Goal: Task Accomplishment & Management: Manage account settings

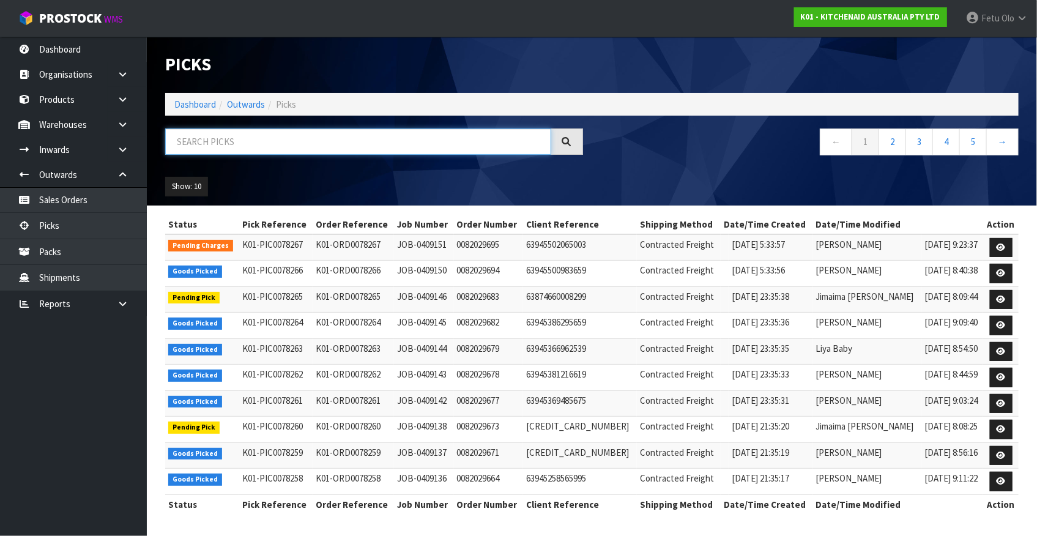
click at [218, 129] on input "text" at bounding box center [358, 142] width 386 height 26
click at [214, 143] on input "text" at bounding box center [358, 142] width 386 height 26
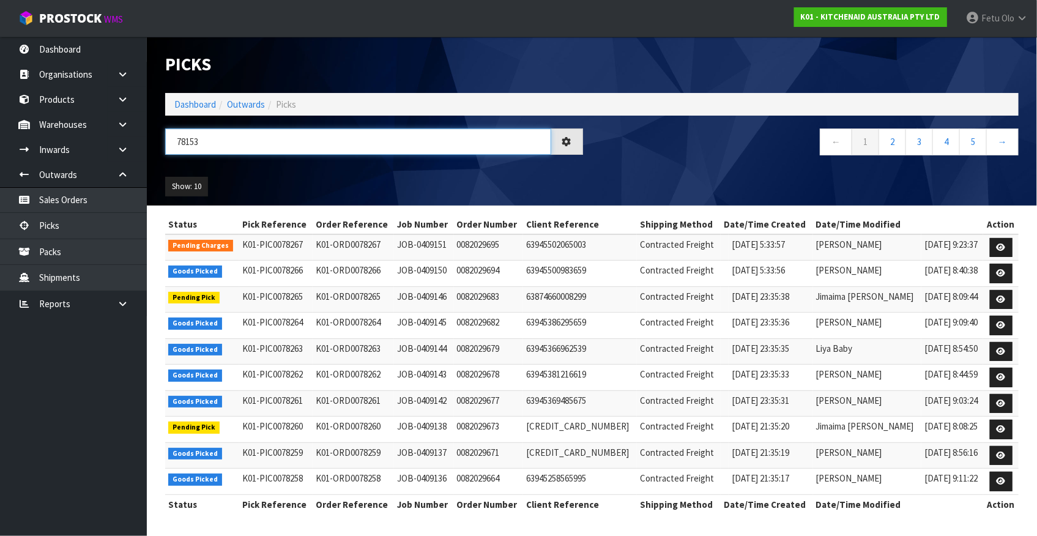
type input "78153"
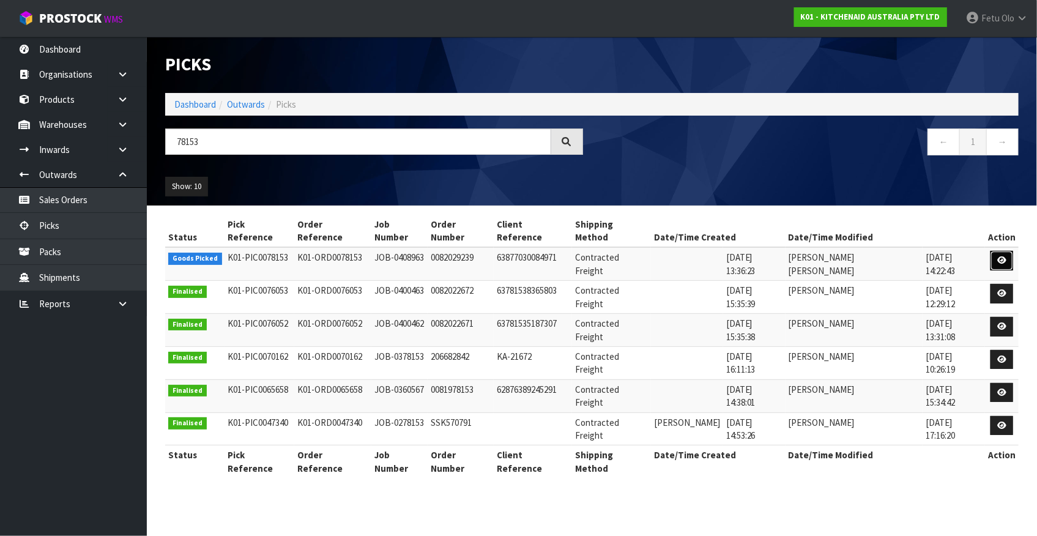
click at [998, 251] on link at bounding box center [1002, 261] width 23 height 20
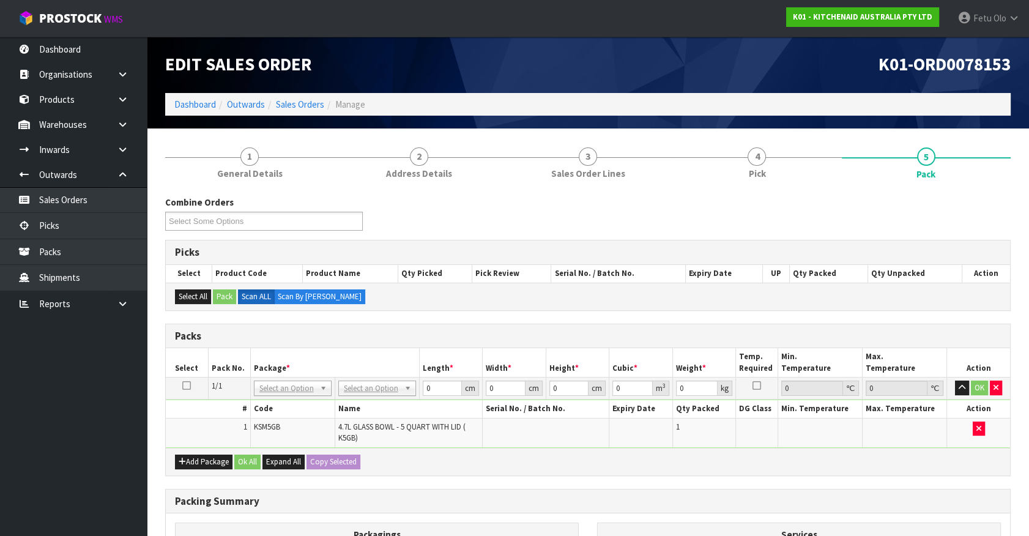
drag, startPoint x: 290, startPoint y: 381, endPoint x: 287, endPoint y: 404, distance: 23.5
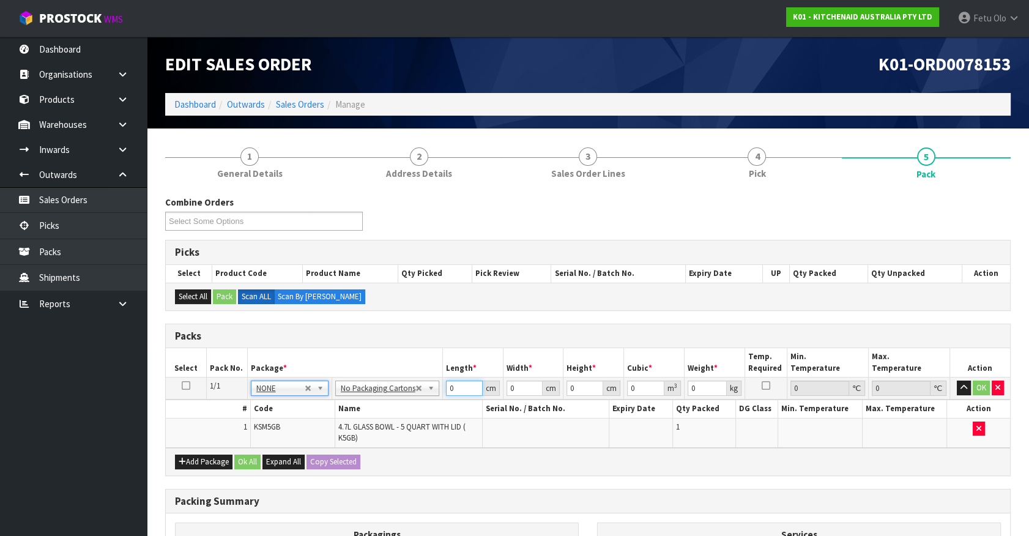
drag, startPoint x: 457, startPoint y: 389, endPoint x: 281, endPoint y: 436, distance: 182.6
click at [281, 436] on tbody "1/1 NONE 007-001 007-002 007-004 007-009 007-013 007-014 007-015 007-017 007-01…" at bounding box center [588, 413] width 845 height 70
type input "31"
type input "2"
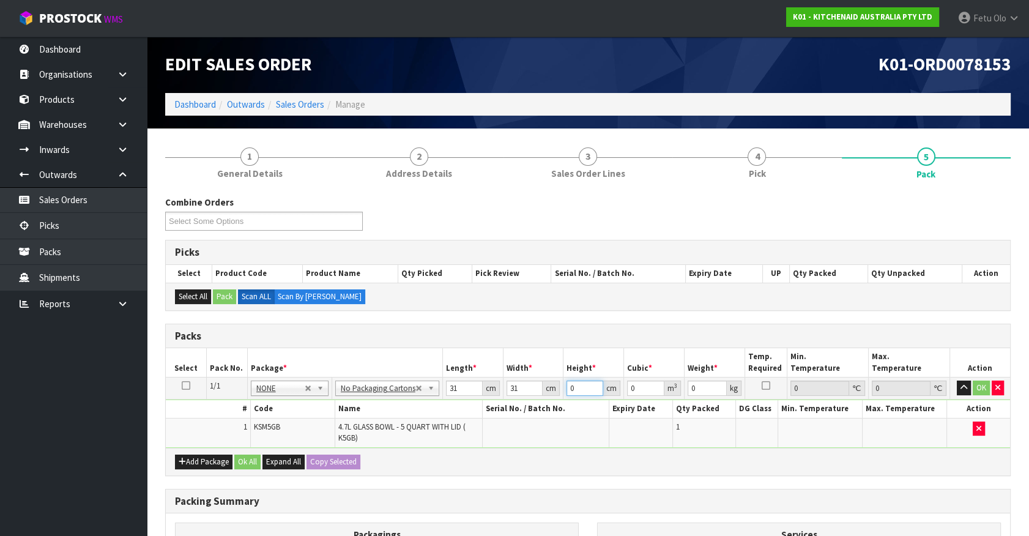
type input "0.001922"
type input "26"
type input "0.024986"
type input "26"
type input "4"
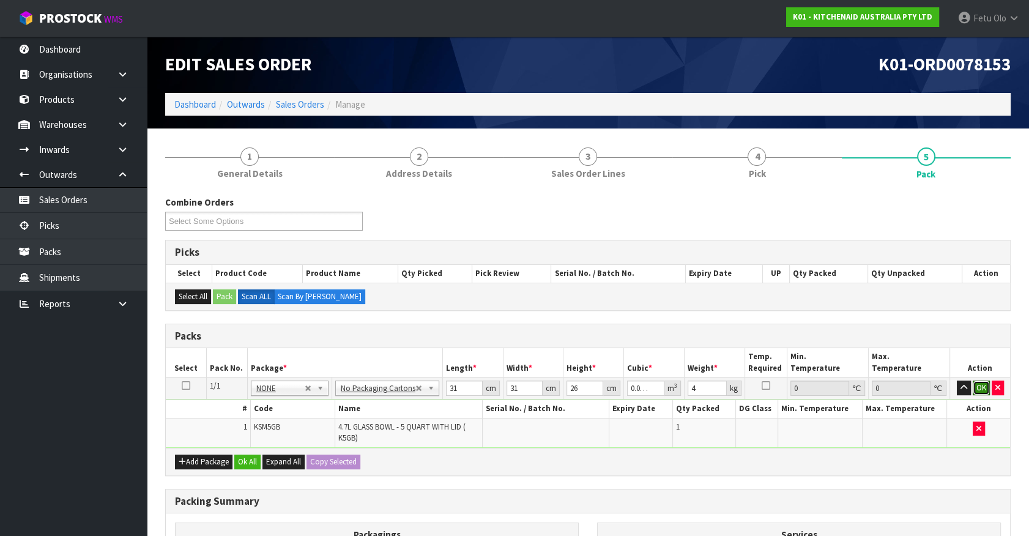
click button "OK" at bounding box center [981, 388] width 17 height 15
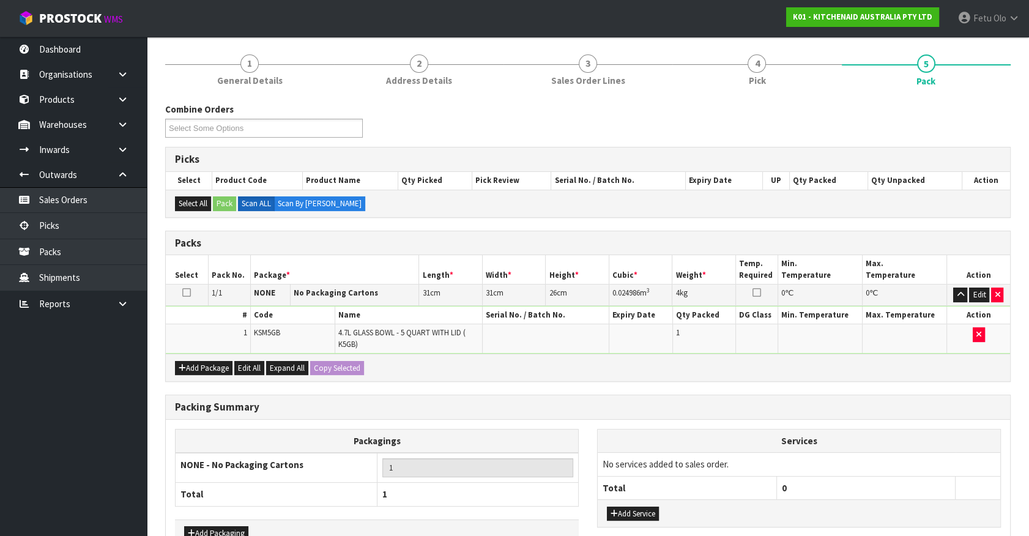
scroll to position [168, 0]
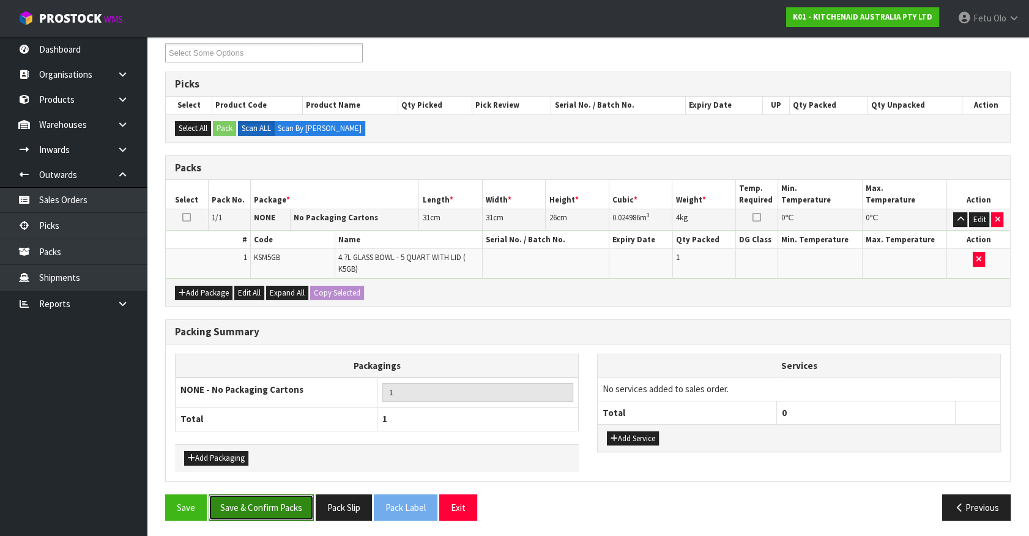
click at [276, 509] on button "Save & Confirm Packs" at bounding box center [261, 508] width 105 height 26
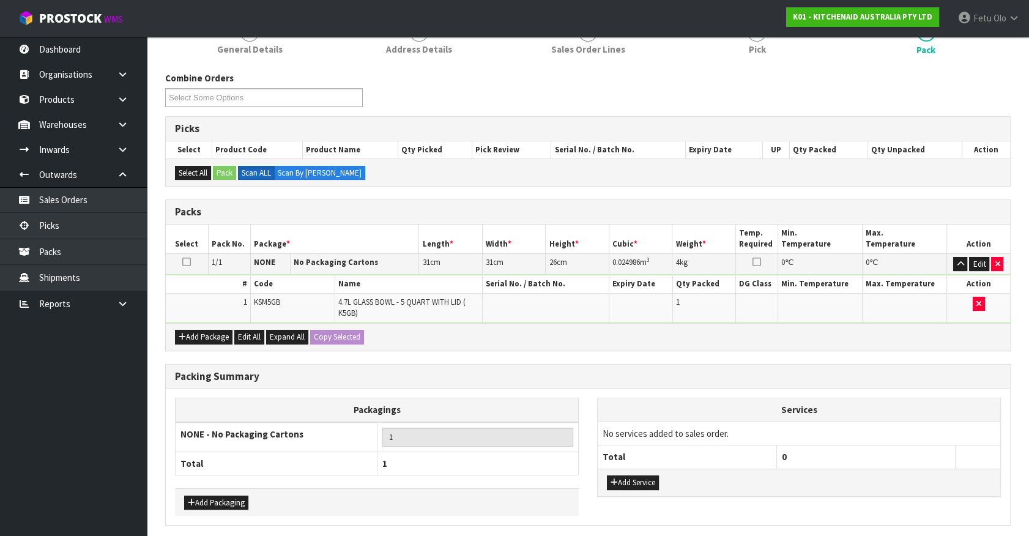
scroll to position [0, 0]
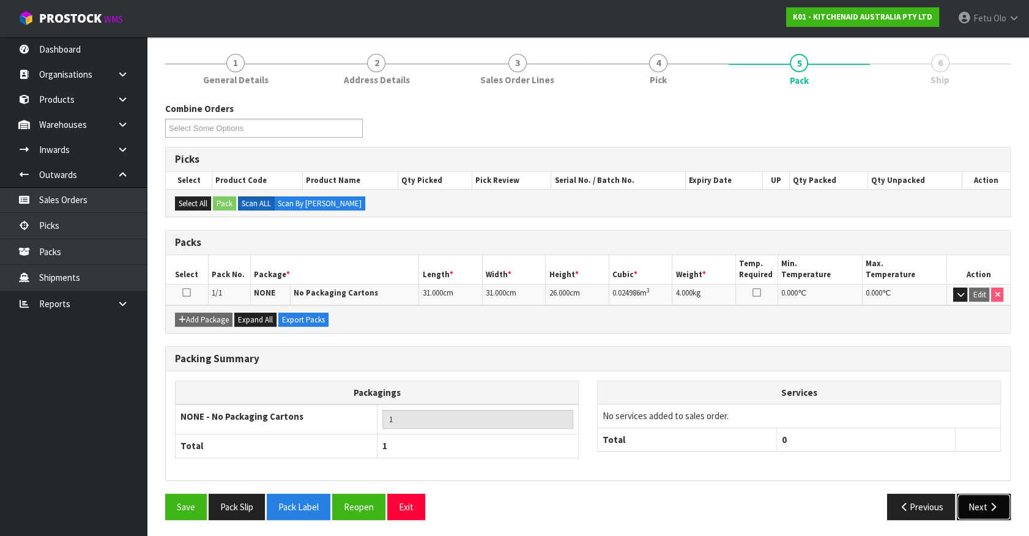
click at [972, 501] on button "Next" at bounding box center [984, 507] width 54 height 26
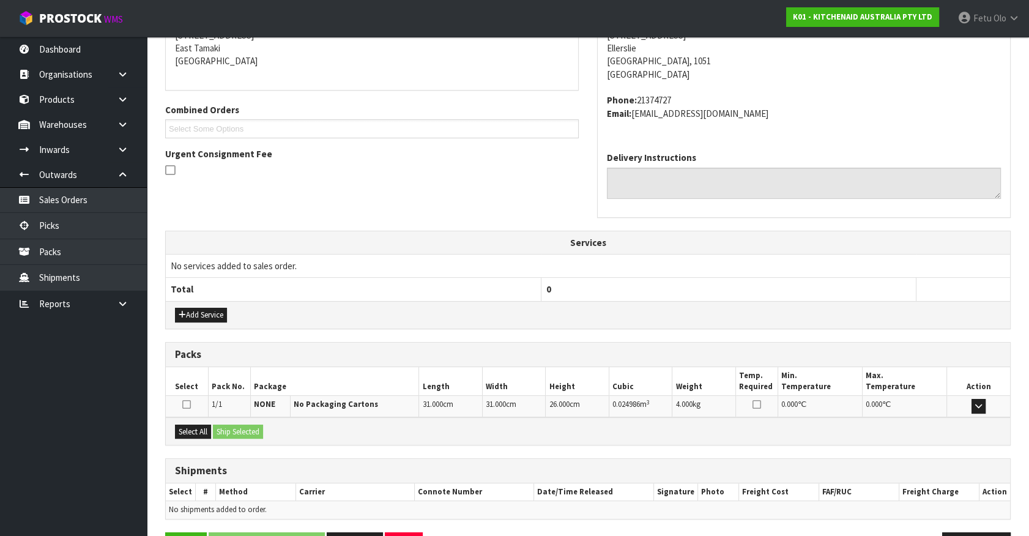
scroll to position [297, 0]
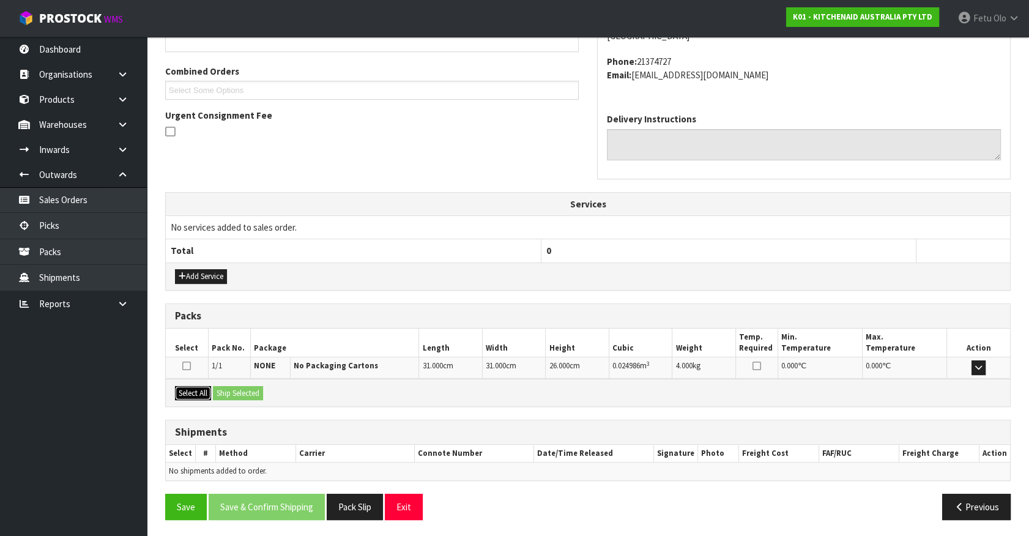
click at [212, 391] on div "Select All Ship Selected" at bounding box center [588, 393] width 845 height 28
click at [182, 394] on button "Select All" at bounding box center [193, 393] width 36 height 15
click at [228, 387] on button "Ship Selected" at bounding box center [238, 393] width 50 height 15
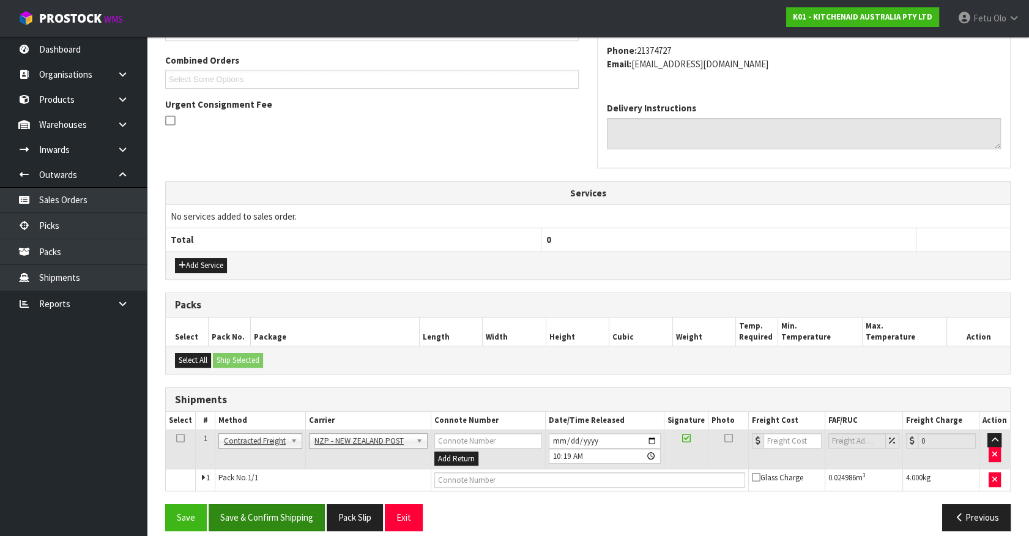
scroll to position [319, 0]
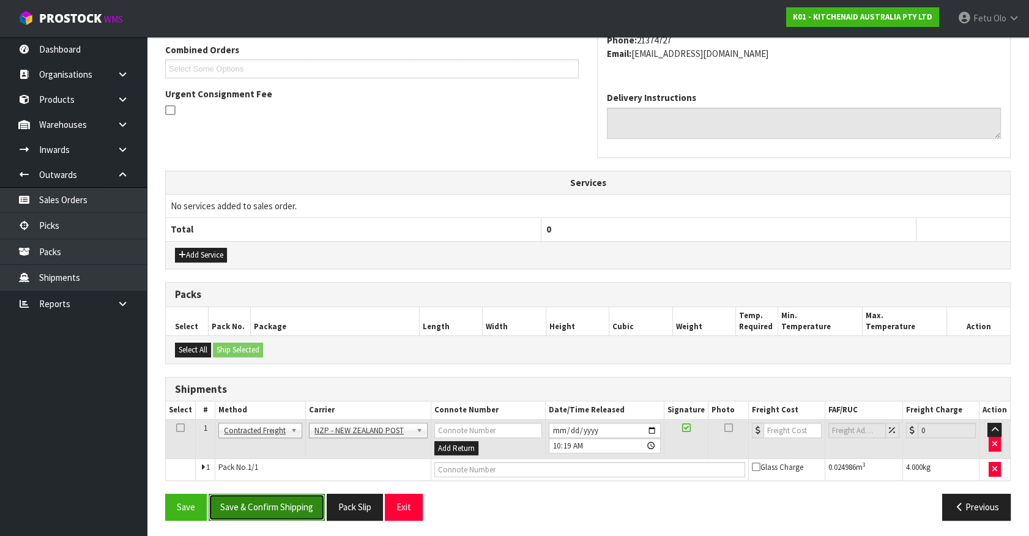
click at [276, 502] on button "Save & Confirm Shipping" at bounding box center [267, 507] width 116 height 26
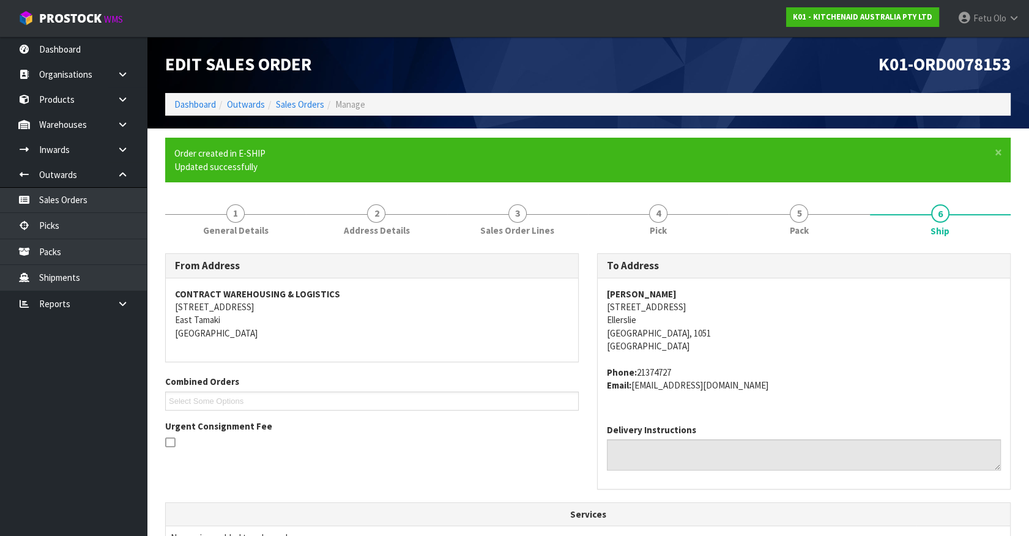
scroll to position [302, 0]
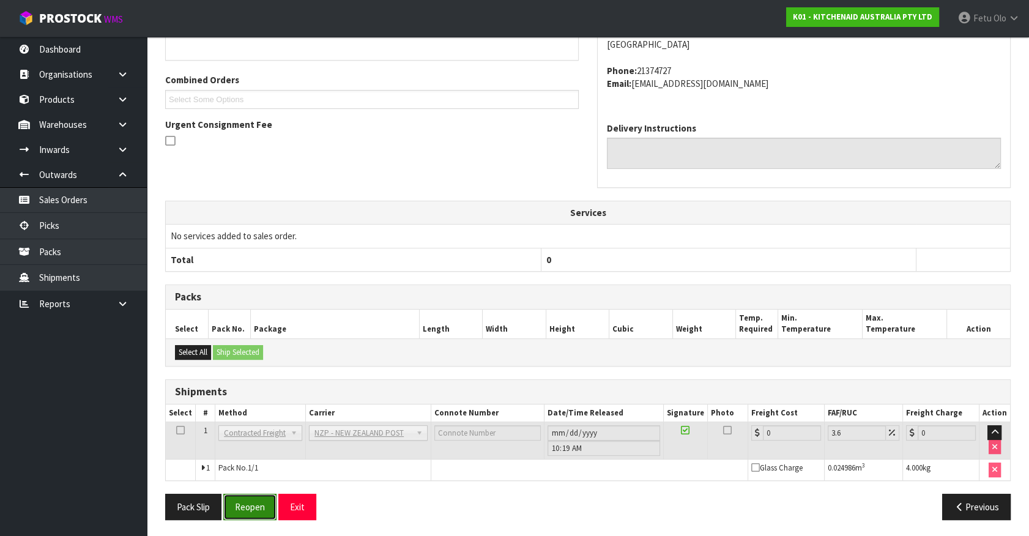
click at [252, 499] on button "Reopen" at bounding box center [249, 507] width 53 height 26
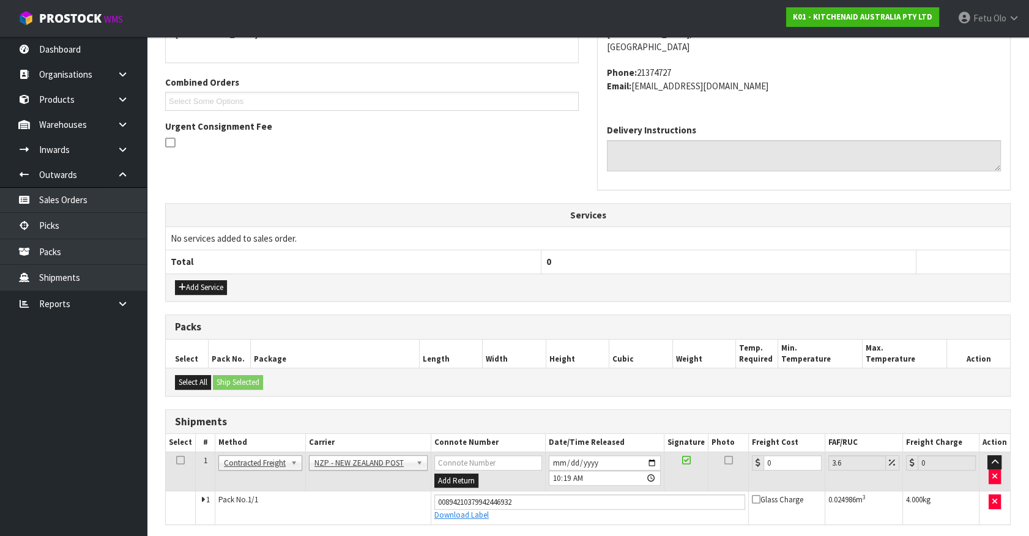
scroll to position [288, 0]
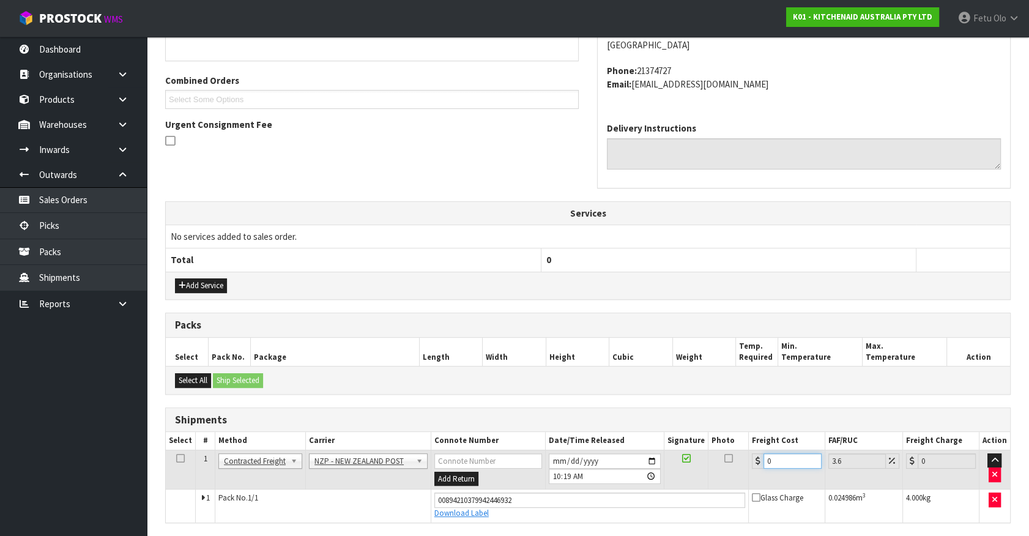
drag, startPoint x: 784, startPoint y: 458, endPoint x: 490, endPoint y: 496, distance: 296.7
click at [490, 496] on tbody "1 Client Local Pickup Customer Local Pickup Company Freight Contracted Freight …" at bounding box center [588, 486] width 845 height 72
type input "4"
type input "4.14"
type input "4.3"
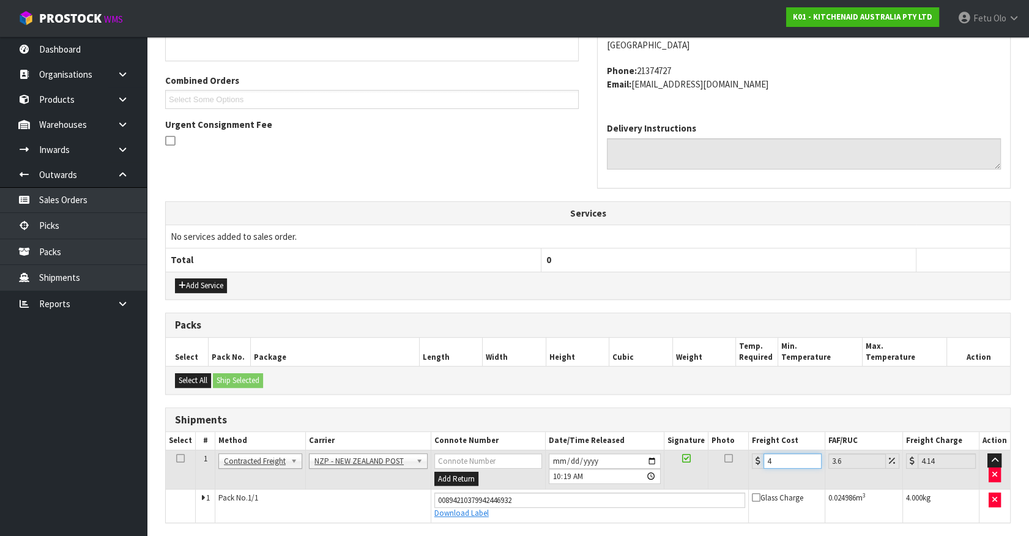
type input "4.45"
type input "4.33"
type input "4.49"
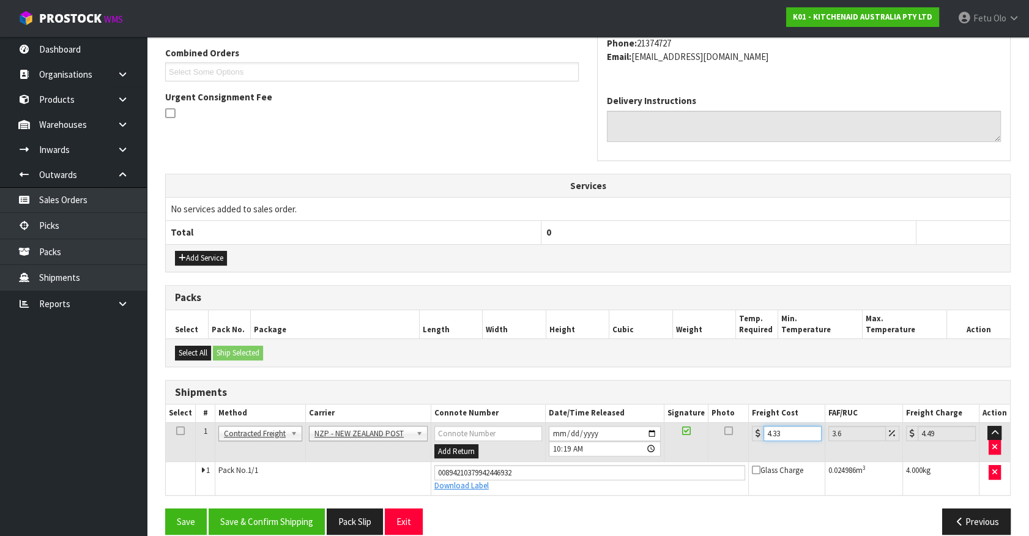
scroll to position [330, 0]
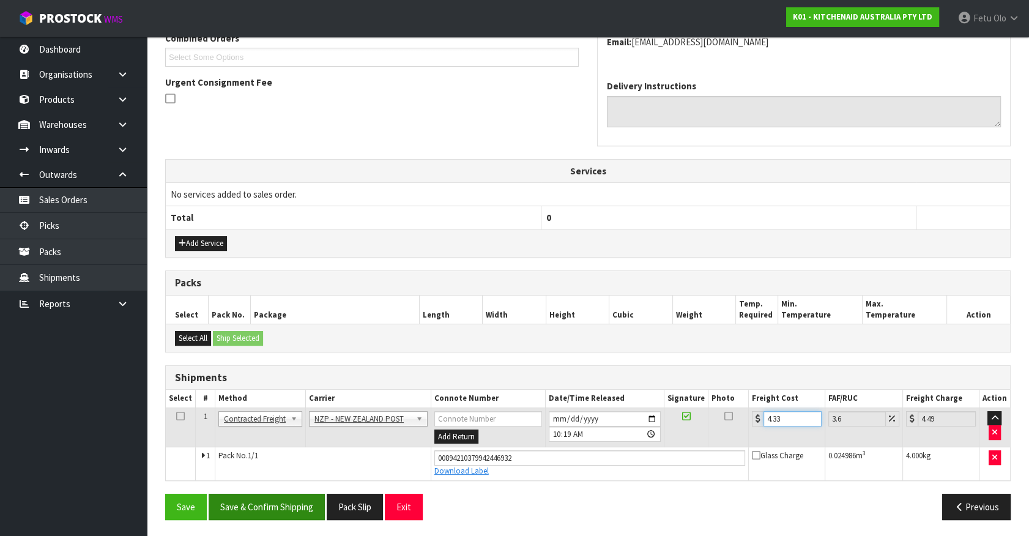
type input "4.33"
click at [278, 502] on button "Save & Confirm Shipping" at bounding box center [267, 507] width 116 height 26
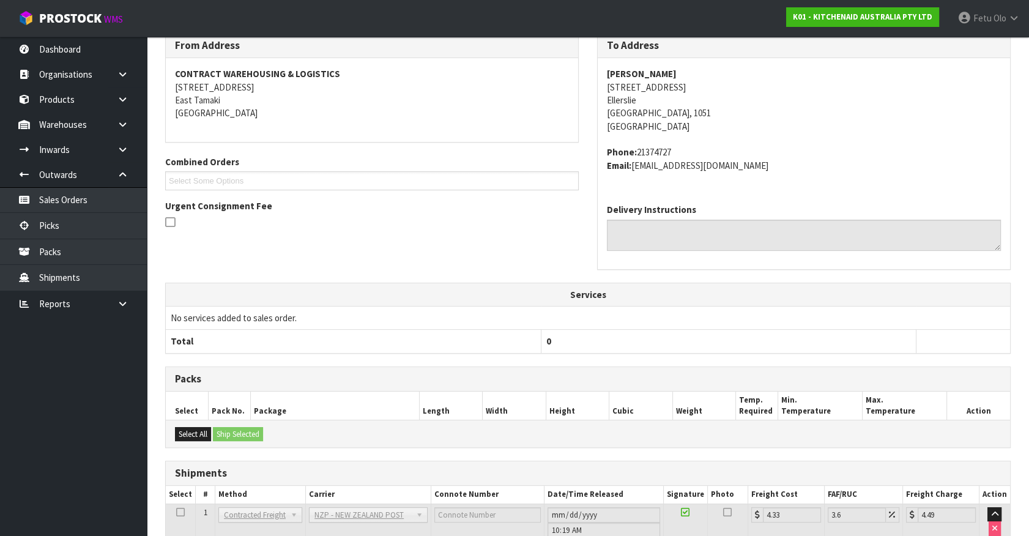
scroll to position [297, 0]
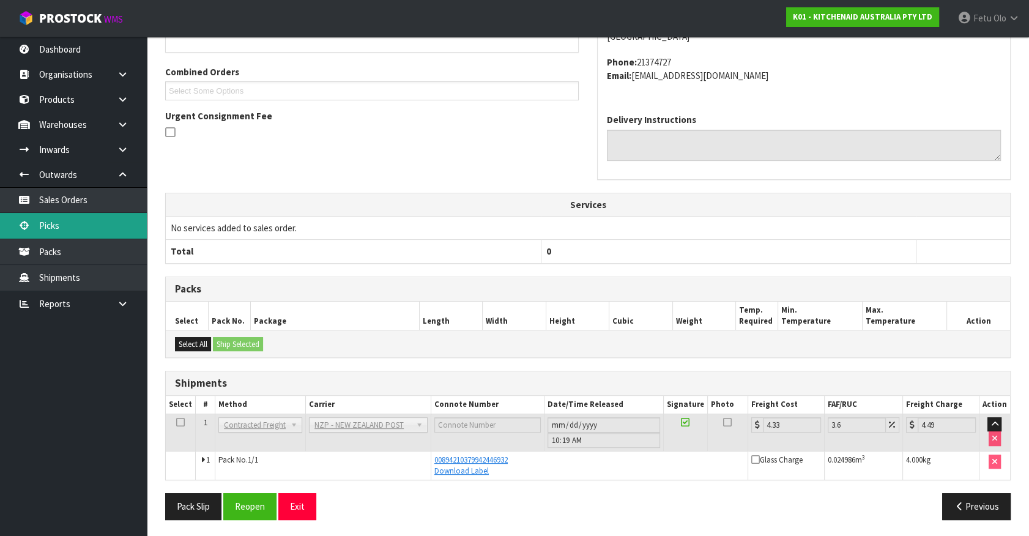
click at [65, 228] on link "Picks" at bounding box center [73, 225] width 147 height 25
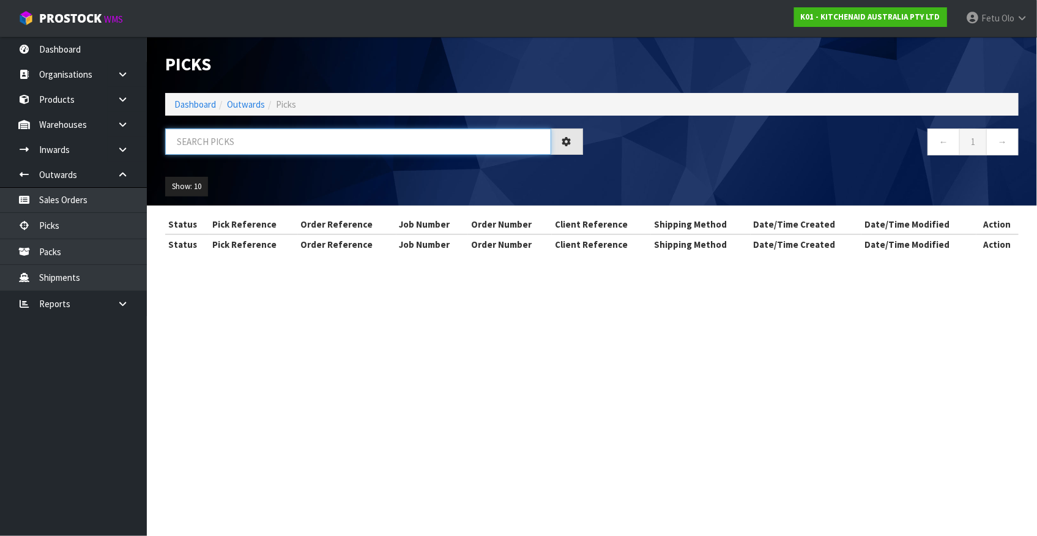
click at [274, 144] on input "text" at bounding box center [358, 142] width 386 height 26
type input "78157"
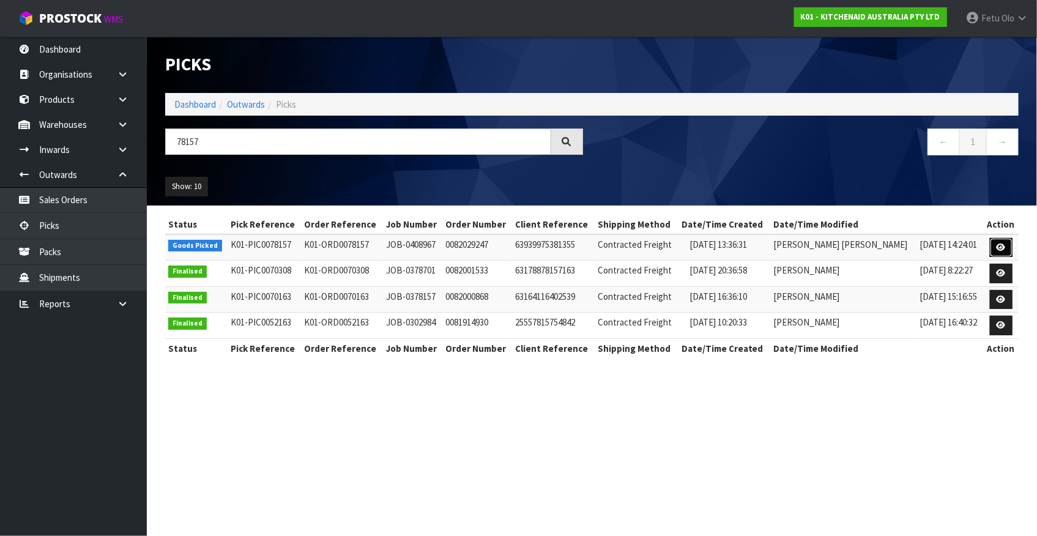
click at [999, 252] on link at bounding box center [1001, 248] width 23 height 20
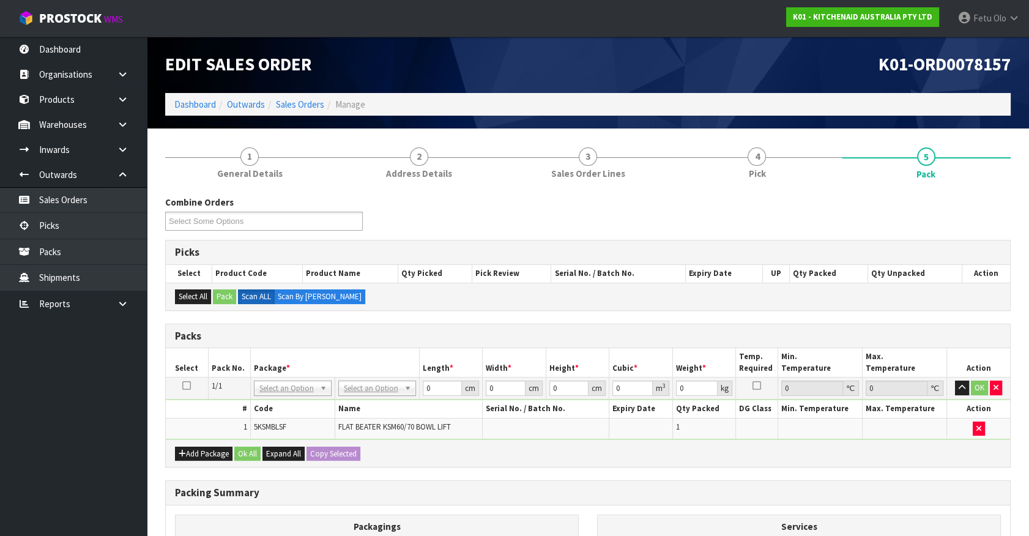
click at [306, 396] on td "NONE 007-001 007-002 007-004 007-009 007-013 007-014 007-015 007-017 007-018 00…" at bounding box center [292, 389] width 84 height 22
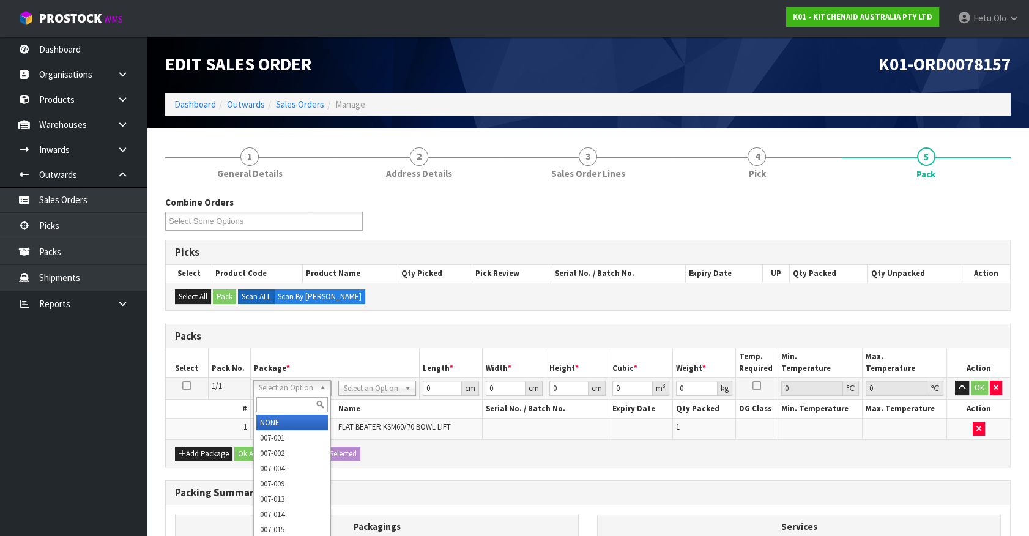
click at [283, 408] on input "text" at bounding box center [292, 404] width 72 height 15
type input "011"
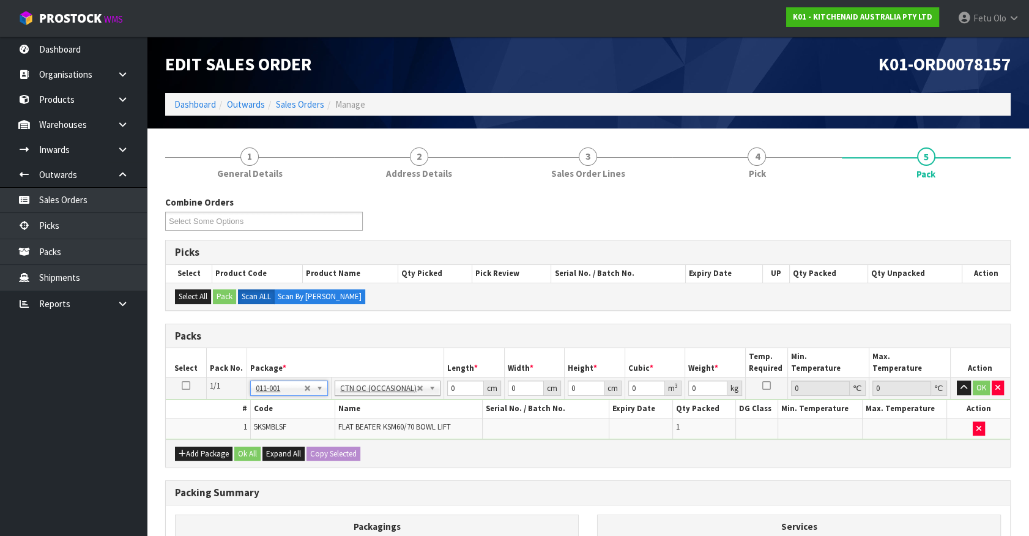
type input "0.3"
drag, startPoint x: 464, startPoint y: 386, endPoint x: 281, endPoint y: 453, distance: 195.0
click at [281, 453] on div "Packs Select Pack No. Package * Length * Width * Height * Cubic * Weight * Temp…" at bounding box center [588, 396] width 846 height 144
type input "28"
type input "19"
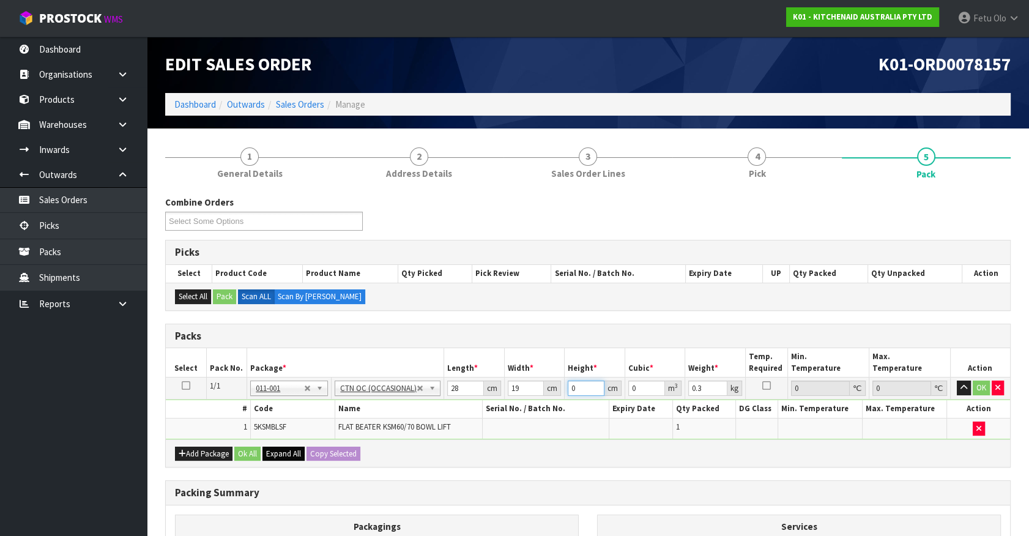
type input "2"
type input "0.001064"
type input "21"
type input "0.011172"
type input "21"
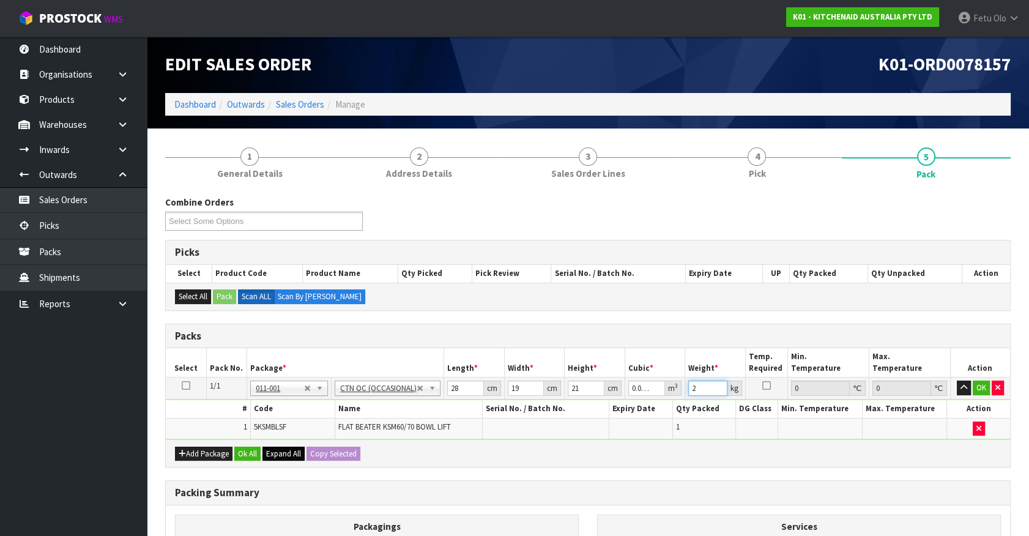
type input "2"
click button "OK" at bounding box center [981, 388] width 17 height 15
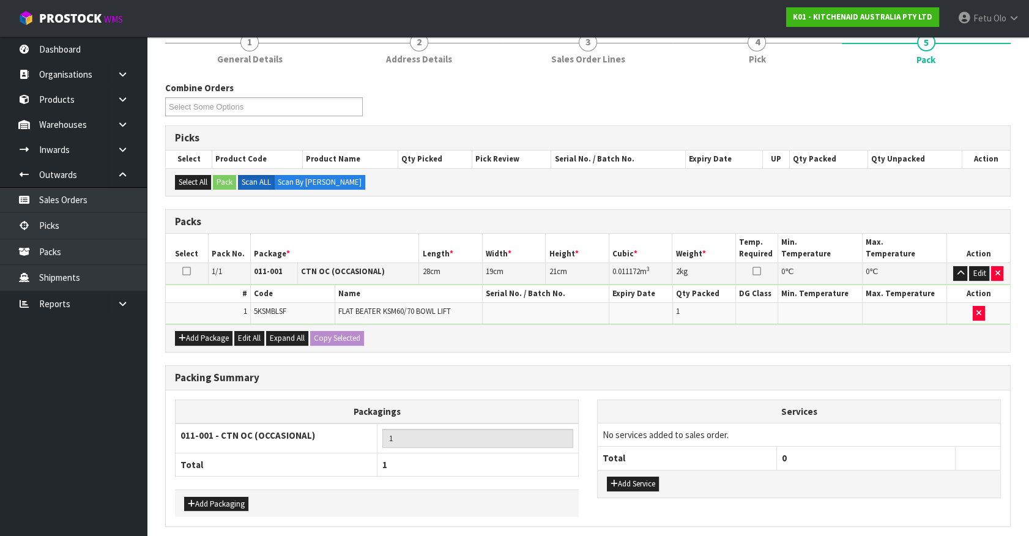
scroll to position [160, 0]
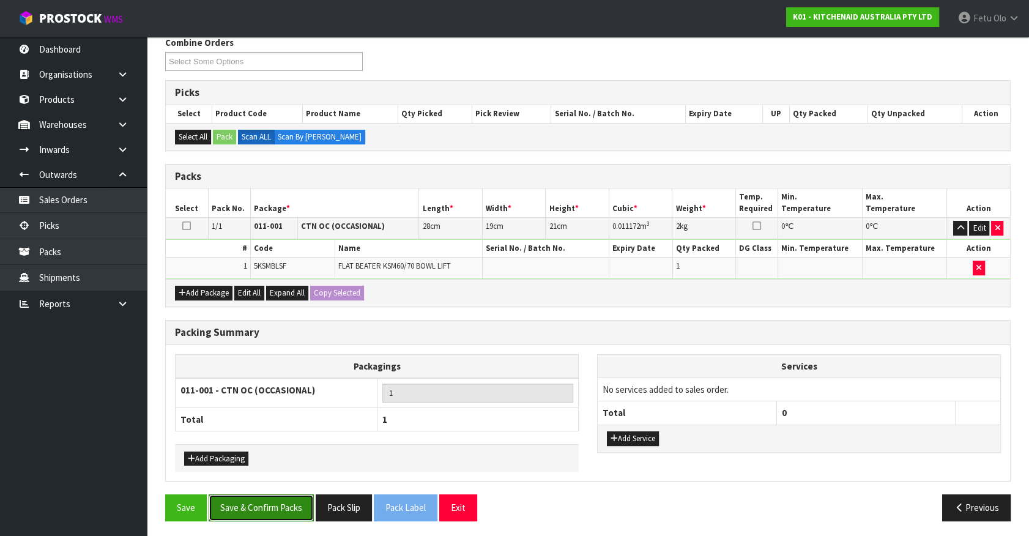
click at [279, 509] on button "Save & Confirm Packs" at bounding box center [261, 508] width 105 height 26
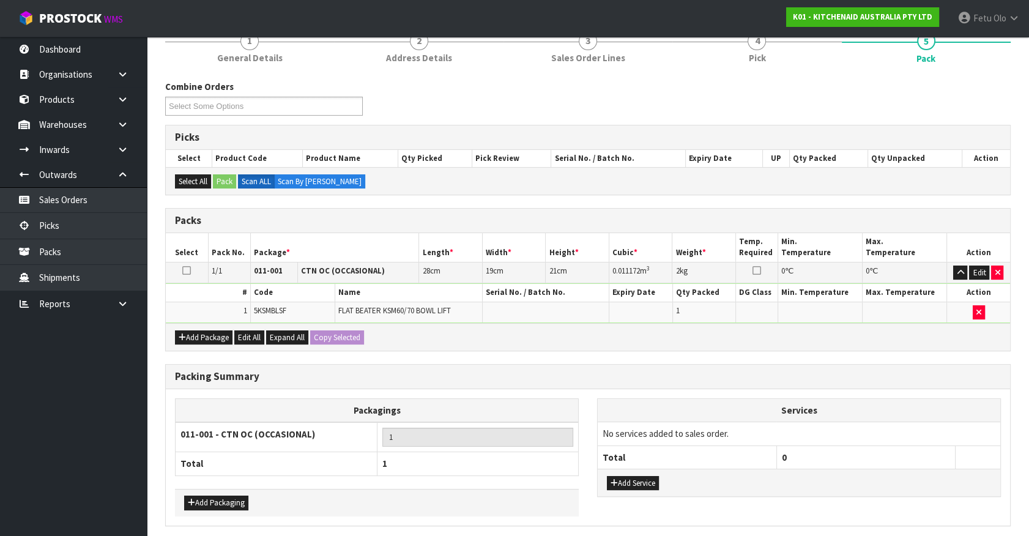
scroll to position [0, 0]
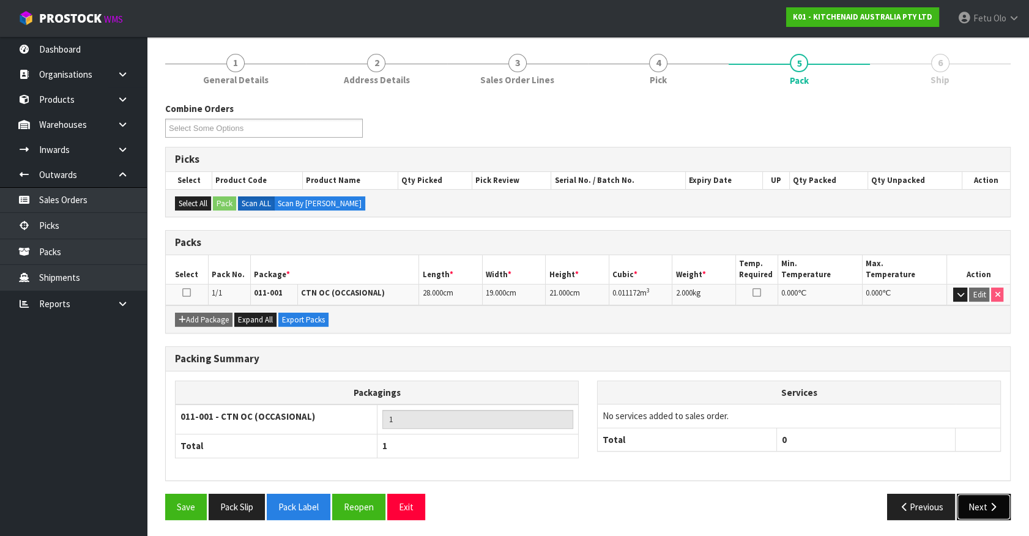
click at [1004, 502] on button "Next" at bounding box center [984, 507] width 54 height 26
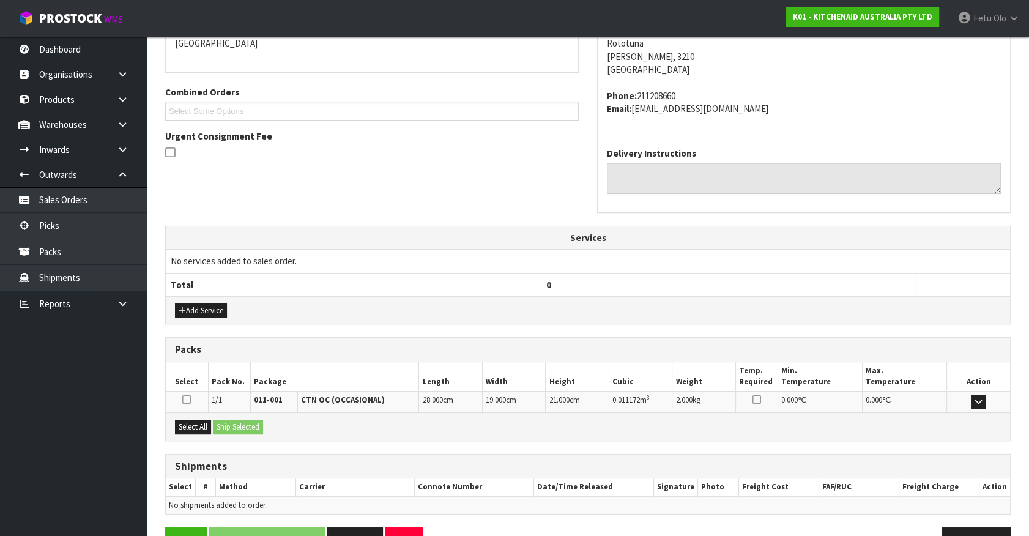
scroll to position [310, 0]
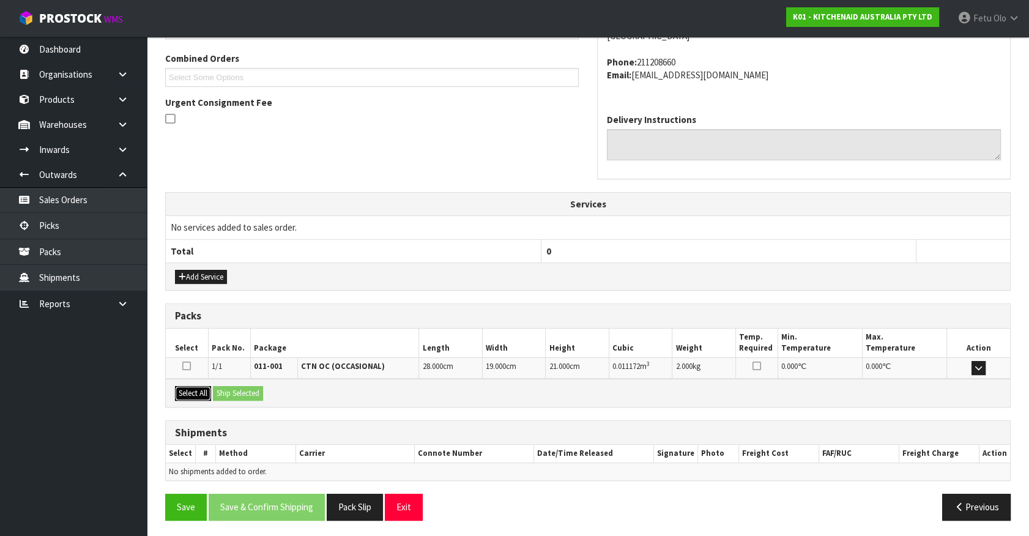
click at [216, 392] on div "Select All Ship Selected" at bounding box center [588, 393] width 845 height 28
drag, startPoint x: 183, startPoint y: 387, endPoint x: 211, endPoint y: 389, distance: 27.6
click at [184, 387] on button "Select All" at bounding box center [193, 393] width 36 height 15
click at [211, 389] on button "Select All" at bounding box center [193, 393] width 36 height 15
drag, startPoint x: 222, startPoint y: 390, endPoint x: 228, endPoint y: 401, distance: 12.4
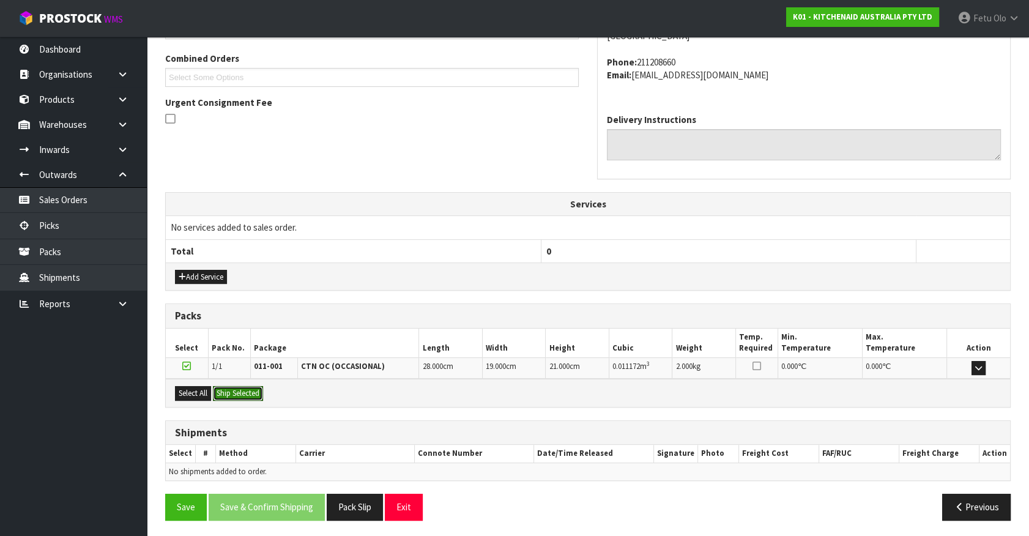
click at [222, 390] on button "Ship Selected" at bounding box center [238, 393] width 50 height 15
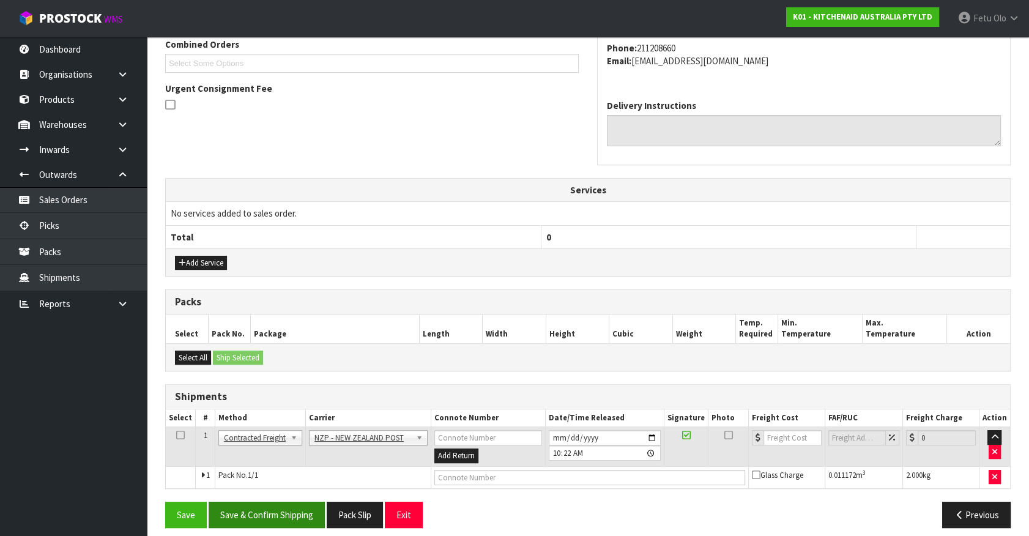
scroll to position [332, 0]
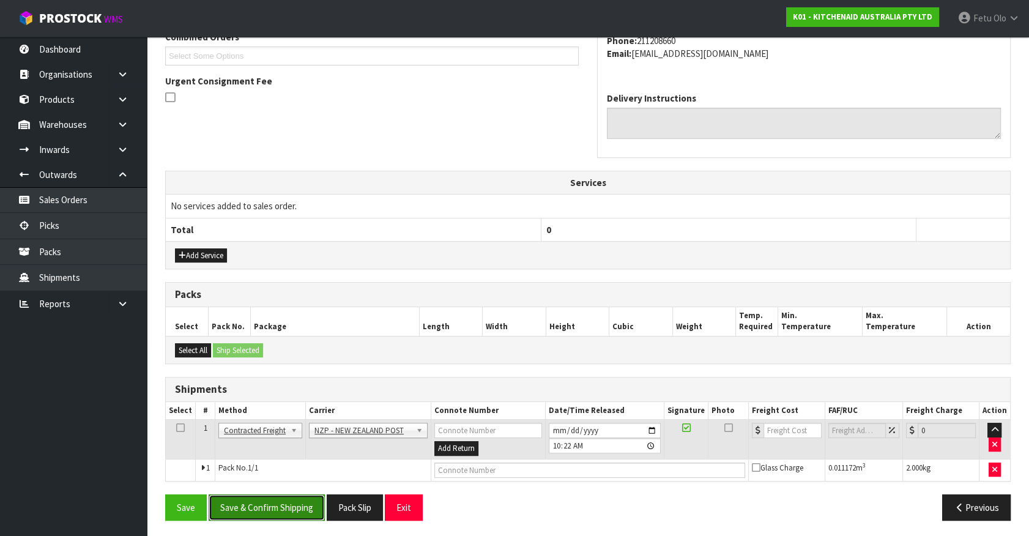
click at [277, 502] on button "Save & Confirm Shipping" at bounding box center [267, 508] width 116 height 26
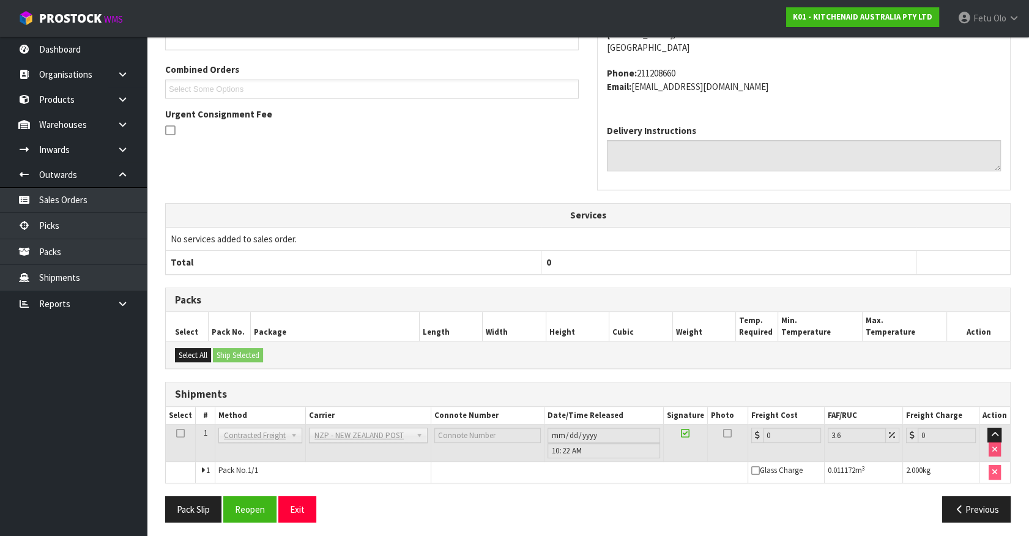
scroll to position [315, 0]
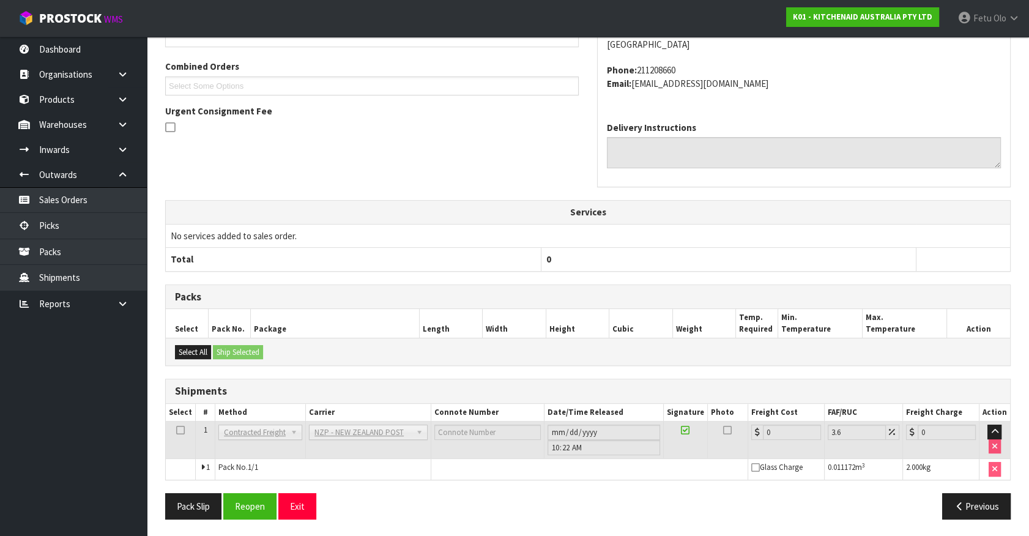
click at [896, 248] on th "0" at bounding box center [728, 259] width 375 height 23
click at [248, 502] on button "Reopen" at bounding box center [249, 506] width 53 height 26
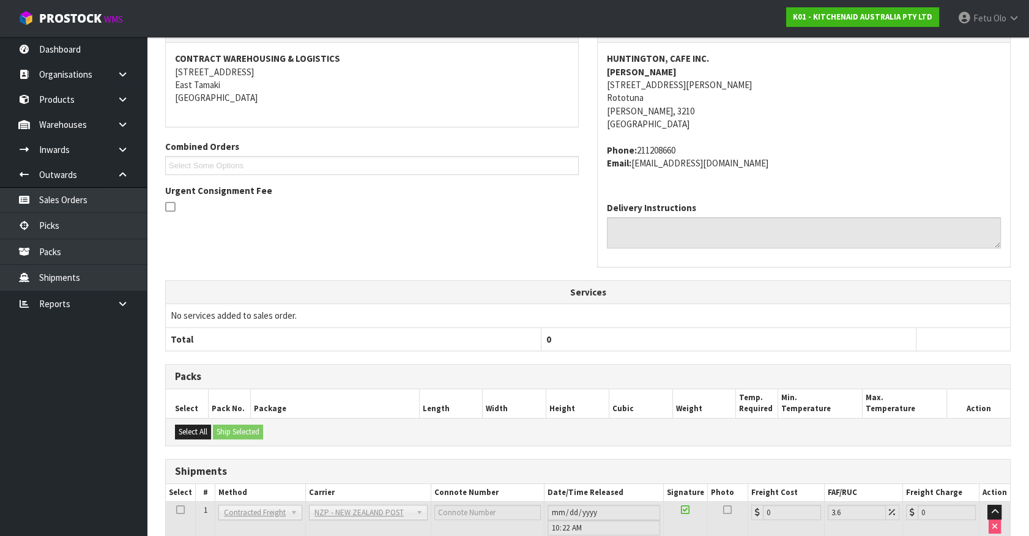
scroll to position [0, 0]
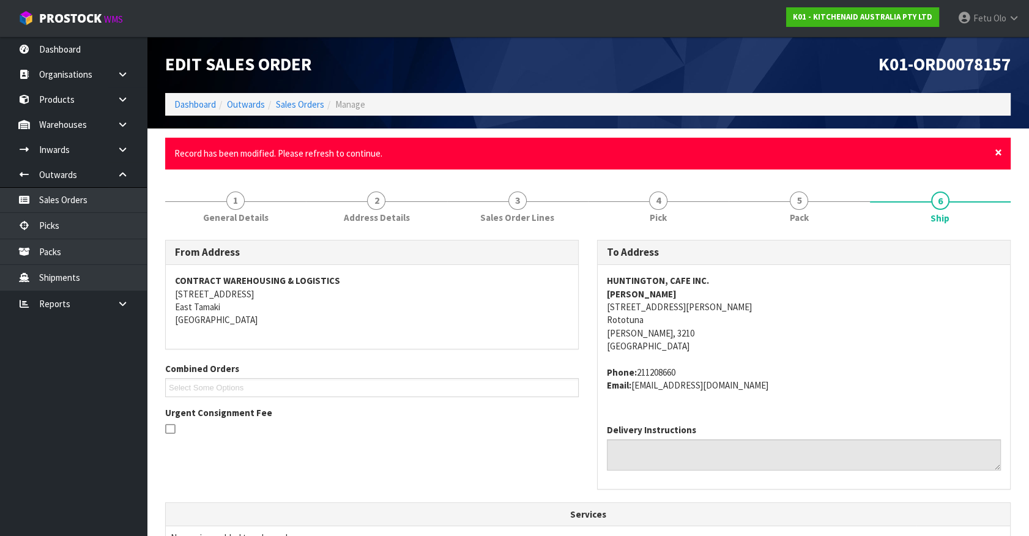
click at [1002, 151] on span "×" at bounding box center [998, 152] width 7 height 17
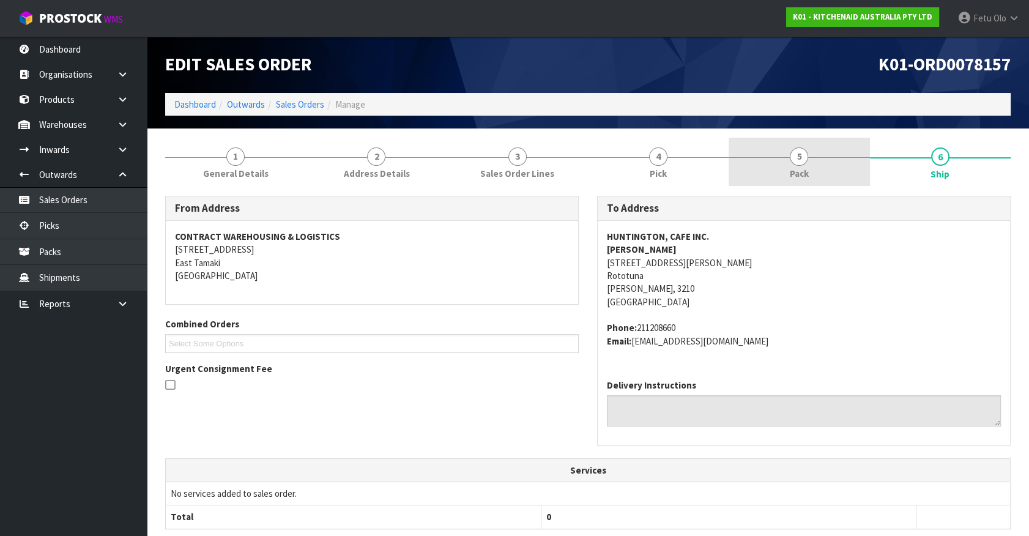
click at [793, 150] on span "5" at bounding box center [799, 156] width 18 height 18
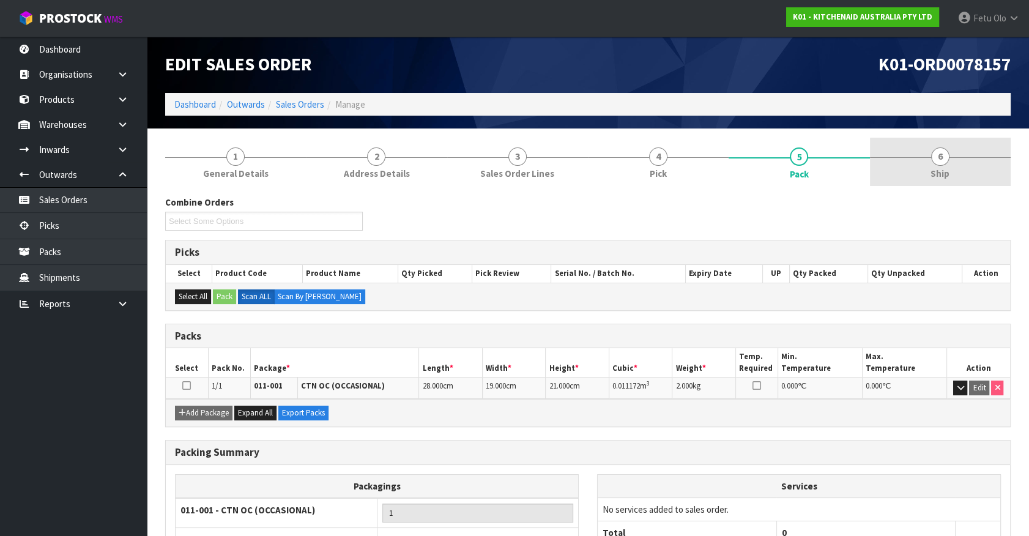
click at [957, 174] on link "6 Ship" at bounding box center [940, 162] width 141 height 48
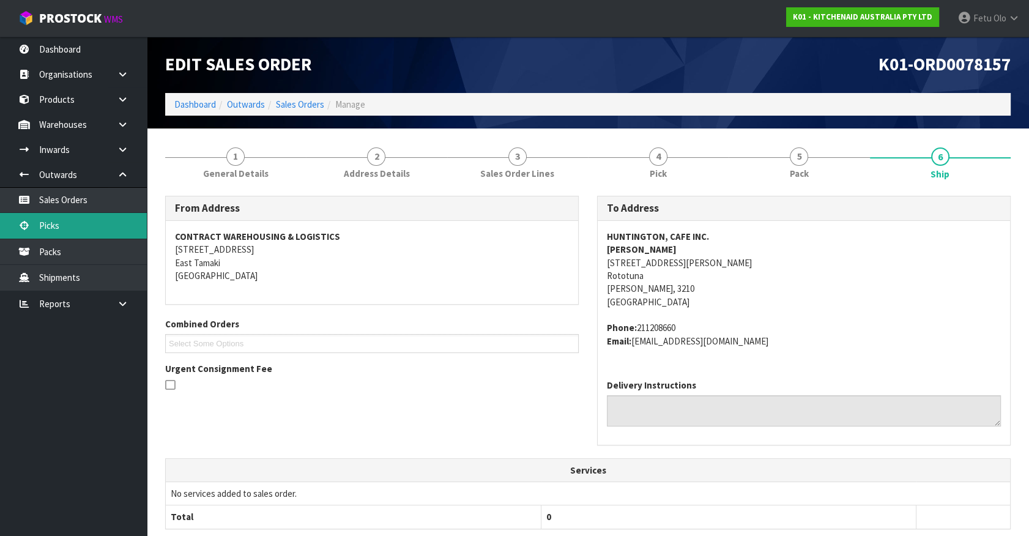
click at [48, 229] on link "Picks" at bounding box center [73, 225] width 147 height 25
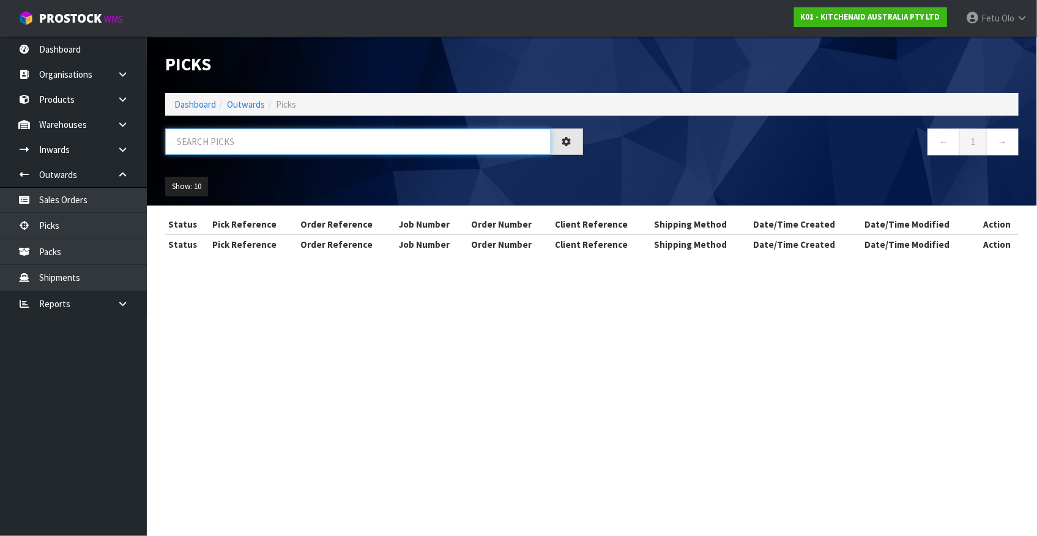
click at [362, 142] on input "text" at bounding box center [358, 142] width 386 height 26
type input "78157"
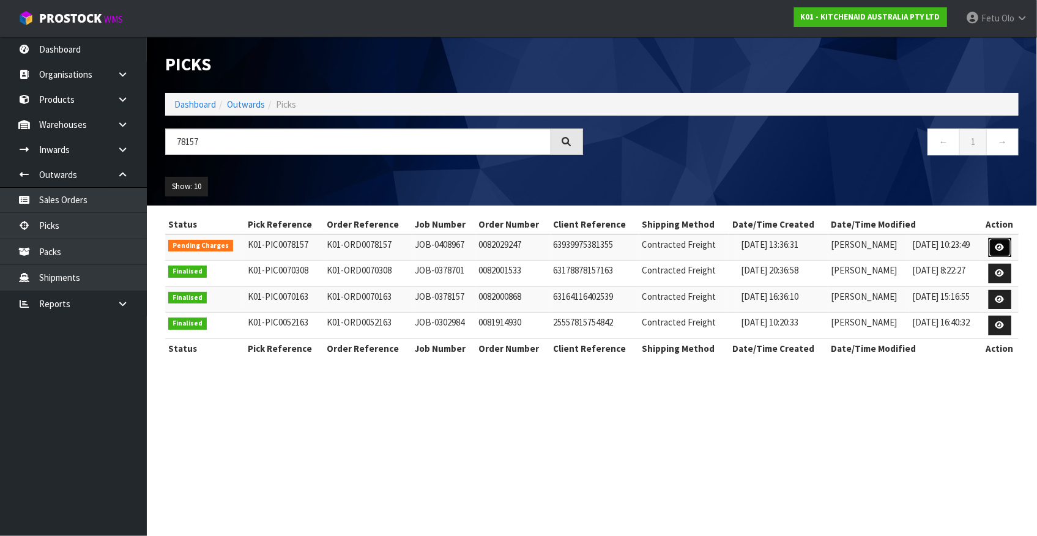
click at [1005, 250] on icon at bounding box center [1000, 248] width 9 height 8
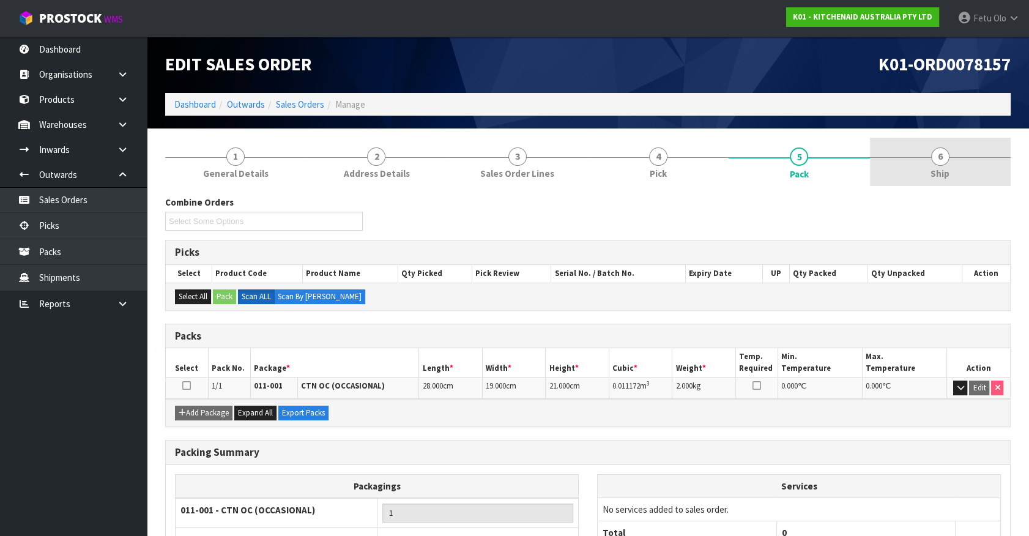
click at [942, 163] on span "6" at bounding box center [941, 156] width 18 height 18
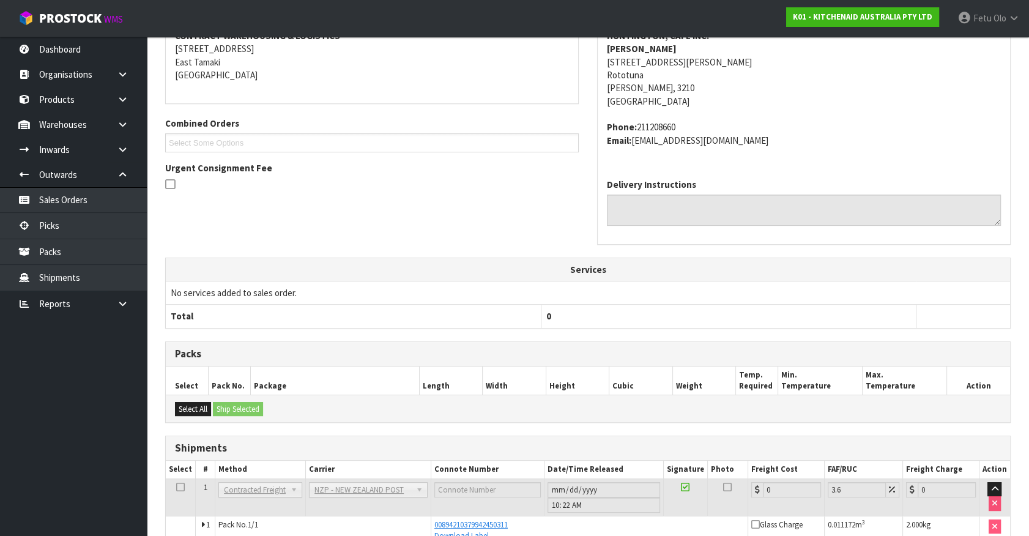
scroll to position [266, 0]
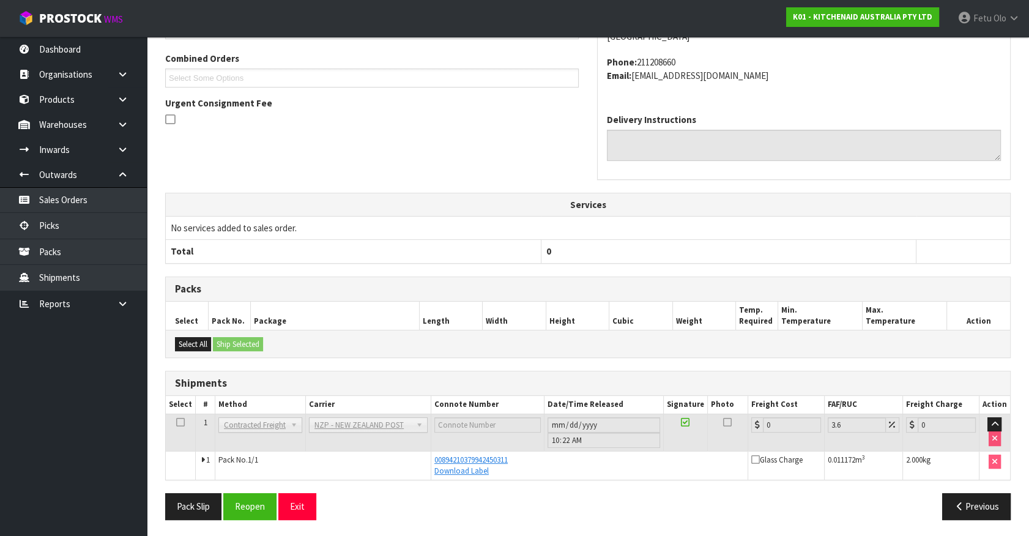
click at [753, 252] on th "0" at bounding box center [728, 251] width 375 height 23
click at [753, 234] on td "No services added to sales order." at bounding box center [588, 227] width 845 height 23
click at [263, 510] on button "Reopen" at bounding box center [249, 506] width 53 height 26
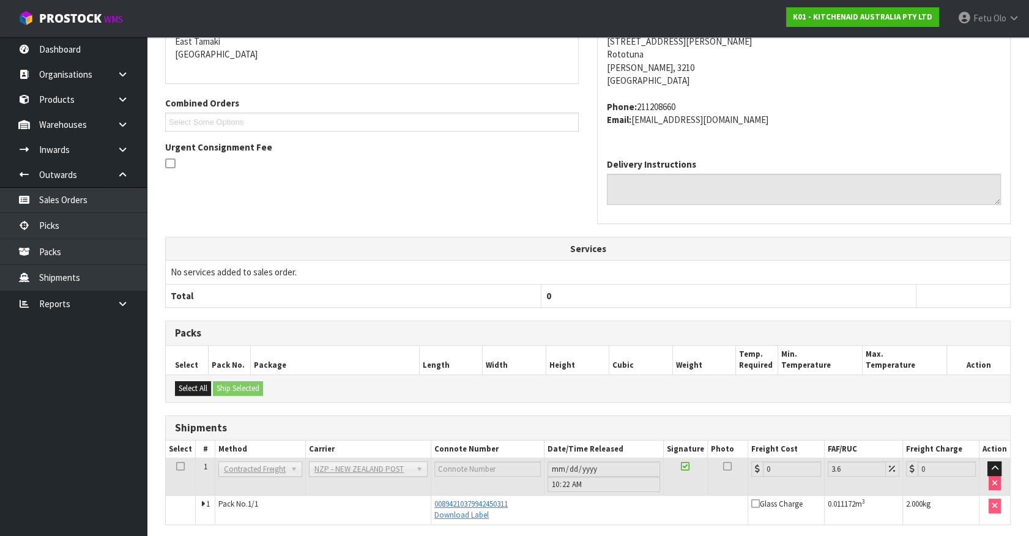
scroll to position [0, 0]
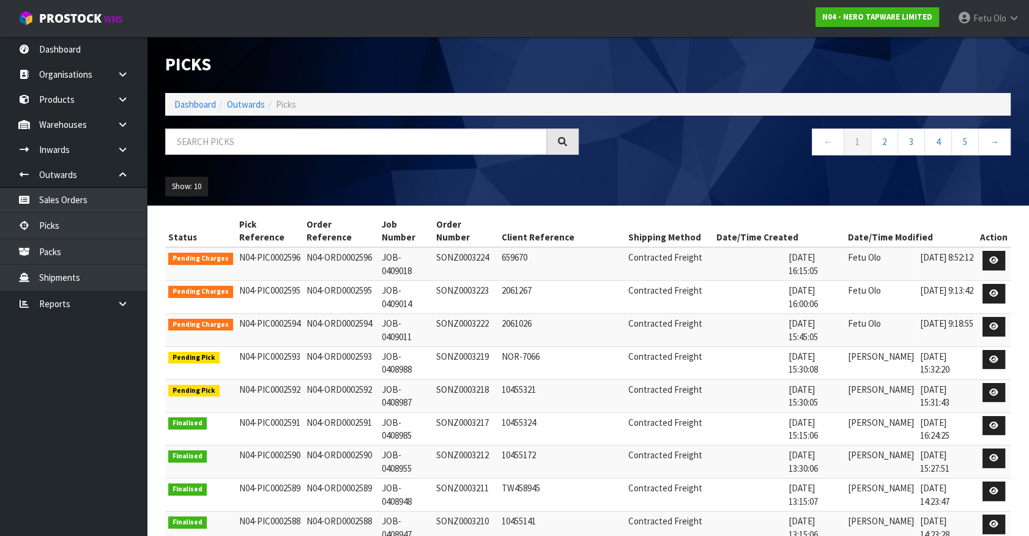
click at [251, 144] on input "text" at bounding box center [356, 142] width 382 height 26
type input "0002600"
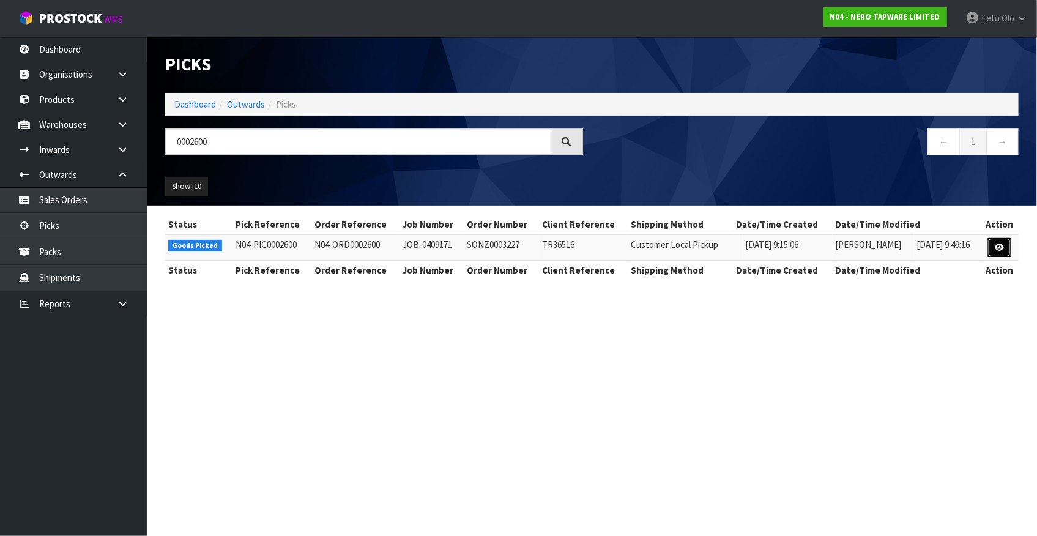
click at [1004, 245] on icon at bounding box center [999, 248] width 9 height 8
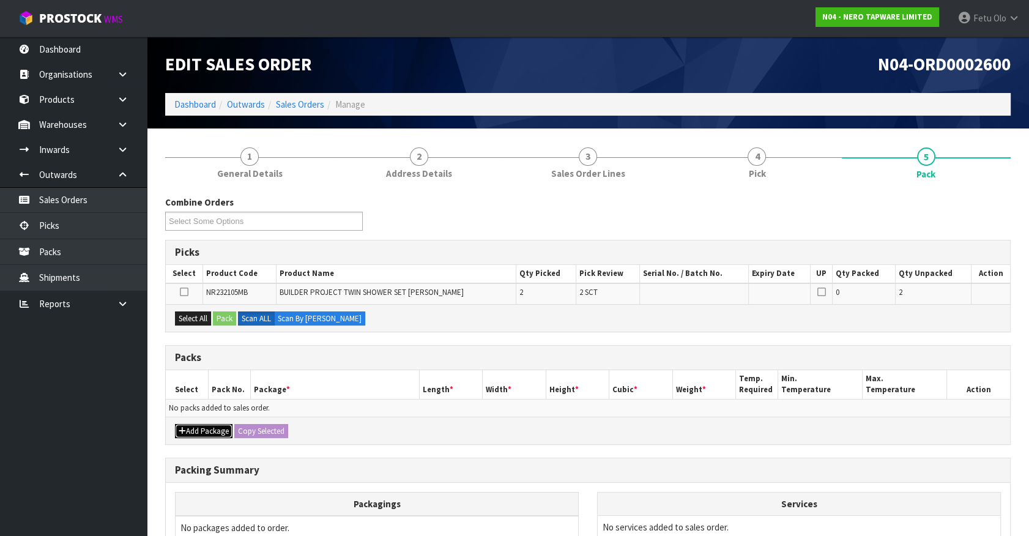
click at [200, 430] on button "Add Package" at bounding box center [204, 431] width 58 height 15
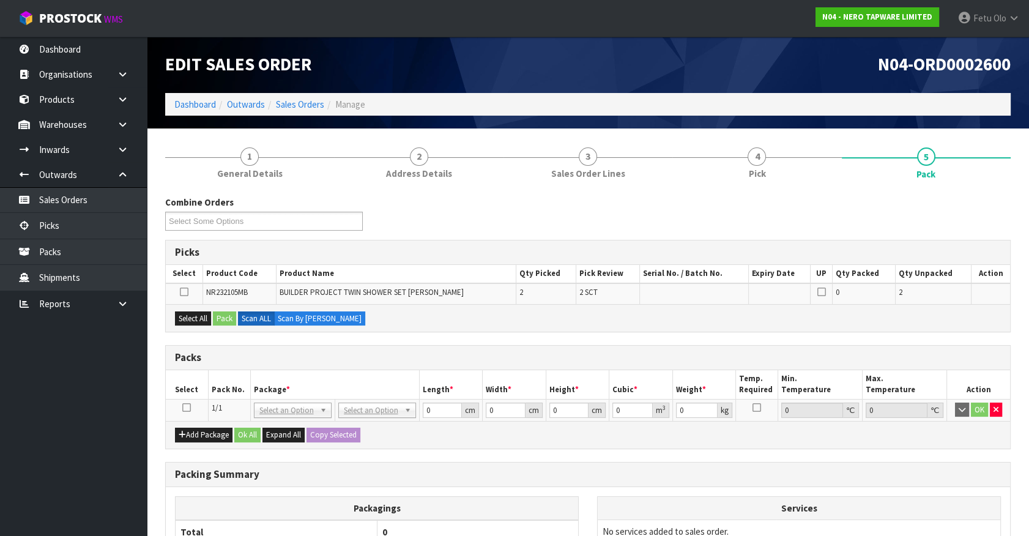
click at [185, 408] on icon at bounding box center [186, 408] width 9 height 1
click at [241, 379] on th "Pack No." at bounding box center [229, 384] width 42 height 29
drag, startPoint x: 900, startPoint y: 343, endPoint x: 459, endPoint y: 438, distance: 450.8
click at [892, 343] on div "Combine Orders N04-ORD0002471 N04-ORD0002584 N04-ORD0002587 N04-ORD0002592 N04-…" at bounding box center [588, 431] width 846 height 470
click at [281, 426] on input "text" at bounding box center [292, 426] width 72 height 15
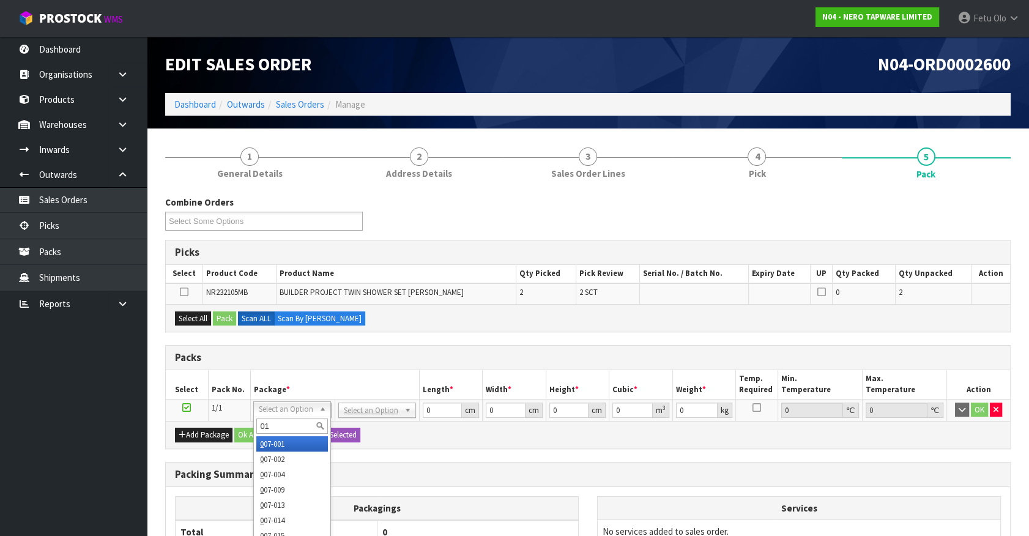
type input "011"
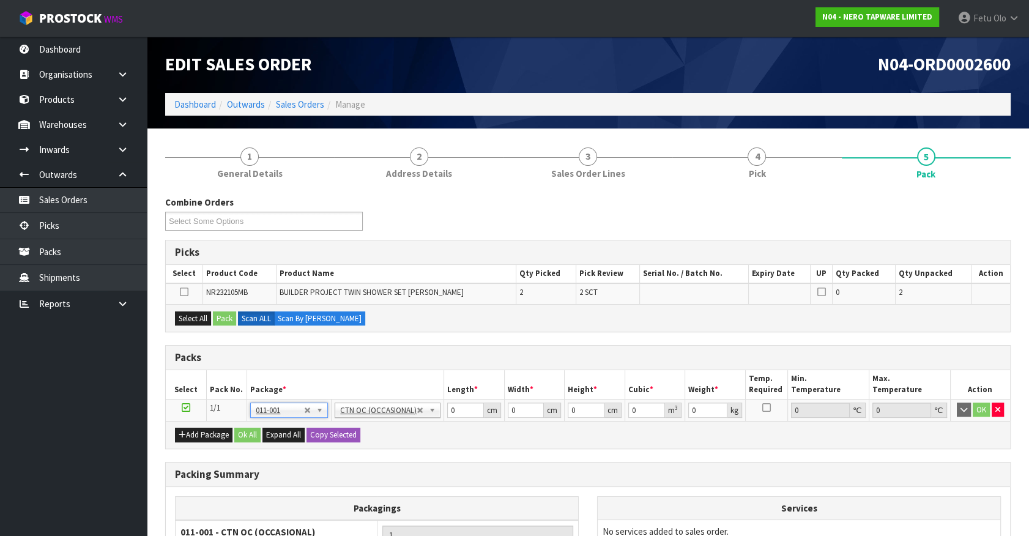
click at [540, 469] on h3 "Packing Summary" at bounding box center [588, 475] width 826 height 12
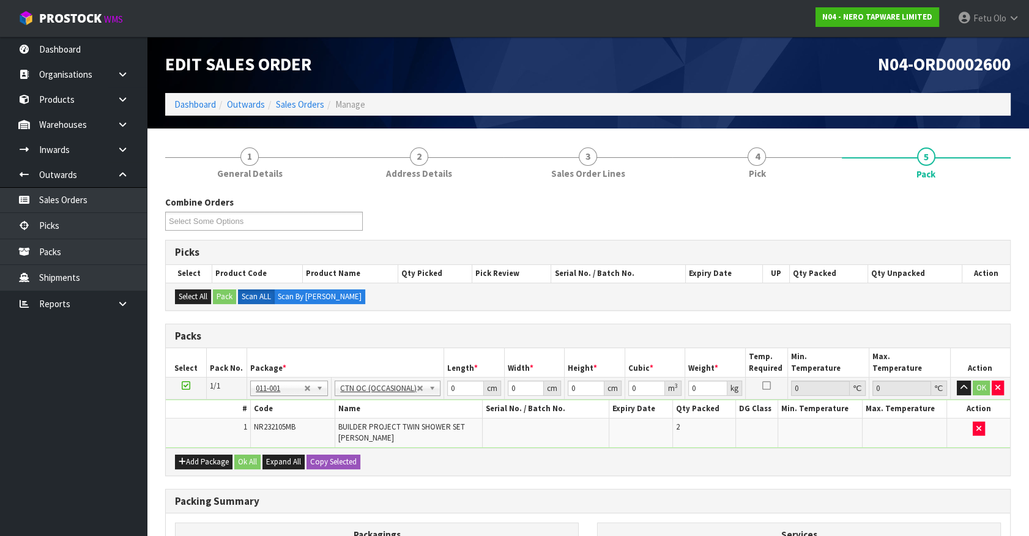
click at [655, 482] on div "Combine Orders N04-ORD0002471 N04-ORD0002584 N04-ORD0002587 N04-ORD0002592 N04-…" at bounding box center [588, 448] width 846 height 504
drag, startPoint x: 471, startPoint y: 387, endPoint x: 411, endPoint y: 397, distance: 60.3
click at [447, 396] on input "0" at bounding box center [465, 388] width 37 height 15
type input "89"
type input "51"
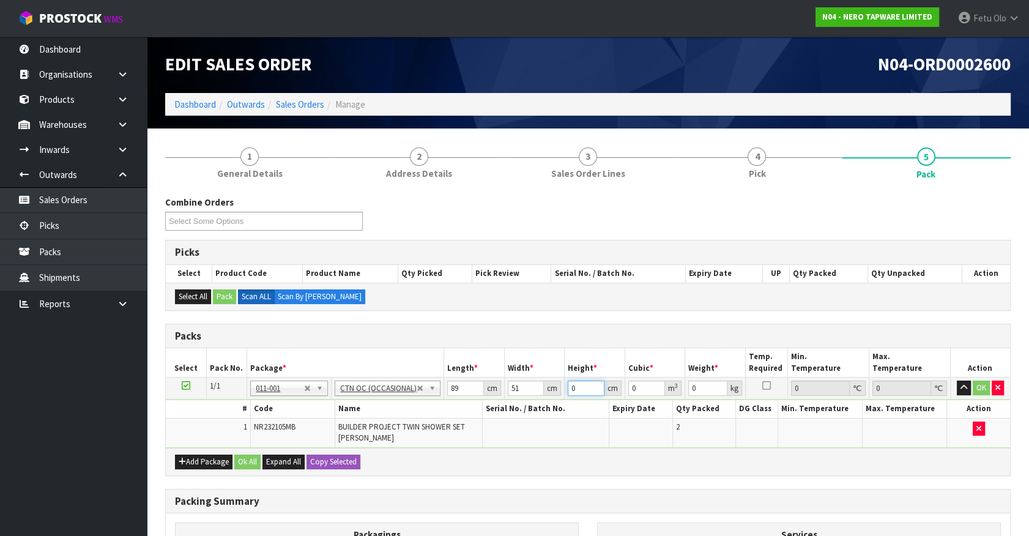
type input "2"
type input "0.009078"
type input "21"
type input "0.095319"
type input "21"
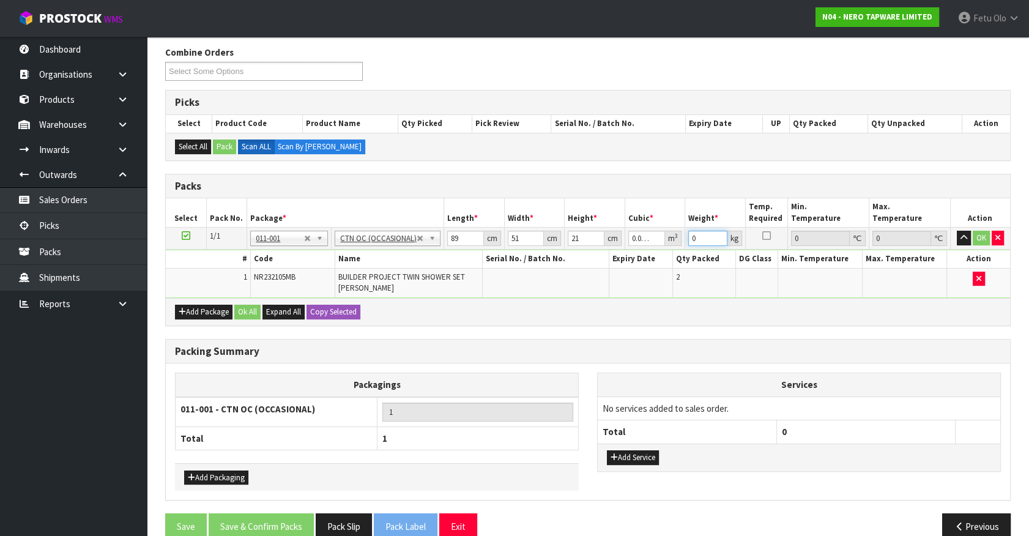
scroll to position [169, 0]
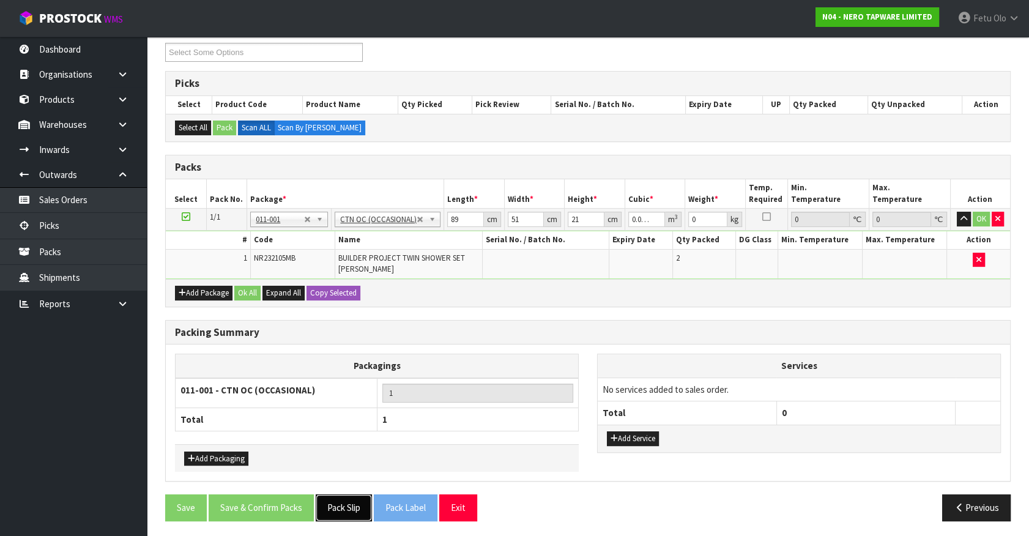
click at [351, 503] on button "Pack Slip" at bounding box center [344, 508] width 56 height 26
click at [340, 509] on button "Pack Slip" at bounding box center [344, 508] width 56 height 26
type input "12"
click button "OK" at bounding box center [981, 219] width 17 height 15
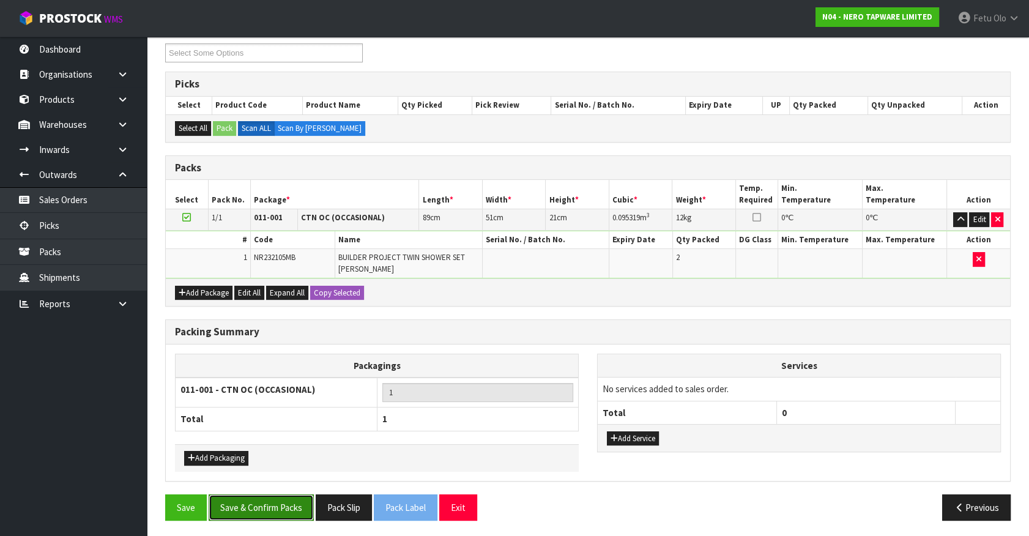
click at [287, 499] on button "Save & Confirm Packs" at bounding box center [261, 508] width 105 height 26
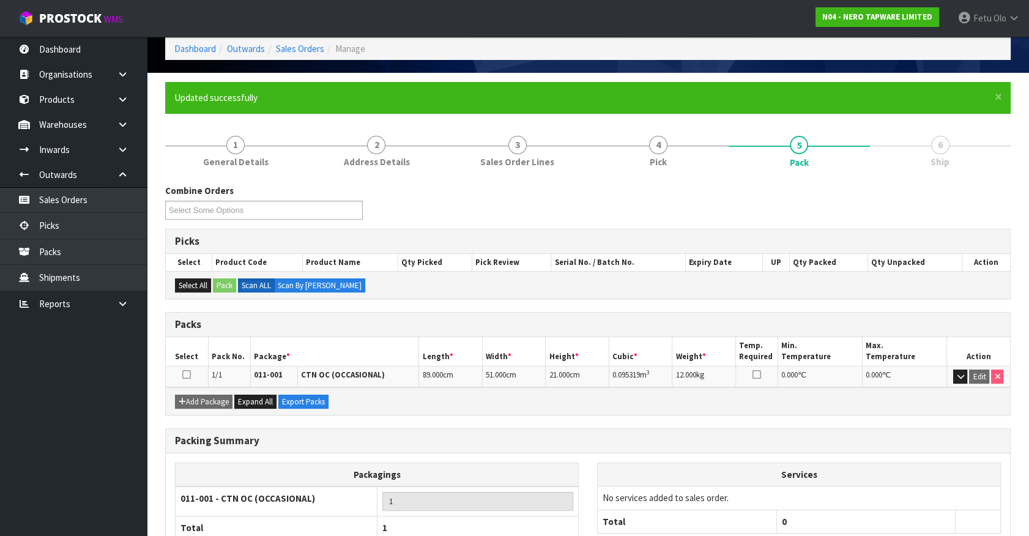
scroll to position [0, 0]
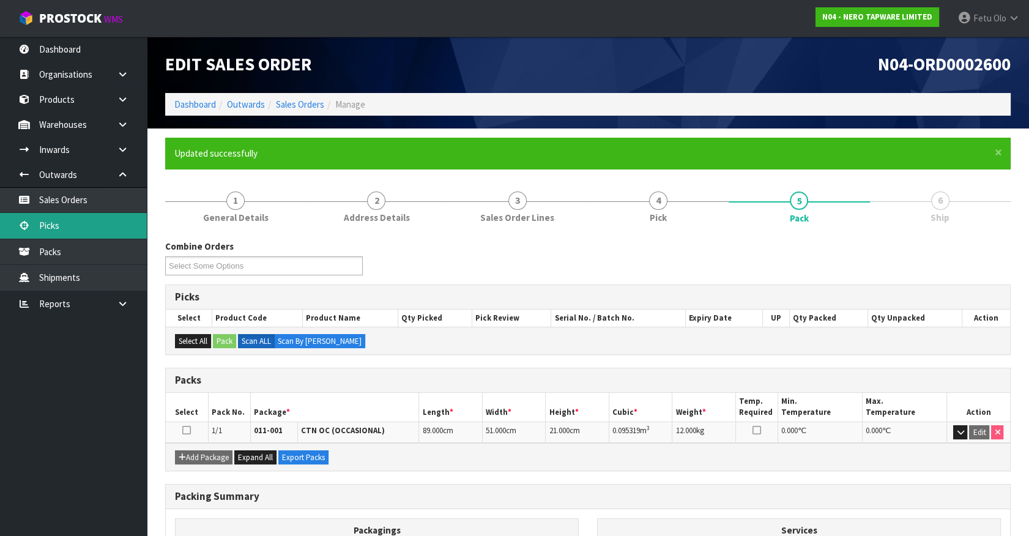
click at [50, 225] on link "Picks" at bounding box center [73, 225] width 147 height 25
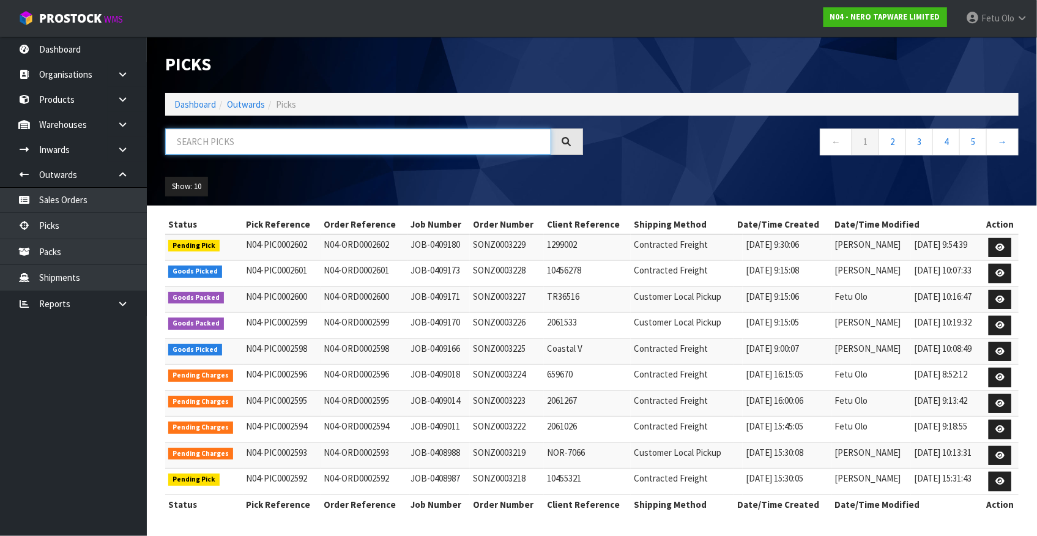
click at [309, 138] on input "text" at bounding box center [358, 142] width 386 height 26
type input "0002601"
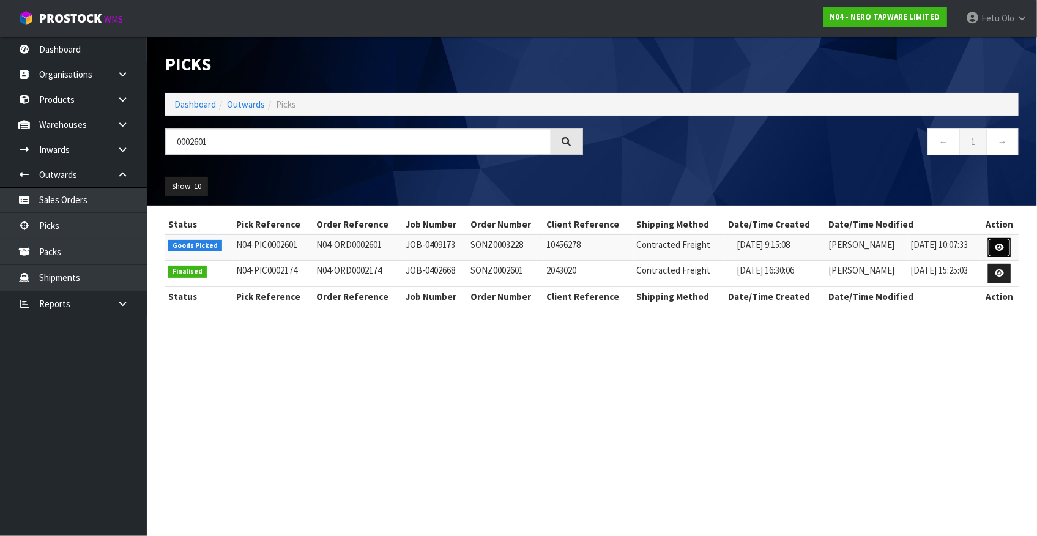
click at [999, 241] on link at bounding box center [999, 248] width 23 height 20
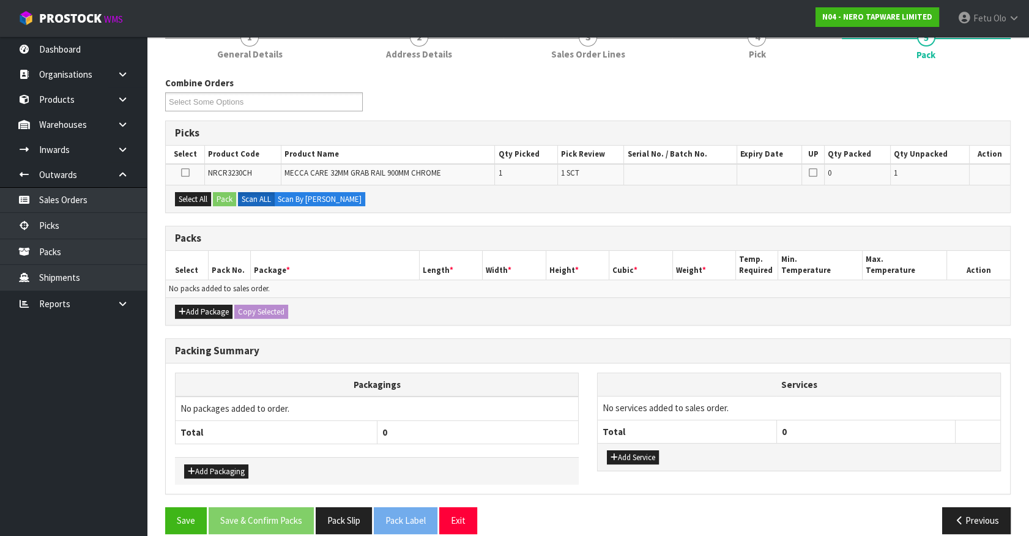
scroll to position [133, 0]
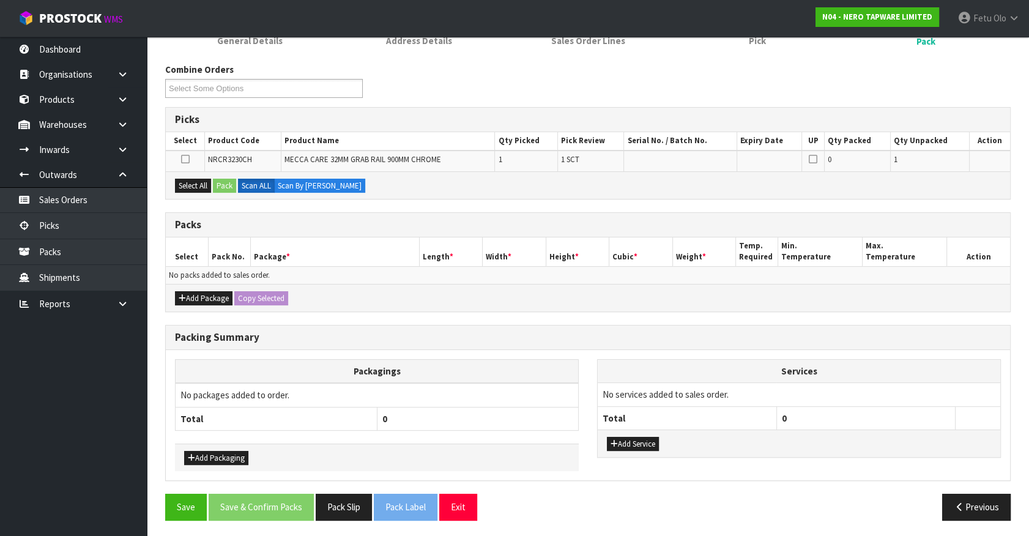
click at [318, 459] on div "Add Packaging" at bounding box center [377, 458] width 404 height 28
click at [492, 364] on th "Packagings" at bounding box center [377, 371] width 403 height 24
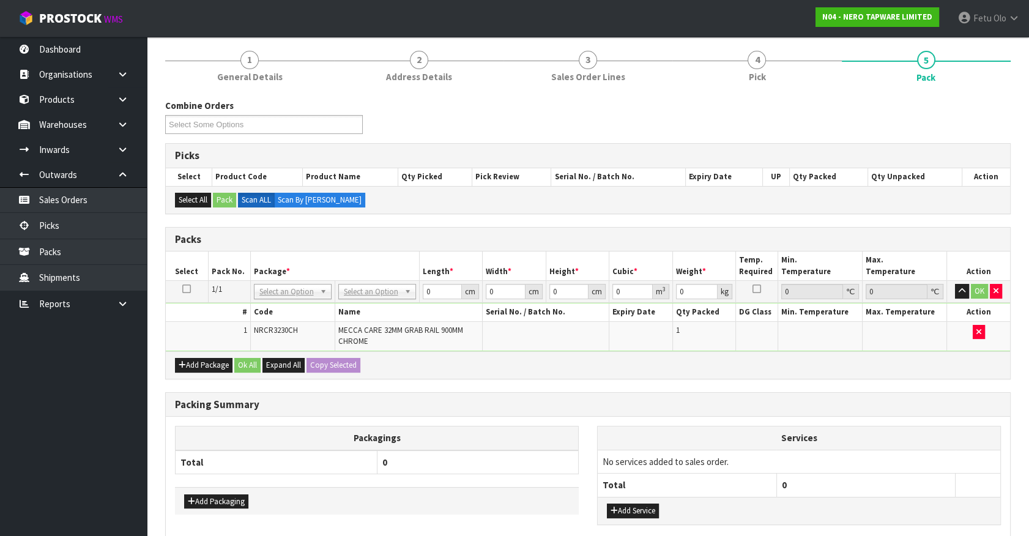
scroll to position [77, 0]
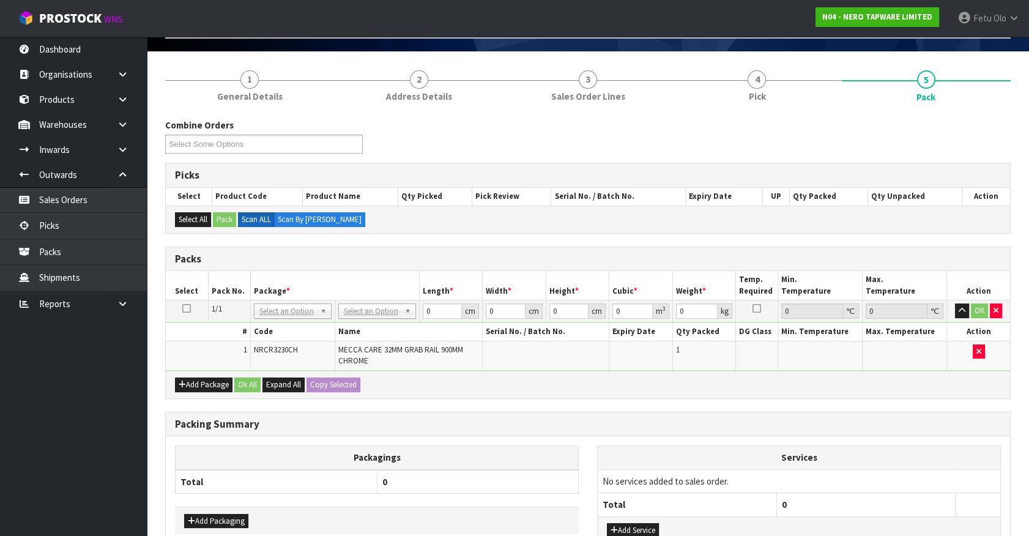
click at [437, 400] on div "Combine Orders N04-ORD0002471 N04-ORD0002584 N04-ORD0002587 N04-ORD0002592 N04-…" at bounding box center [588, 367] width 846 height 497
drag, startPoint x: 398, startPoint y: 271, endPoint x: 360, endPoint y: 323, distance: 64.9
click at [397, 275] on th "Package *" at bounding box center [334, 285] width 169 height 29
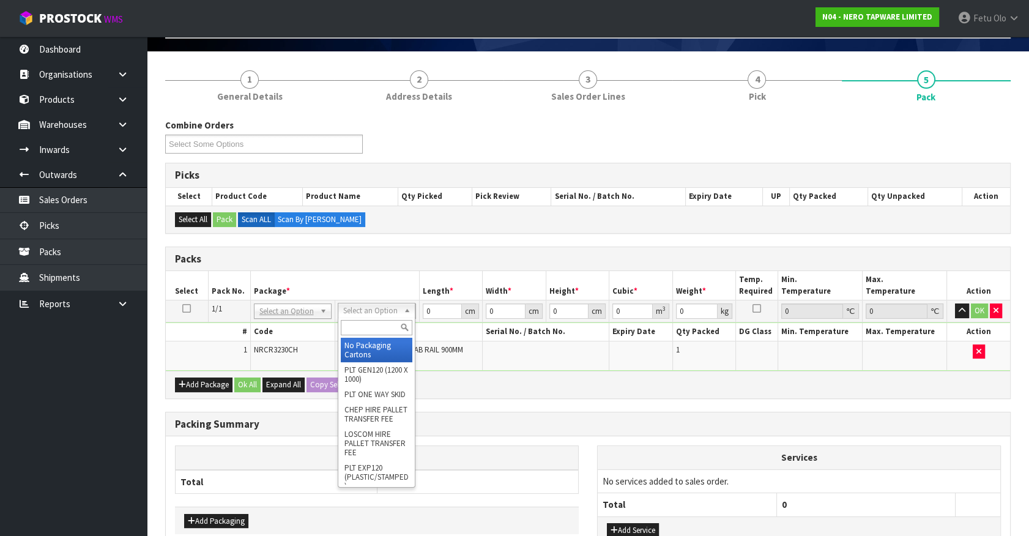
click at [357, 328] on input "text" at bounding box center [377, 327] width 72 height 15
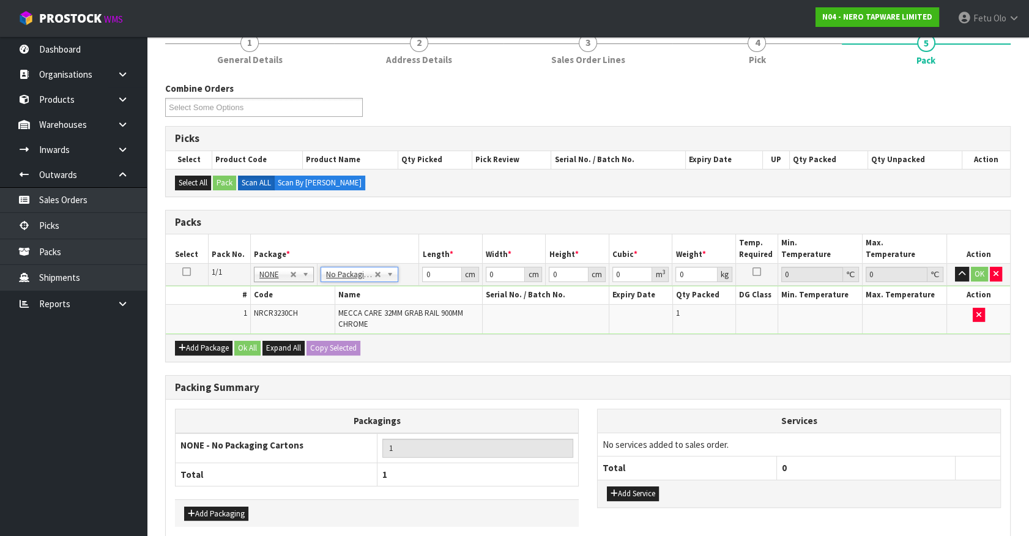
scroll to position [133, 0]
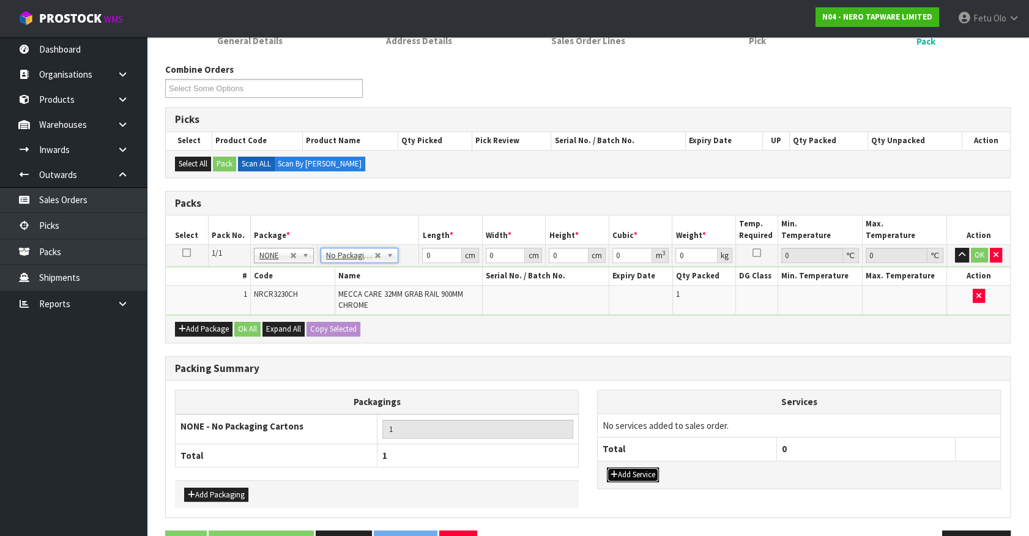
click at [638, 471] on button "Add Service" at bounding box center [633, 475] width 52 height 15
drag, startPoint x: 643, startPoint y: 420, endPoint x: 635, endPoint y: 446, distance: 26.3
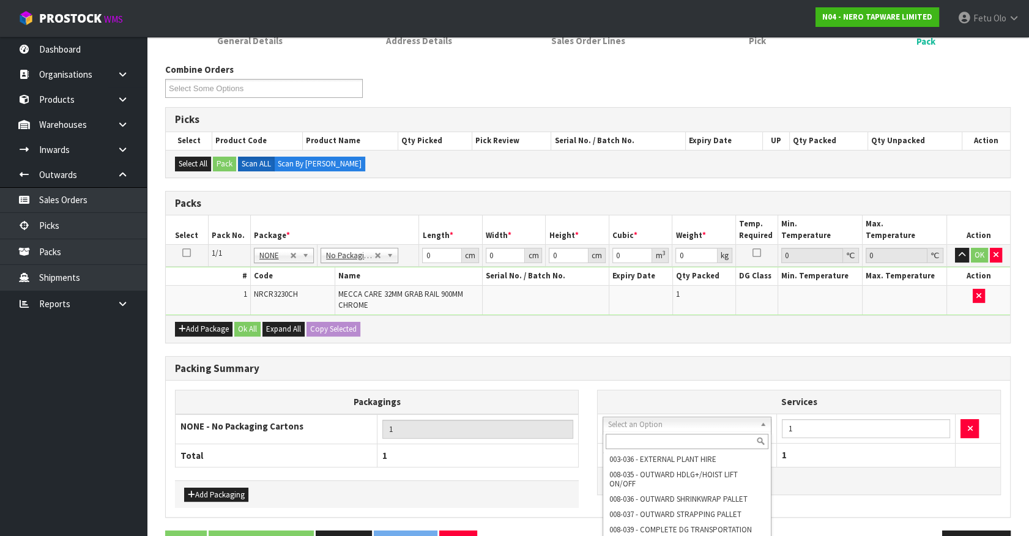
click at [630, 438] on input "text" at bounding box center [687, 441] width 163 height 15
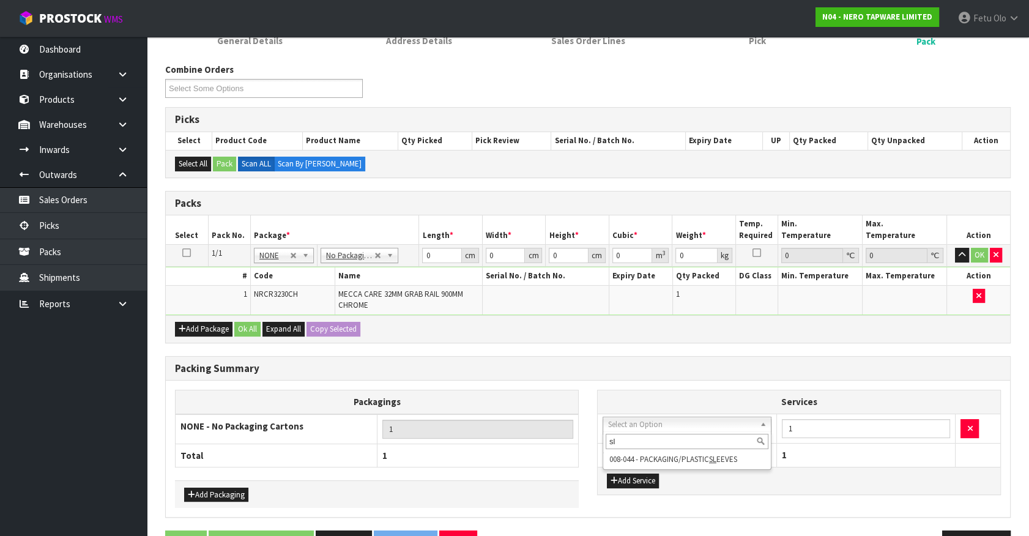
type input "sl"
click at [581, 290] on td at bounding box center [546, 299] width 127 height 29
drag, startPoint x: 435, startPoint y: 256, endPoint x: 345, endPoint y: 281, distance: 93.4
click at [345, 281] on tbody "1/1 NONE 007-001 007-002 007-004 007-009 007-013 007-014 007-015 007-017 007-01…" at bounding box center [588, 280] width 845 height 70
type input "100"
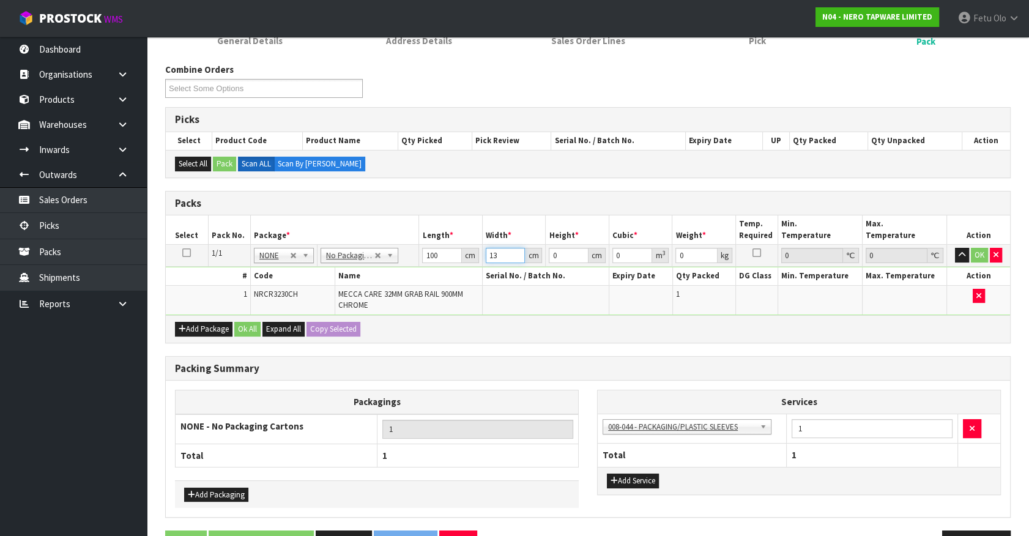
type input "13"
type input "8"
type input "0.0104"
type input "8"
drag, startPoint x: 871, startPoint y: 379, endPoint x: 851, endPoint y: 376, distance: 19.8
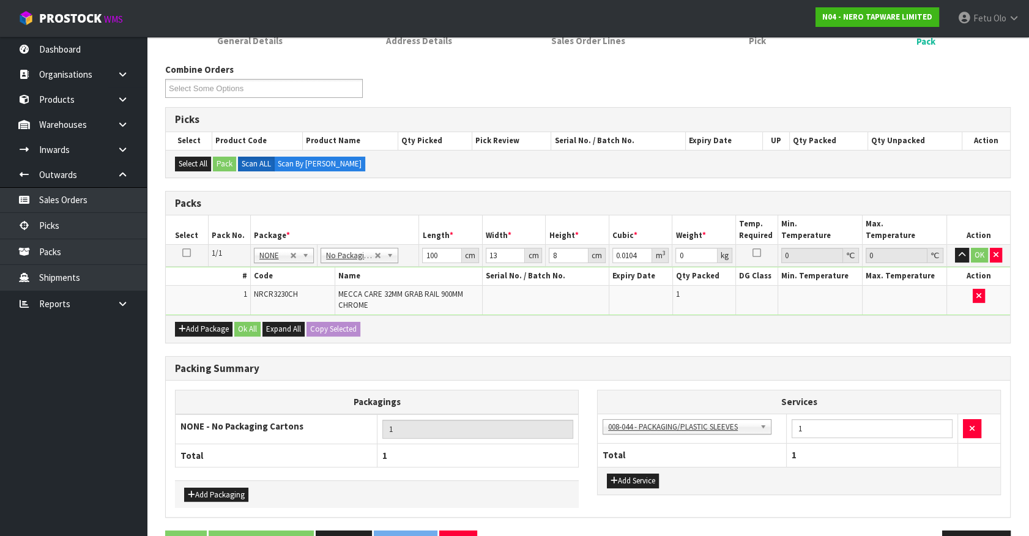
click at [871, 381] on div "Packagings NONE - No Packaging Cartons 1 Total 1 Add Packaging Services 003-036…" at bounding box center [588, 449] width 845 height 136
drag, startPoint x: 685, startPoint y: 253, endPoint x: 644, endPoint y: 275, distance: 46.6
click at [644, 275] on tbody "1/1 NONE 007-001 007-002 007-004 007-009 007-013 007-014 007-015 007-017 007-01…" at bounding box center [588, 280] width 845 height 70
type input "4"
click button "OK" at bounding box center [979, 255] width 17 height 15
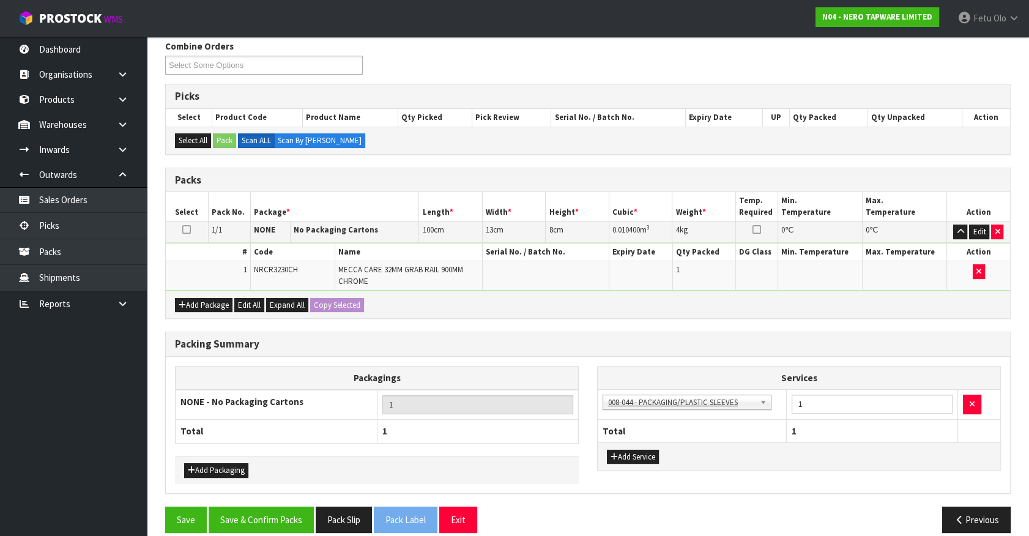
scroll to position [168, 0]
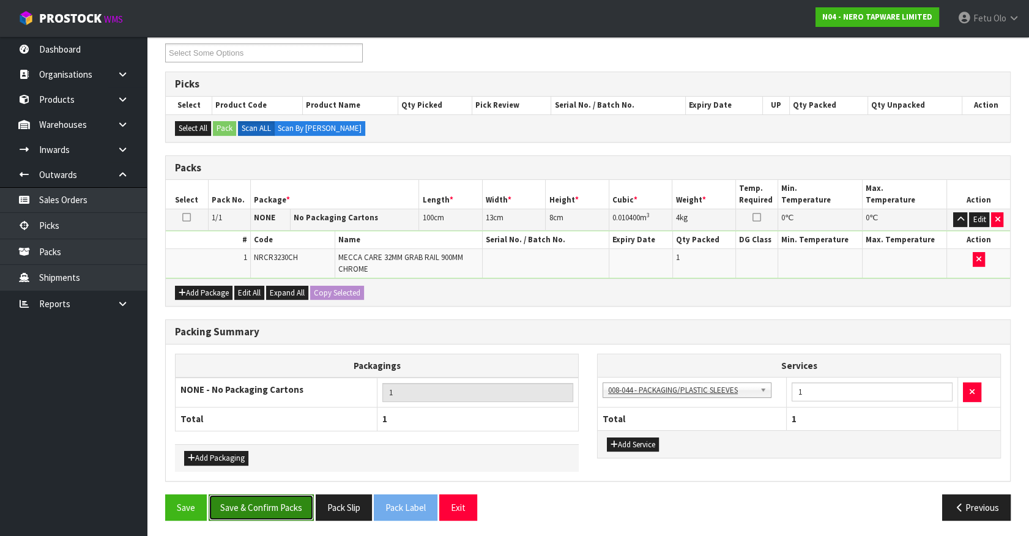
click at [264, 502] on button "Save & Confirm Packs" at bounding box center [261, 508] width 105 height 26
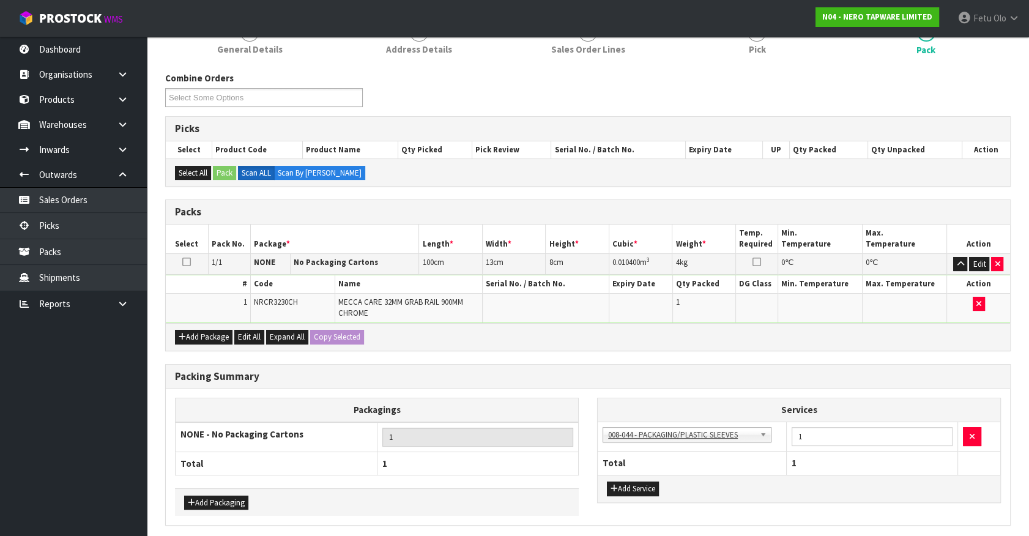
scroll to position [0, 0]
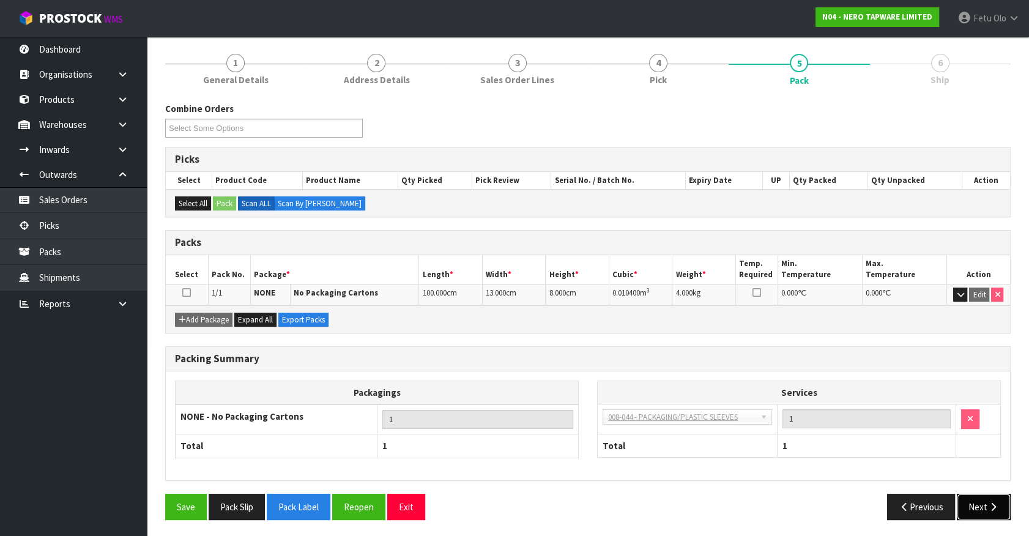
click at [972, 498] on button "Next" at bounding box center [984, 507] width 54 height 26
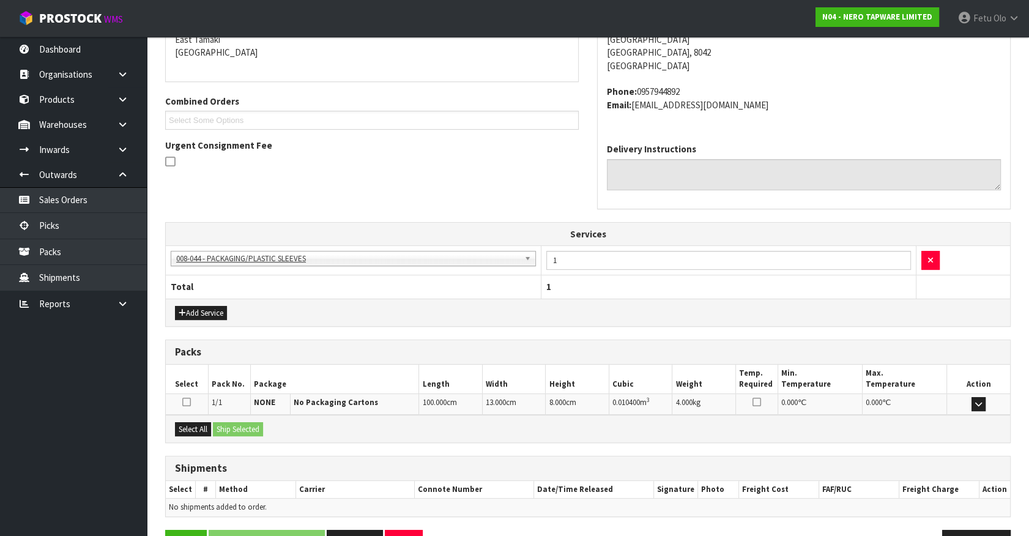
scroll to position [303, 0]
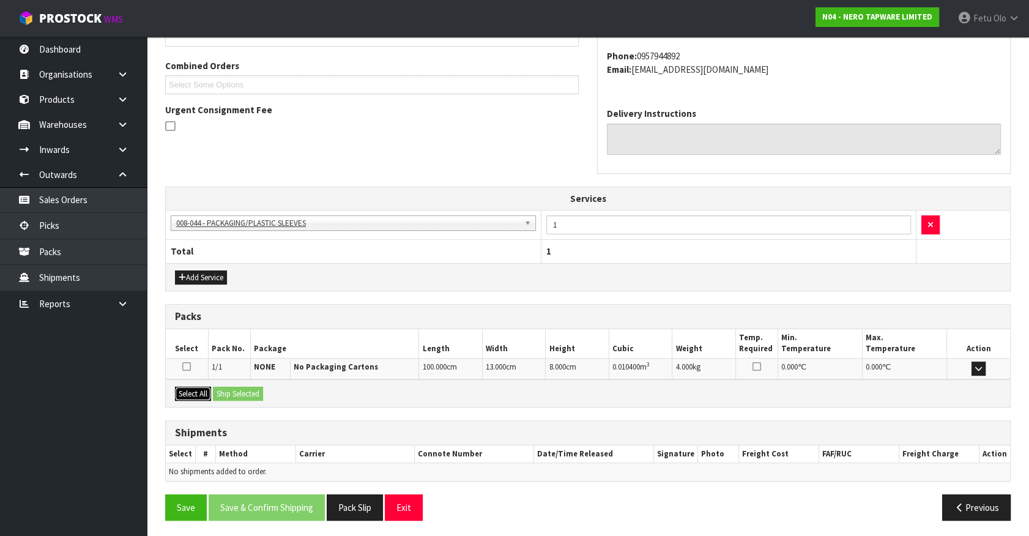
drag, startPoint x: 196, startPoint y: 393, endPoint x: 248, endPoint y: 393, distance: 51.4
click at [209, 393] on button "Select All" at bounding box center [193, 394] width 36 height 15
click at [248, 393] on button "Ship Selected" at bounding box center [238, 394] width 50 height 15
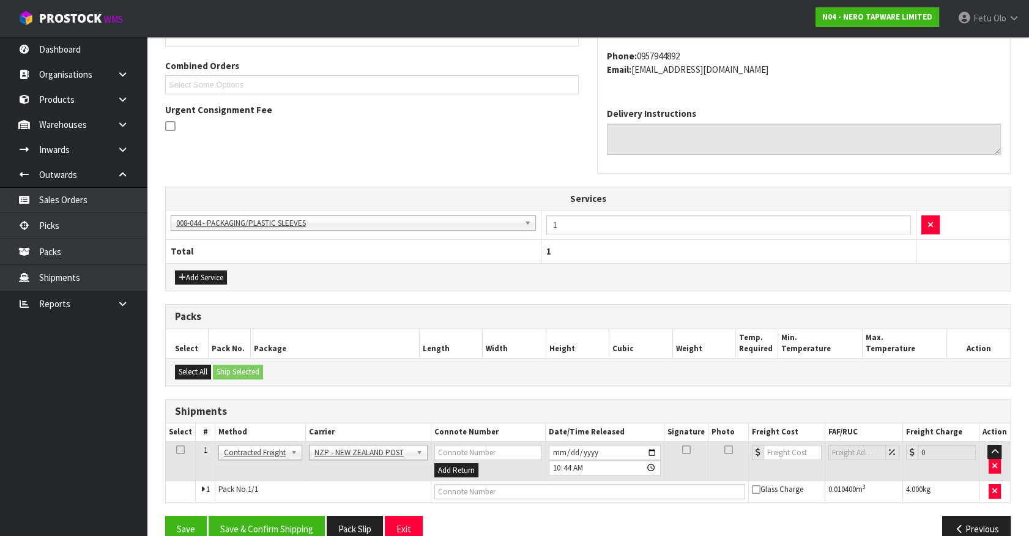
scroll to position [325, 0]
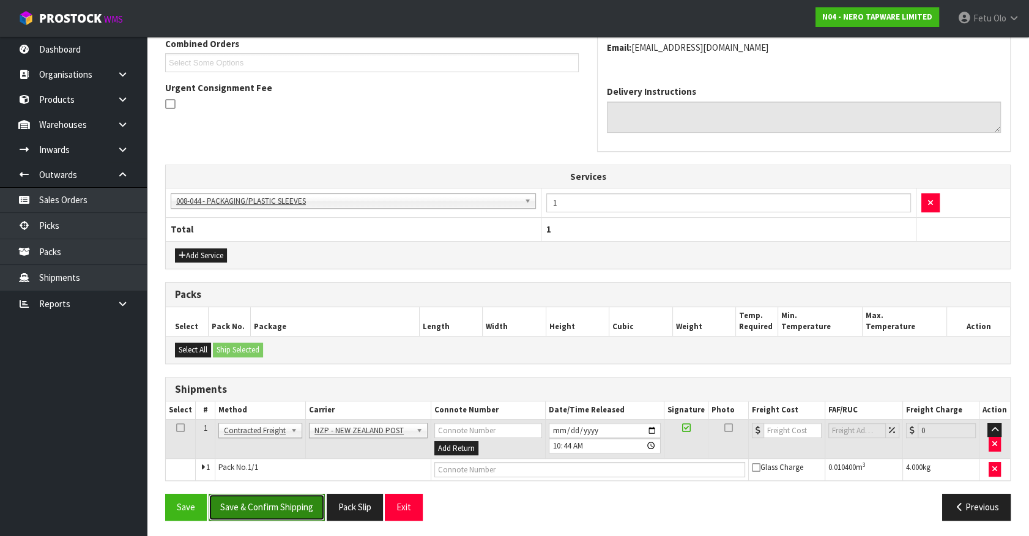
click at [299, 506] on button "Save & Confirm Shipping" at bounding box center [267, 507] width 116 height 26
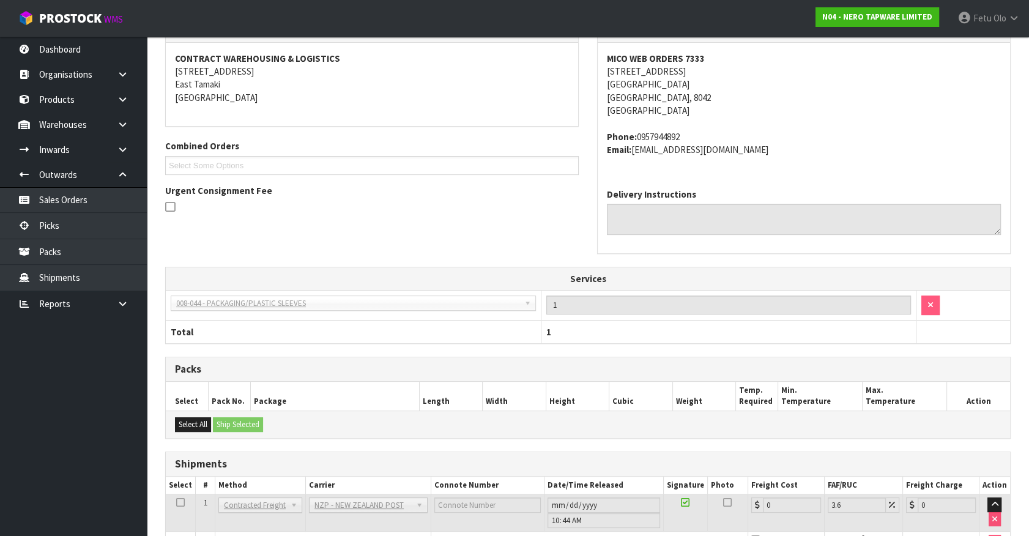
scroll to position [308, 0]
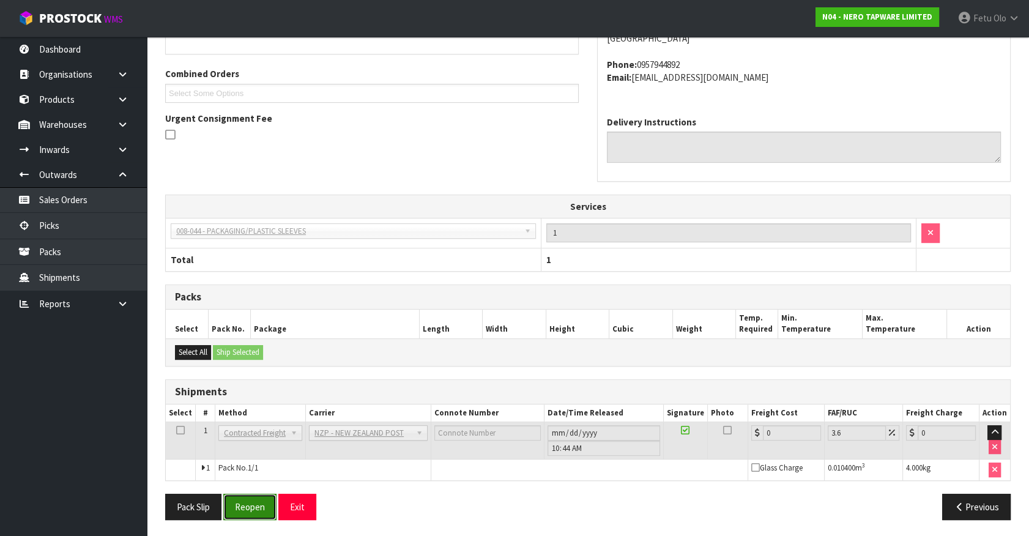
click at [242, 513] on button "Reopen" at bounding box center [249, 507] width 53 height 26
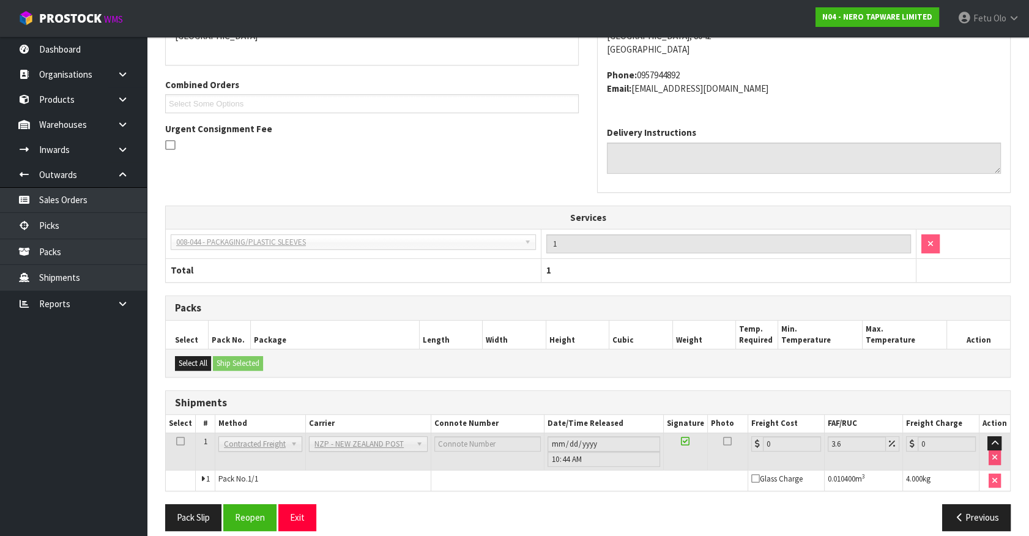
scroll to position [294, 0]
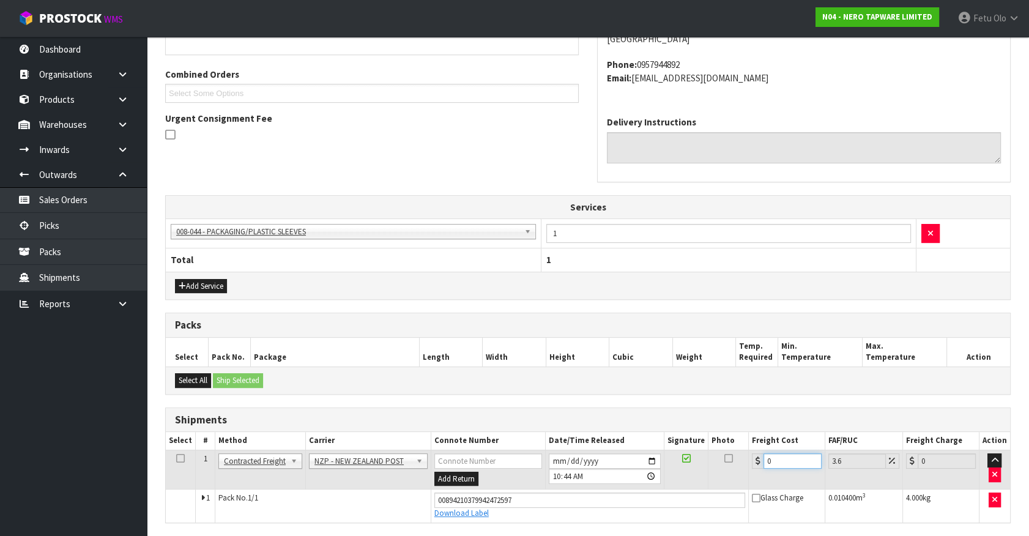
drag, startPoint x: 783, startPoint y: 458, endPoint x: 599, endPoint y: 498, distance: 188.6
click at [599, 498] on tbody "1 Client Local Pickup Customer Local Pickup Company Freight Contracted Freight …" at bounding box center [588, 486] width 845 height 72
type input "1"
type input "1.04"
type input "11"
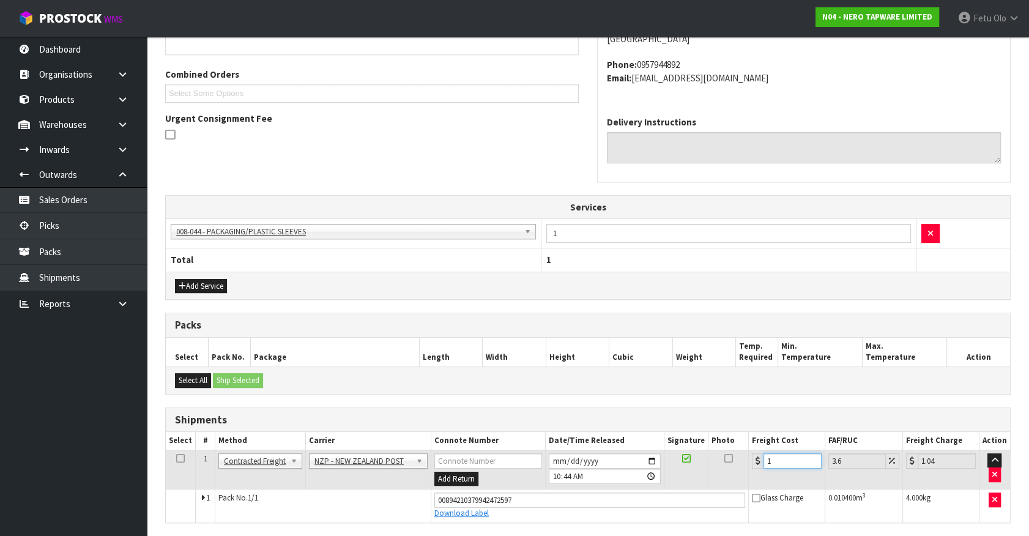
type input "11.4"
type input "11.6"
type input "12.02"
type input "11.61"
type input "12.03"
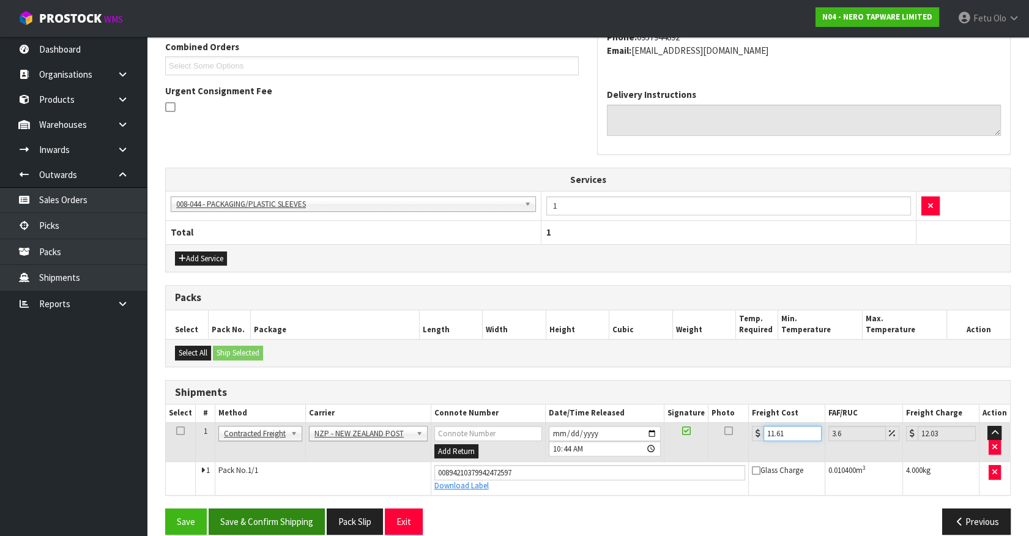
scroll to position [337, 0]
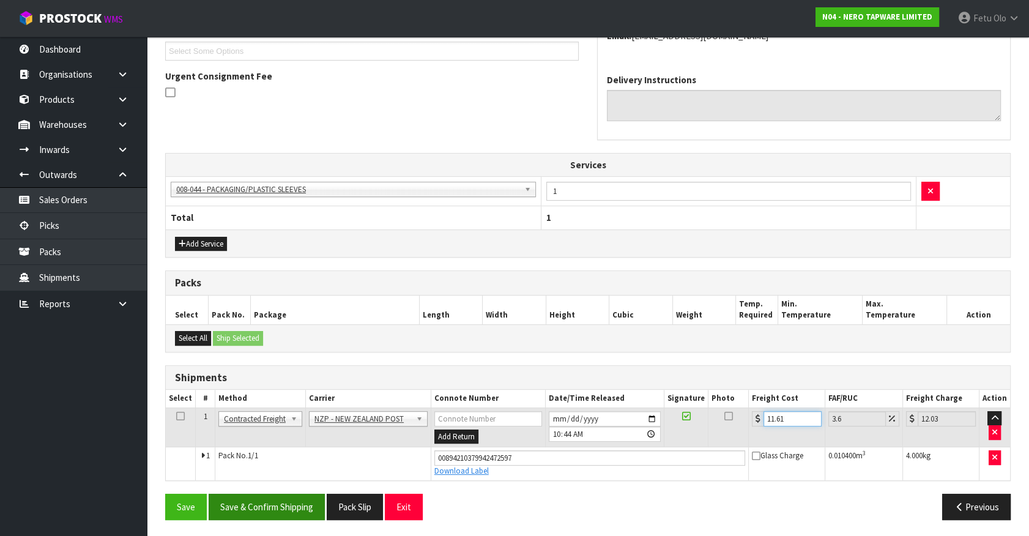
type input "11.61"
click at [251, 502] on button "Save & Confirm Shipping" at bounding box center [267, 507] width 116 height 26
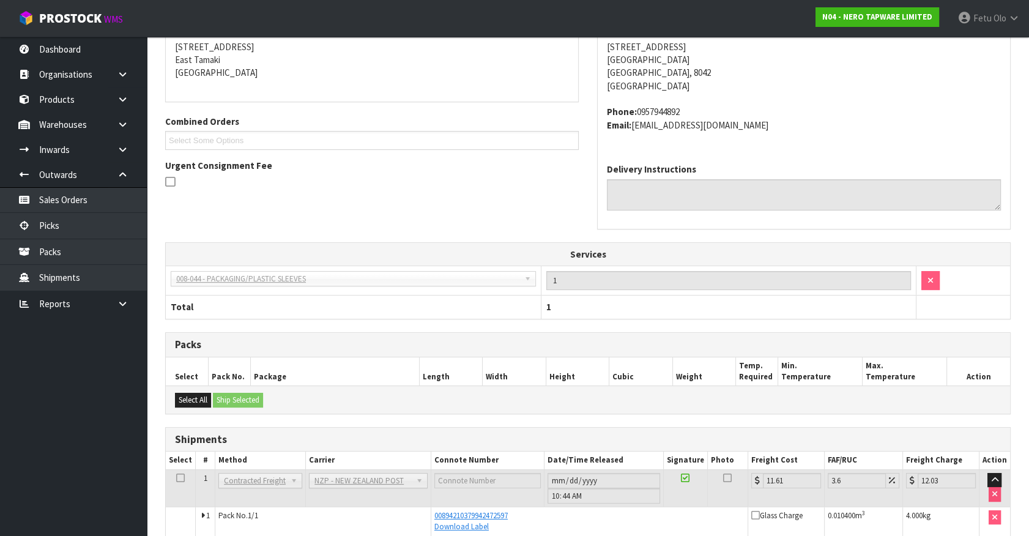
scroll to position [303, 0]
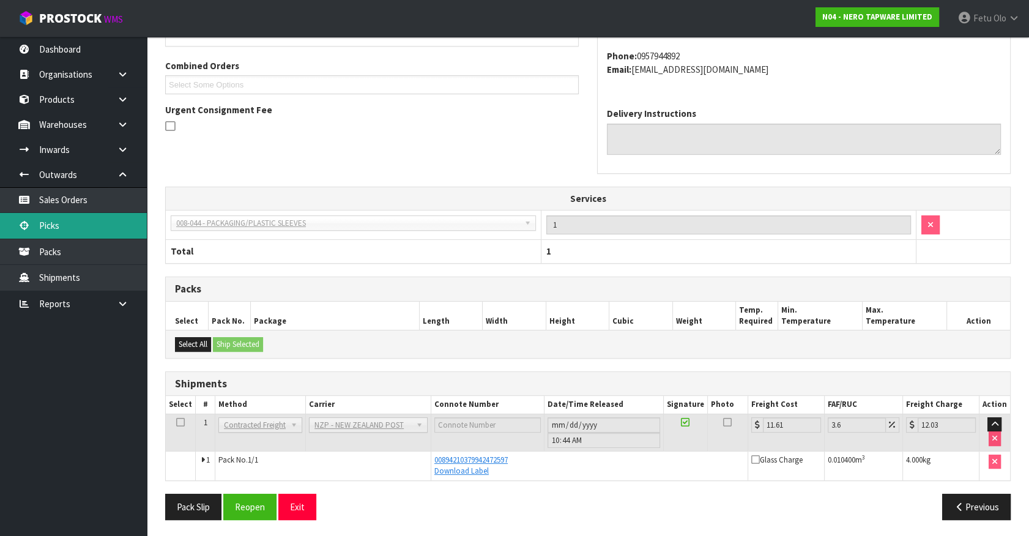
click at [58, 228] on link "Picks" at bounding box center [73, 225] width 147 height 25
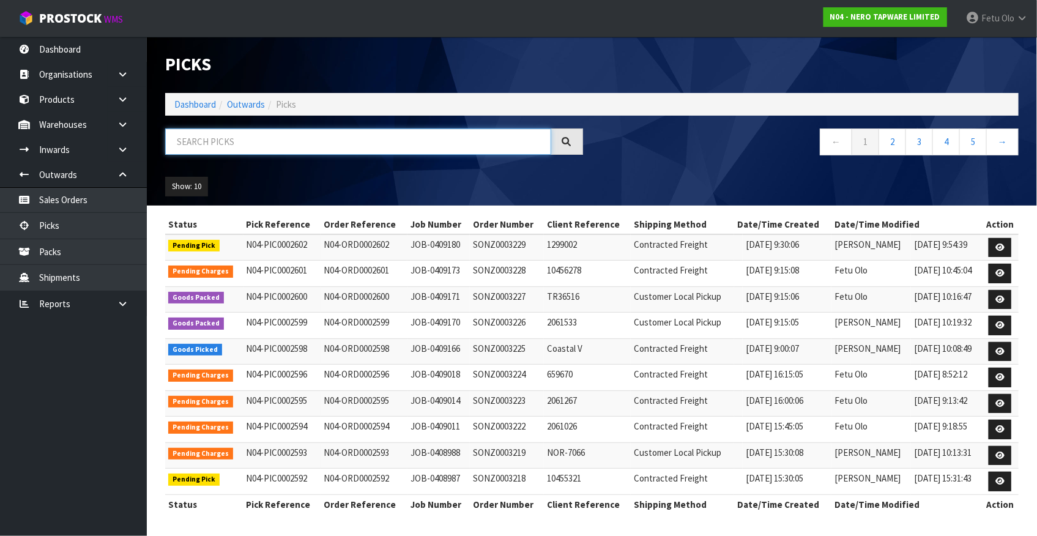
click at [330, 144] on input "text" at bounding box center [358, 142] width 386 height 26
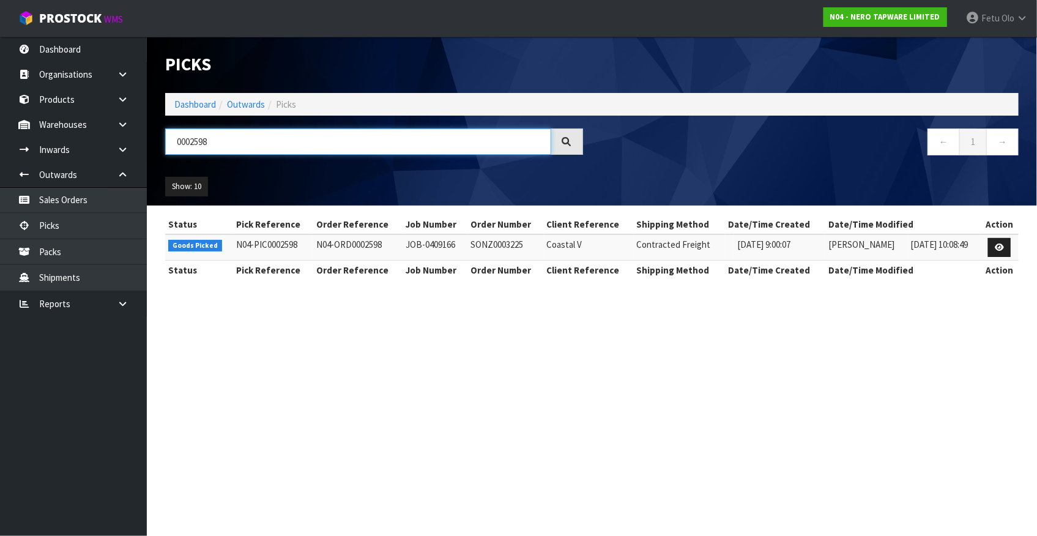
type input "0002598"
click at [999, 244] on icon at bounding box center [999, 248] width 9 height 8
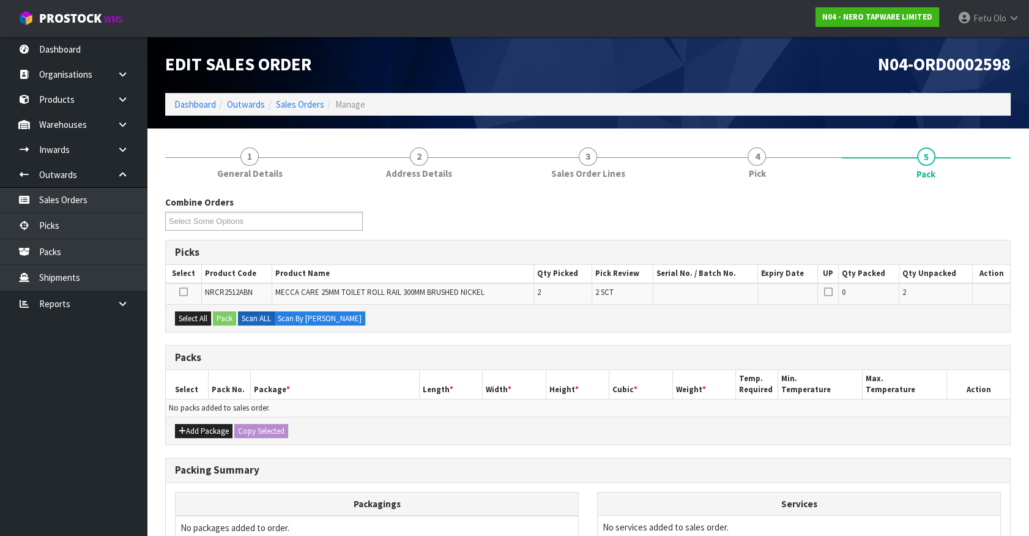
drag, startPoint x: 677, startPoint y: 321, endPoint x: 439, endPoint y: 347, distance: 239.5
click at [676, 321] on div "Select All Pack Scan ALL Scan By [PERSON_NAME]" at bounding box center [588, 318] width 845 height 28
click at [187, 428] on button "Add Package" at bounding box center [204, 431] width 58 height 15
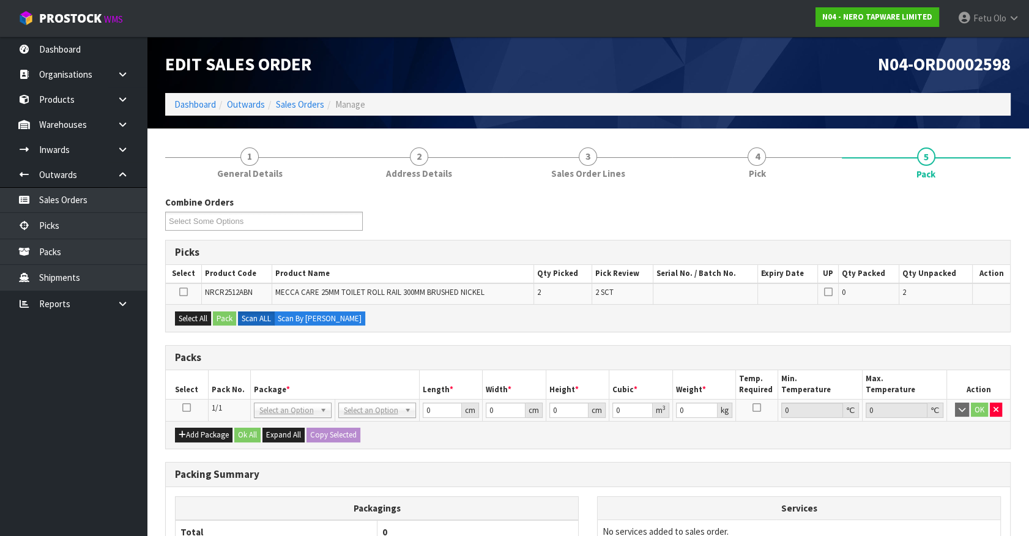
click at [185, 408] on icon at bounding box center [186, 408] width 9 height 1
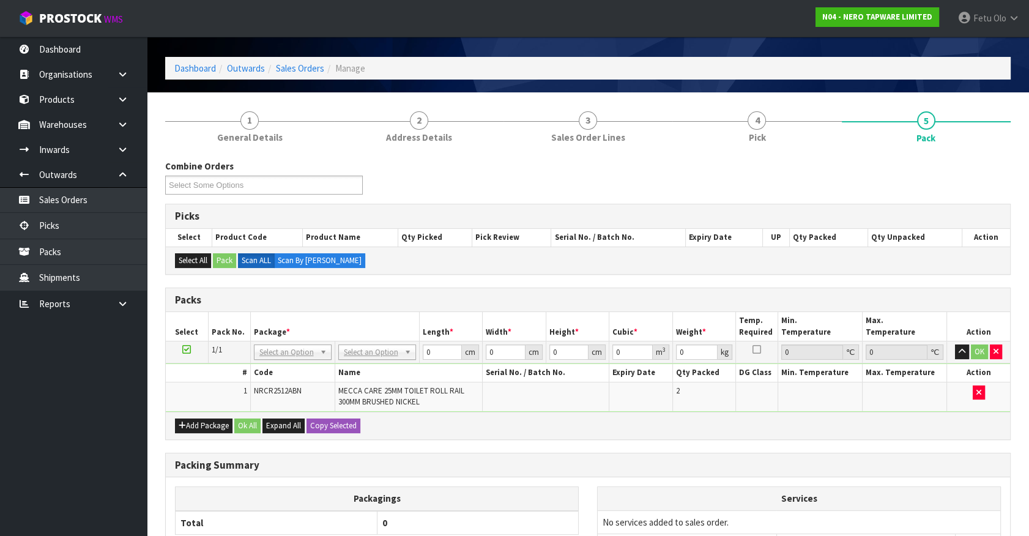
scroll to position [55, 0]
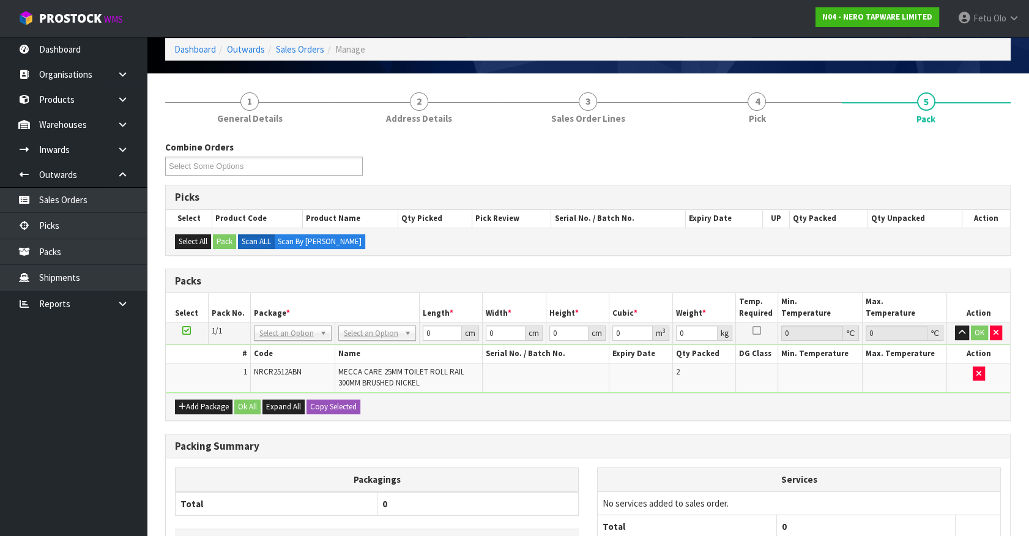
drag, startPoint x: 298, startPoint y: 326, endPoint x: 289, endPoint y: 340, distance: 17.3
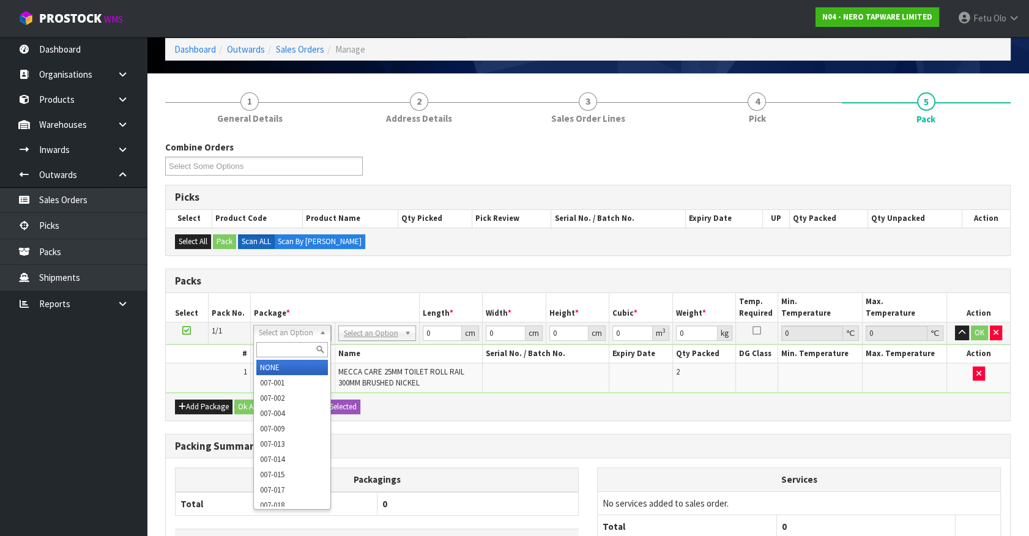
click at [288, 342] on input "text" at bounding box center [292, 349] width 72 height 15
type input "011"
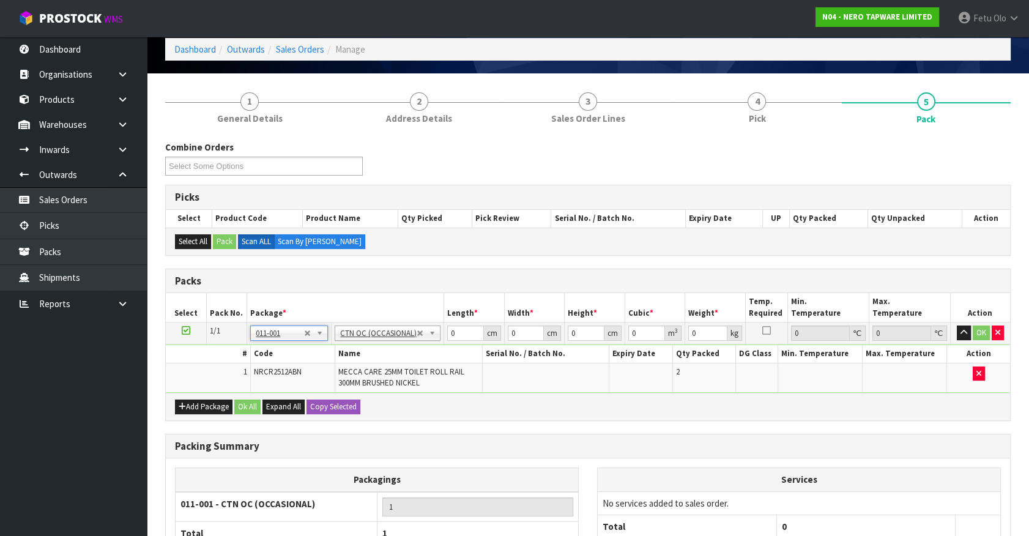
type input "3.32"
drag, startPoint x: 463, startPoint y: 331, endPoint x: 332, endPoint y: 373, distance: 137.4
click at [332, 373] on tbody "1/1 NONE 007-001 007-002 007-004 007-009 007-013 007-014 007-015 007-017 007-01…" at bounding box center [588, 358] width 845 height 70
type input "41"
type input "35"
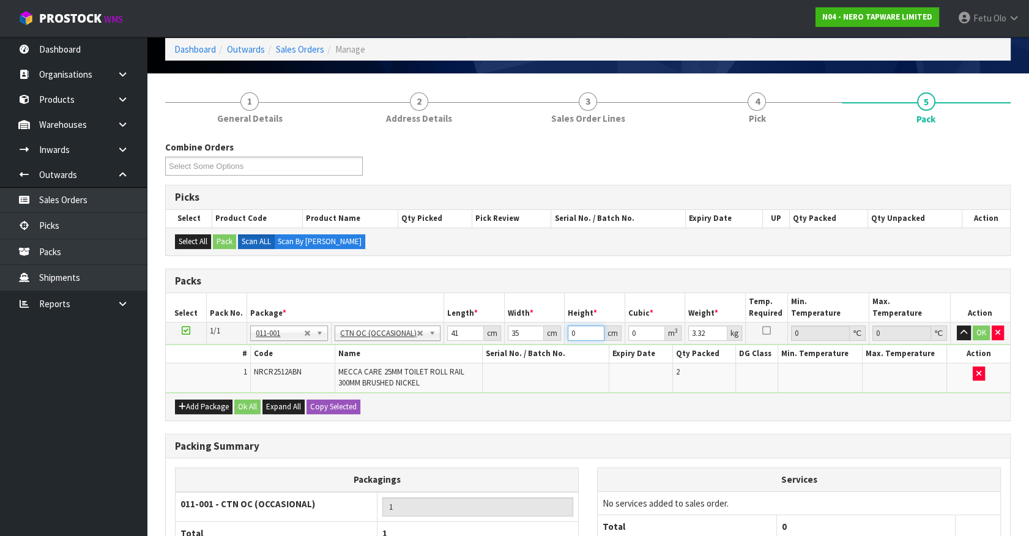
type input "1"
type input "0.001435"
type input "11"
type input "0.015785"
type input "111"
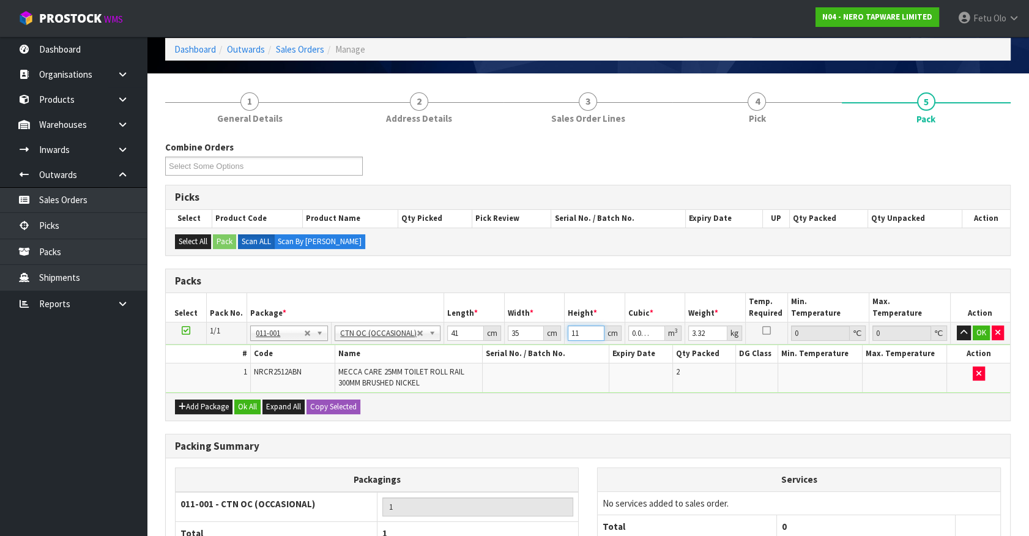
type input "0.159285"
type input "11"
type input "0.015785"
type input "11"
type input "4"
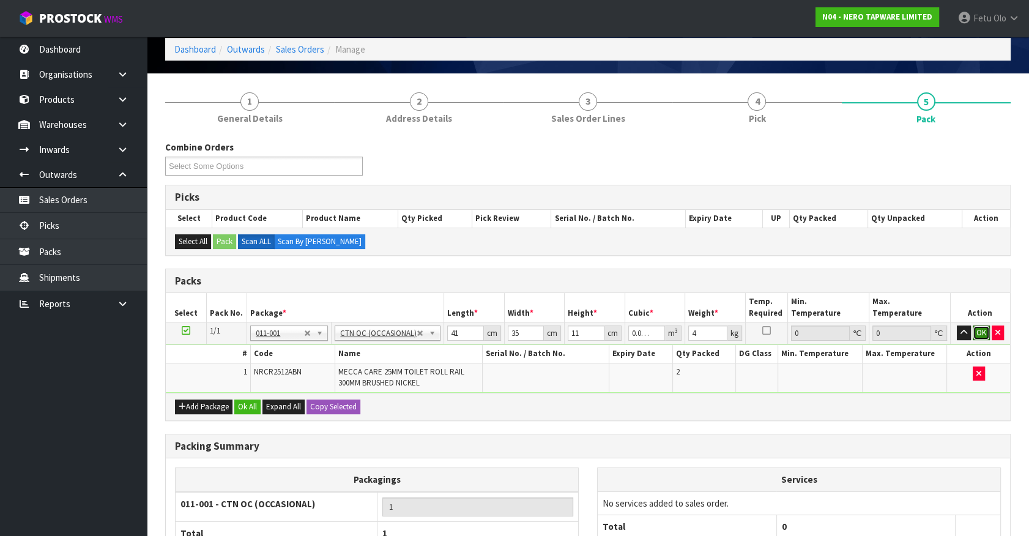
click button "OK" at bounding box center [981, 333] width 17 height 15
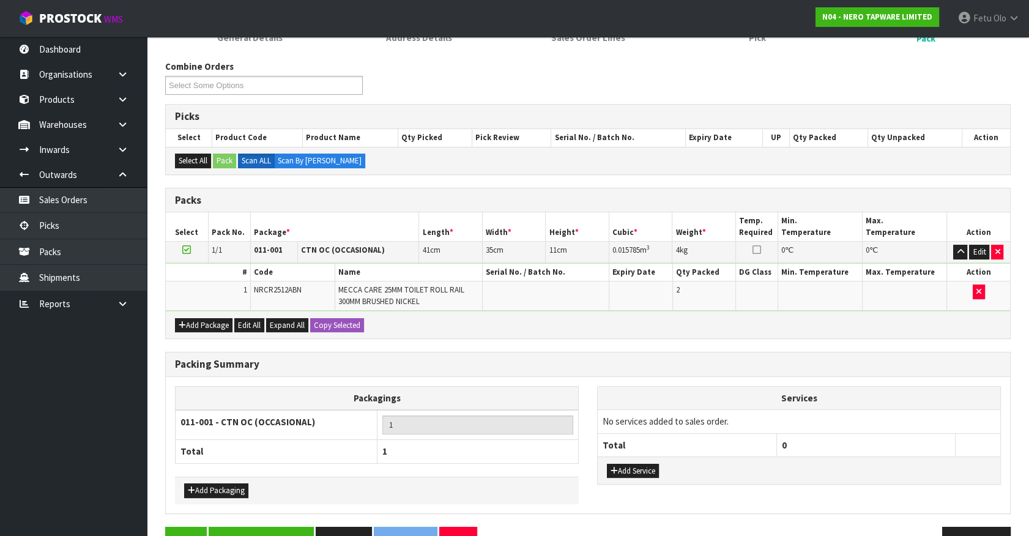
scroll to position [168, 0]
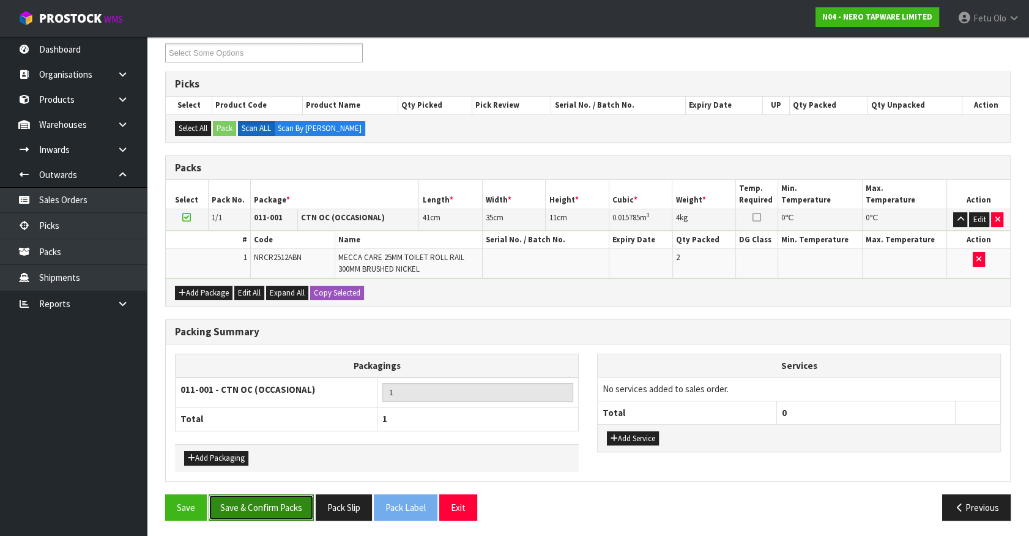
click at [261, 502] on button "Save & Confirm Packs" at bounding box center [261, 508] width 105 height 26
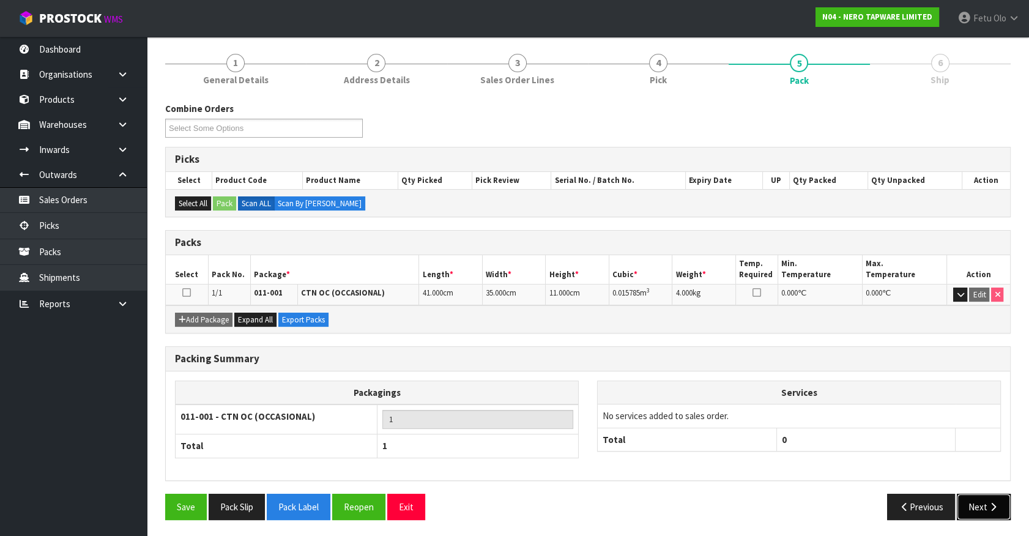
click at [990, 508] on icon "button" at bounding box center [994, 506] width 12 height 9
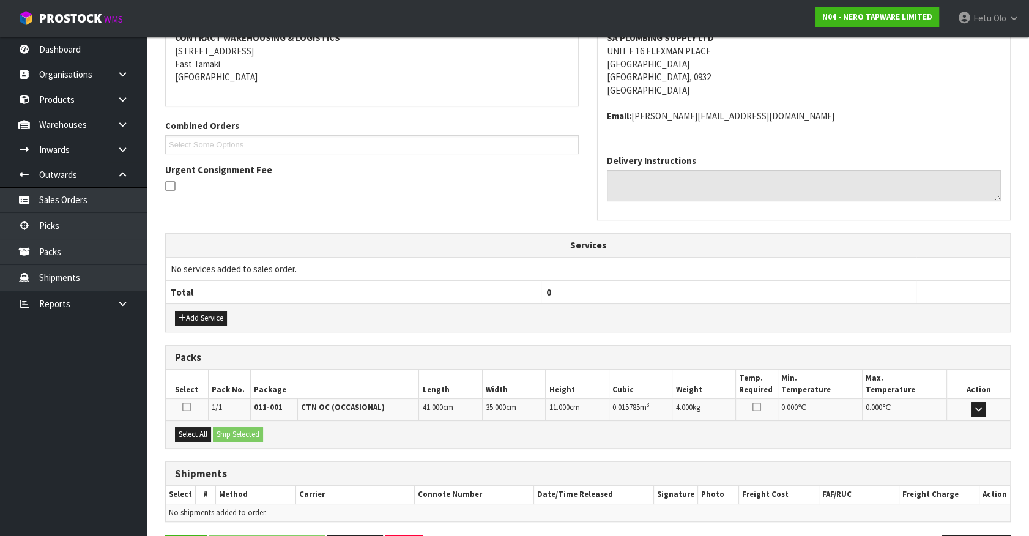
scroll to position [284, 0]
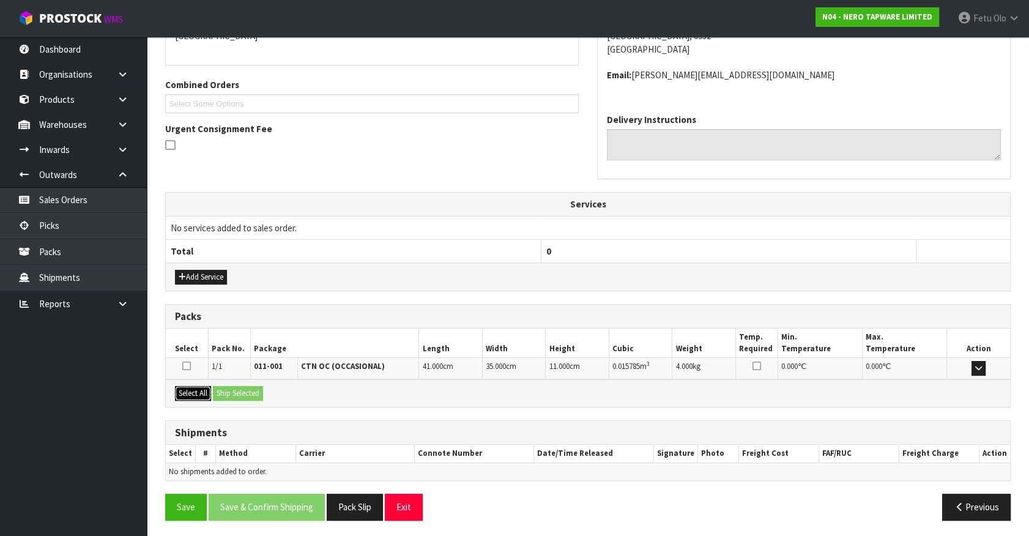
drag, startPoint x: 190, startPoint y: 389, endPoint x: 208, endPoint y: 390, distance: 17.8
click at [193, 389] on button "Select All" at bounding box center [193, 393] width 36 height 15
drag, startPoint x: 208, startPoint y: 390, endPoint x: 226, endPoint y: 391, distance: 18.4
click at [209, 390] on button "Select All" at bounding box center [193, 393] width 36 height 15
click at [227, 391] on button "Ship Selected" at bounding box center [238, 393] width 50 height 15
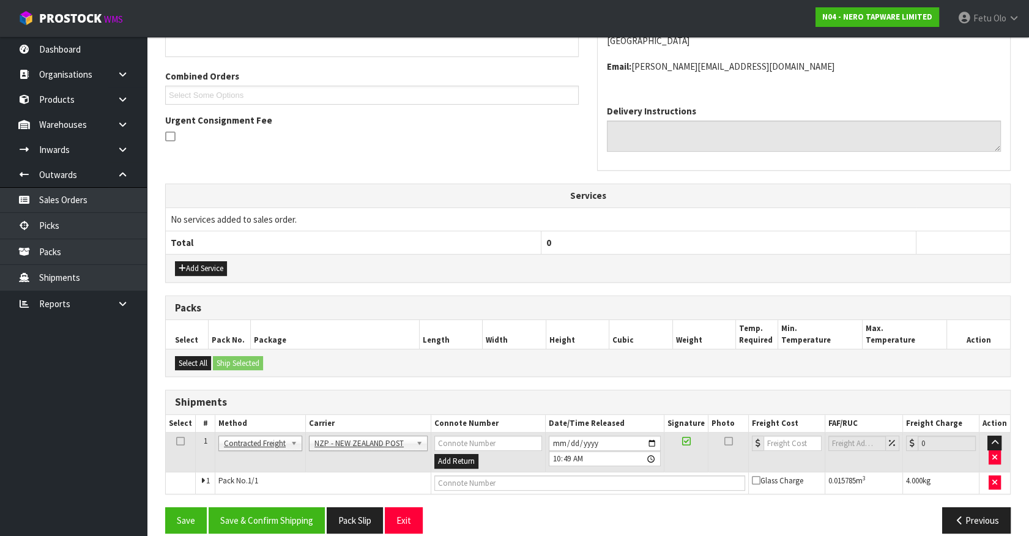
scroll to position [306, 0]
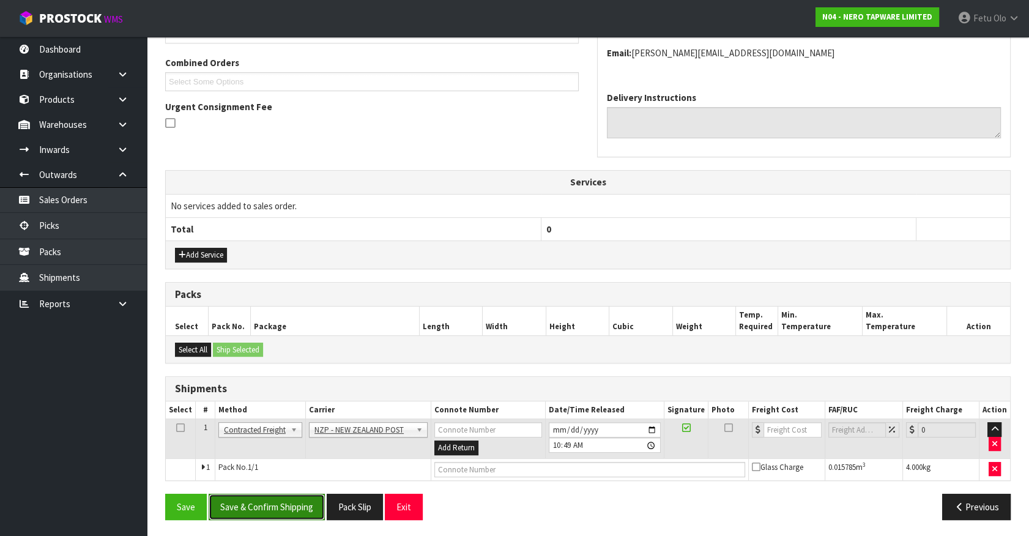
click at [280, 507] on button "Save & Confirm Shipping" at bounding box center [267, 507] width 116 height 26
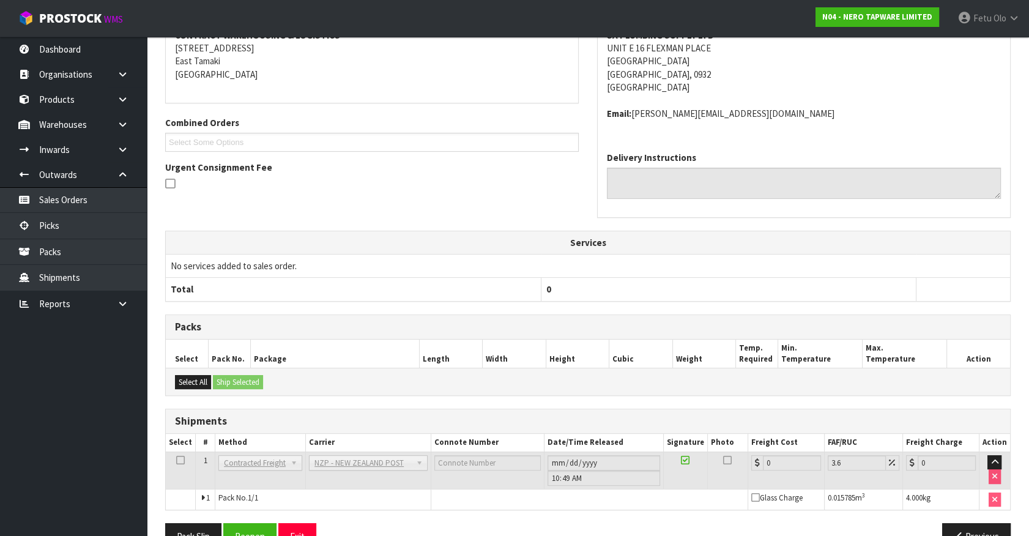
scroll to position [288, 0]
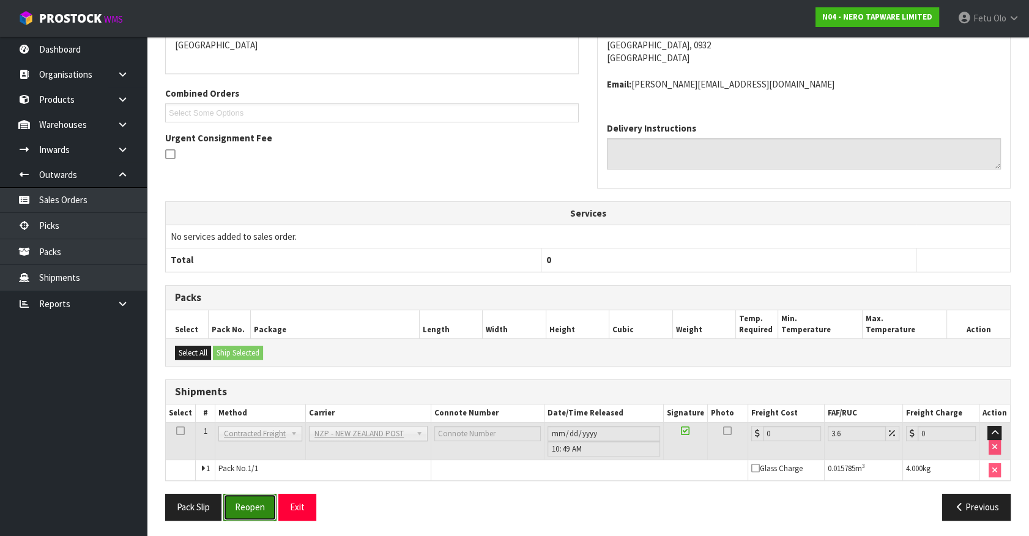
click at [258, 509] on button "Reopen" at bounding box center [249, 507] width 53 height 26
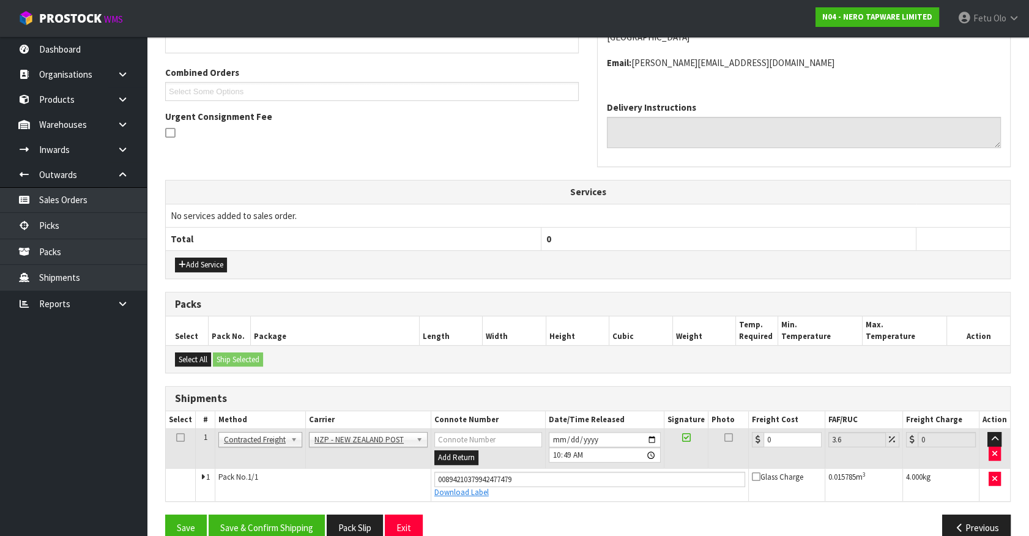
scroll to position [317, 0]
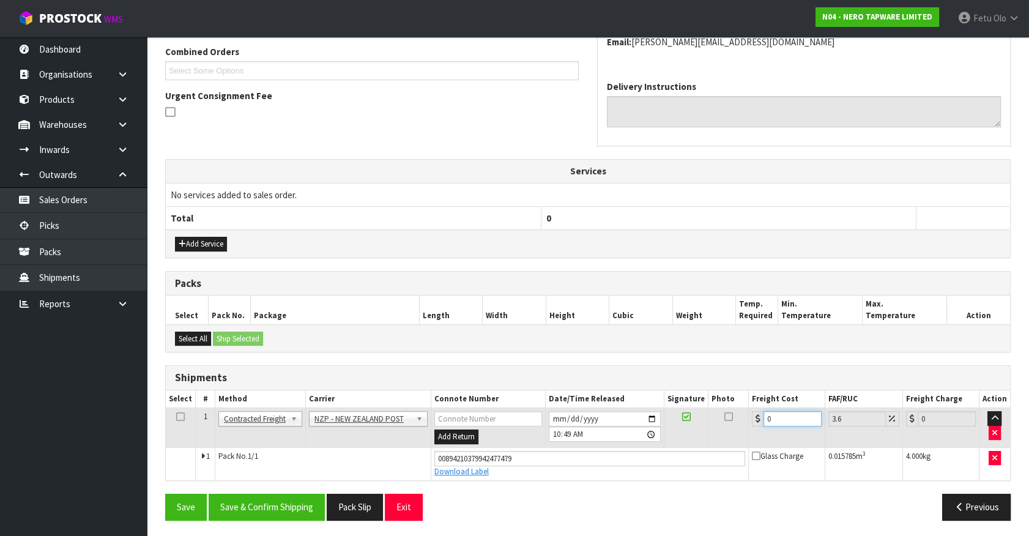
drag, startPoint x: 762, startPoint y: 423, endPoint x: 728, endPoint y: 434, distance: 36.0
click at [728, 434] on tr "1 Client Local Pickup Customer Local Pickup Company Freight Contracted Freight …" at bounding box center [588, 428] width 845 height 40
type input "4"
type input "4.14"
type input "4.3"
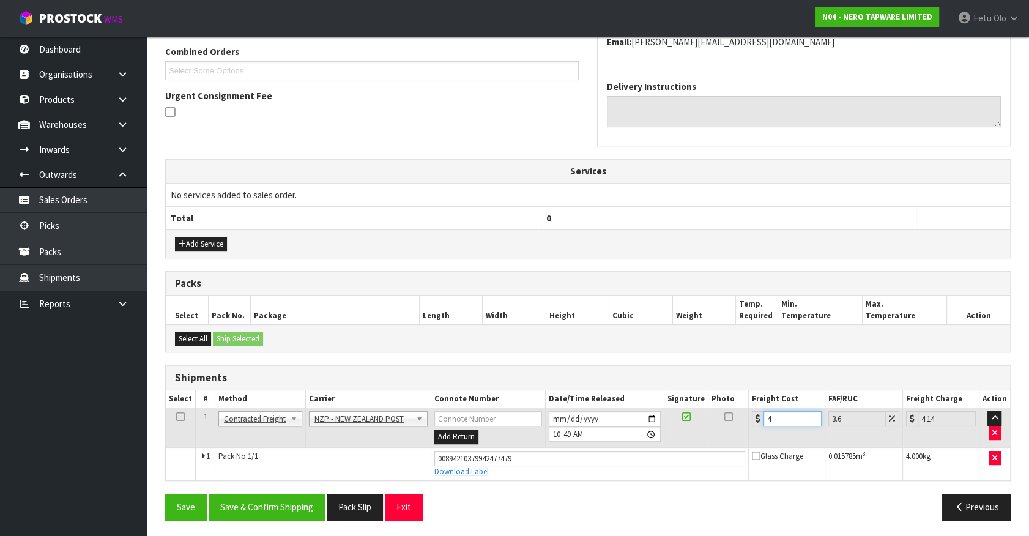
type input "4.45"
type input "4.33"
type input "4.49"
type input "4.33"
click at [275, 506] on button "Save & Confirm Shipping" at bounding box center [267, 507] width 116 height 26
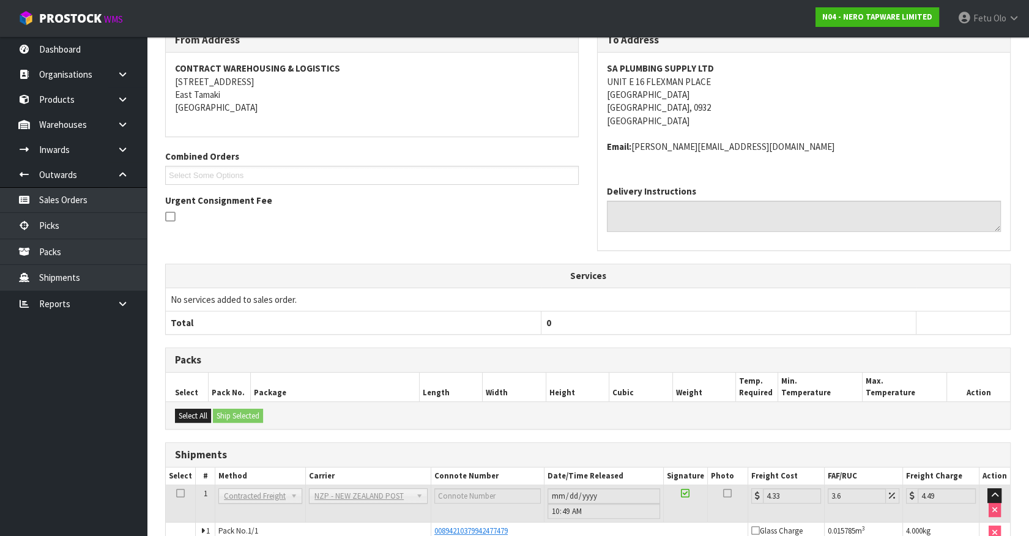
scroll to position [284, 0]
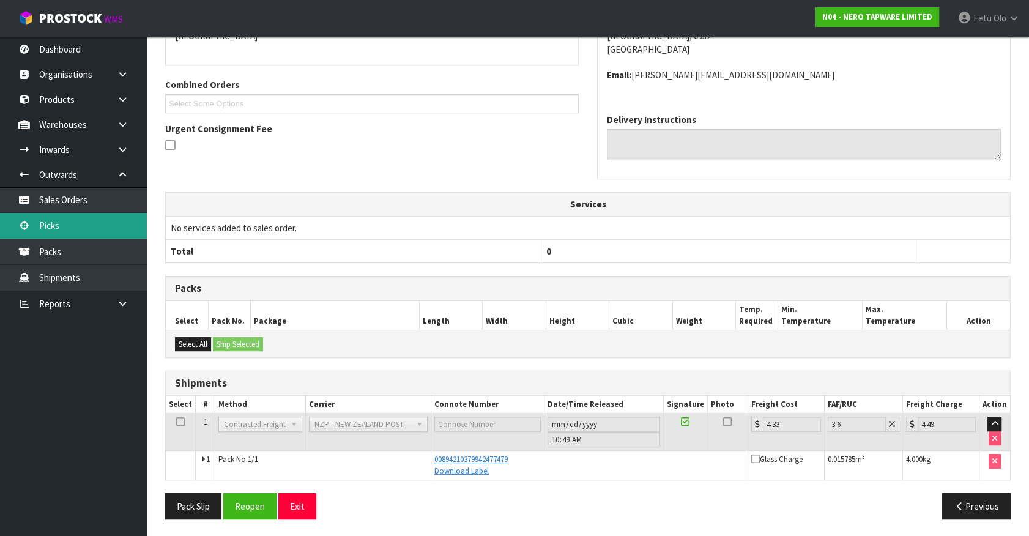
click at [43, 222] on link "Picks" at bounding box center [73, 225] width 147 height 25
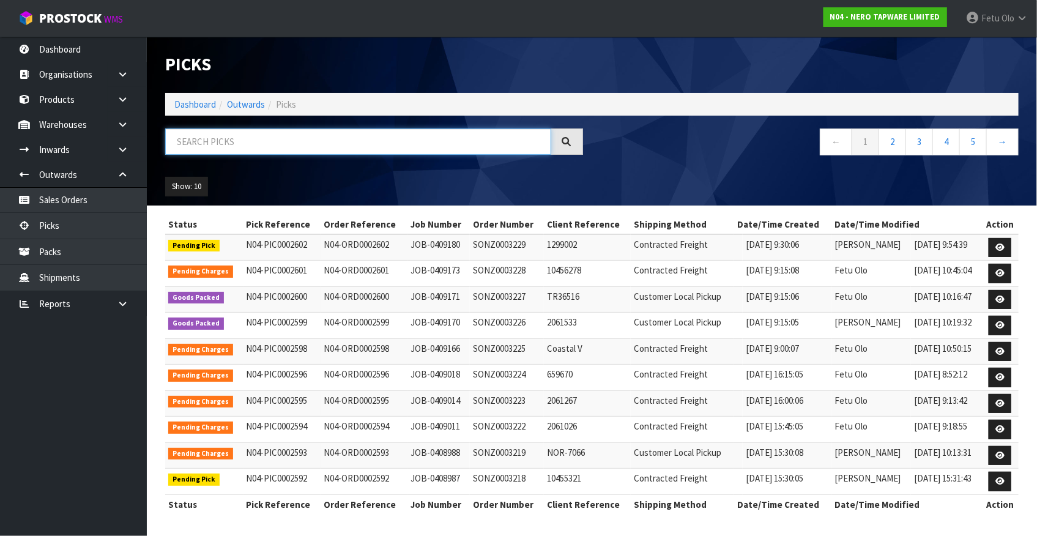
click at [297, 140] on input "text" at bounding box center [358, 142] width 386 height 26
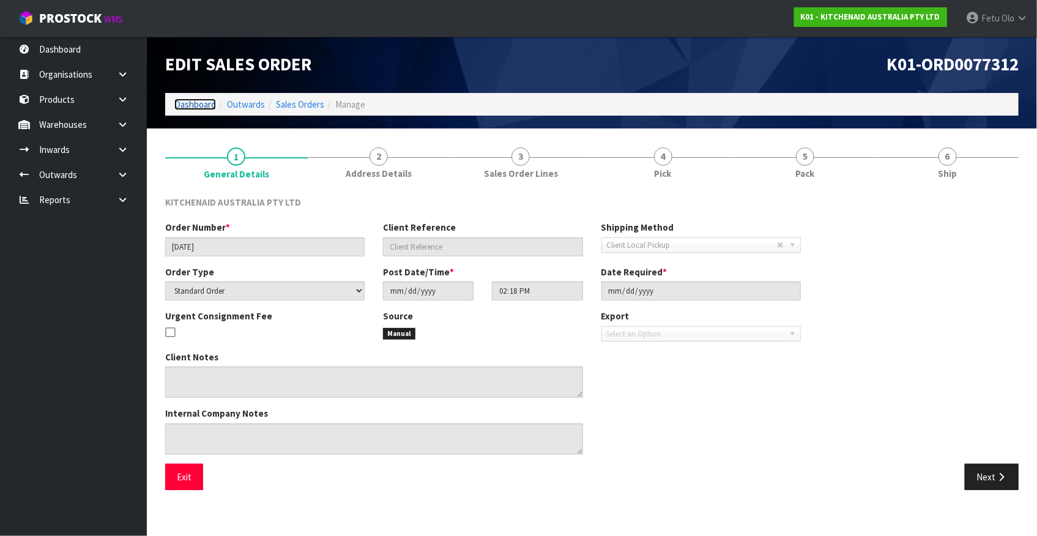
click at [196, 104] on link "Dashboard" at bounding box center [195, 105] width 42 height 12
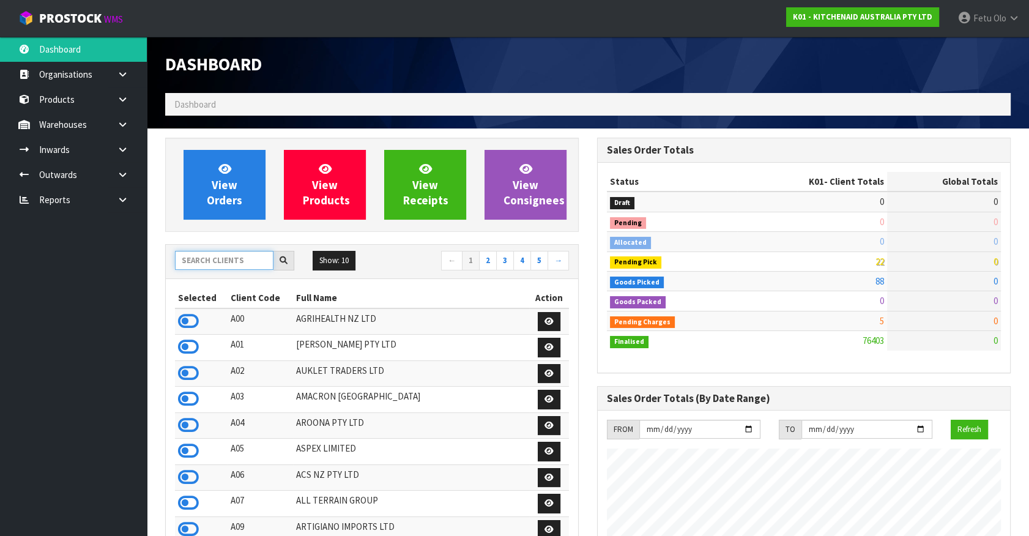
click at [235, 261] on input "text" at bounding box center [224, 260] width 99 height 19
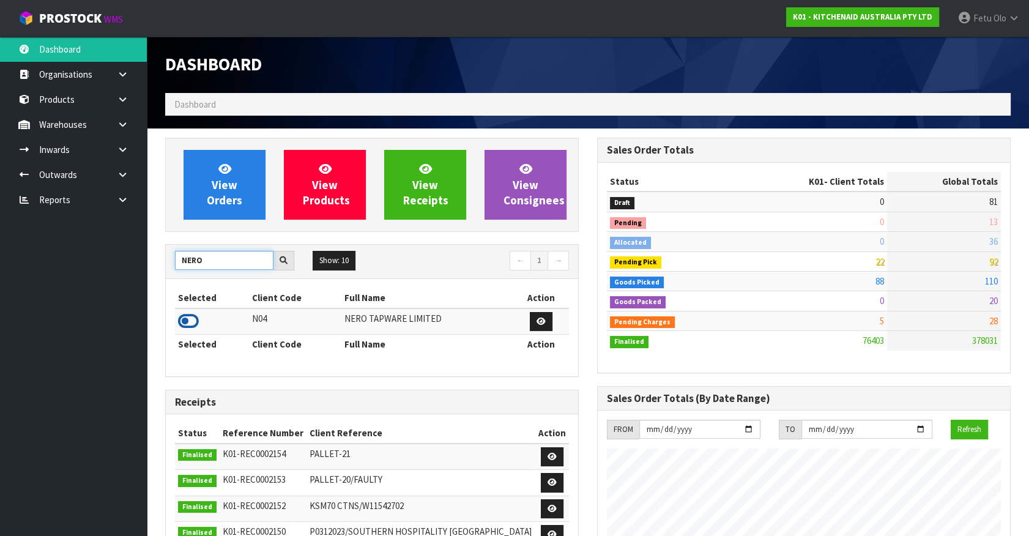
type input "NERO"
click at [190, 316] on icon at bounding box center [188, 321] width 21 height 18
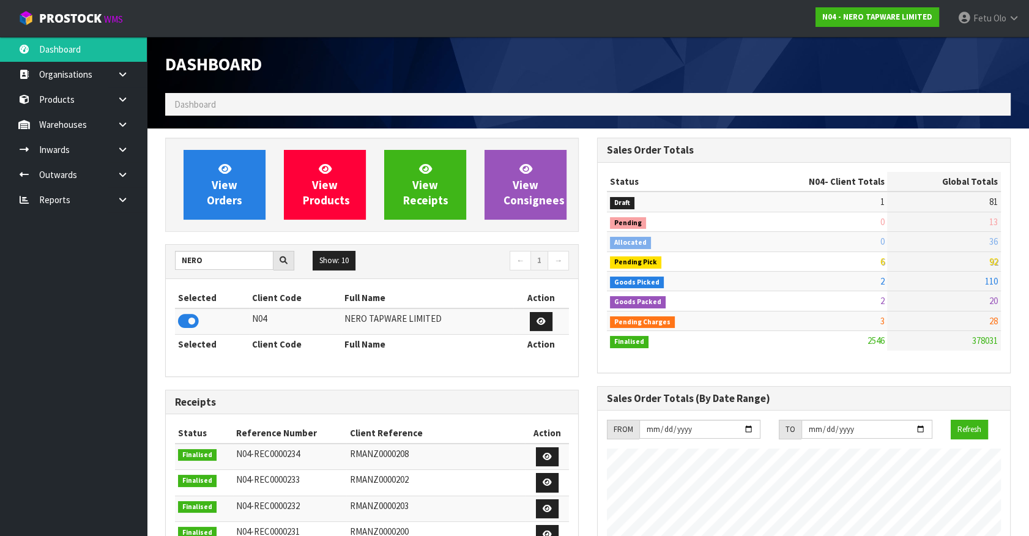
scroll to position [977, 431]
click at [116, 173] on link at bounding box center [127, 174] width 39 height 25
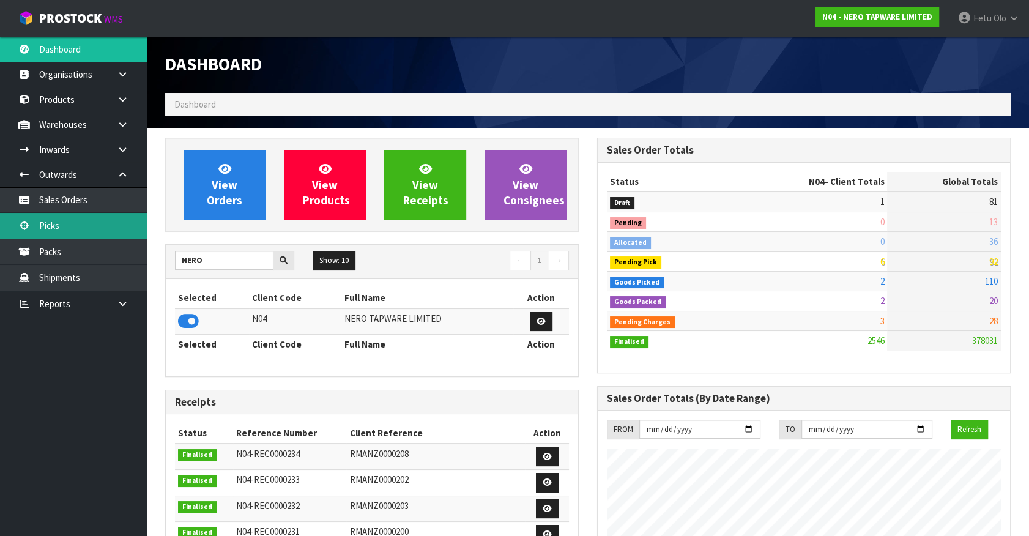
click at [78, 227] on link "Picks" at bounding box center [73, 225] width 147 height 25
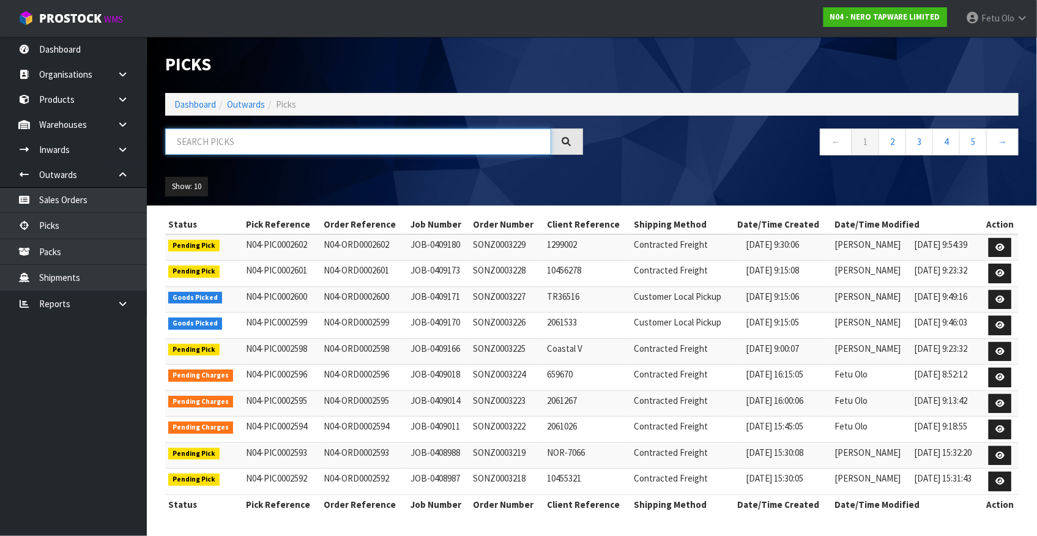
click at [330, 144] on input "text" at bounding box center [358, 142] width 386 height 26
type input "0002593"
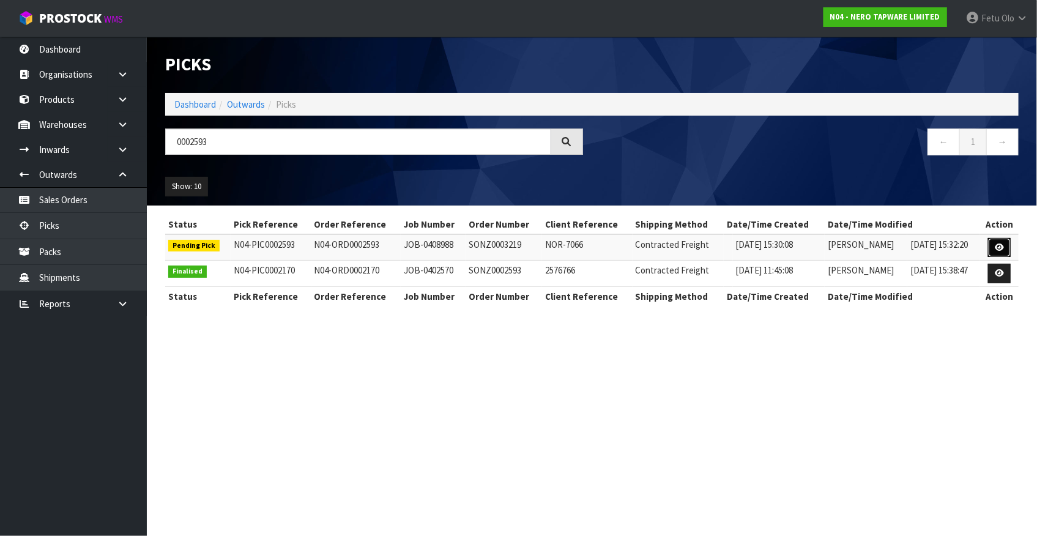
click at [1004, 244] on icon at bounding box center [999, 248] width 9 height 8
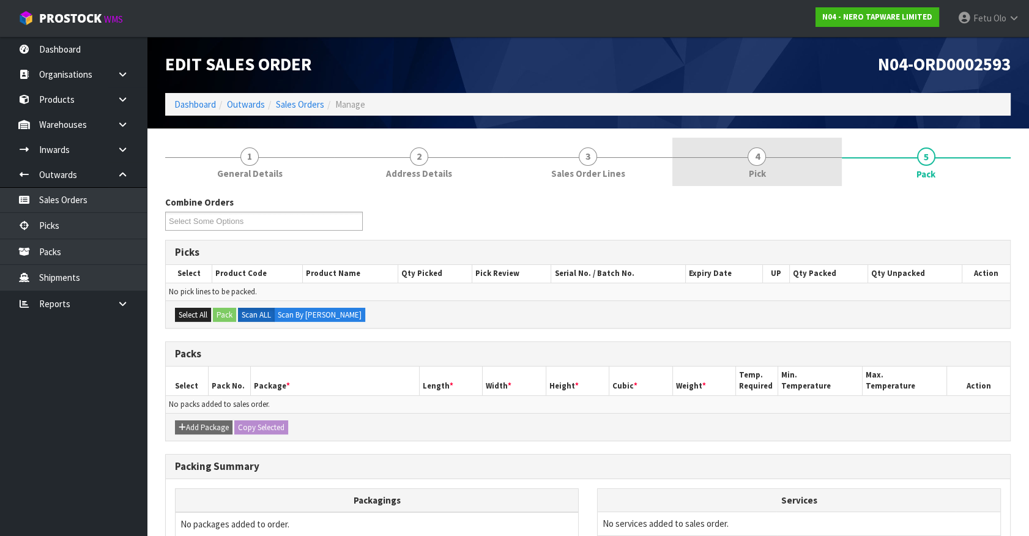
click at [767, 153] on link "4 Pick" at bounding box center [757, 162] width 169 height 48
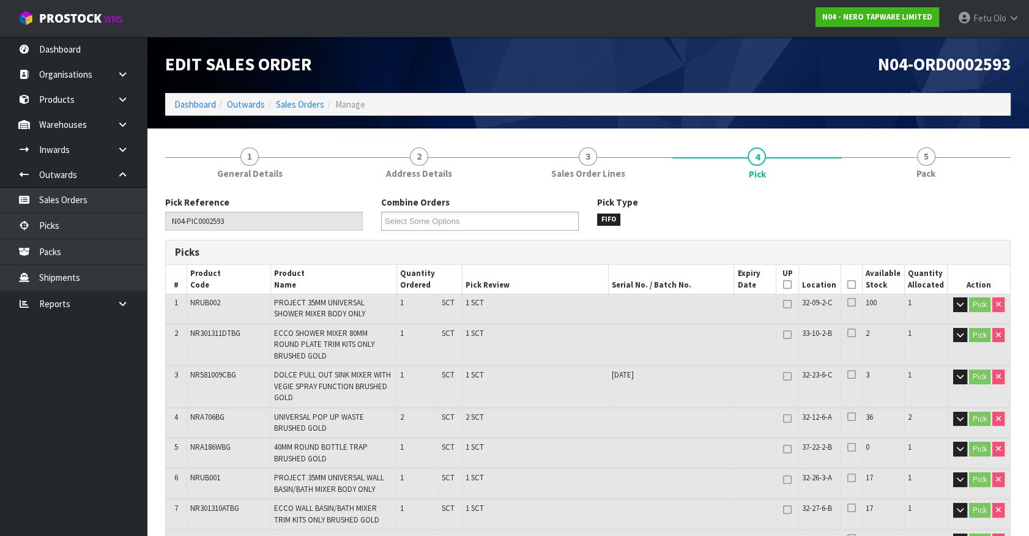
click at [851, 285] on icon at bounding box center [852, 285] width 9 height 1
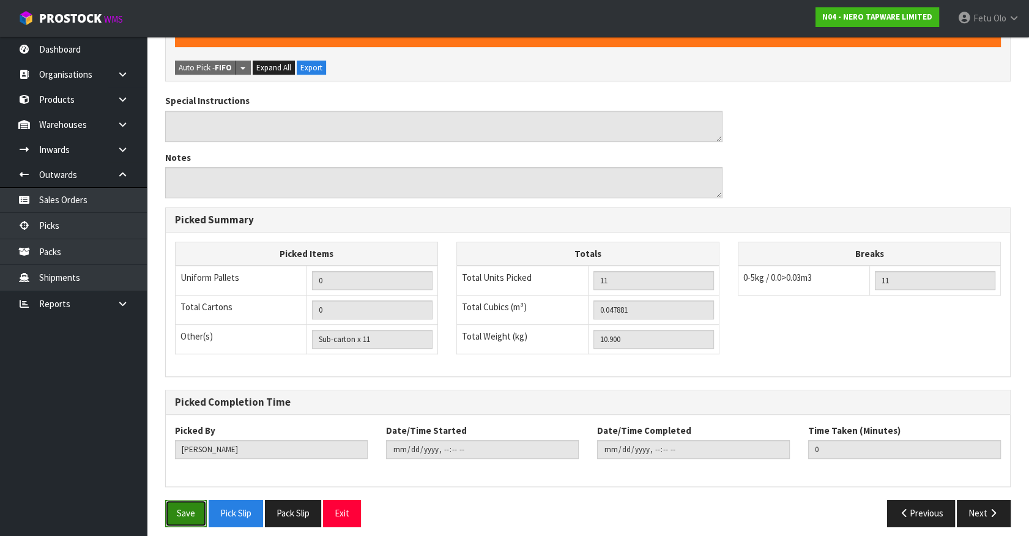
click at [193, 510] on button "Save" at bounding box center [186, 513] width 42 height 26
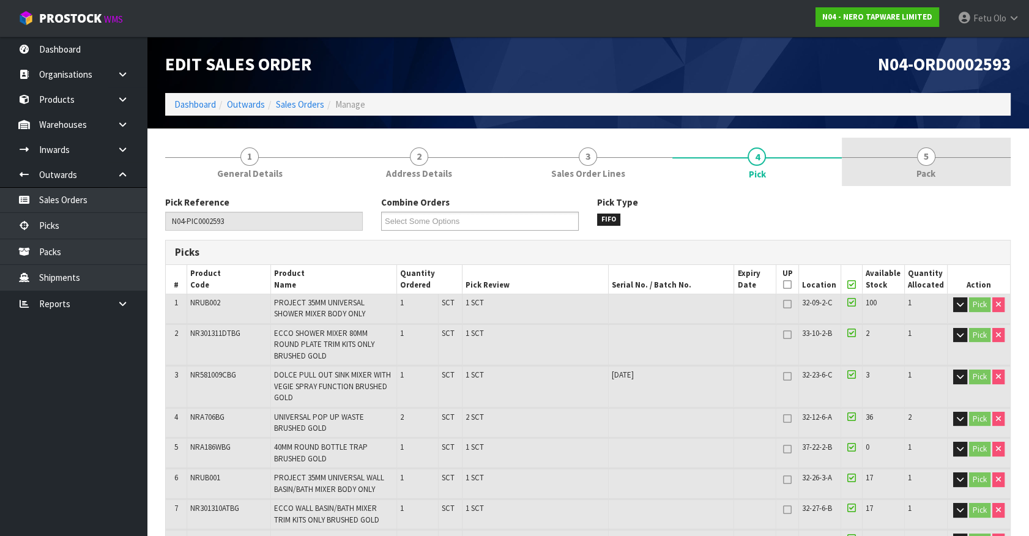
click at [936, 171] on span "Pack" at bounding box center [926, 173] width 19 height 13
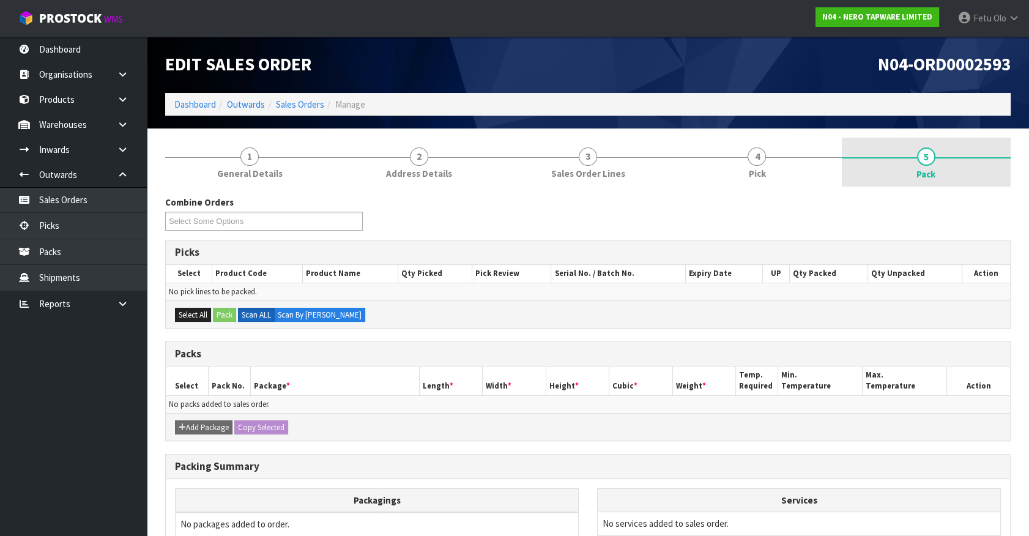
click at [936, 171] on link "5 Pack" at bounding box center [926, 162] width 169 height 49
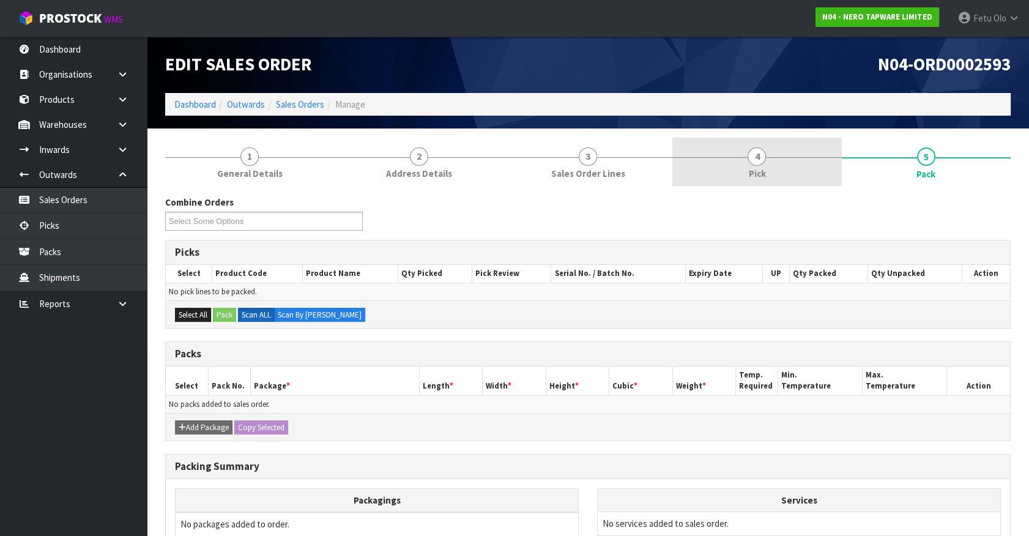
click at [776, 160] on link "4 Pick" at bounding box center [757, 162] width 169 height 48
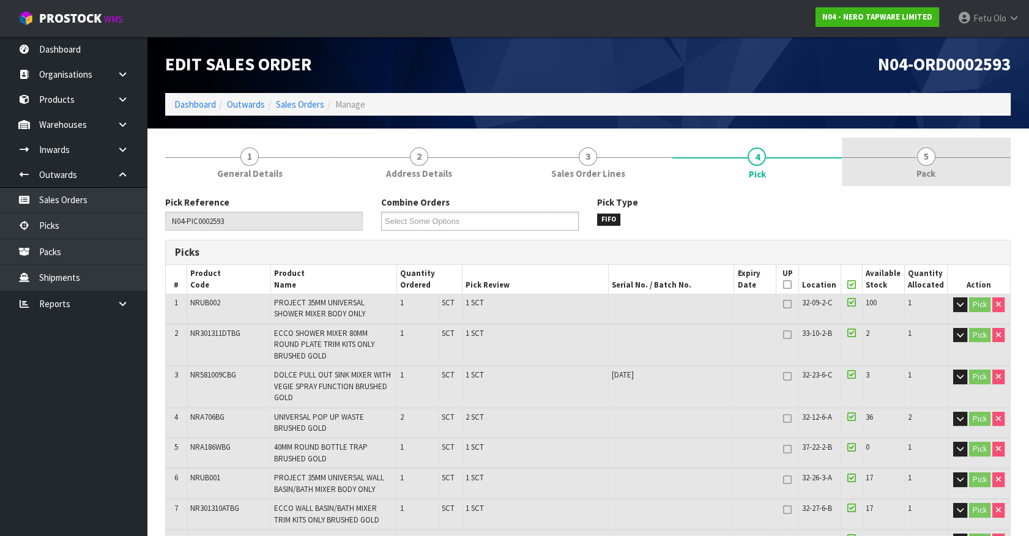
click at [918, 174] on span "Pack" at bounding box center [926, 173] width 19 height 13
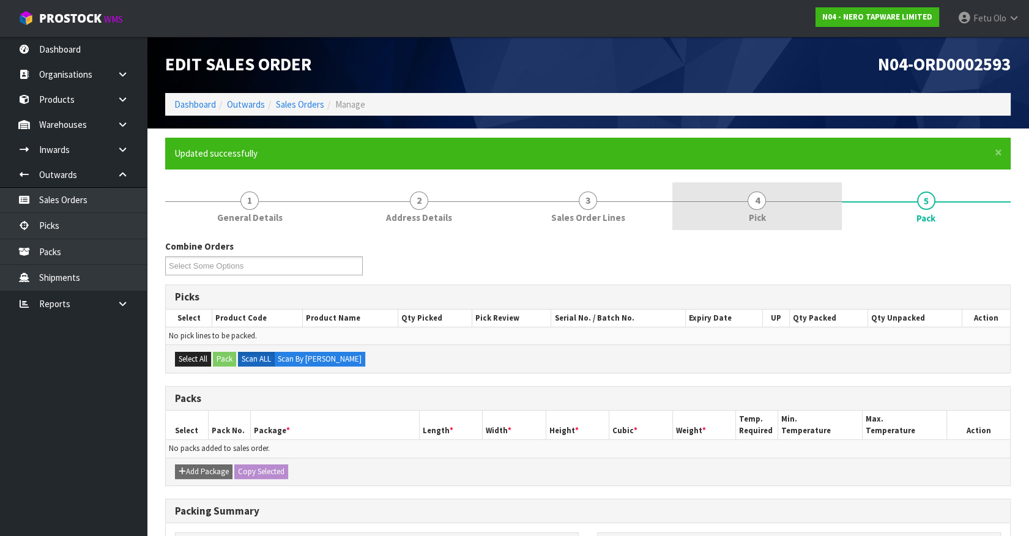
click at [755, 207] on span "4" at bounding box center [757, 201] width 18 height 18
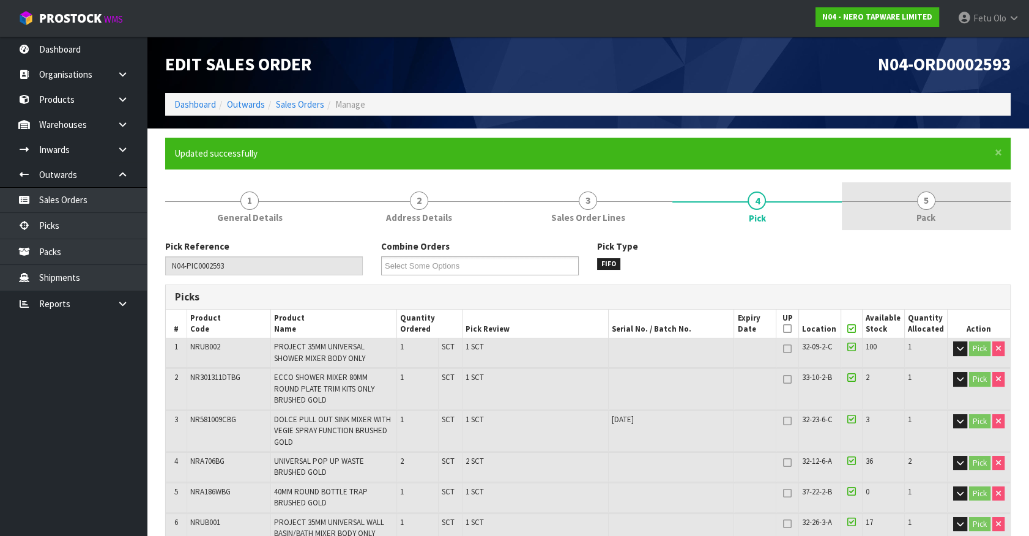
drag, startPoint x: 919, startPoint y: 215, endPoint x: 875, endPoint y: 227, distance: 46.2
click at [917, 215] on span "Pack" at bounding box center [926, 217] width 19 height 13
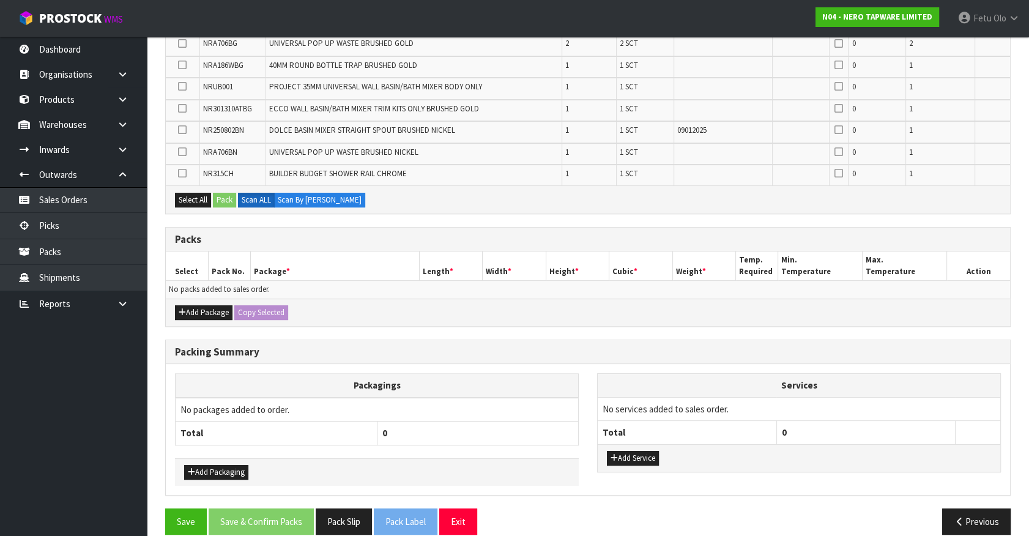
scroll to position [371, 0]
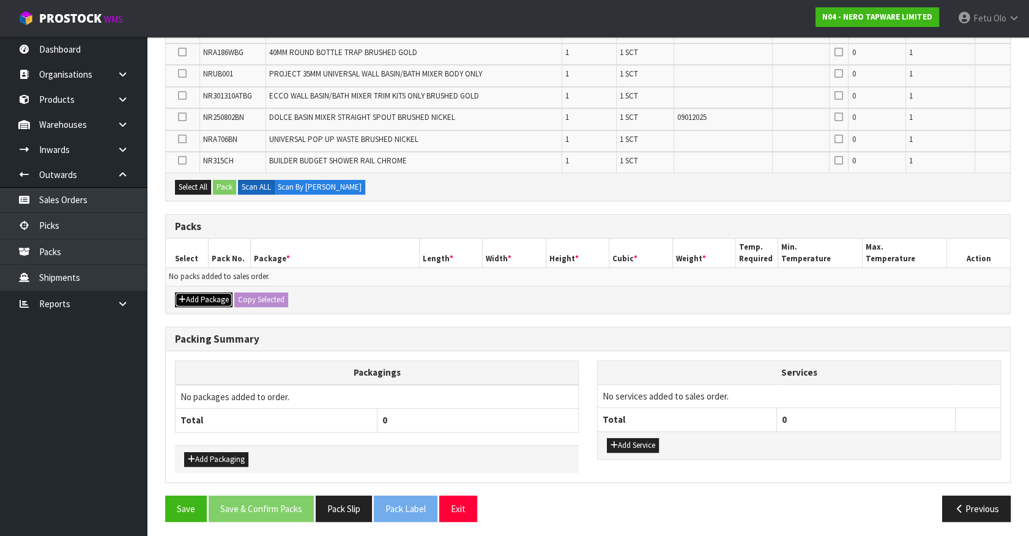
click at [192, 297] on button "Add Package" at bounding box center [204, 300] width 58 height 15
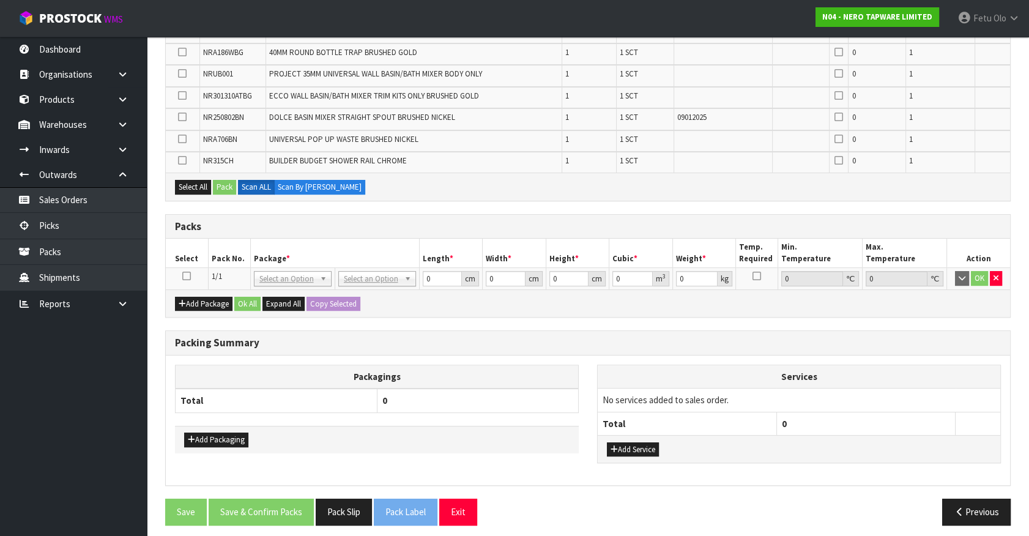
click at [189, 276] on icon at bounding box center [186, 276] width 9 height 1
click at [256, 256] on th "Package *" at bounding box center [334, 253] width 169 height 29
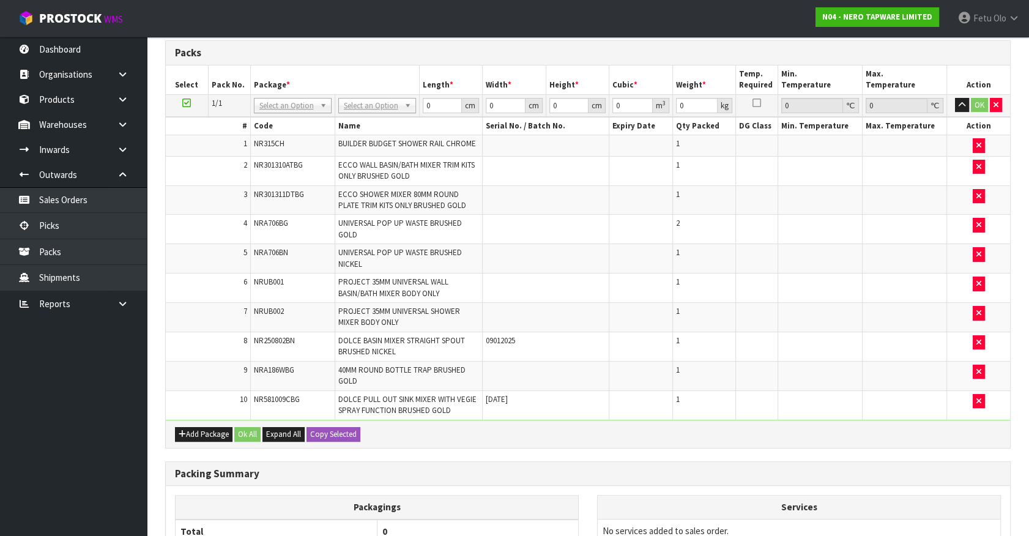
scroll to position [49, 0]
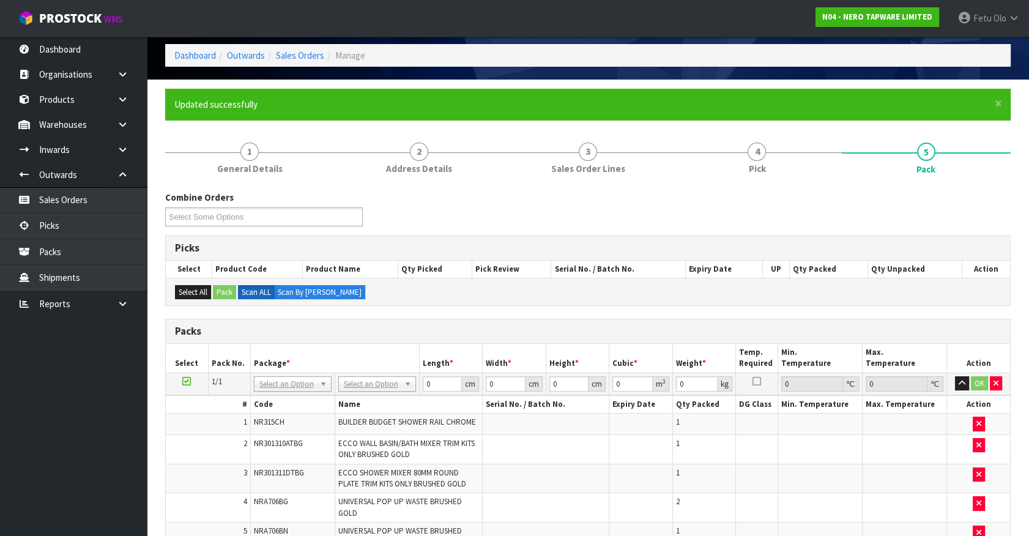
click at [637, 321] on div "Packs" at bounding box center [588, 331] width 845 height 24
drag, startPoint x: 285, startPoint y: 400, endPoint x: 291, endPoint y: 392, distance: 10.0
click at [291, 392] on input "text" at bounding box center [292, 399] width 72 height 15
type input "011-084`"
drag, startPoint x: 297, startPoint y: 398, endPoint x: 184, endPoint y: 413, distance: 113.5
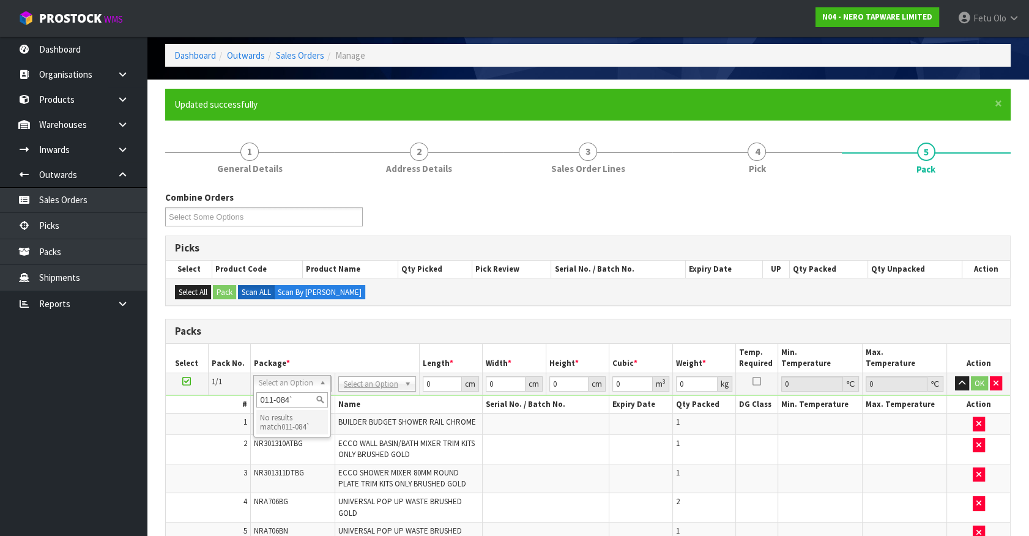
click at [184, 413] on body "Toggle navigation ProStock WMS N04 - NERO TAPWARE LIMITED Fetu Olo Logout Dashb…" at bounding box center [514, 219] width 1029 height 536
click at [279, 398] on input "text" at bounding box center [292, 399] width 72 height 15
type input "011-0184"
click at [285, 391] on div at bounding box center [292, 400] width 77 height 20
click at [284, 394] on input "text" at bounding box center [292, 399] width 72 height 15
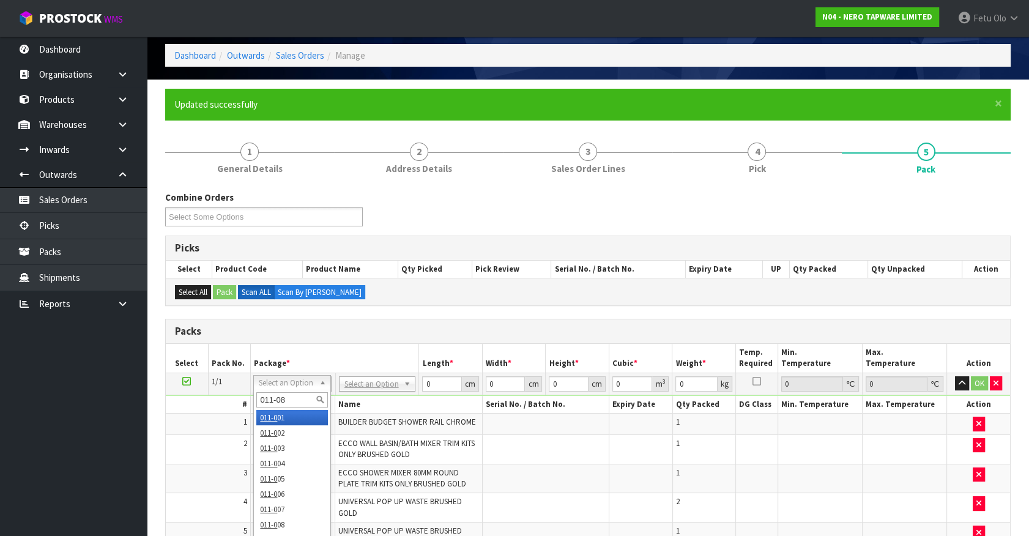
type input "011-084"
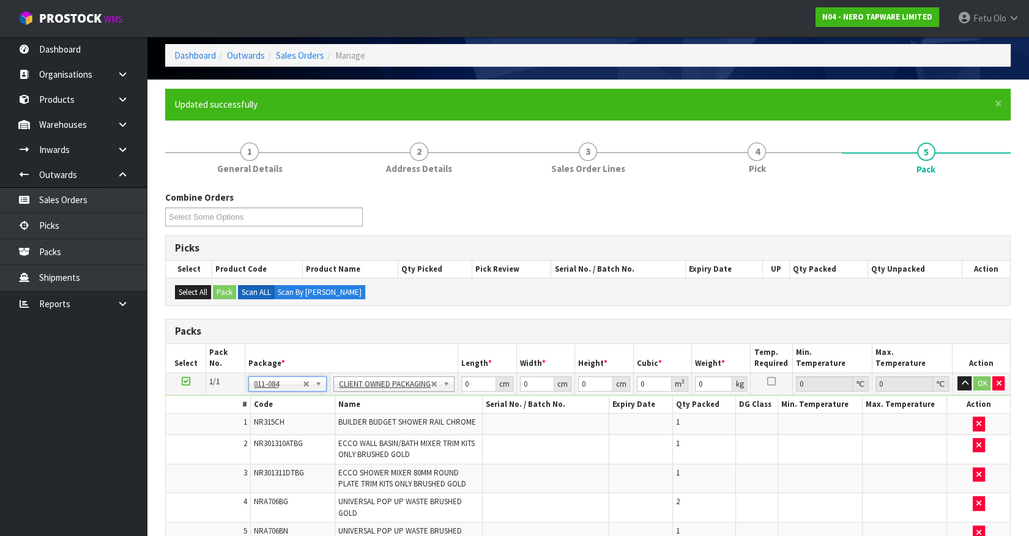
type input "10.9"
drag, startPoint x: 471, startPoint y: 382, endPoint x: 414, endPoint y: 406, distance: 61.7
click at [414, 406] on tbody "1/1 NONE 007-001 007-002 007-004 007-009 007-013 007-014 007-015 007-017 007-01…" at bounding box center [588, 536] width 845 height 326
type input "69"
type input "52"
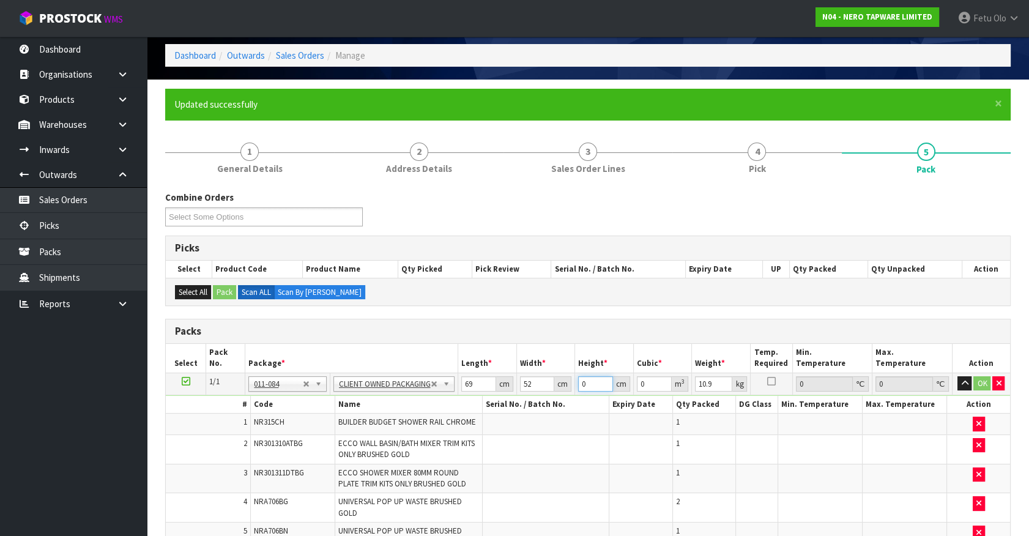
type input "2"
type input "0.007176"
type input "21"
type input "0.075348"
type input "21"
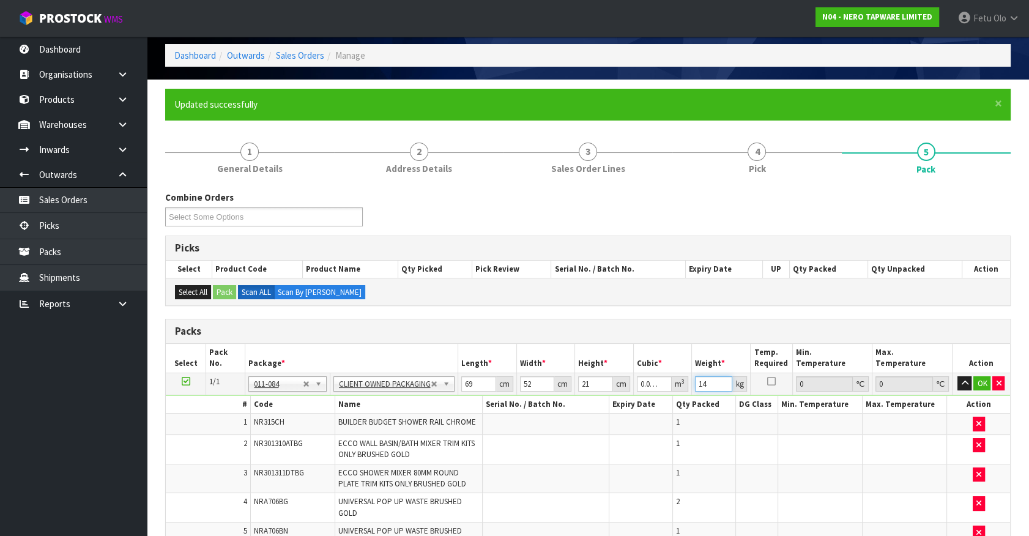
type input "14"
click button "OK" at bounding box center [982, 383] width 17 height 15
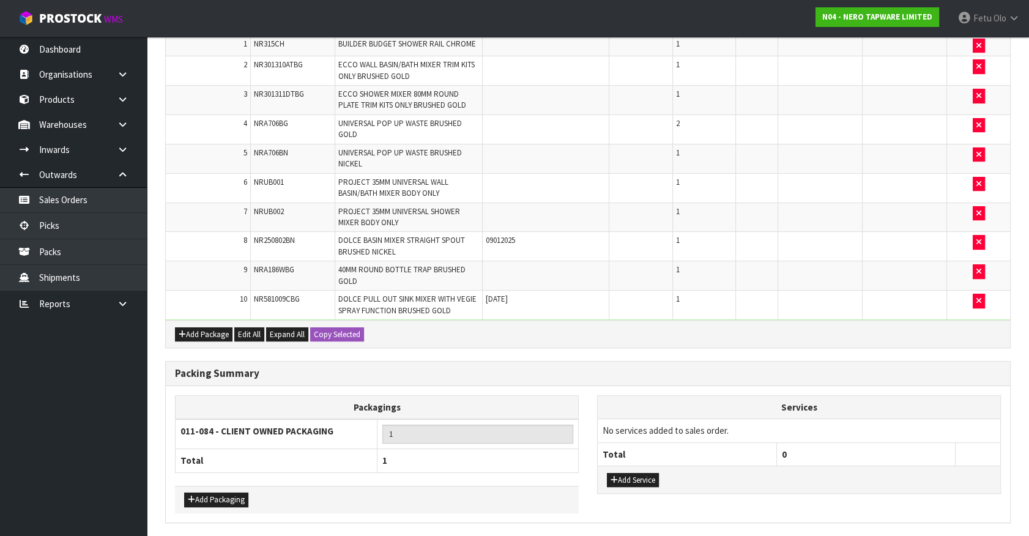
scroll to position [467, 0]
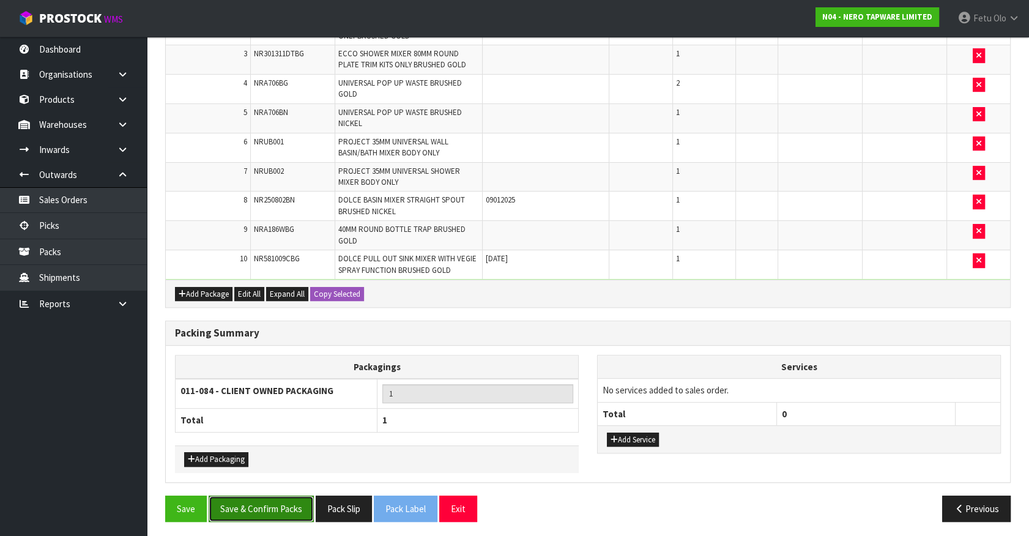
click at [273, 503] on button "Save & Confirm Packs" at bounding box center [261, 509] width 105 height 26
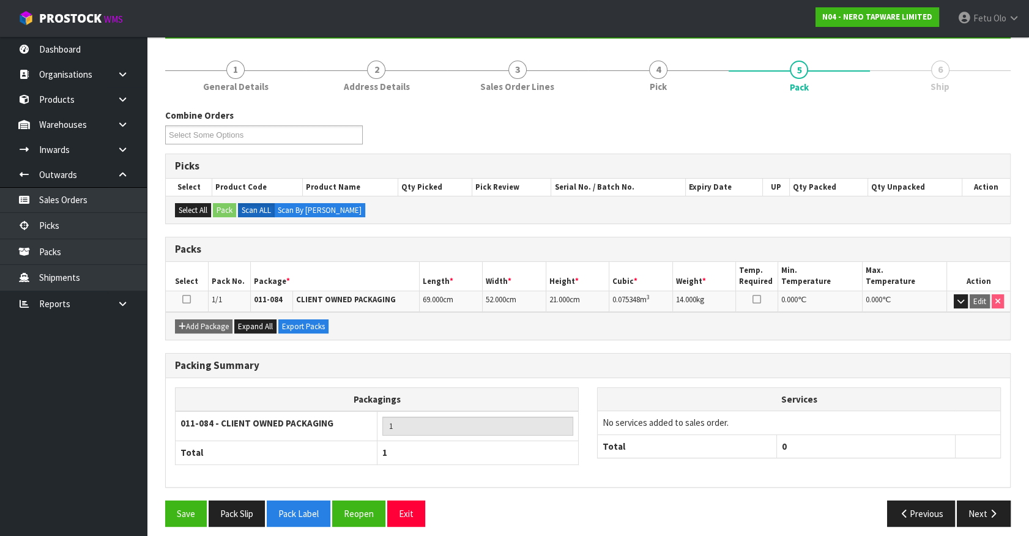
scroll to position [138, 0]
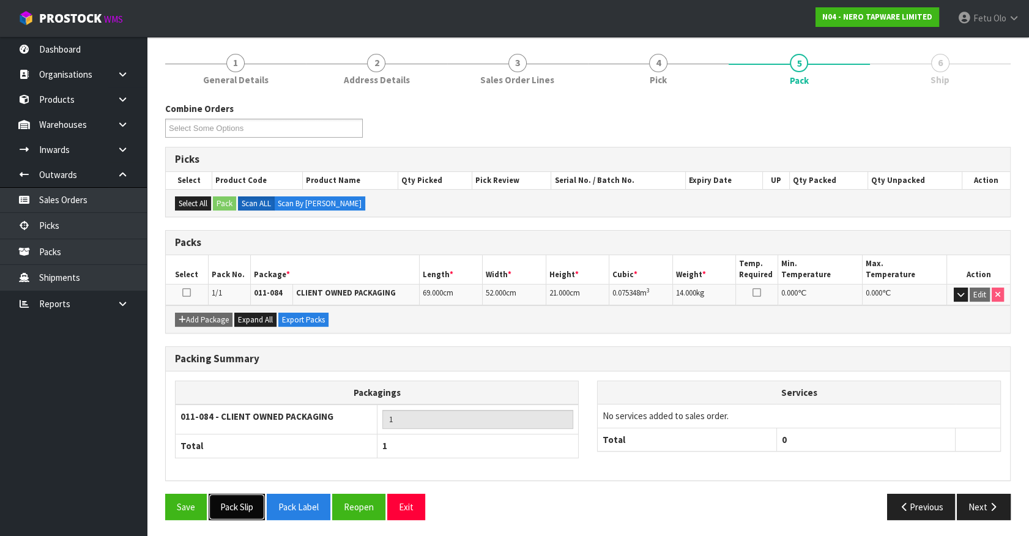
drag, startPoint x: 248, startPoint y: 498, endPoint x: 312, endPoint y: 532, distance: 71.5
click at [248, 498] on button "Pack Slip" at bounding box center [237, 507] width 56 height 26
click at [456, 347] on div "Packing Summary" at bounding box center [588, 359] width 845 height 24
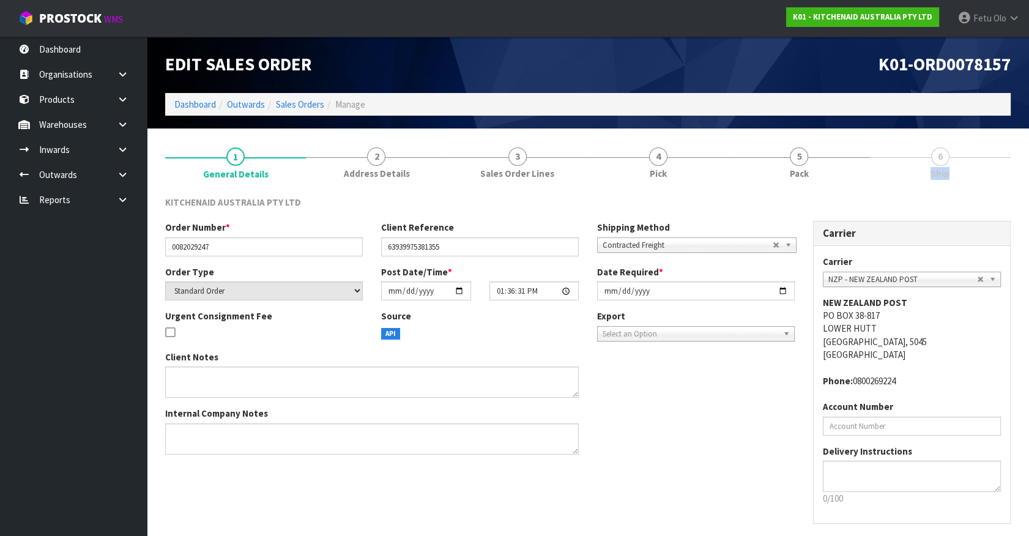
click at [951, 157] on link "6 Ship" at bounding box center [940, 162] width 141 height 48
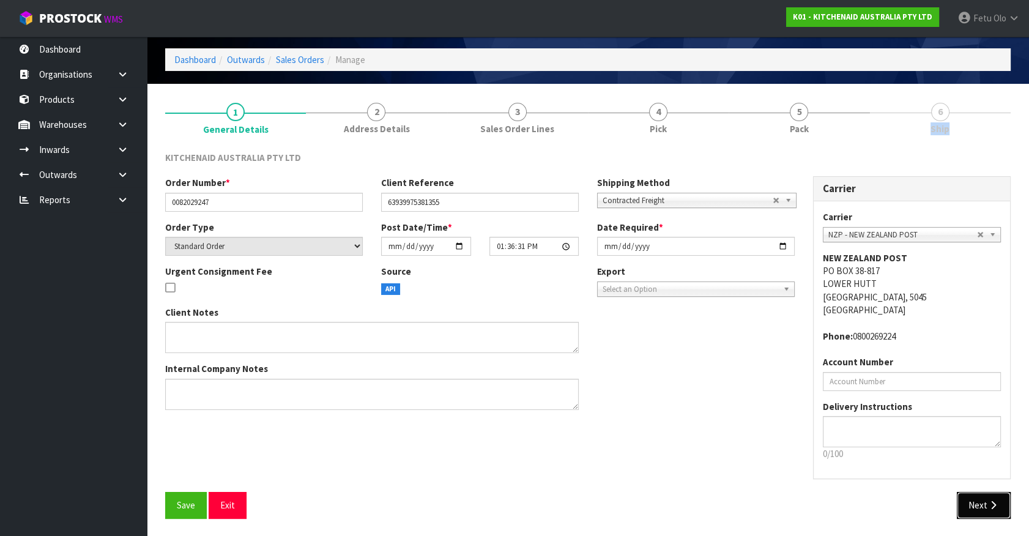
click at [980, 504] on button "Next" at bounding box center [984, 505] width 54 height 26
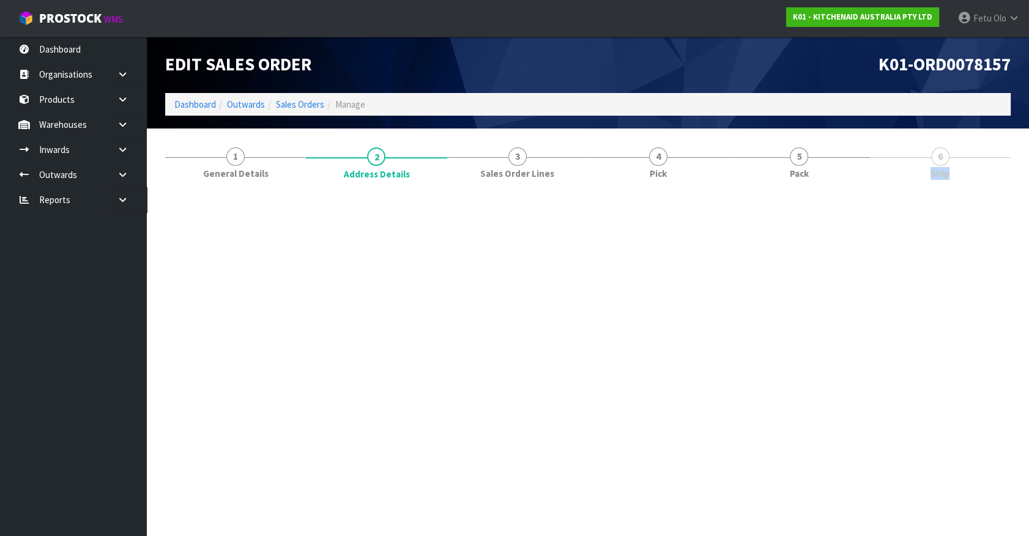
scroll to position [0, 0]
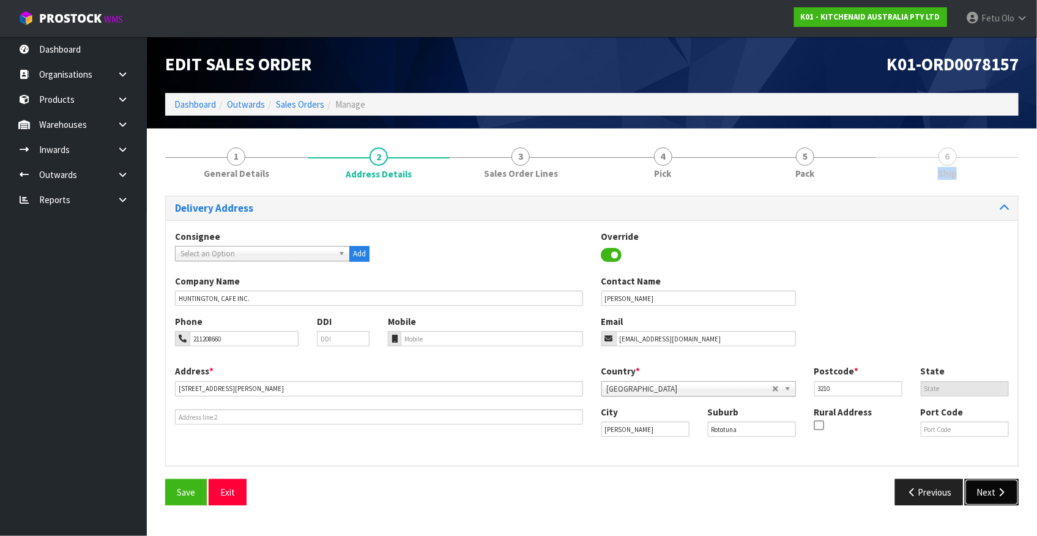
drag, startPoint x: 977, startPoint y: 499, endPoint x: 967, endPoint y: 501, distance: 10.0
click at [974, 500] on button "Next" at bounding box center [992, 492] width 54 height 26
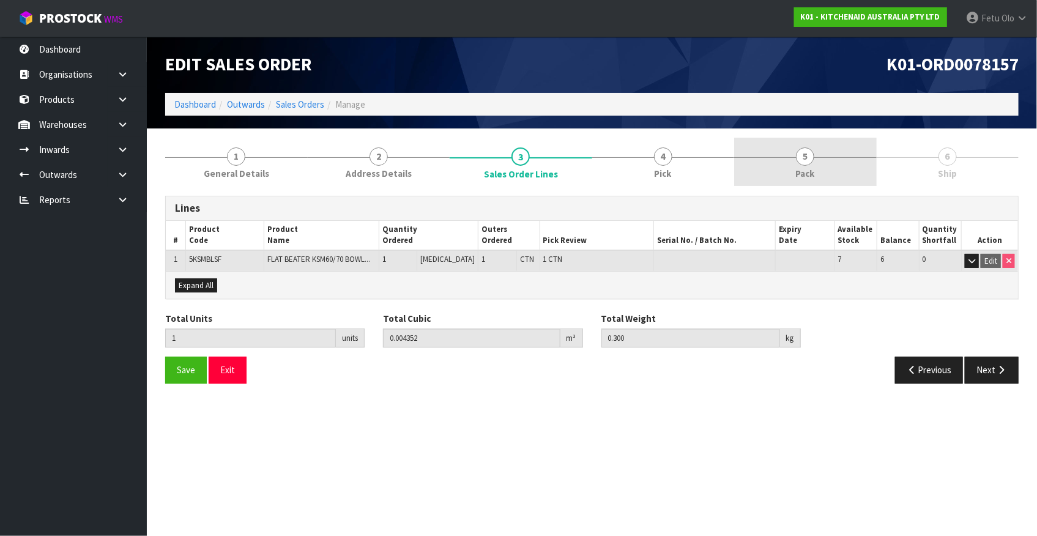
click at [824, 159] on link "5 Pack" at bounding box center [805, 162] width 143 height 48
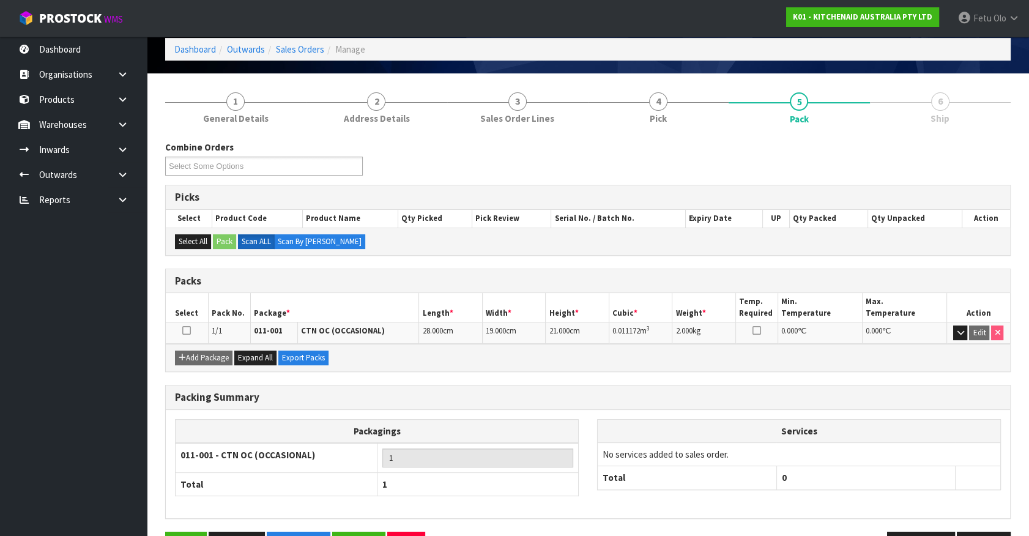
scroll to position [93, 0]
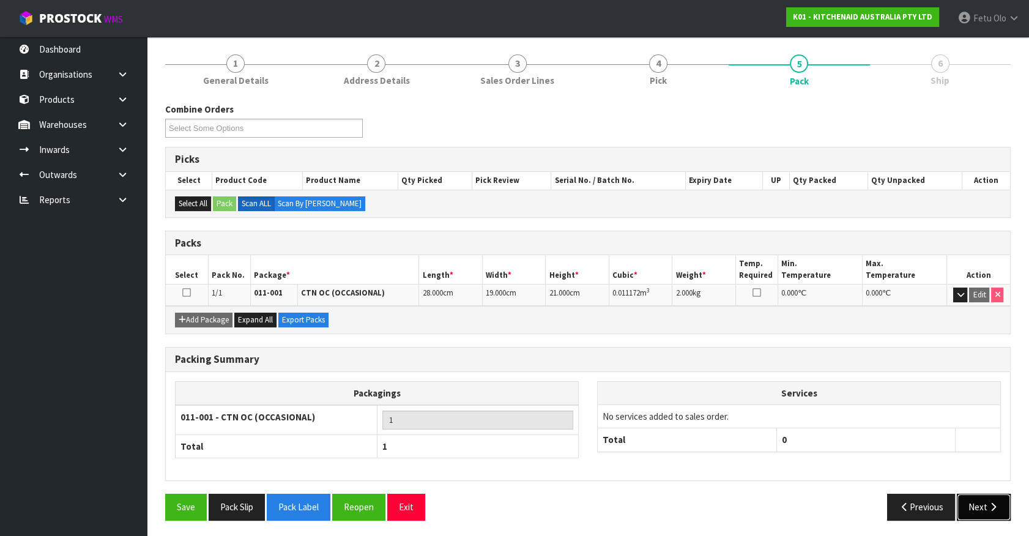
click at [967, 503] on button "Next" at bounding box center [984, 507] width 54 height 26
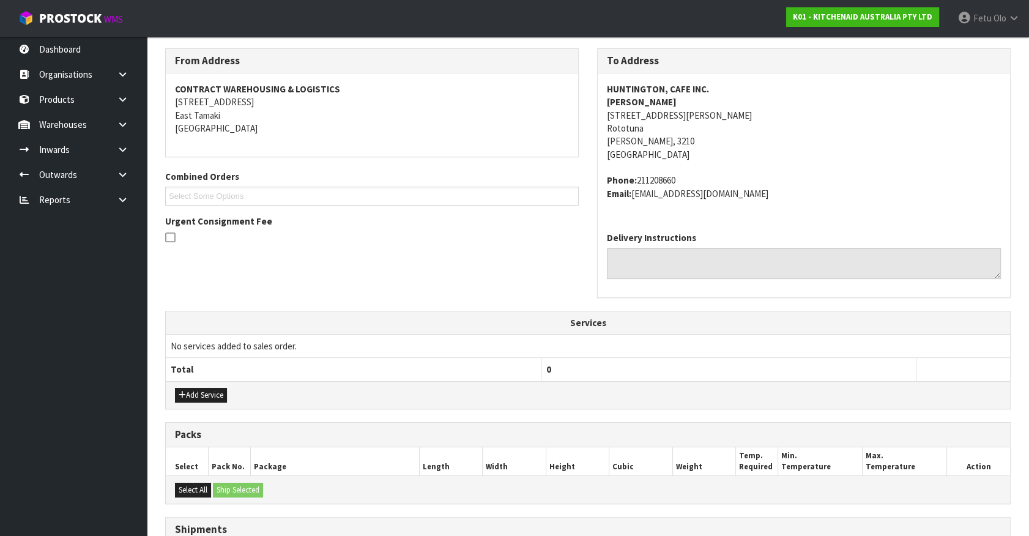
scroll to position [299, 0]
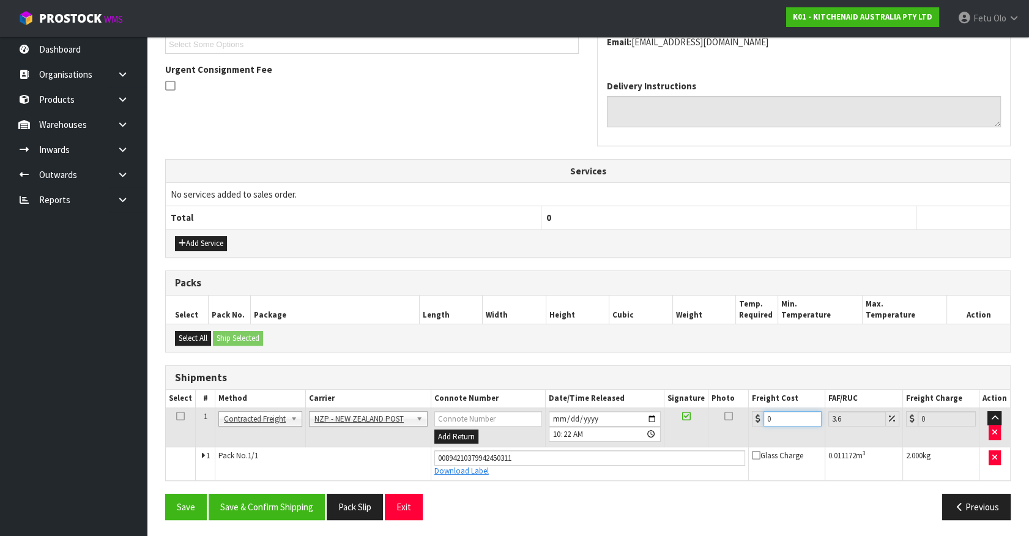
drag, startPoint x: 788, startPoint y: 415, endPoint x: 635, endPoint y: 444, distance: 155.8
click at [635, 444] on tbody "1 Client Local Pickup Customer Local Pickup Company Freight Contracted Freight …" at bounding box center [588, 444] width 845 height 72
type input "7"
type input "7.25"
type input "7.3"
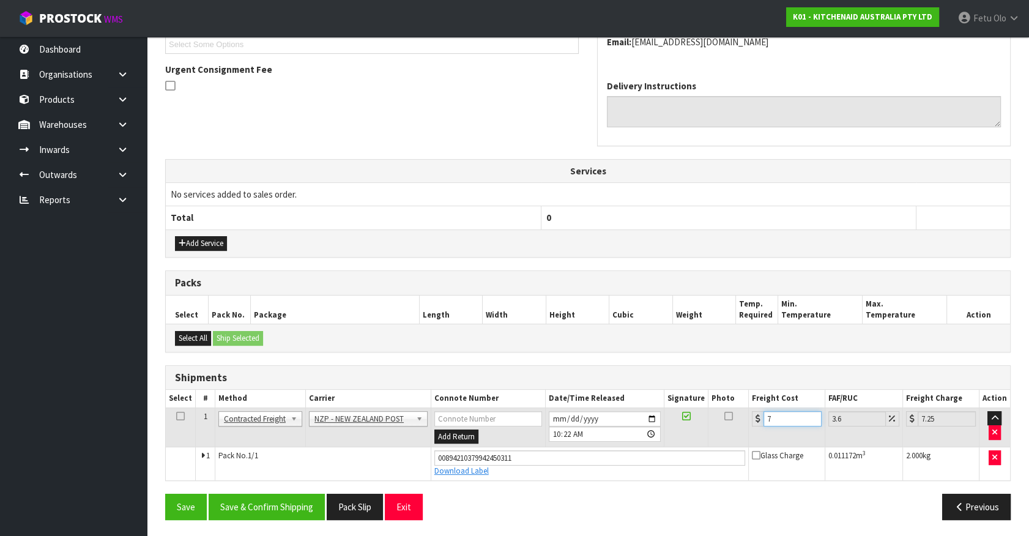
type input "7.56"
type input "7.31"
type input "7.57"
type input "7.31"
click at [277, 507] on button "Save & Confirm Shipping" at bounding box center [267, 507] width 116 height 26
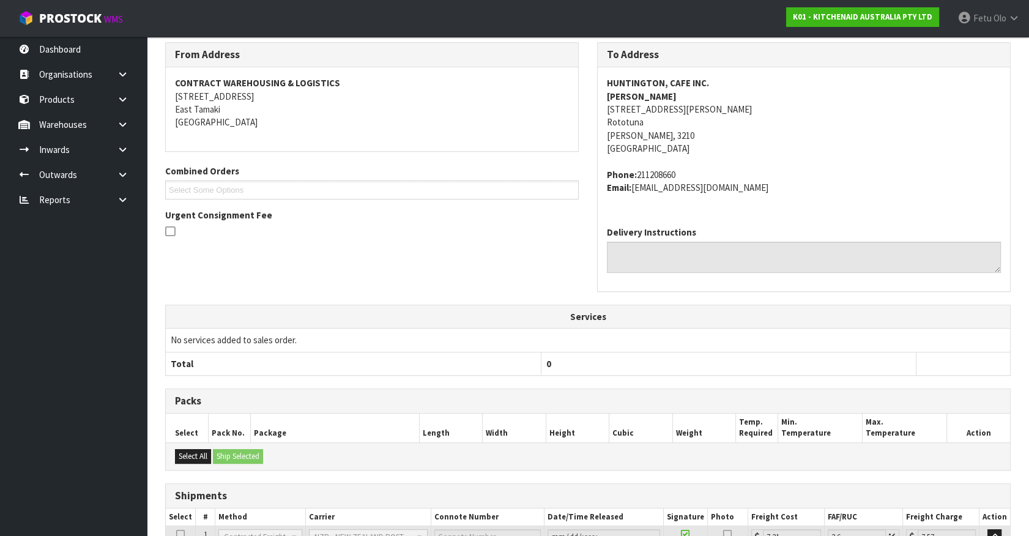
scroll to position [310, 0]
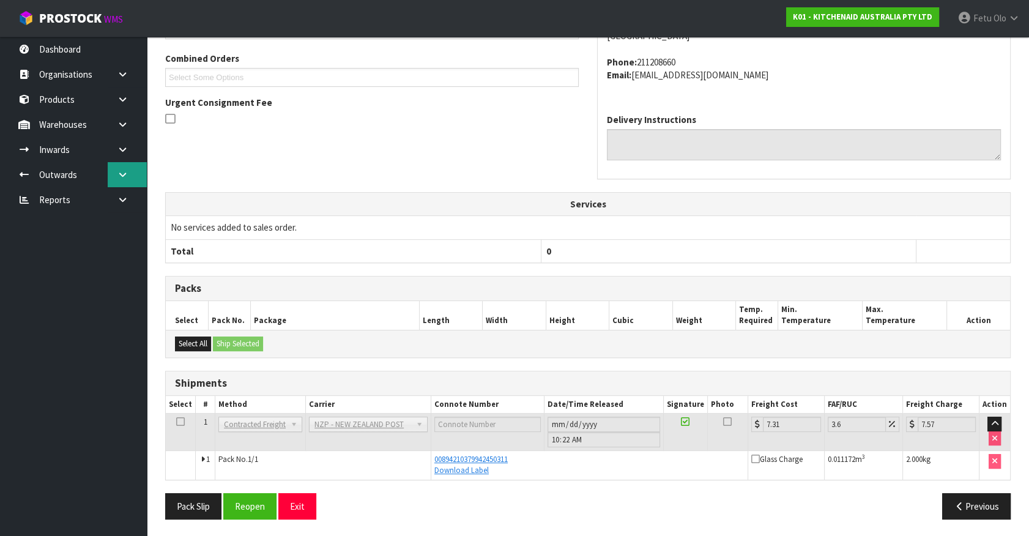
click at [118, 175] on icon at bounding box center [123, 174] width 12 height 9
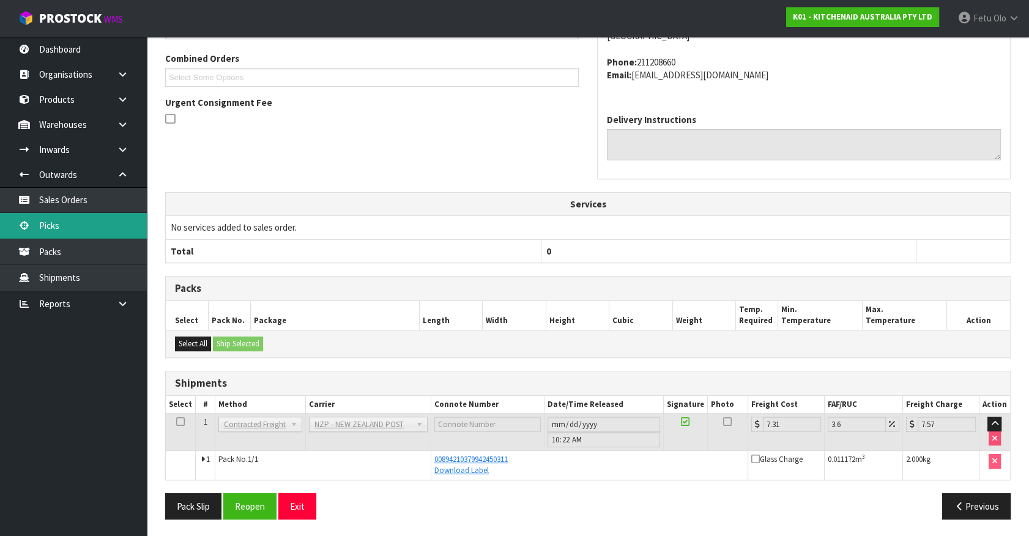
click at [73, 223] on link "Picks" at bounding box center [73, 225] width 147 height 25
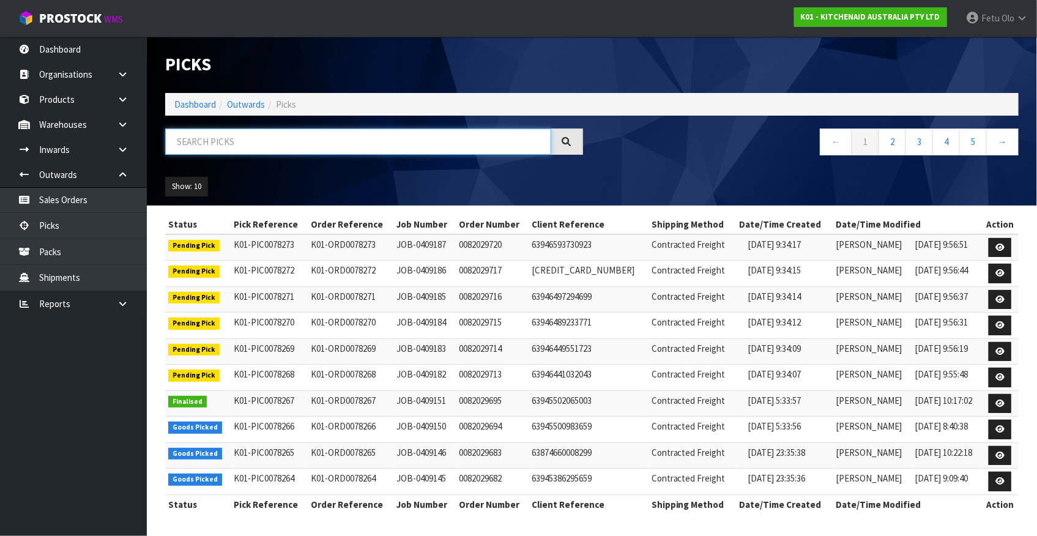
click at [335, 147] on input "text" at bounding box center [358, 142] width 386 height 26
type input "78171"
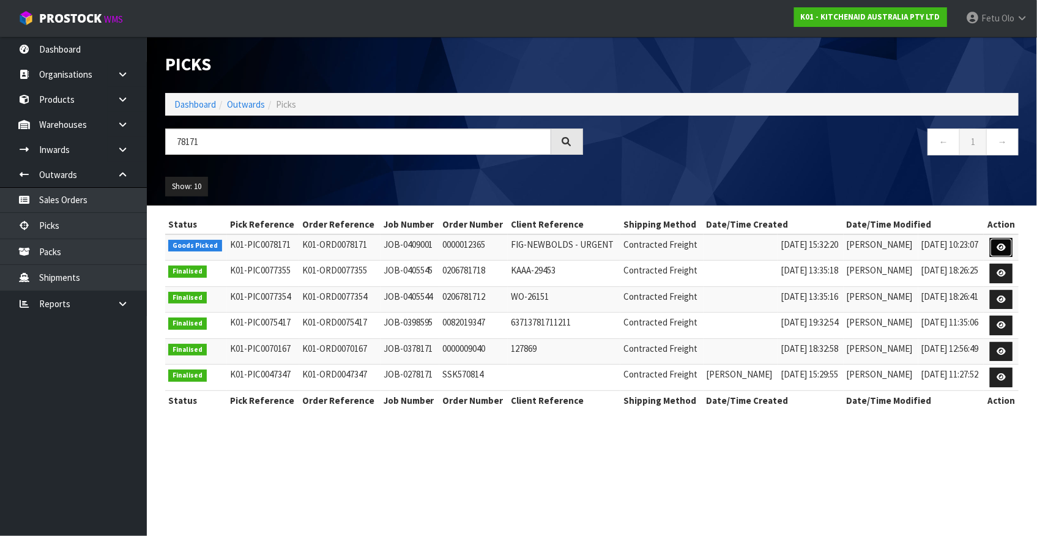
click at [1001, 251] on link at bounding box center [1001, 248] width 23 height 20
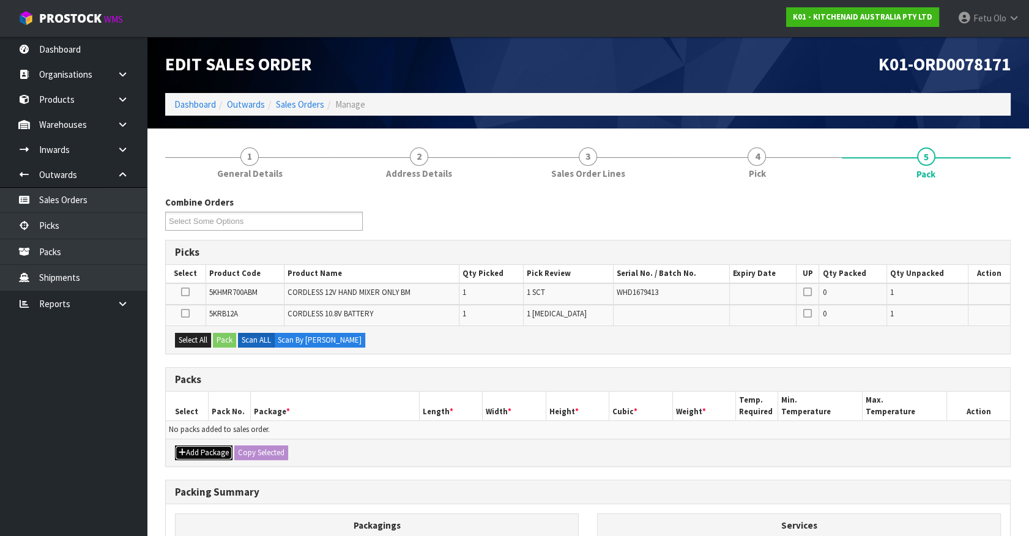
click at [195, 451] on button "Add Package" at bounding box center [204, 453] width 58 height 15
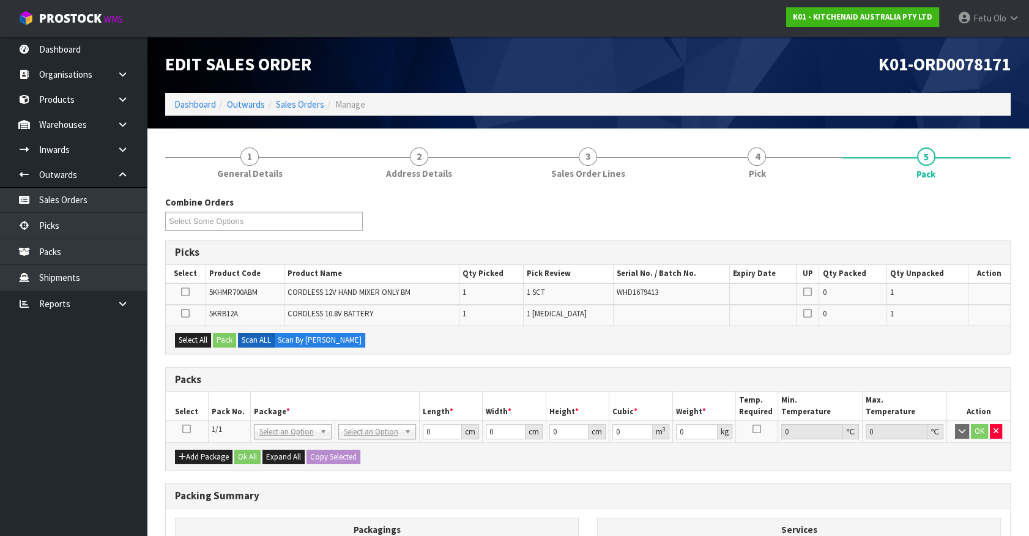
click at [187, 429] on icon at bounding box center [186, 429] width 9 height 1
click at [245, 405] on th "Pack No." at bounding box center [229, 406] width 42 height 29
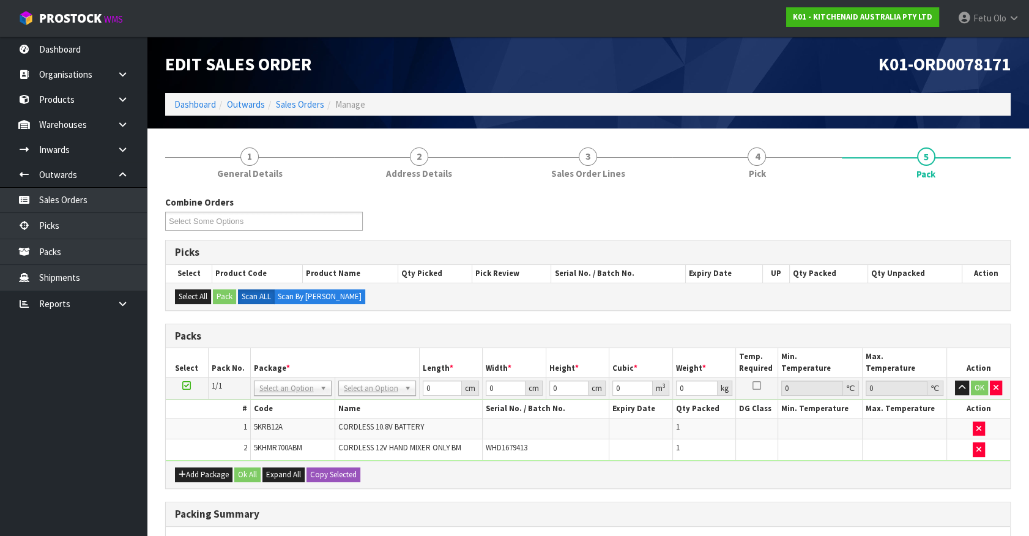
drag, startPoint x: 302, startPoint y: 394, endPoint x: 284, endPoint y: 409, distance: 23.0
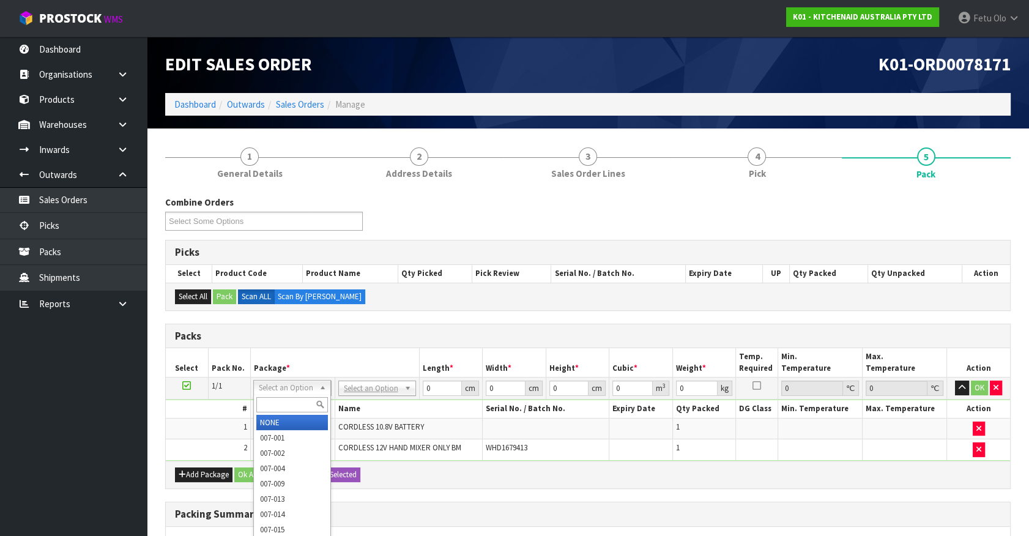
click at [284, 404] on input "text" at bounding box center [292, 404] width 72 height 15
type input "011"
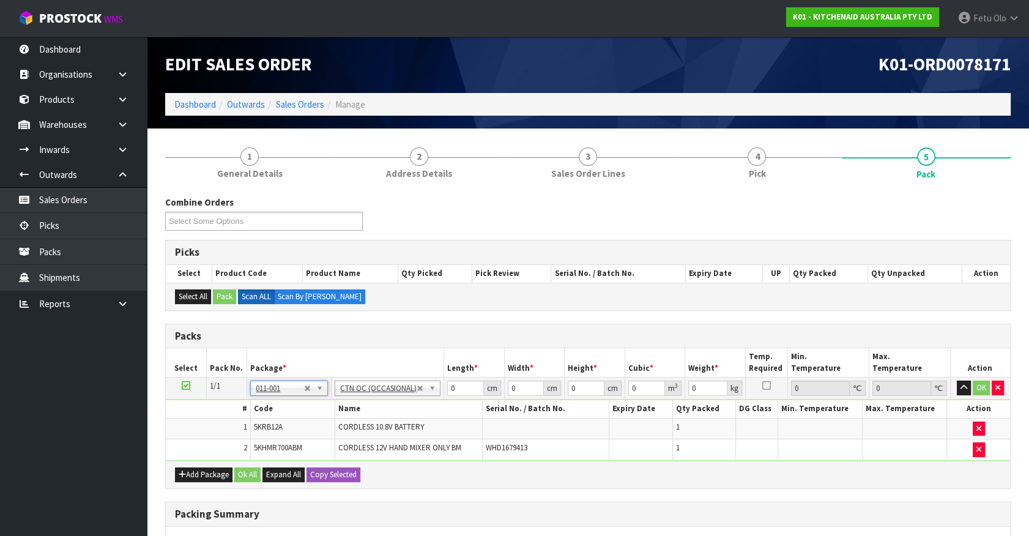
type input "1.6"
drag, startPoint x: 460, startPoint y: 383, endPoint x: 383, endPoint y: 417, distance: 83.6
click at [383, 417] on tbody "1/1 NONE 007-001 007-002 007-004 007-009 007-013 007-014 007-015 007-017 007-01…" at bounding box center [588, 419] width 845 height 83
type input "26"
type input "22"
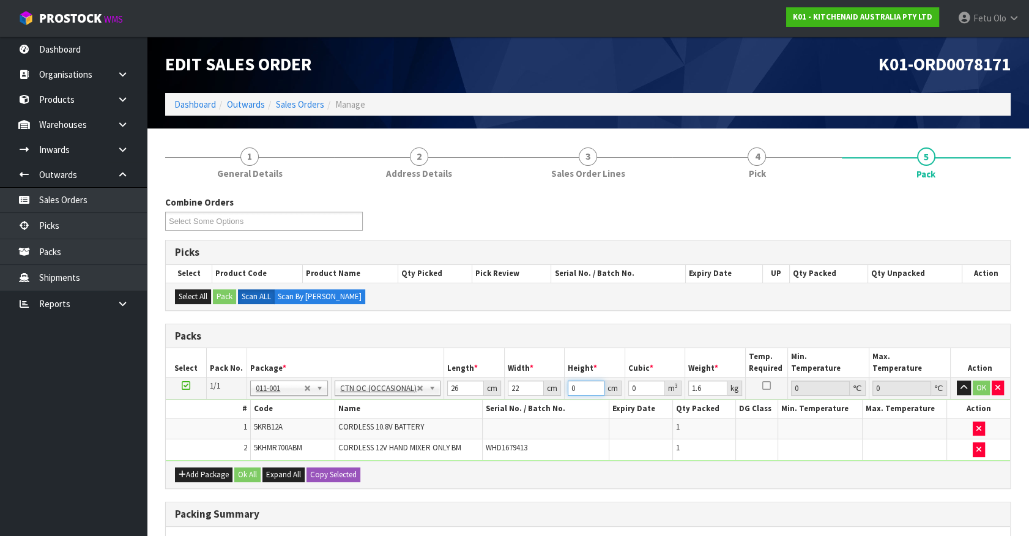
type input "2"
type input "0.001144"
type input "28"
type input "0.016016"
type input "28"
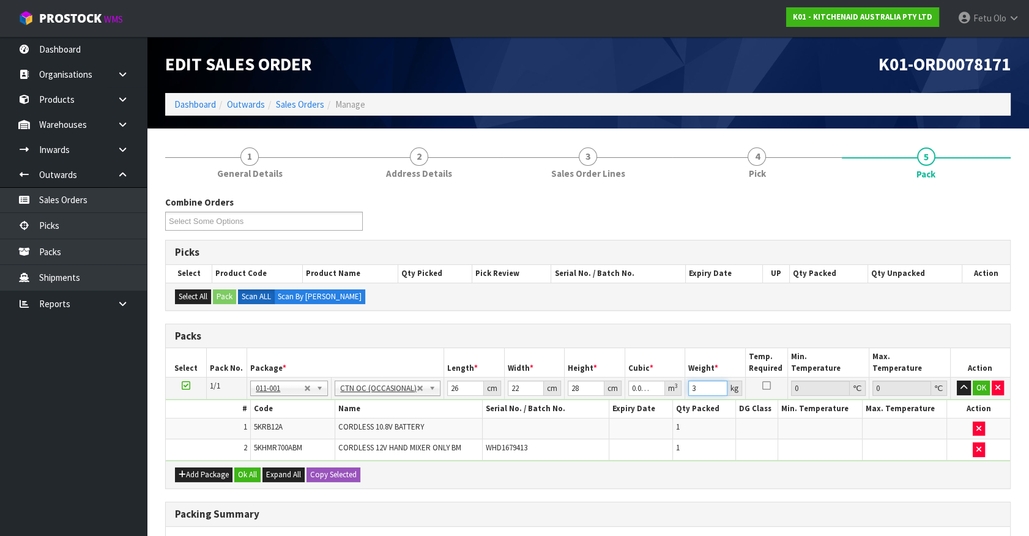
type input "3"
click button "OK" at bounding box center [981, 388] width 17 height 15
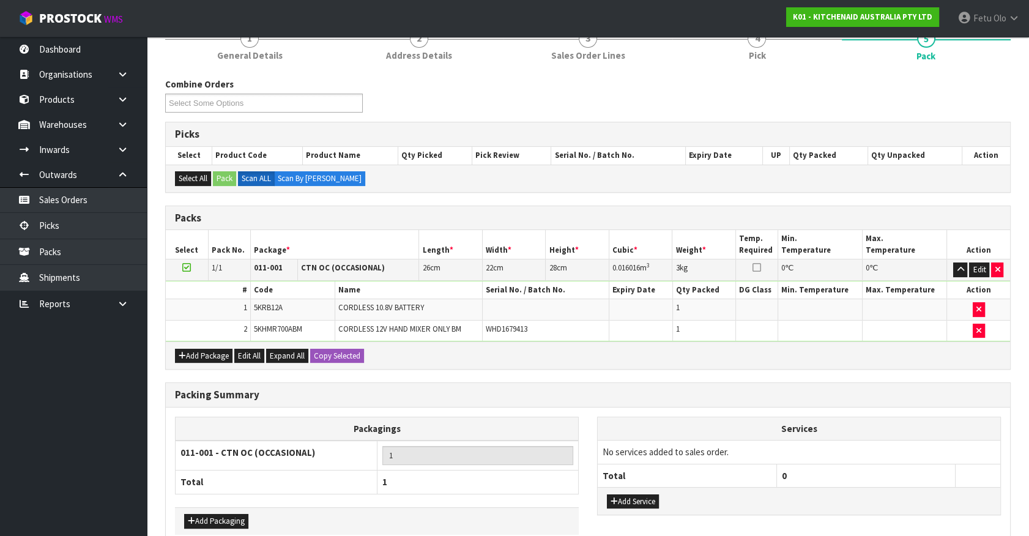
scroll to position [181, 0]
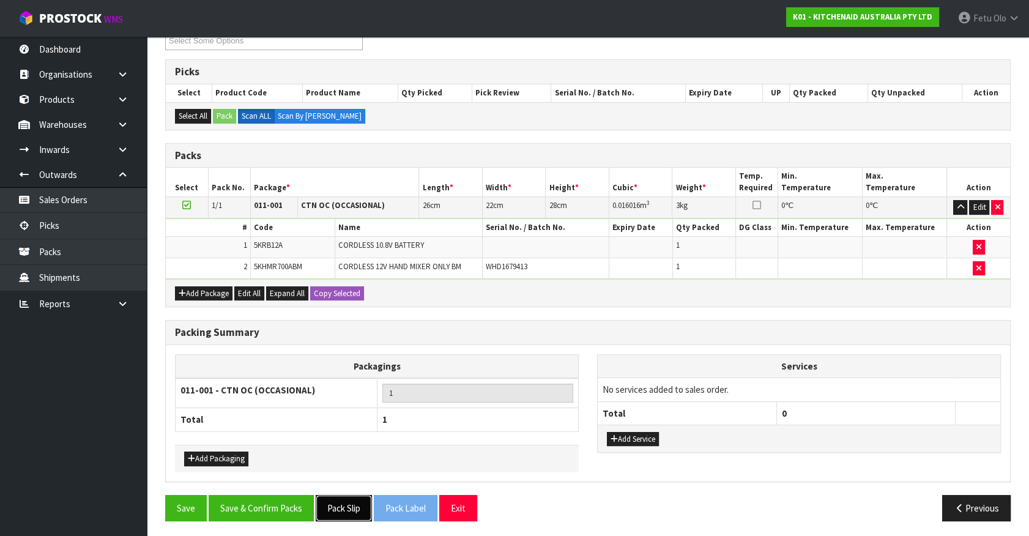
click at [345, 500] on button "Pack Slip" at bounding box center [344, 508] width 56 height 26
click at [264, 507] on button "Save & Confirm Packs" at bounding box center [261, 508] width 105 height 26
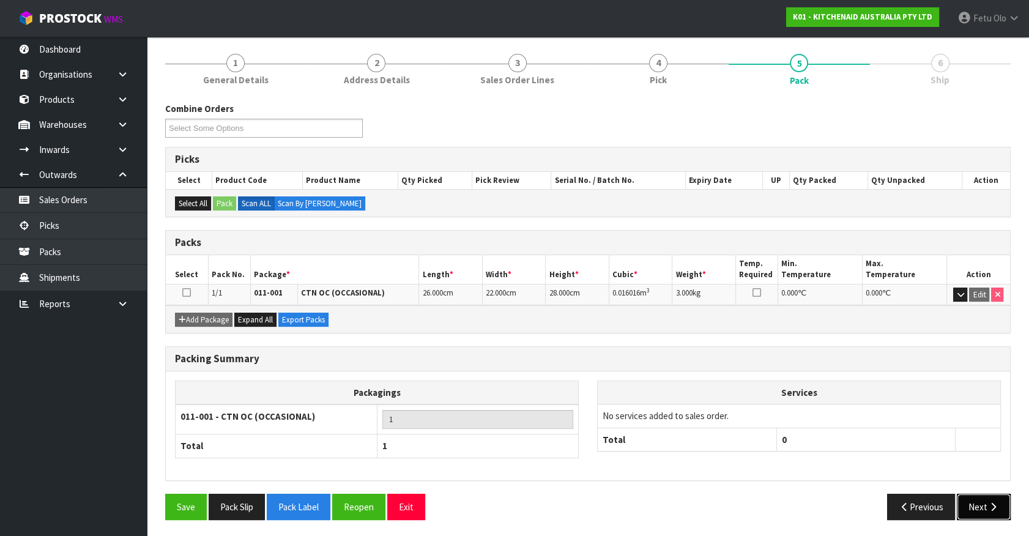
click at [967, 502] on button "Next" at bounding box center [984, 507] width 54 height 26
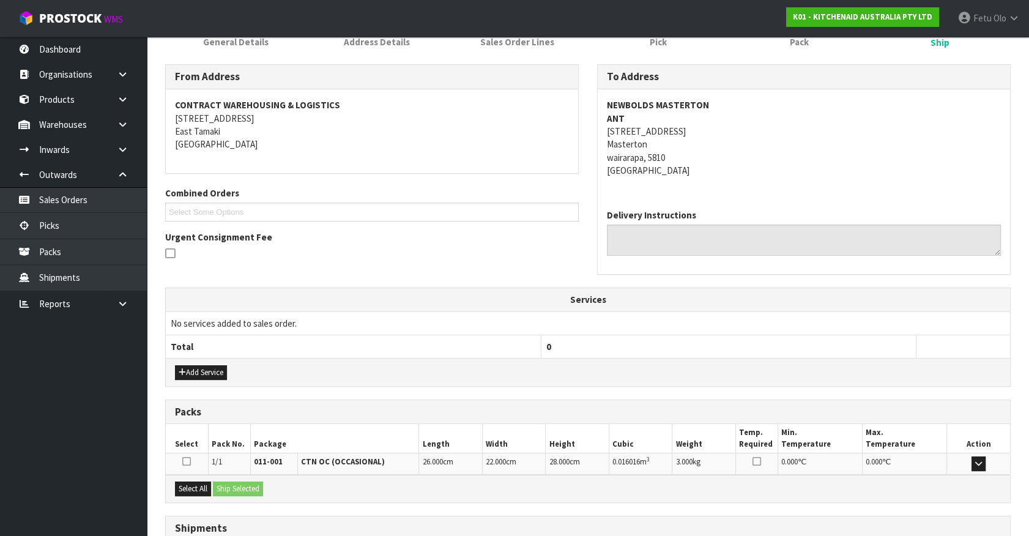
scroll to position [271, 0]
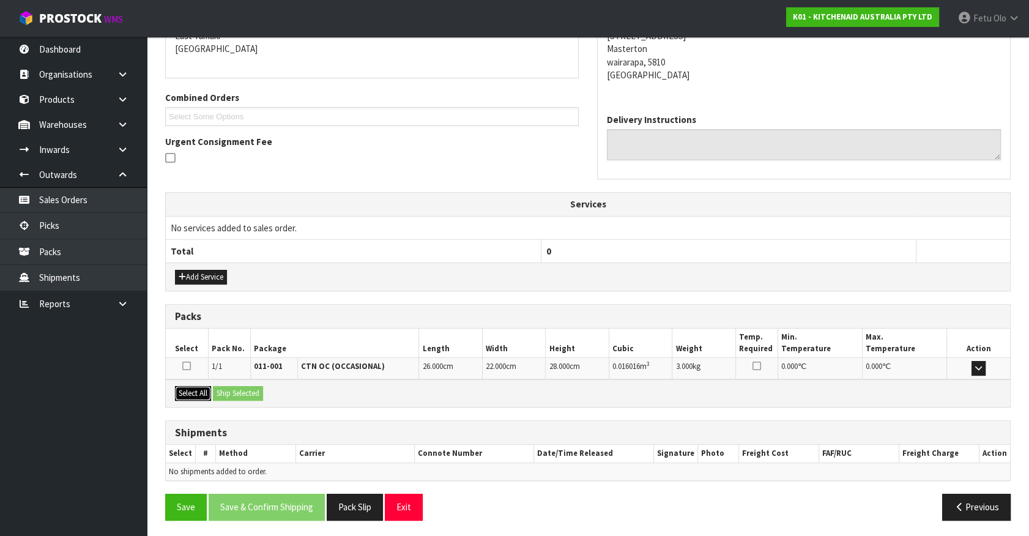
drag, startPoint x: 183, startPoint y: 391, endPoint x: 234, endPoint y: 387, distance: 51.6
click at [186, 391] on button "Select All" at bounding box center [193, 393] width 36 height 15
click at [234, 387] on button "Ship Selected" at bounding box center [238, 393] width 50 height 15
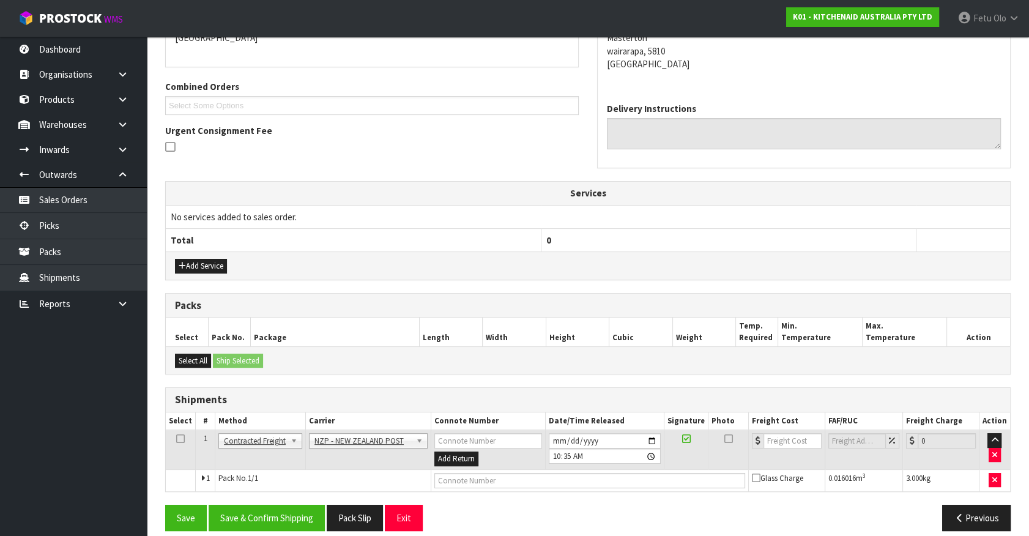
scroll to position [293, 0]
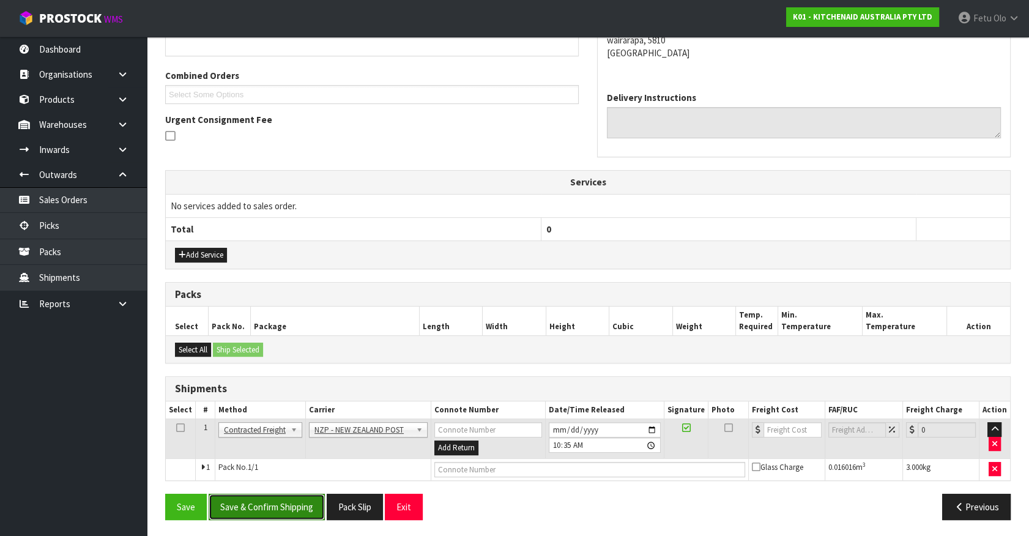
click at [287, 512] on button "Save & Confirm Shipping" at bounding box center [267, 507] width 116 height 26
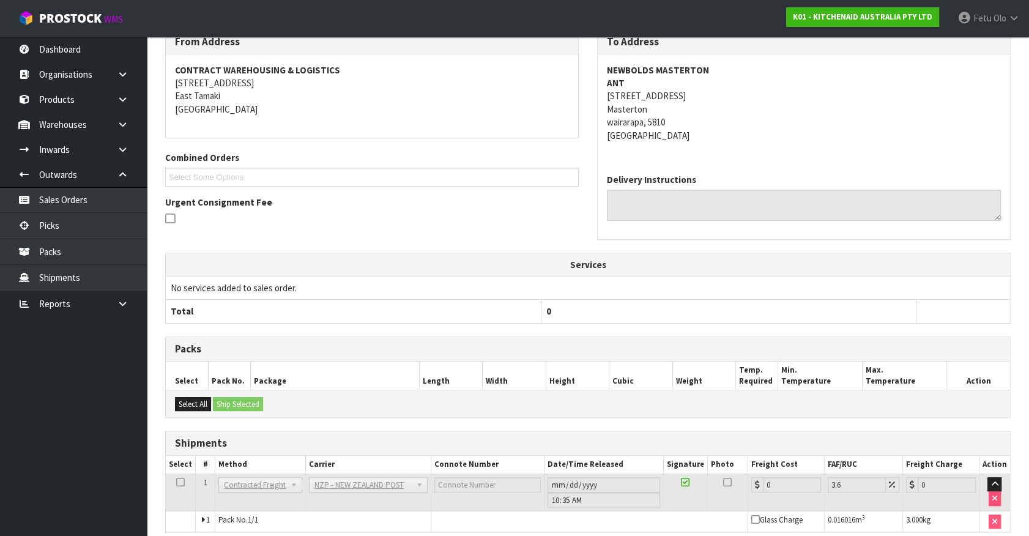
scroll to position [275, 0]
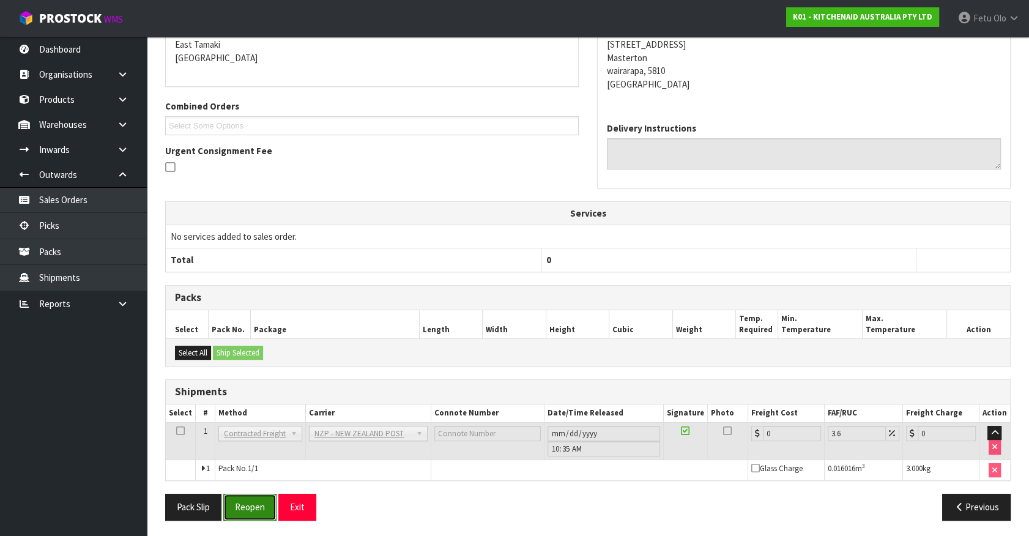
click at [255, 504] on button "Reopen" at bounding box center [249, 507] width 53 height 26
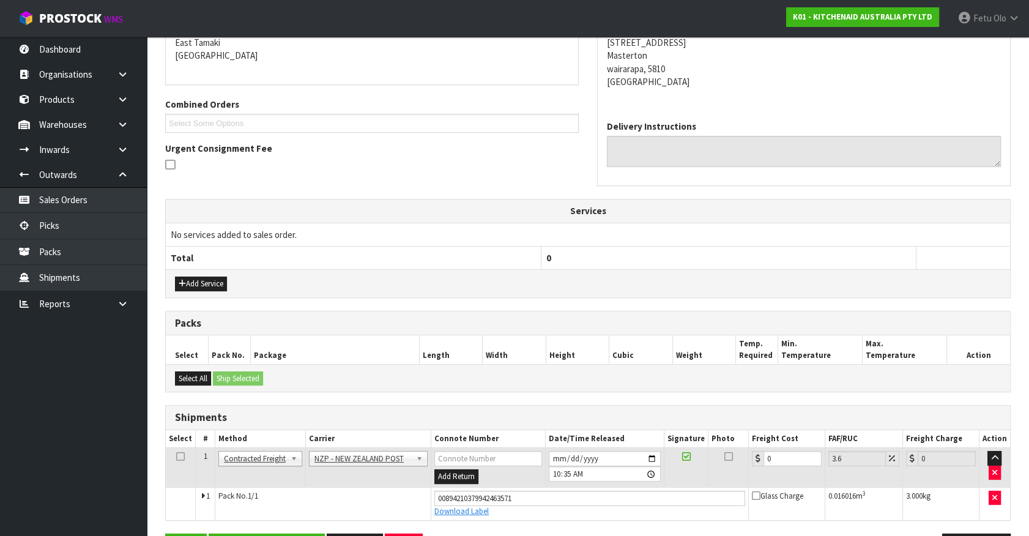
scroll to position [304, 0]
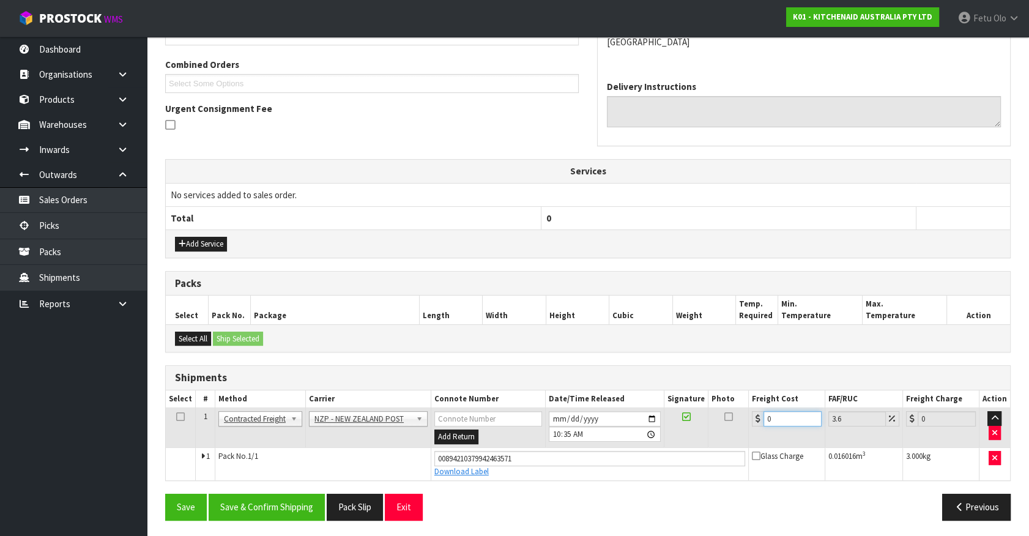
drag, startPoint x: 747, startPoint y: 429, endPoint x: 669, endPoint y: 446, distance: 79.5
click at [669, 446] on tbody "1 Client Local Pickup Customer Local Pickup Company Freight Contracted Freight …" at bounding box center [588, 444] width 845 height 72
type input "8"
type input "8.29"
type input "8.4"
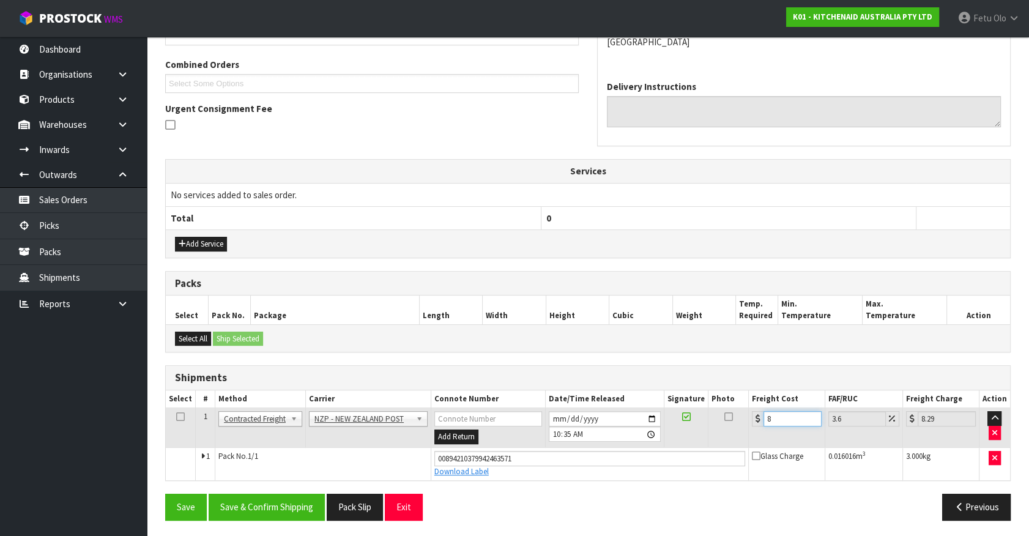
type input "8.7"
type input "8.45"
type input "8.75"
type input "8.45"
click at [330, 502] on button "Pack Slip" at bounding box center [355, 507] width 56 height 26
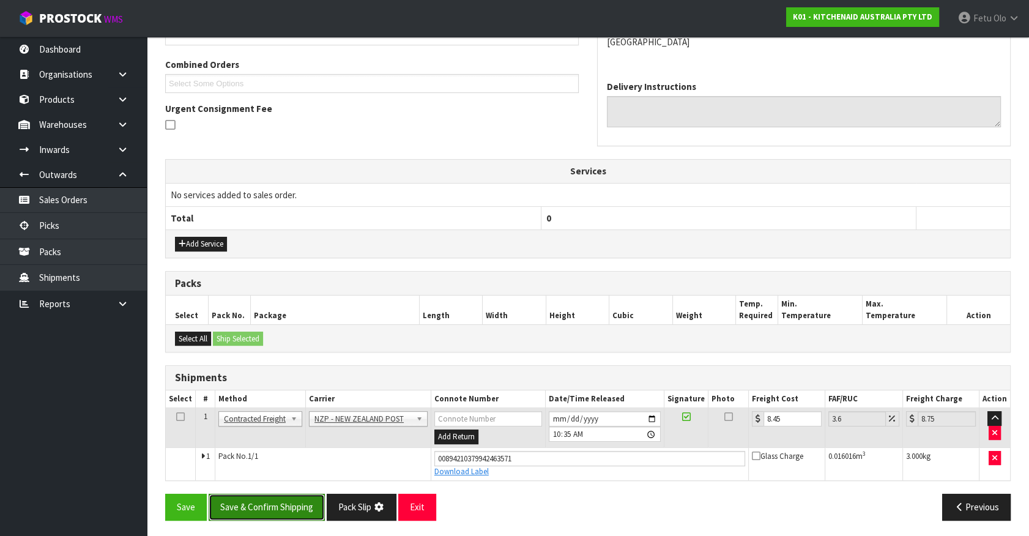
click at [269, 504] on button "Save & Confirm Shipping" at bounding box center [267, 507] width 116 height 26
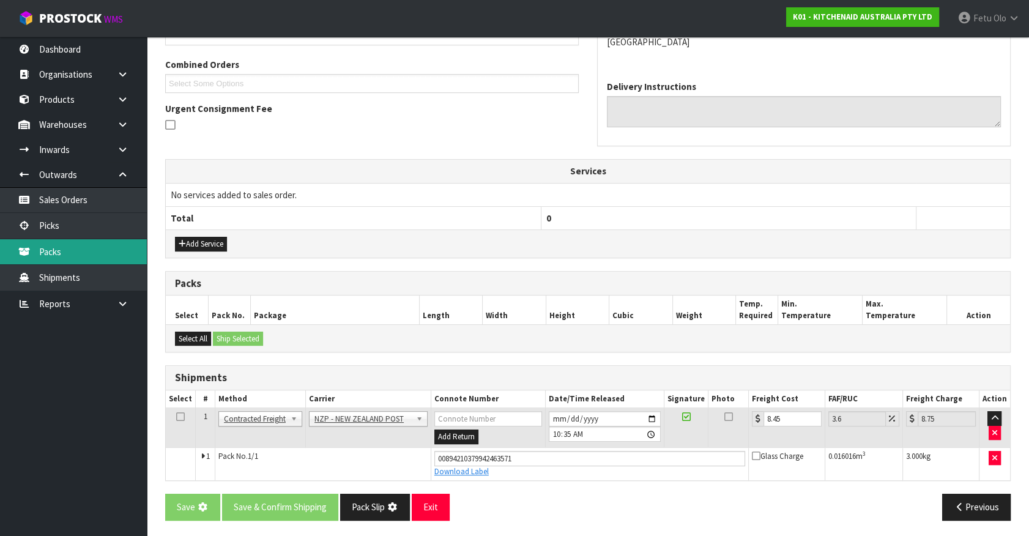
scroll to position [0, 0]
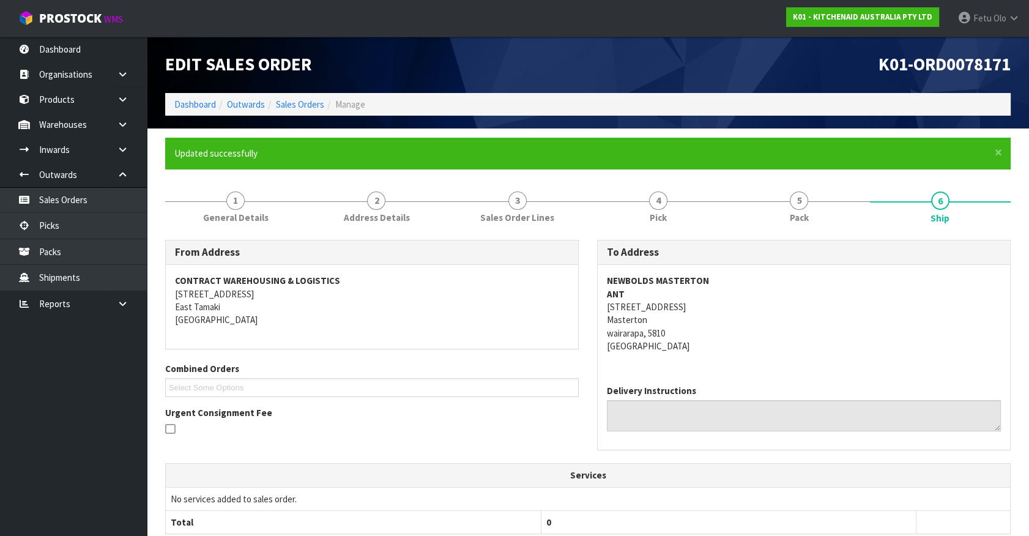
drag, startPoint x: 480, startPoint y: 39, endPoint x: 477, endPoint y: 48, distance: 10.5
click at [483, 38] on div "Edit Sales Order" at bounding box center [372, 65] width 432 height 56
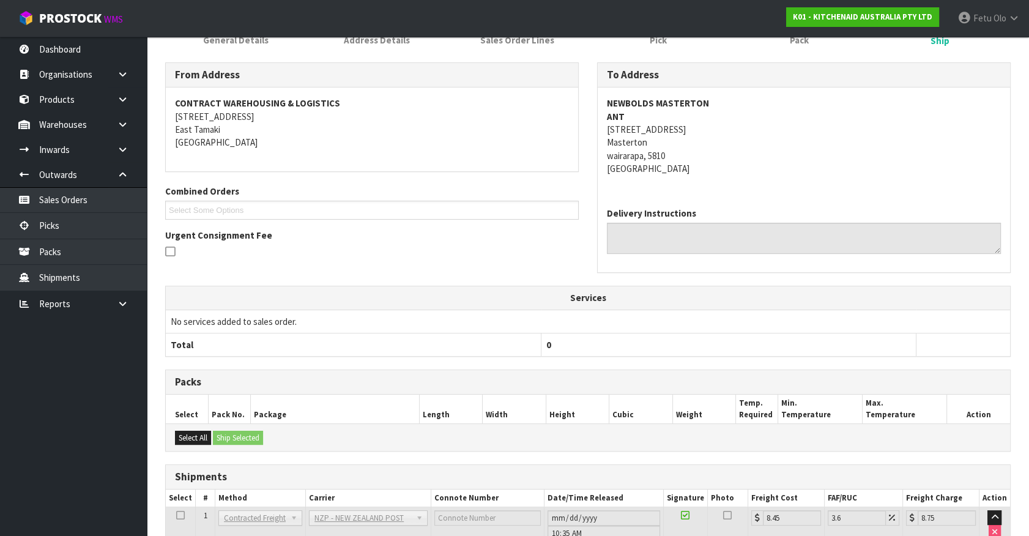
scroll to position [271, 0]
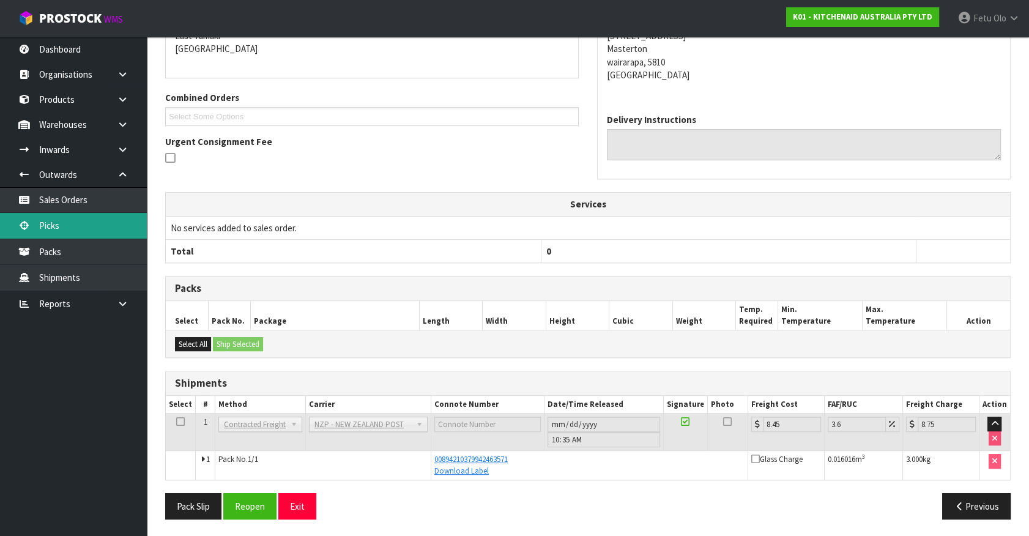
click at [79, 226] on link "Picks" at bounding box center [73, 225] width 147 height 25
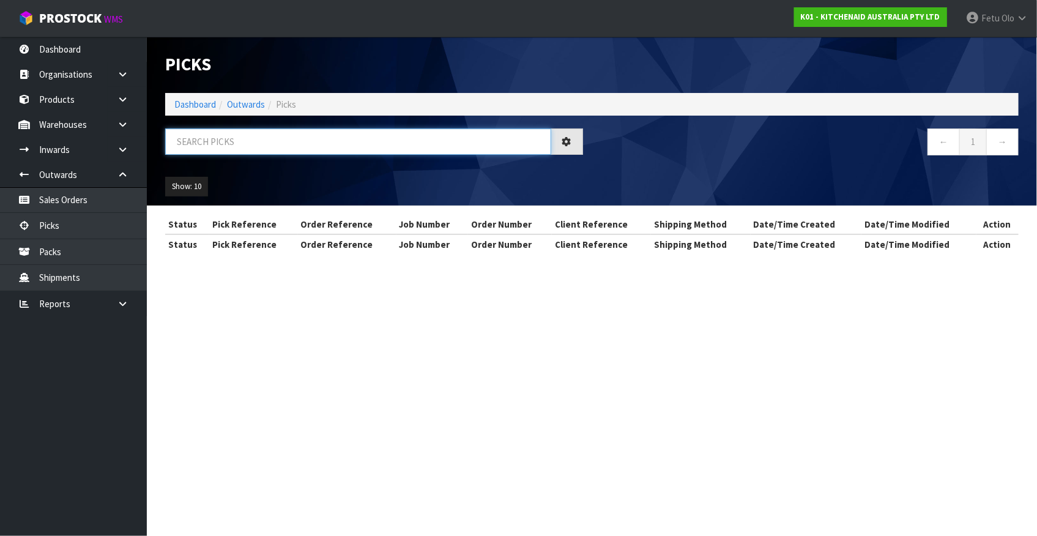
click at [328, 140] on input "text" at bounding box center [358, 142] width 386 height 26
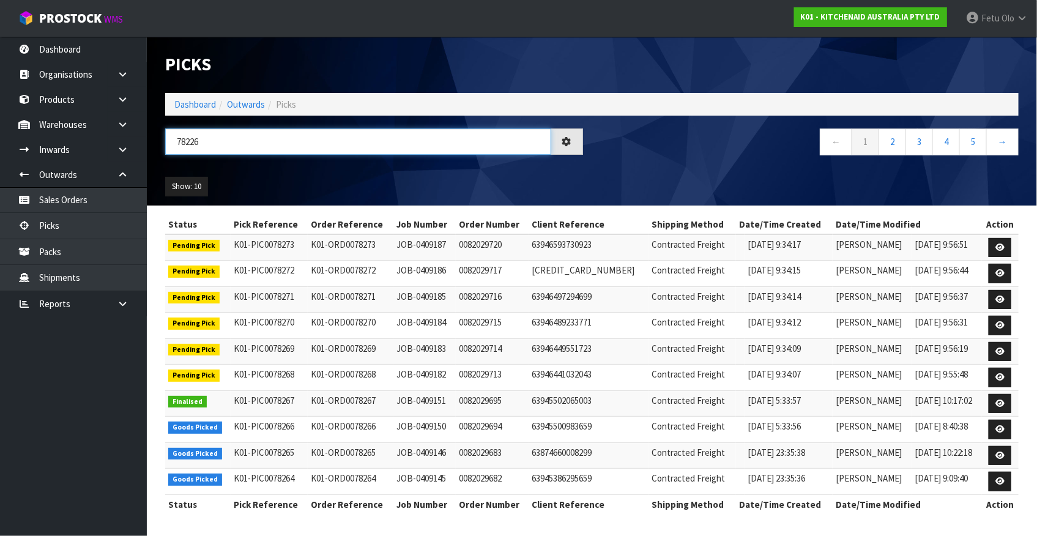
type input "78226"
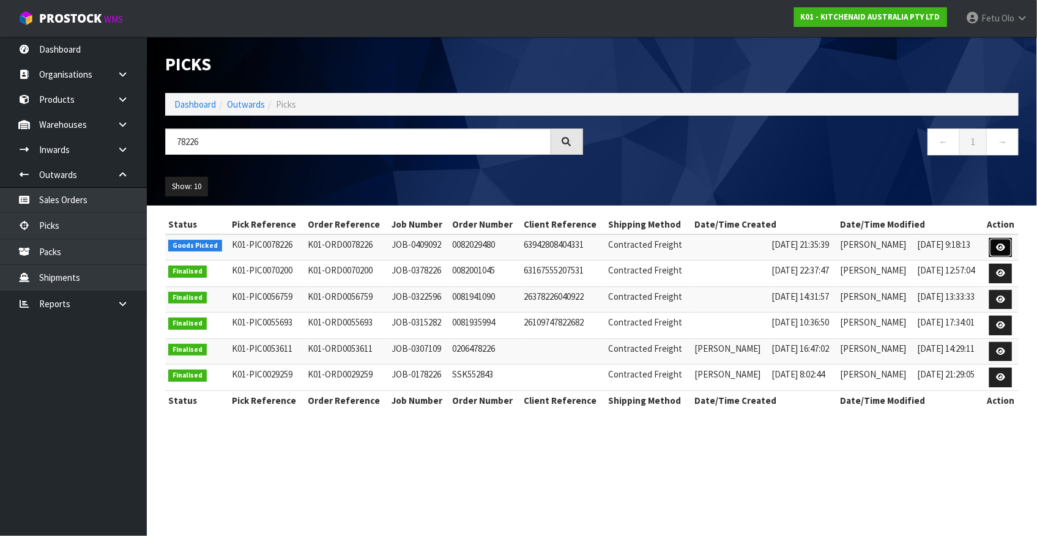
click at [1004, 246] on icon at bounding box center [1000, 248] width 9 height 8
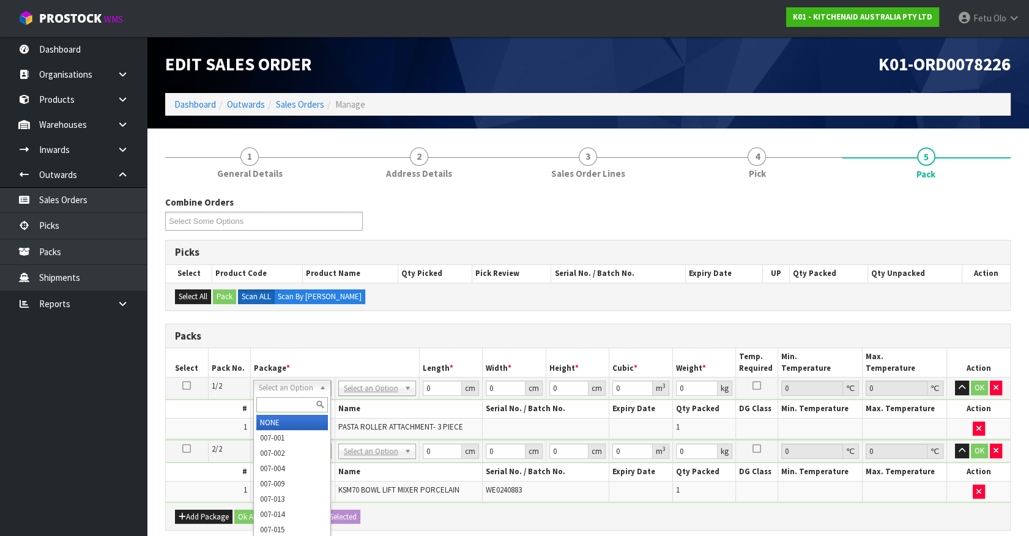
click at [291, 401] on input "text" at bounding box center [292, 404] width 72 height 15
type input "011"
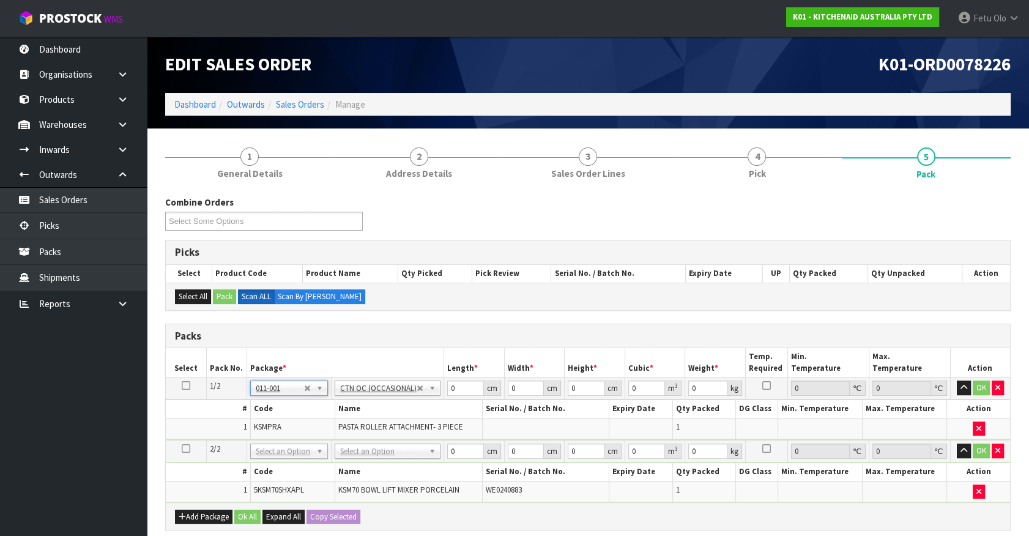
type input "3.5"
drag, startPoint x: 463, startPoint y: 386, endPoint x: 295, endPoint y: 448, distance: 178.9
click at [295, 448] on table "Select Pack No. Package * Length * Width * Height * Cubic * Weight * Temp. Requ…" at bounding box center [588, 425] width 845 height 154
type input "24"
type input "20"
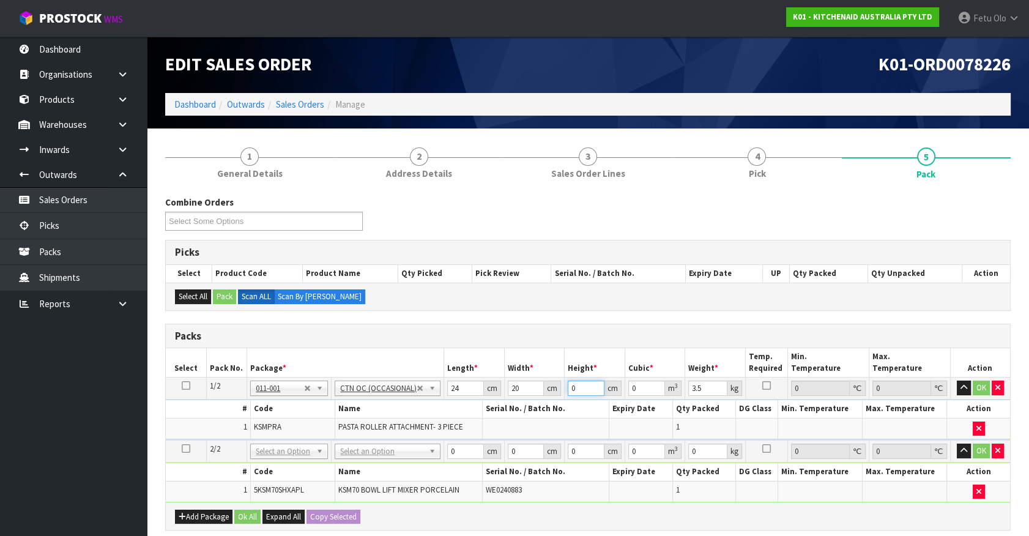
type input "2"
type input "0.00096"
type input "29"
type input "0.01392"
type input "29"
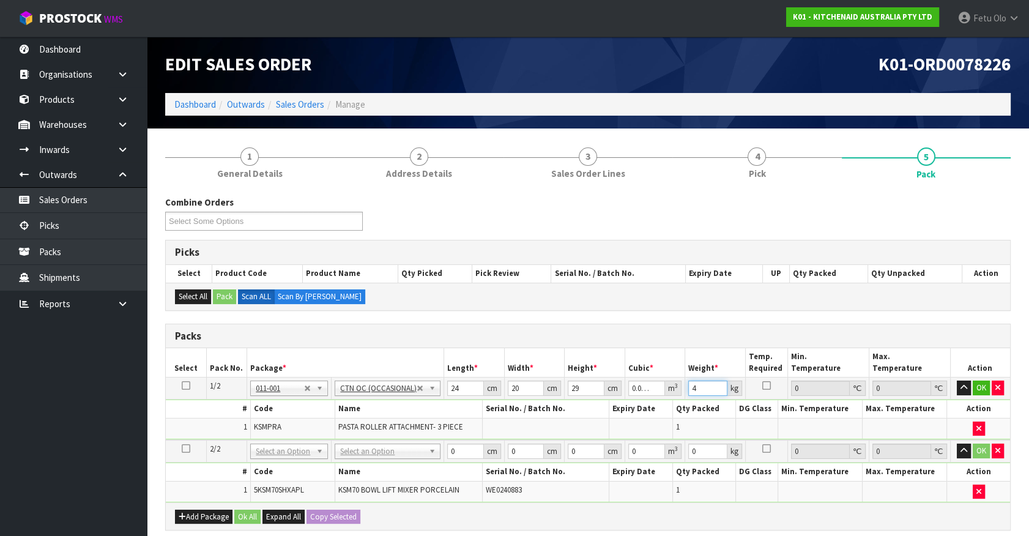
type input "4"
click button "OK" at bounding box center [981, 388] width 17 height 15
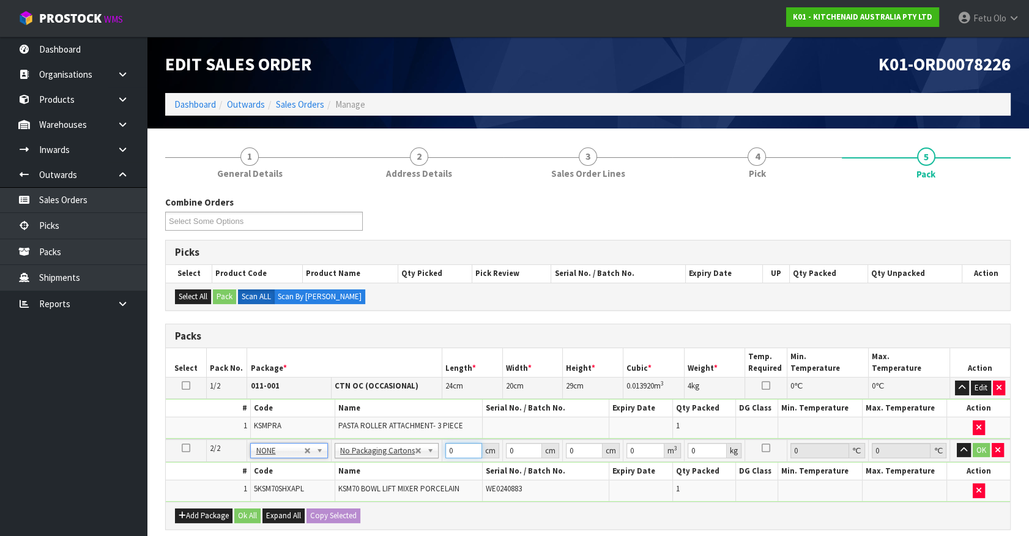
drag, startPoint x: 452, startPoint y: 448, endPoint x: 395, endPoint y: 474, distance: 62.2
click at [395, 474] on tbody "2/2 NONE 007-001 007-002 007-004 007-009 007-013 007-014 007-015 007-017 007-01…" at bounding box center [588, 470] width 845 height 62
type input "42"
type input "29"
type input "4"
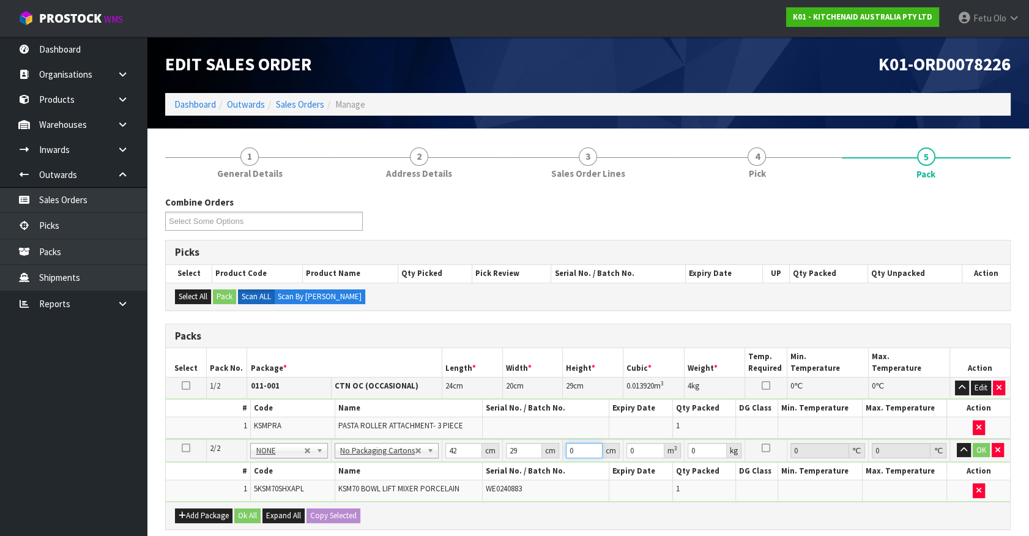
type input "0.004872"
type input "43"
type input "0.052374"
type input "43"
type input "13"
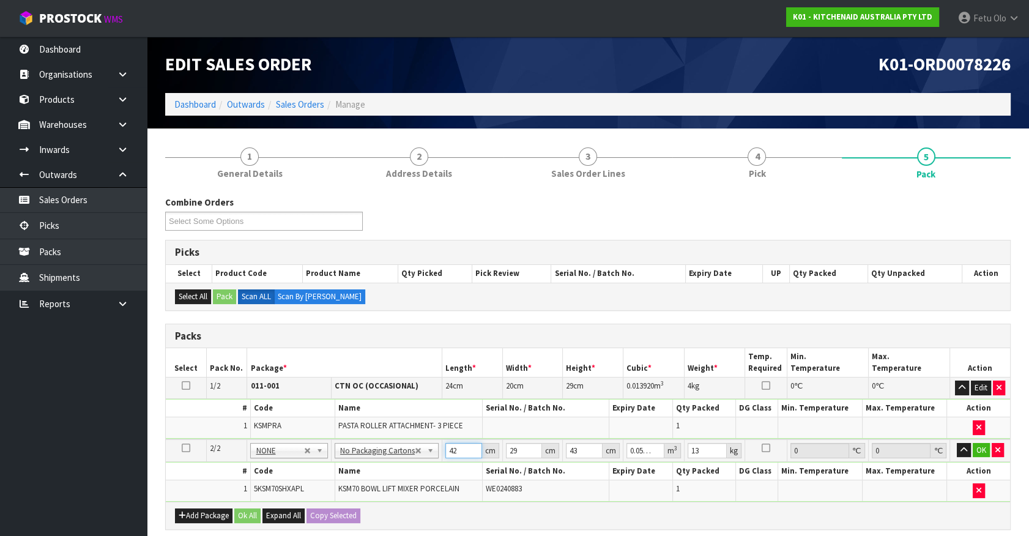
drag, startPoint x: 444, startPoint y: 454, endPoint x: 365, endPoint y: 477, distance: 82.7
click at [365, 477] on tbody "2/2 NONE 007-001 007-002 007-004 007-009 007-013 007-014 007-015 007-017 007-01…" at bounding box center [588, 470] width 845 height 62
type input "4"
type input "0.004988"
type input "45"
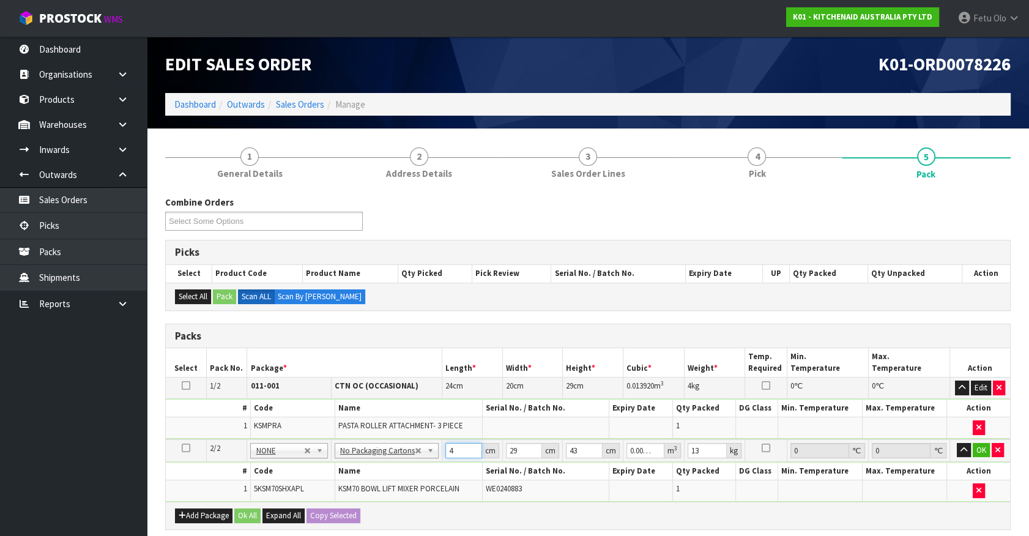
type input "0.056115"
type input "45"
type input "6"
type input "0.01161"
type input "0"
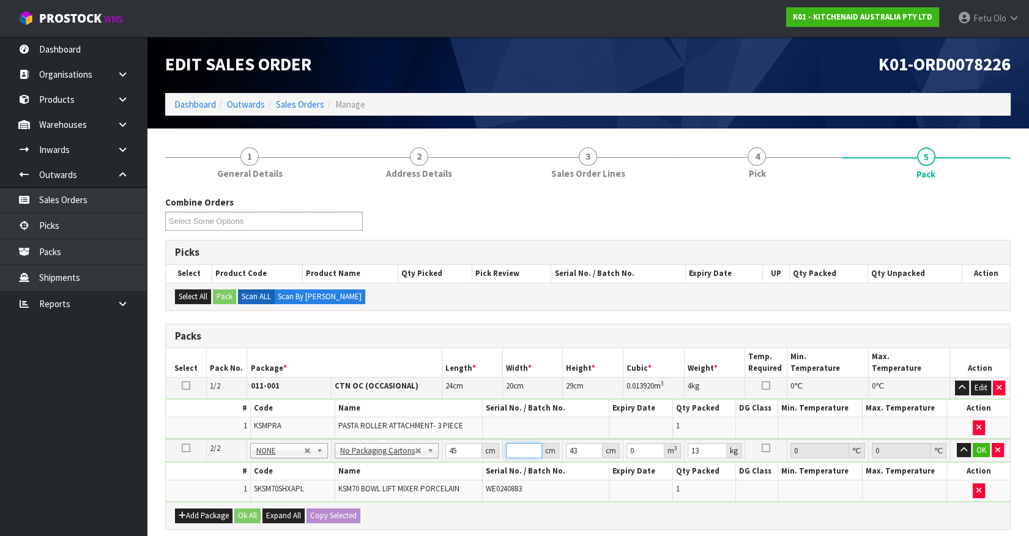
type input "3"
type input "0.005805"
type input "35"
type input "0.067725"
type input "35"
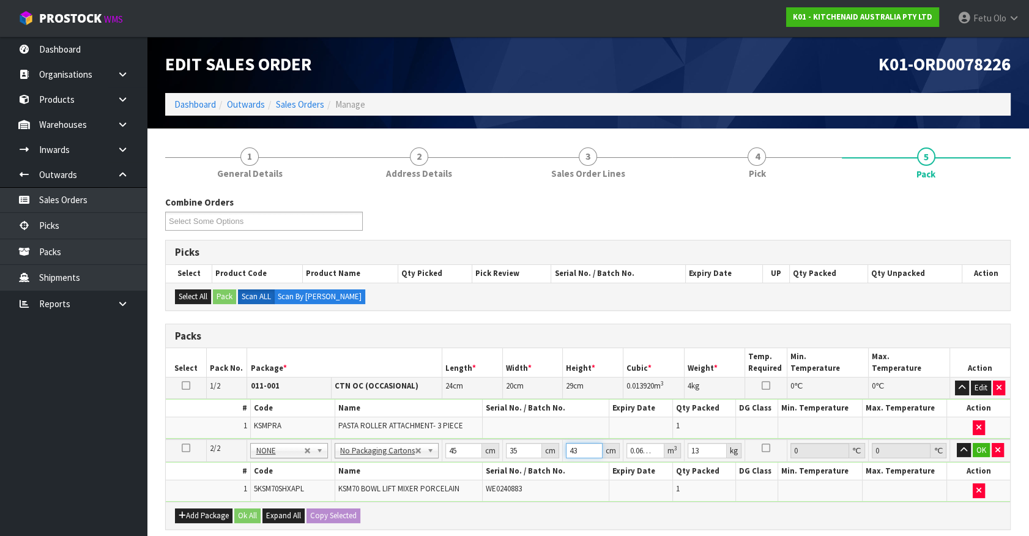
type input "5"
type input "0.007875"
type input "51"
type input "0.080325"
type input "51"
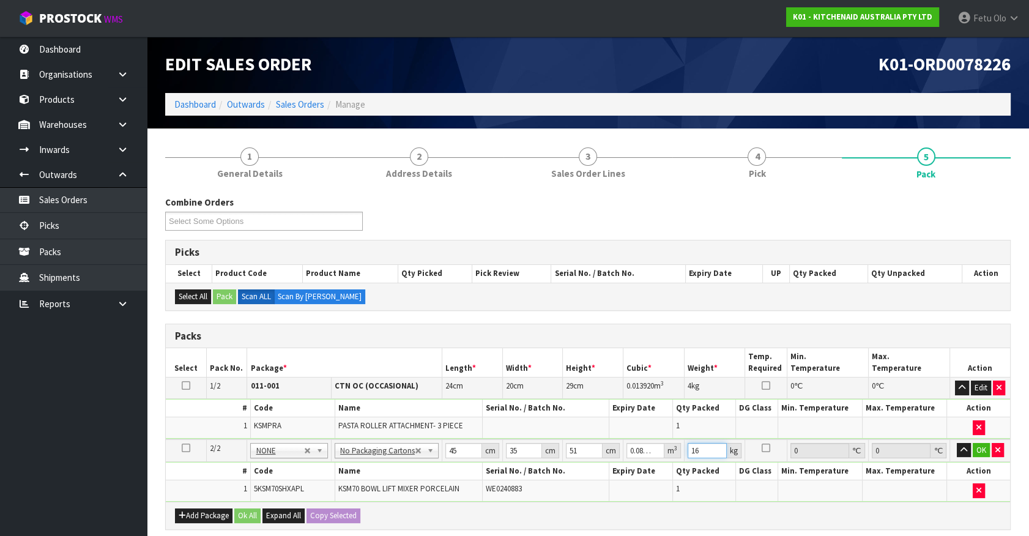
type input "16"
click button "OK" at bounding box center [981, 450] width 17 height 15
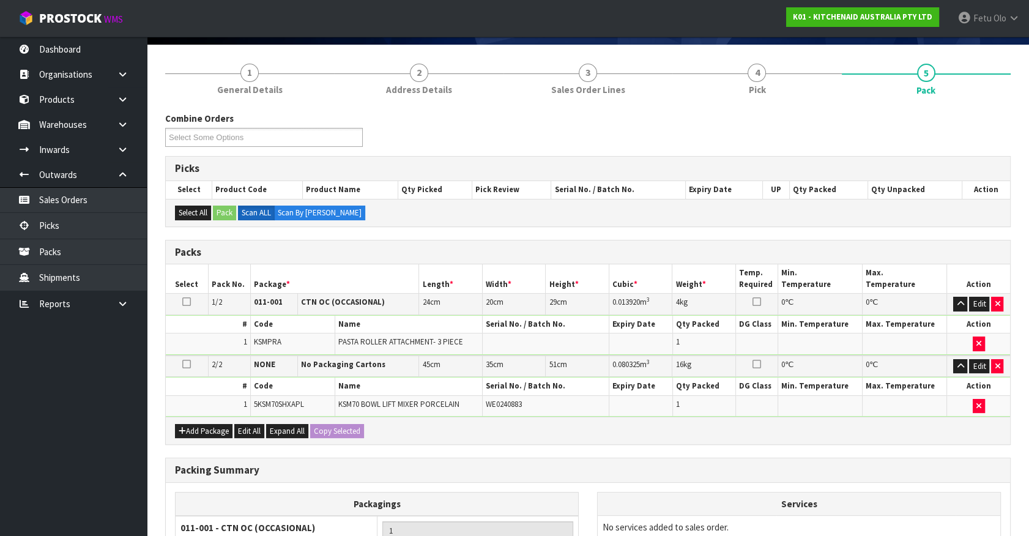
scroll to position [251, 0]
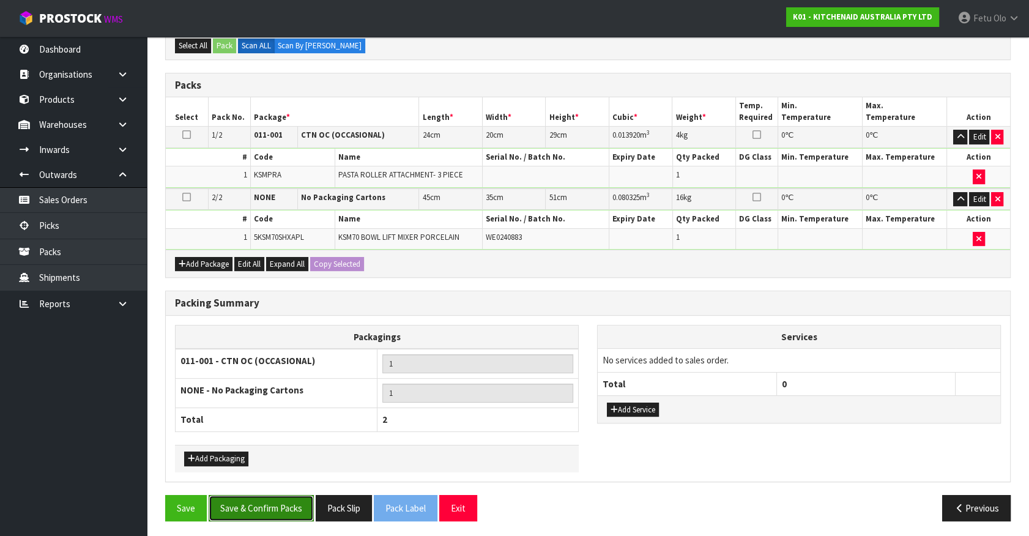
click at [244, 502] on button "Save & Confirm Packs" at bounding box center [261, 508] width 105 height 26
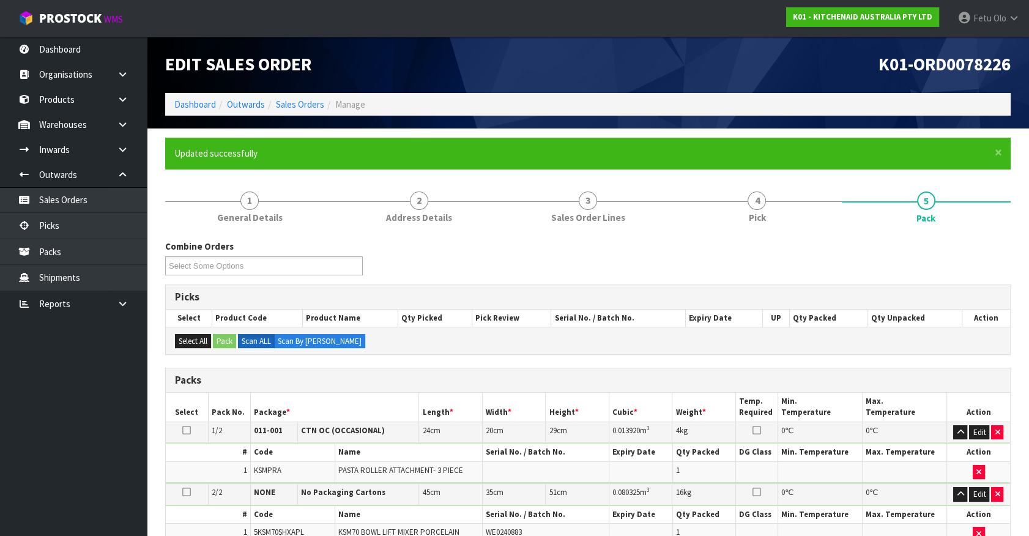
scroll to position [189, 0]
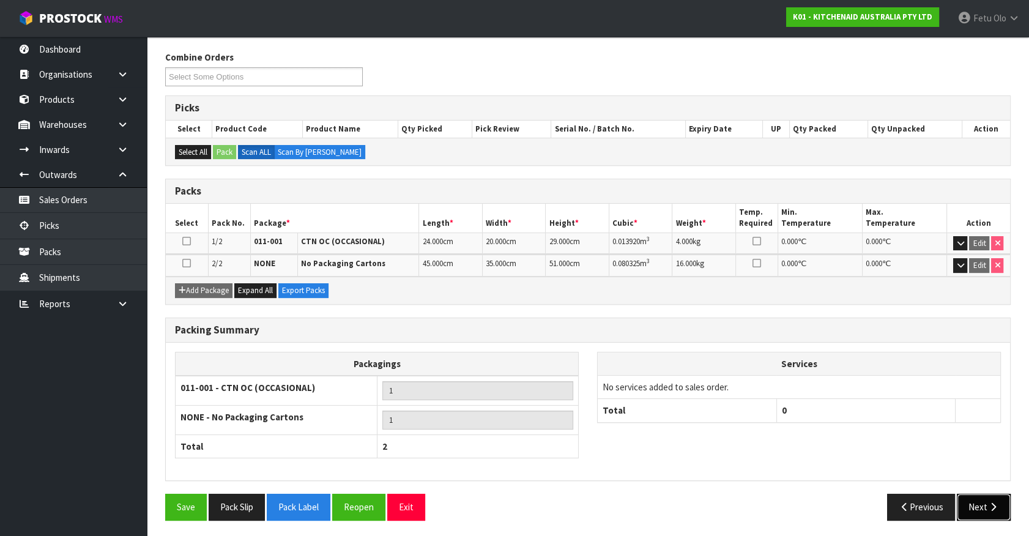
click at [978, 502] on button "Next" at bounding box center [984, 507] width 54 height 26
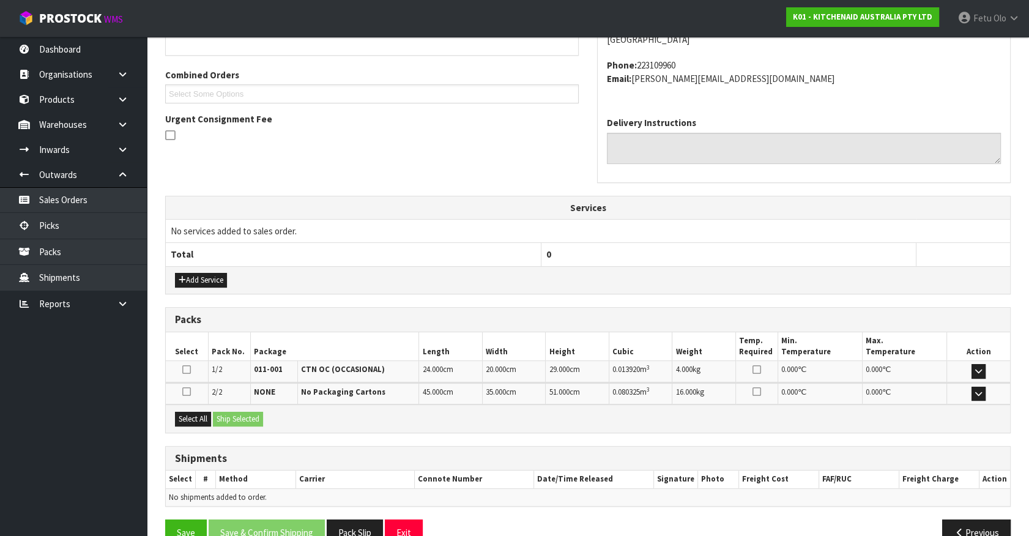
scroll to position [319, 0]
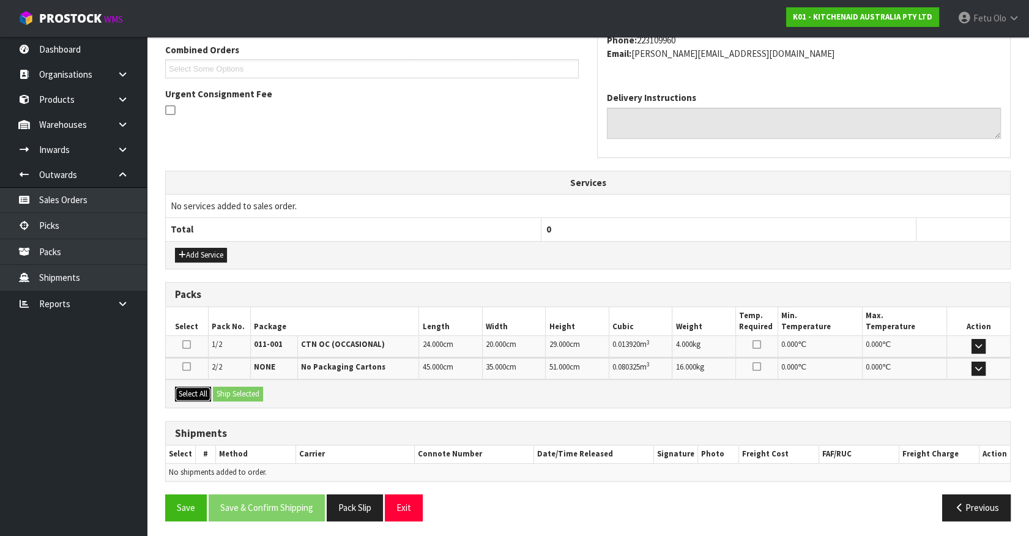
click at [187, 390] on button "Select All" at bounding box center [193, 394] width 36 height 15
click at [252, 392] on button "Ship Selected" at bounding box center [238, 394] width 50 height 15
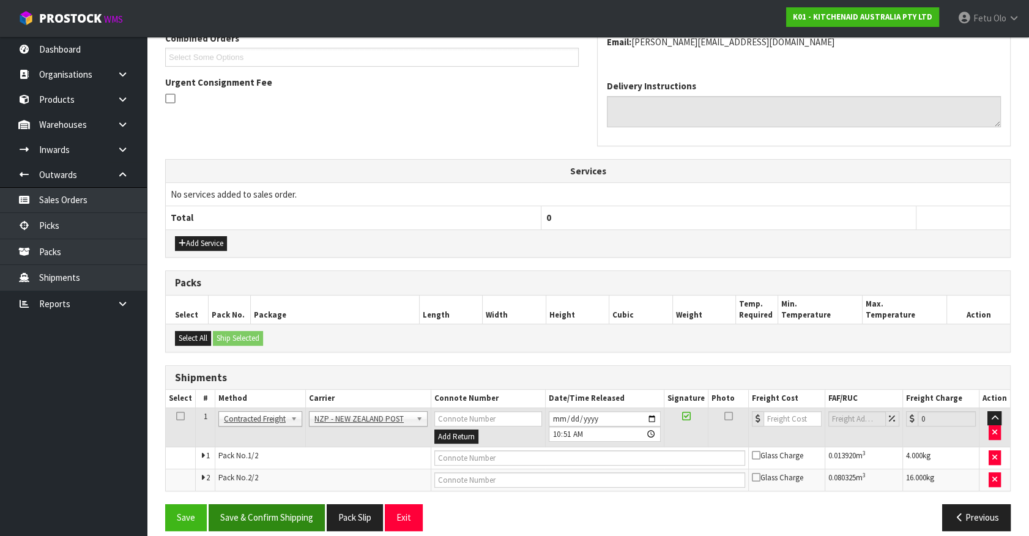
scroll to position [341, 0]
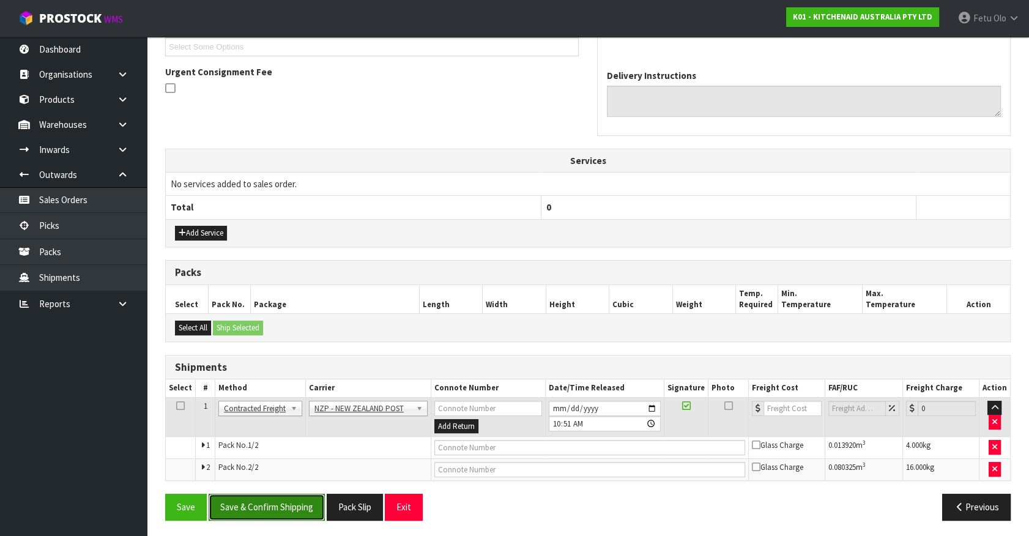
click at [281, 501] on button "Save & Confirm Shipping" at bounding box center [267, 507] width 116 height 26
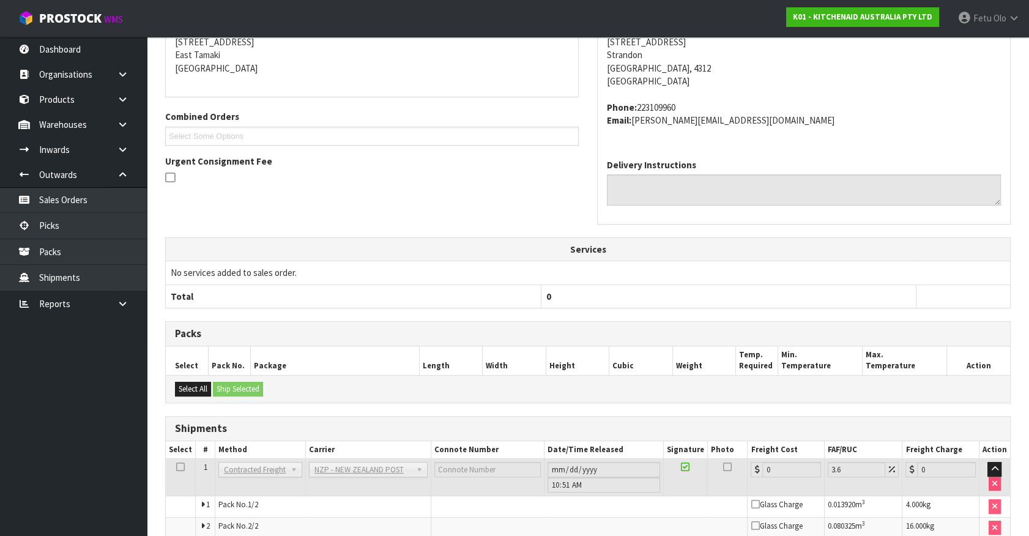
scroll to position [323, 0]
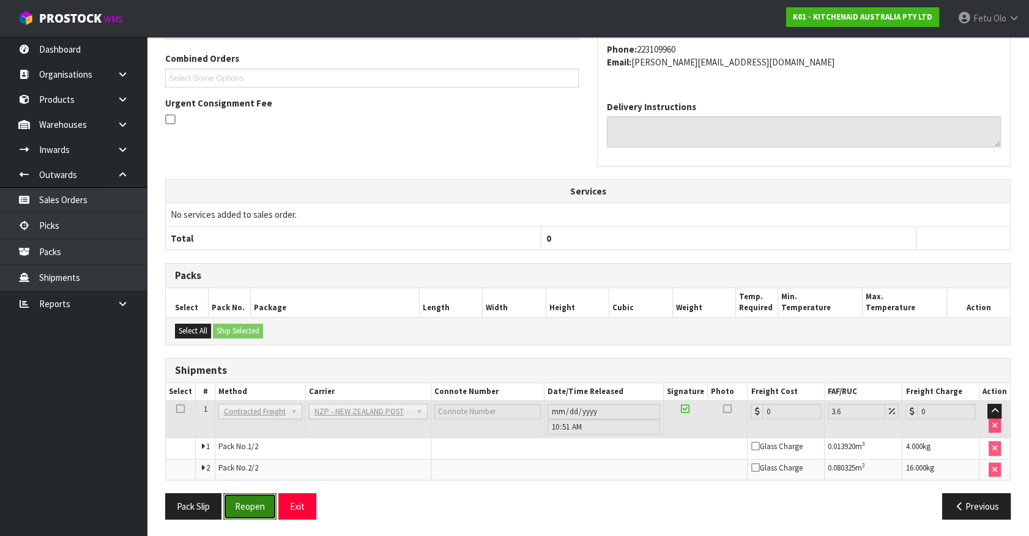
click at [257, 495] on button "Reopen" at bounding box center [249, 506] width 53 height 26
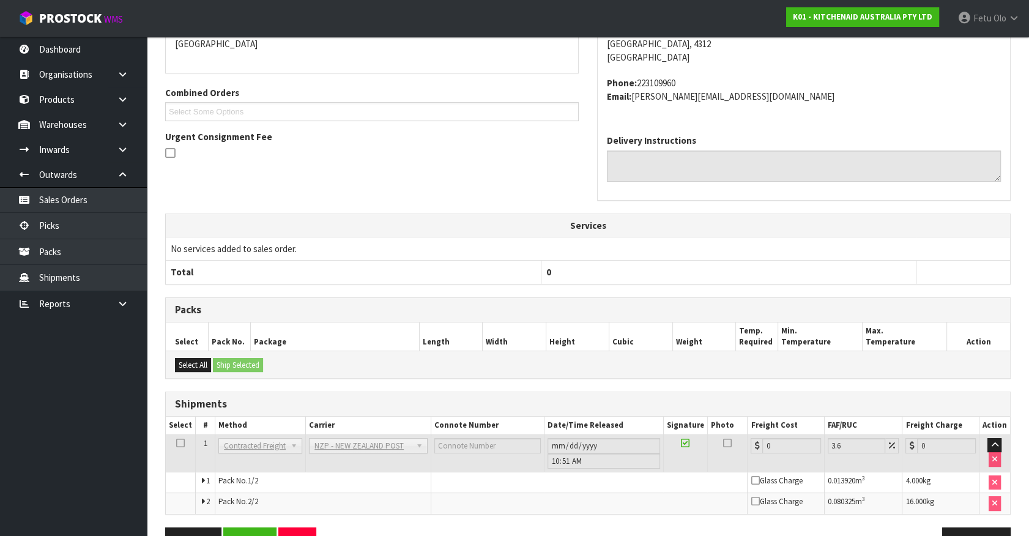
scroll to position [310, 0]
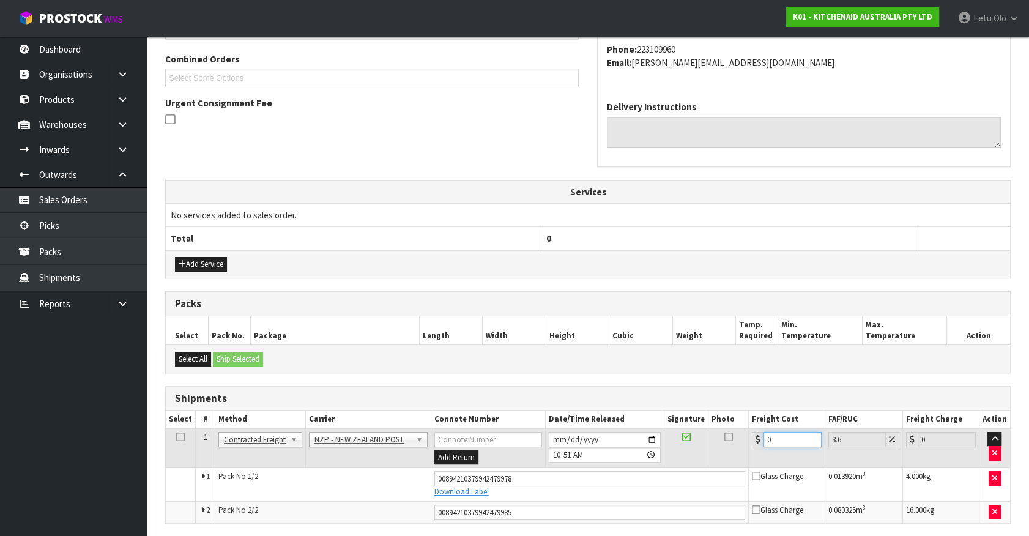
drag, startPoint x: 777, startPoint y: 440, endPoint x: 449, endPoint y: 478, distance: 330.2
click at [449, 478] on tbody "1 Client Local Pickup Customer Local Pickup Company Freight Contracted Freight …" at bounding box center [588, 475] width 845 height 94
type input "2"
type input "2.07"
type input "21"
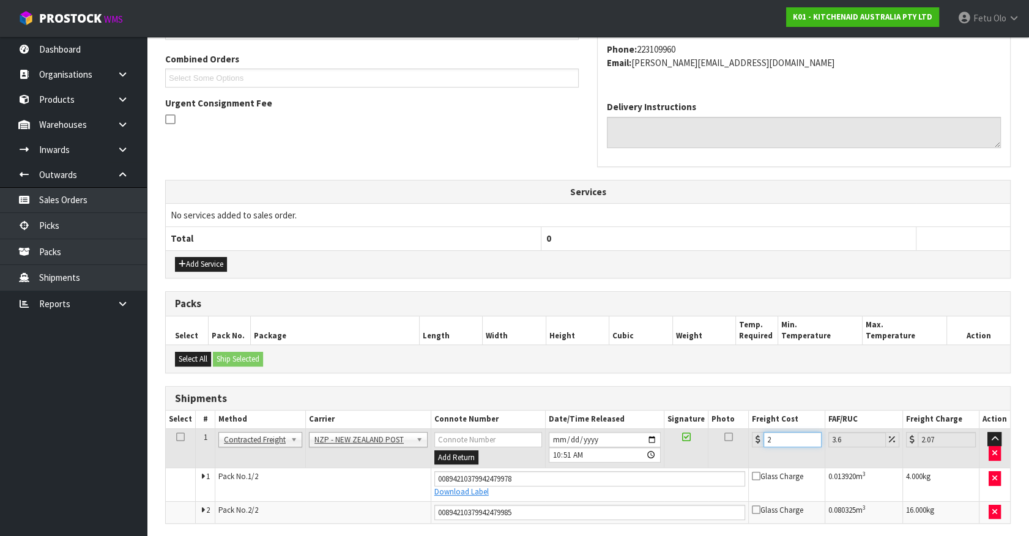
type input "21.76"
type input "21.7"
type input "22.48"
type input "21.78"
type input "22.56"
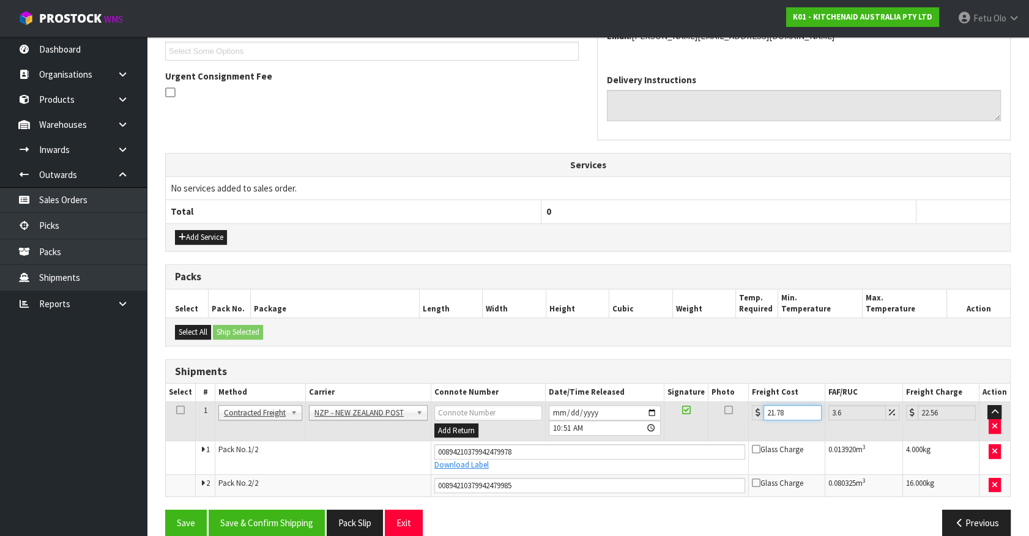
scroll to position [352, 0]
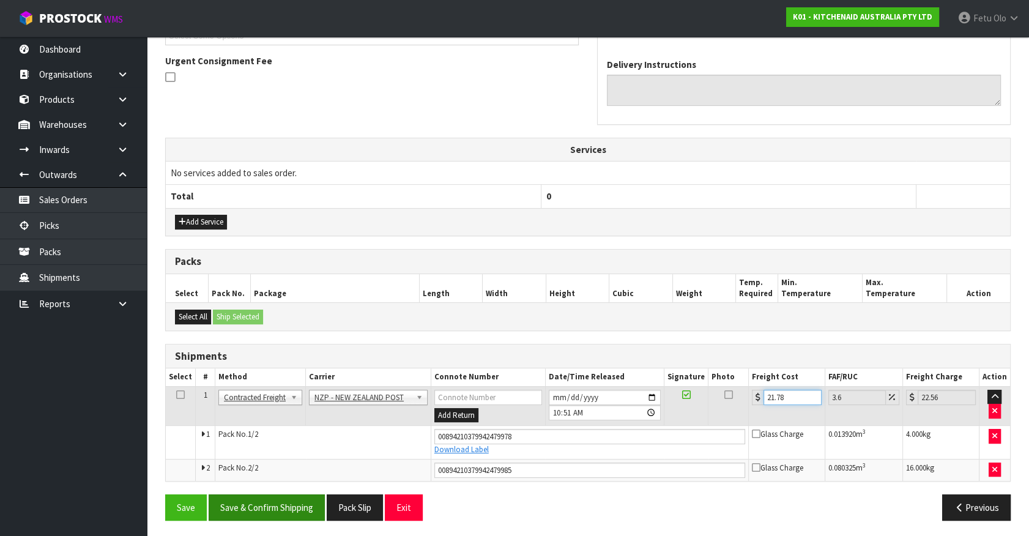
type input "21.78"
click at [290, 502] on button "Save & Confirm Shipping" at bounding box center [267, 508] width 116 height 26
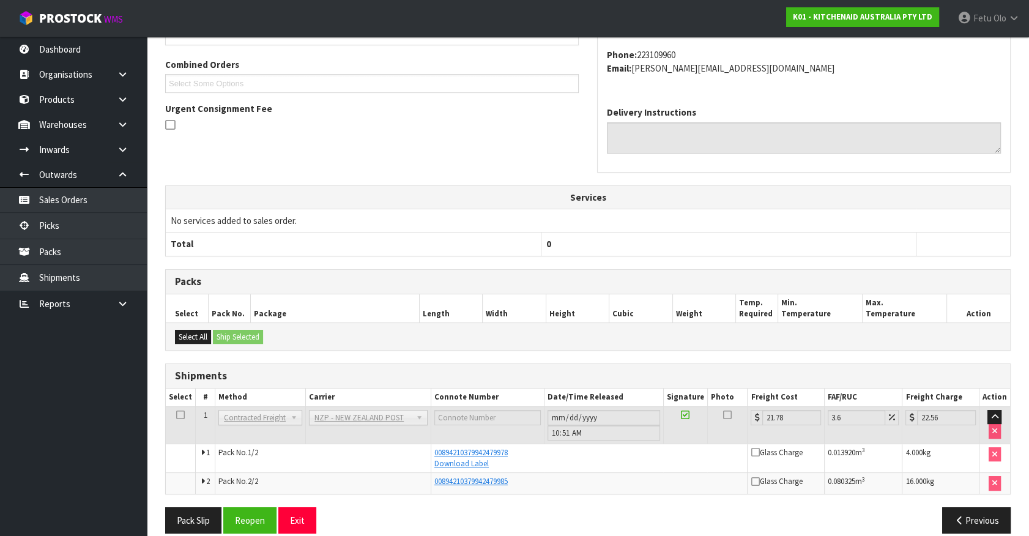
scroll to position [318, 0]
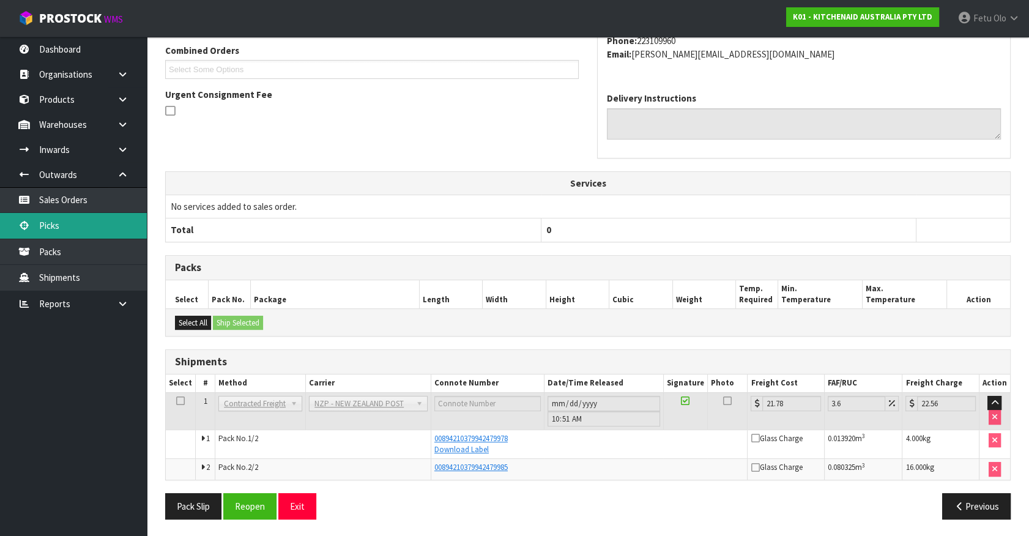
click at [62, 225] on link "Picks" at bounding box center [73, 225] width 147 height 25
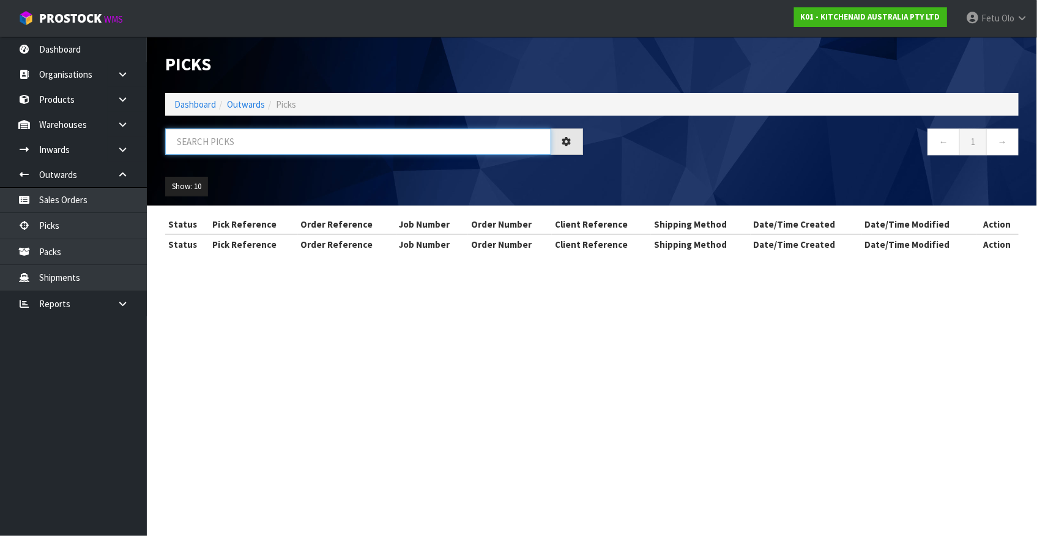
click at [348, 149] on input "text" at bounding box center [358, 142] width 386 height 26
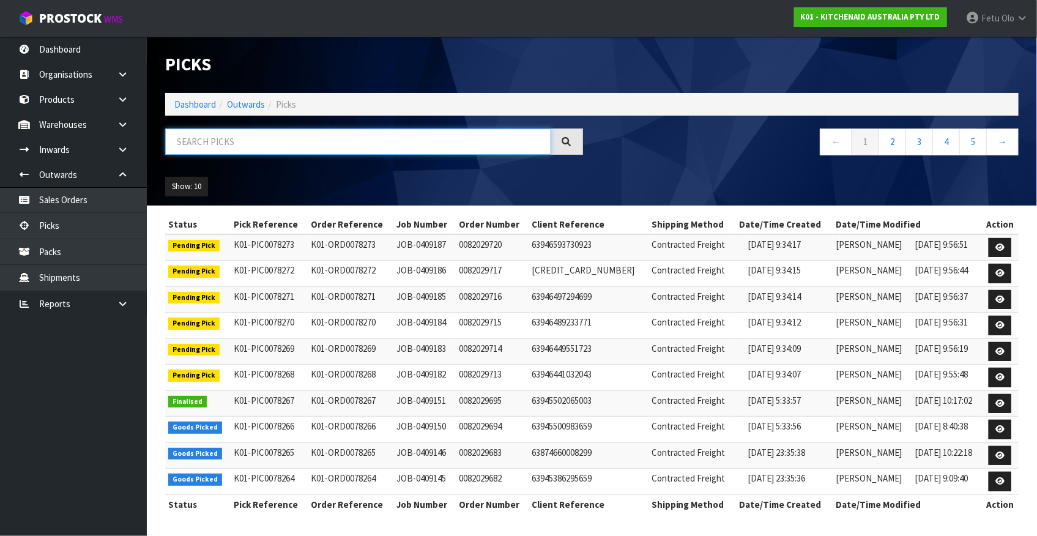
click at [226, 136] on input "text" at bounding box center [358, 142] width 386 height 26
type input "78238"
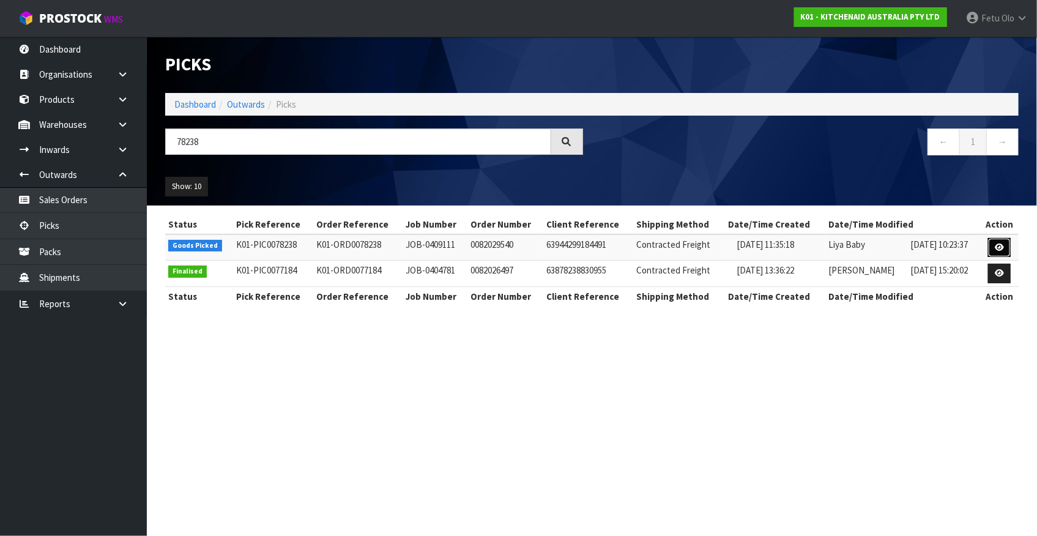
drag, startPoint x: 1004, startPoint y: 245, endPoint x: 987, endPoint y: 299, distance: 56.3
click at [1004, 245] on icon at bounding box center [999, 248] width 9 height 8
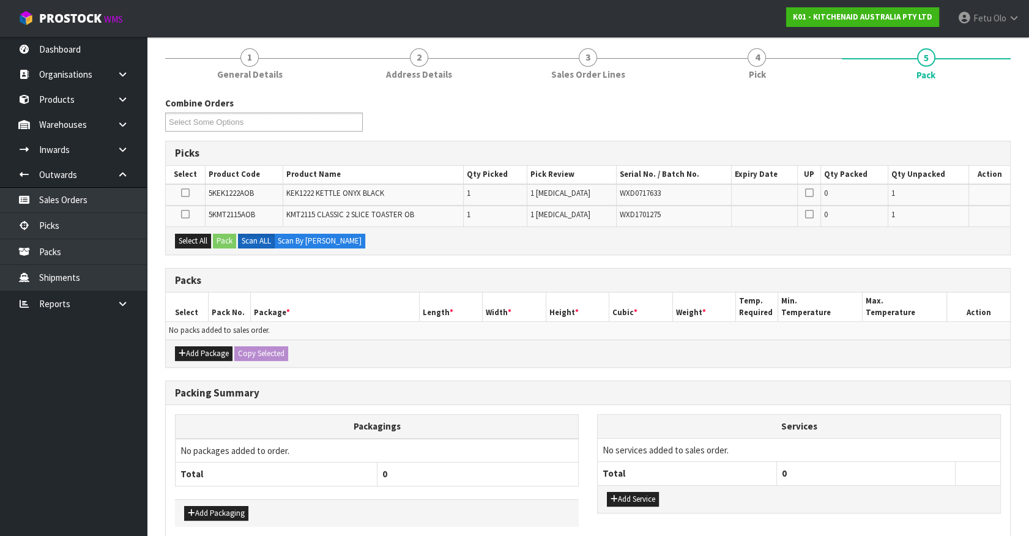
scroll to position [154, 0]
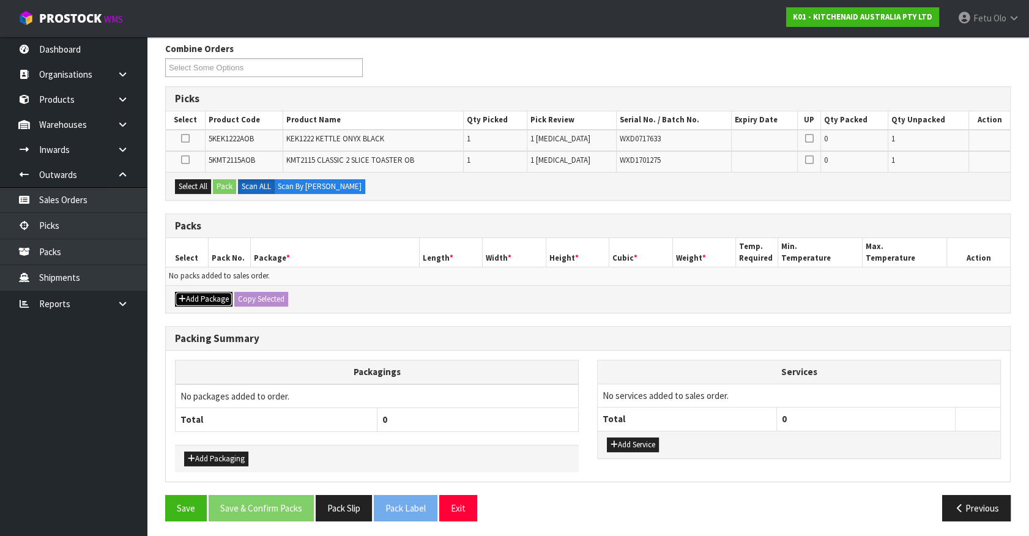
click at [187, 297] on button "Add Package" at bounding box center [204, 299] width 58 height 15
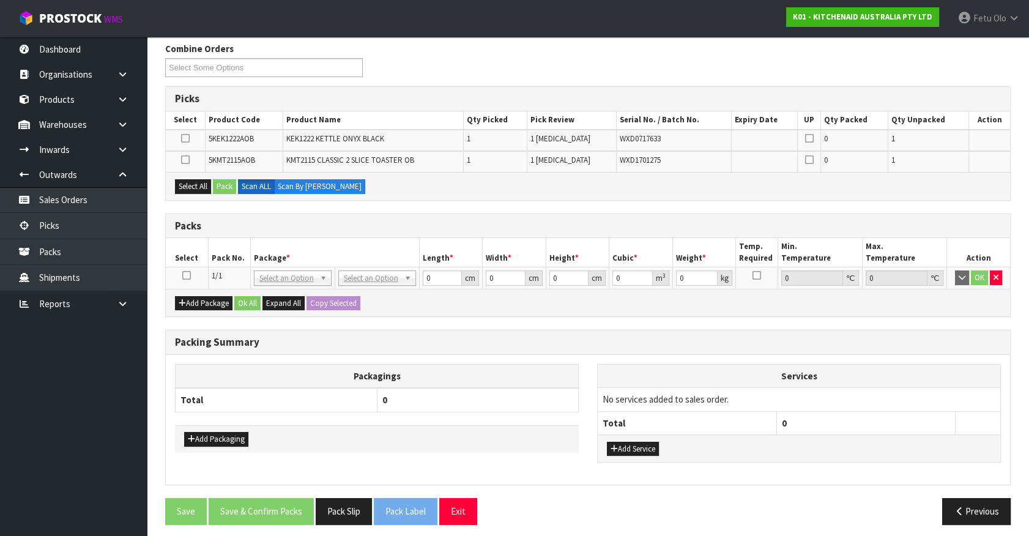
click at [188, 275] on icon at bounding box center [186, 275] width 9 height 1
click at [286, 256] on span "*" at bounding box center [288, 258] width 4 height 10
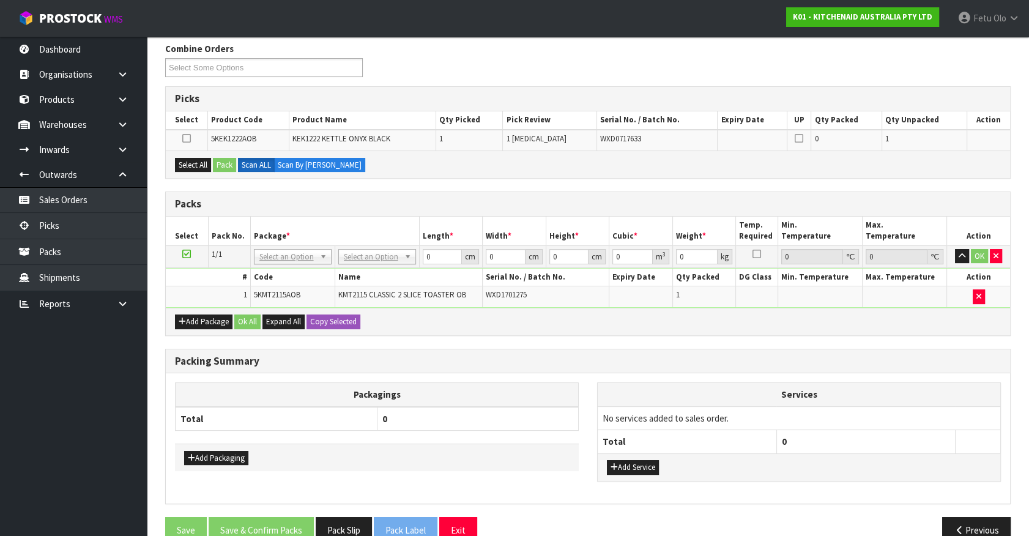
click at [541, 361] on h3 "Packing Summary" at bounding box center [588, 362] width 826 height 12
click at [644, 373] on div "Packagings Total 0 Add Packaging Services No services added to sales order. Tot…" at bounding box center [588, 438] width 845 height 130
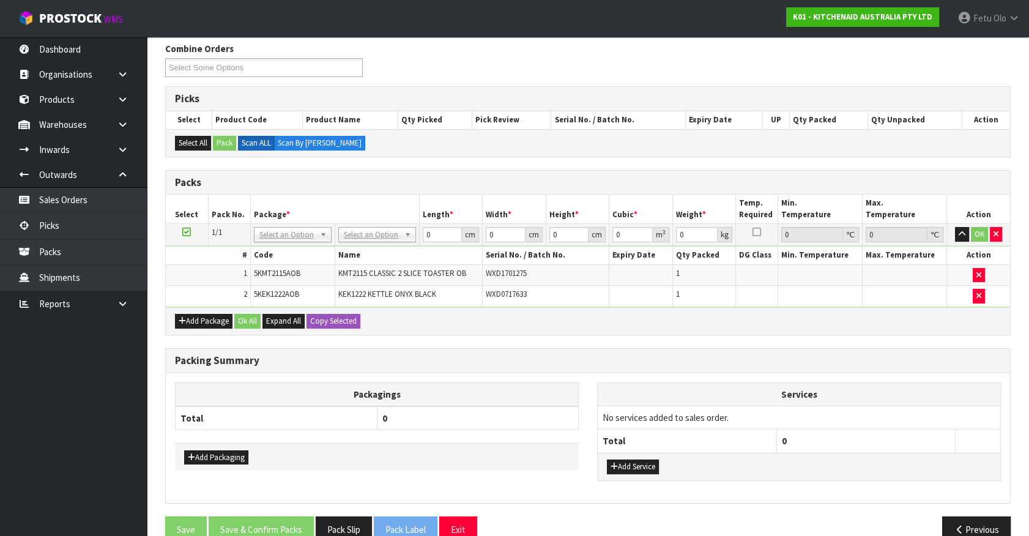
click at [438, 443] on div "Add Packaging" at bounding box center [377, 457] width 404 height 28
drag, startPoint x: 280, startPoint y: 235, endPoint x: 278, endPoint y: 251, distance: 16.0
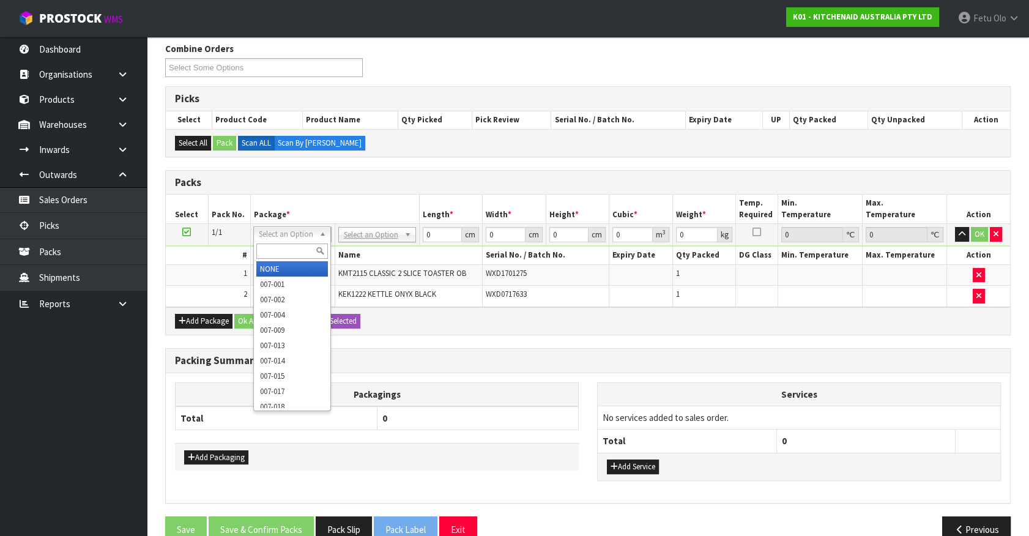
drag, startPoint x: 278, startPoint y: 244, endPoint x: 282, endPoint y: 168, distance: 76.0
click at [279, 233] on div "Select an Option NONE 007-001 007-002 007-004 007-009 007-013 007-014 007-015 0…" at bounding box center [292, 233] width 78 height 15
type input "011"
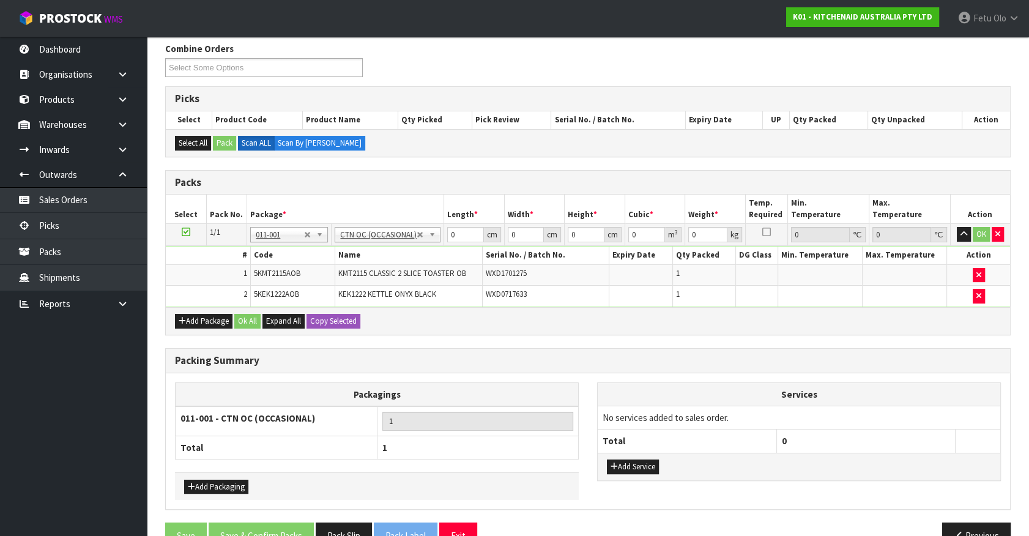
type input "4.55"
drag, startPoint x: 378, startPoint y: 260, endPoint x: 371, endPoint y: 263, distance: 7.2
click at [371, 263] on tbody "1/1 NONE 007-001 007-002 007-004 007-009 007-013 007-014 007-015 007-017 007-01…" at bounding box center [588, 265] width 845 height 83
type input "52"
type input "34"
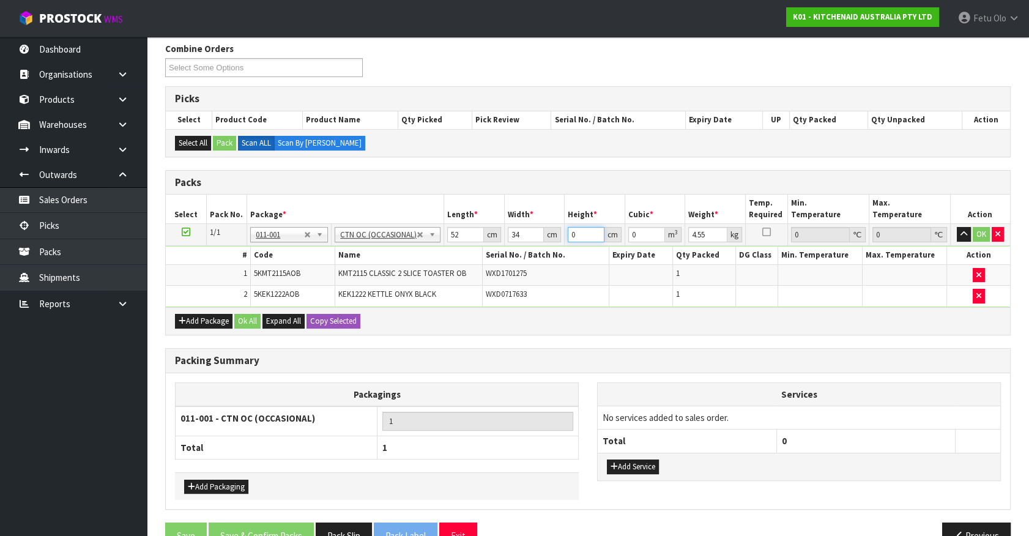
type input "3"
type input "0.005304"
type input "38"
type input "0.067184"
type input "38"
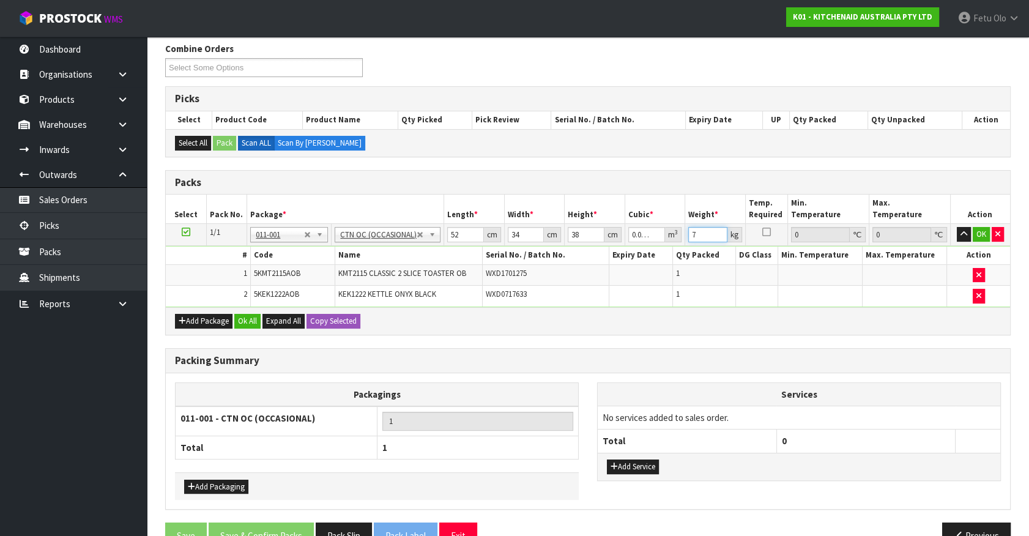
type input "7"
click button "OK" at bounding box center [981, 234] width 17 height 15
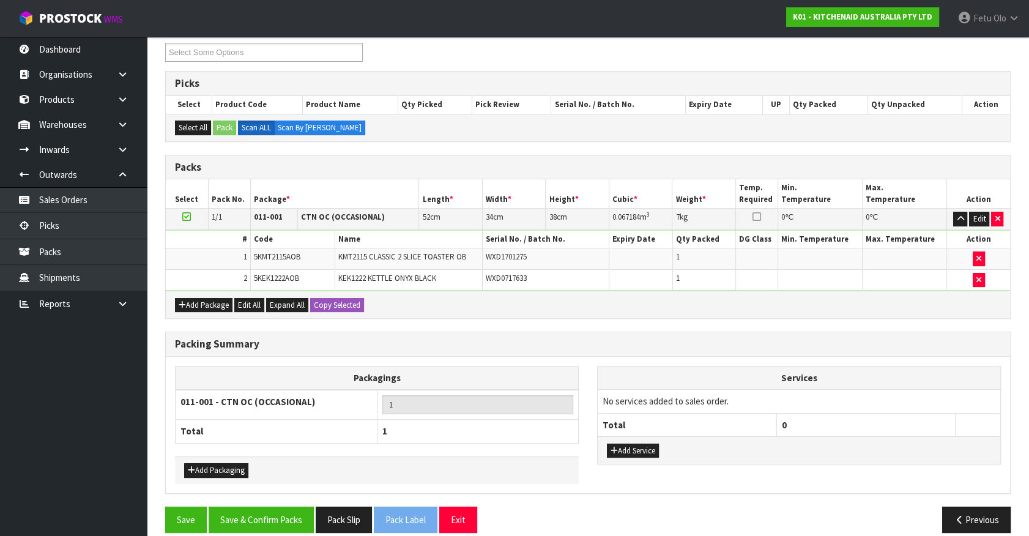
scroll to position [181, 0]
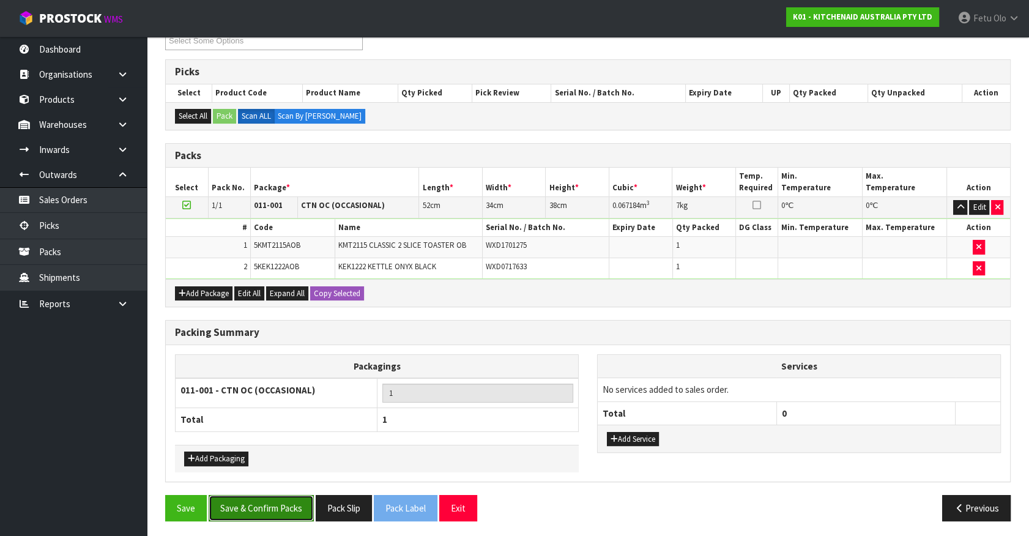
click at [273, 506] on button "Save & Confirm Packs" at bounding box center [261, 508] width 105 height 26
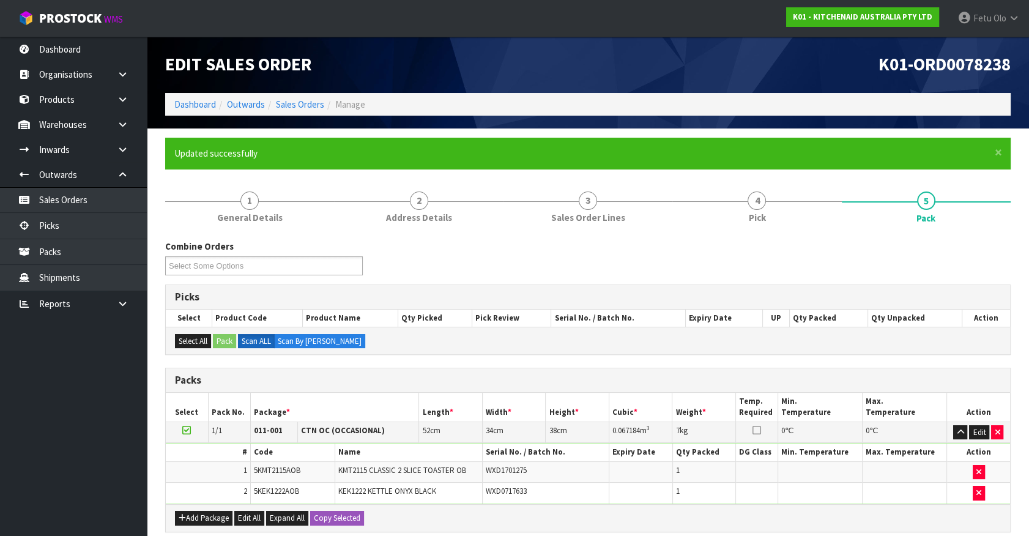
scroll to position [138, 0]
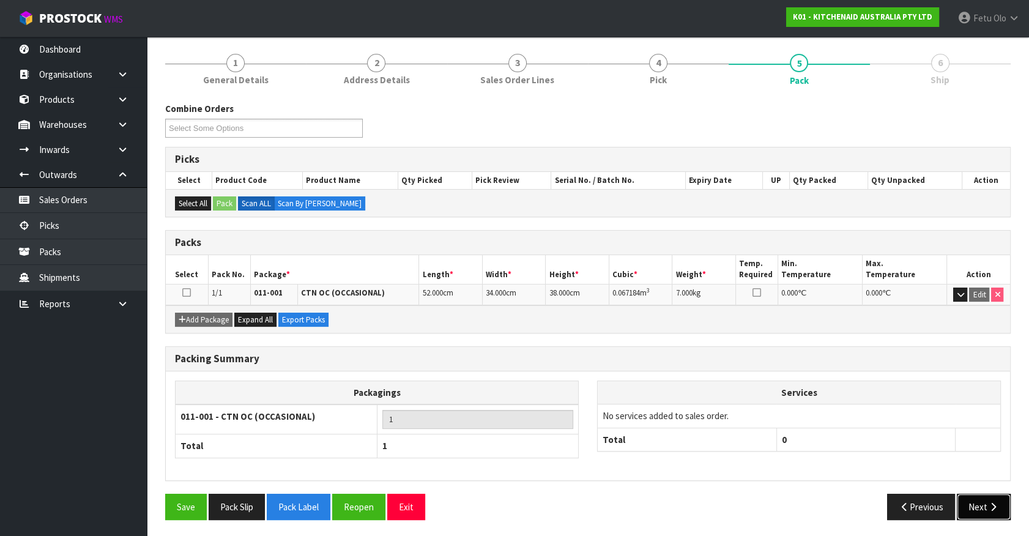
click at [1006, 500] on button "Next" at bounding box center [984, 507] width 54 height 26
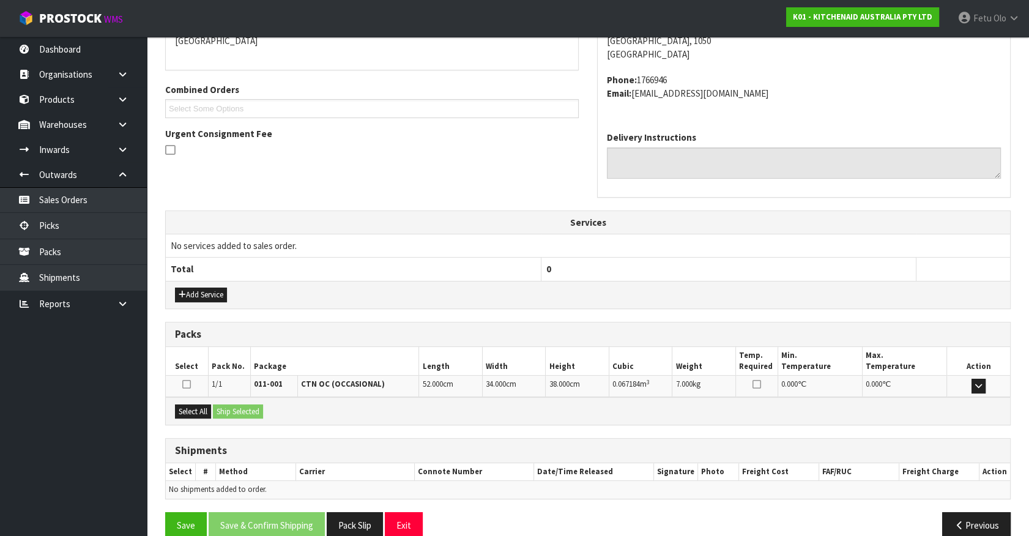
scroll to position [297, 0]
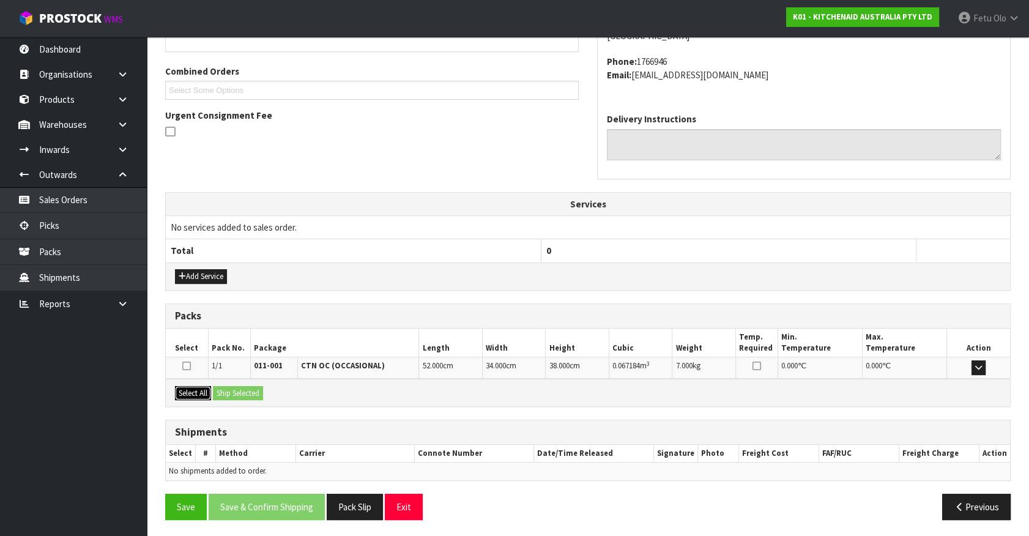
click at [201, 391] on button "Select All" at bounding box center [193, 393] width 36 height 15
click at [226, 393] on button "Ship Selected" at bounding box center [238, 393] width 50 height 15
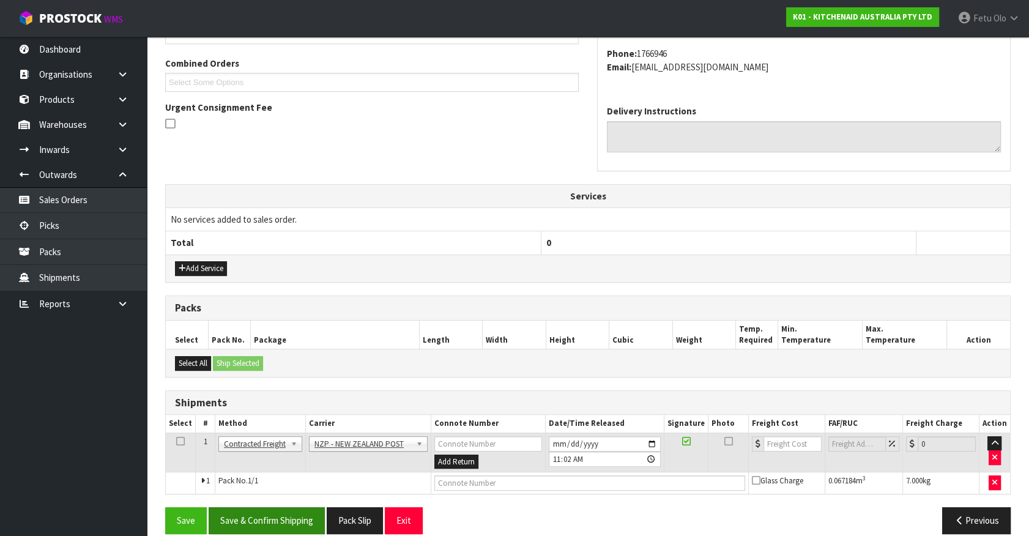
scroll to position [319, 0]
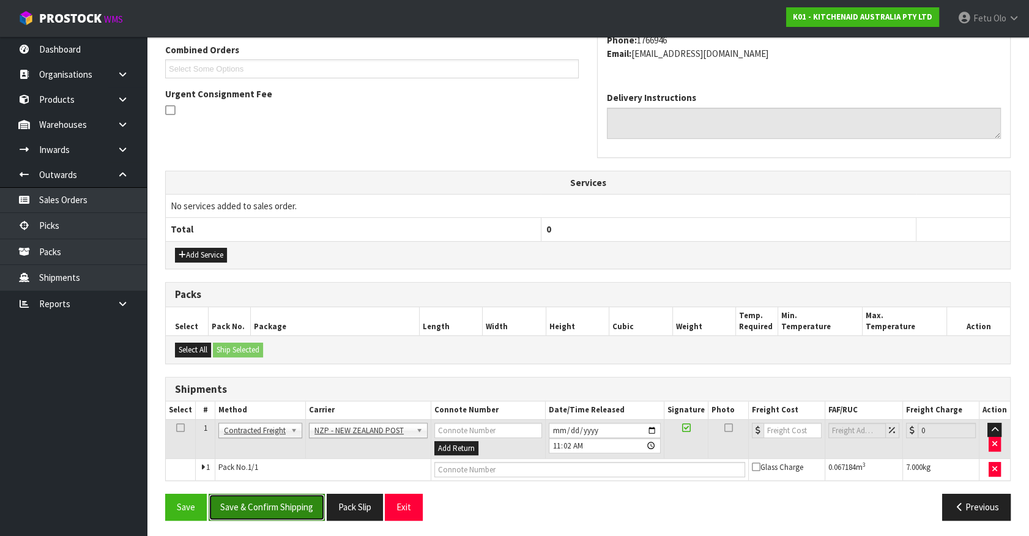
click at [269, 495] on button "Save & Confirm Shipping" at bounding box center [267, 507] width 116 height 26
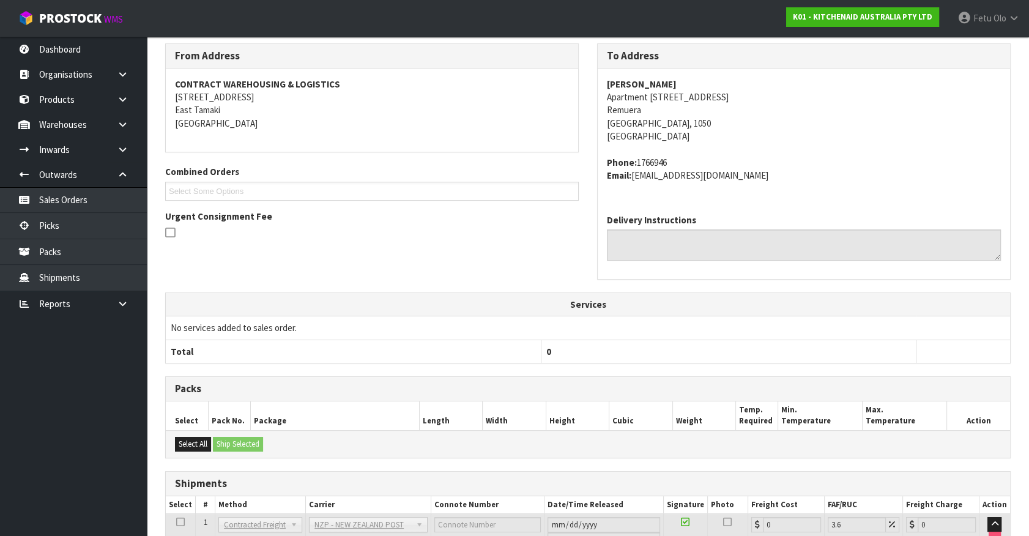
scroll to position [302, 0]
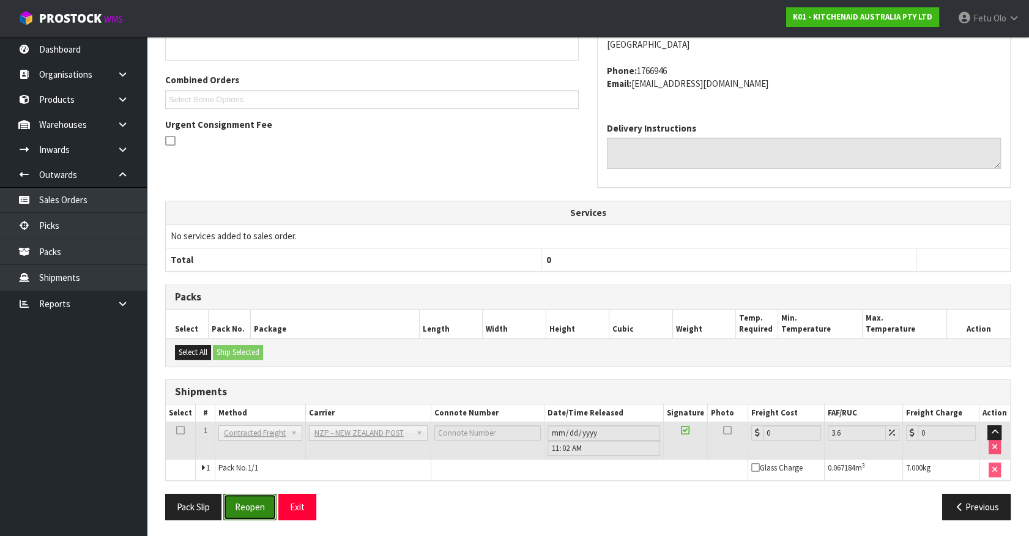
click at [255, 513] on button "Reopen" at bounding box center [249, 507] width 53 height 26
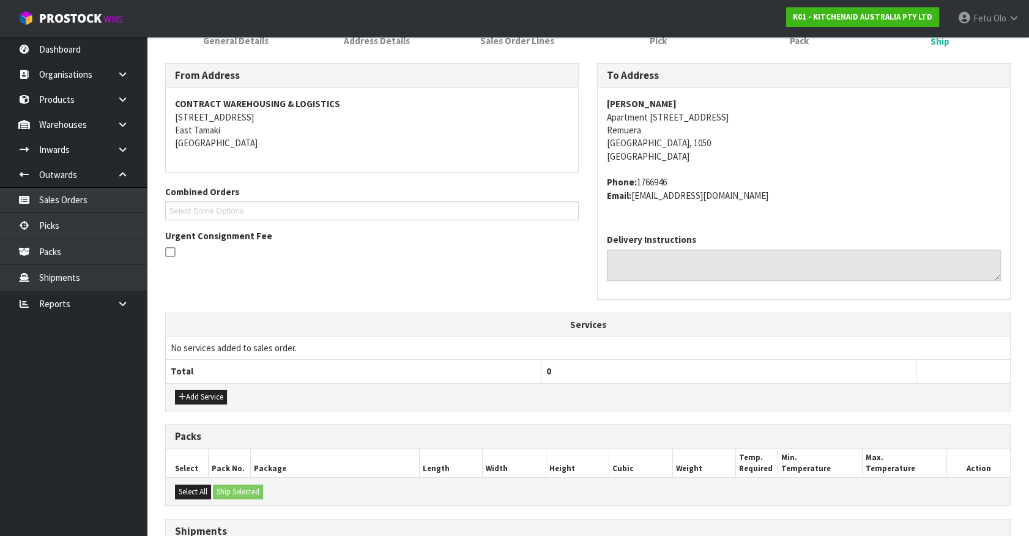
scroll to position [330, 0]
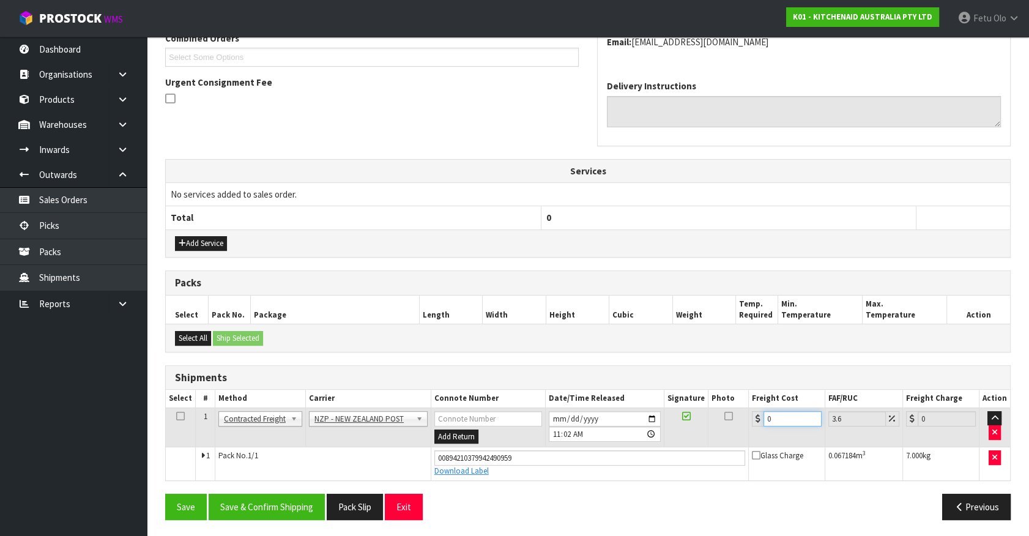
drag, startPoint x: 705, startPoint y: 447, endPoint x: 626, endPoint y: 471, distance: 82.7
click at [627, 471] on tbody "1 Client Local Pickup Customer Local Pickup Company Freight Contracted Freight …" at bounding box center [588, 444] width 845 height 72
type input "4"
type input "4.14"
type input "4.3"
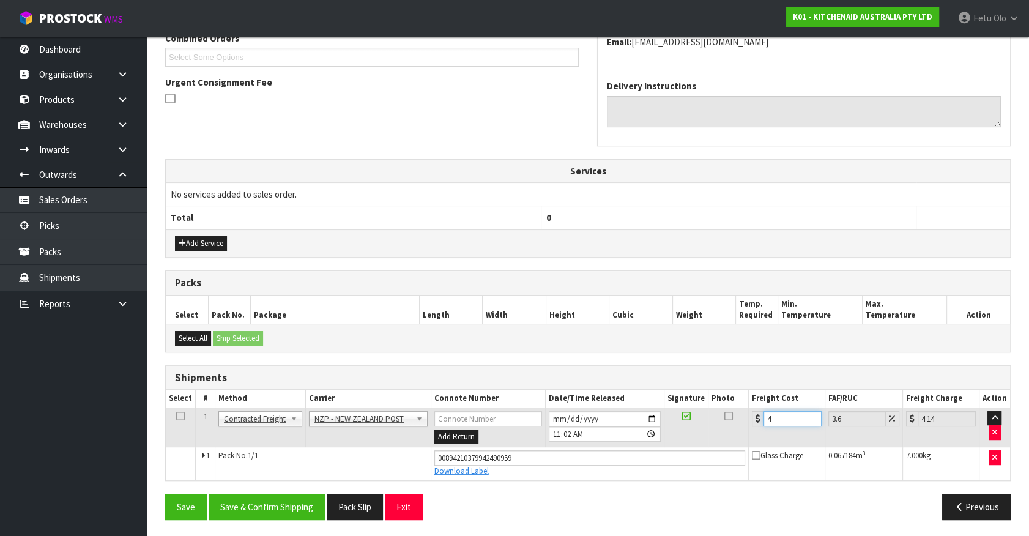
type input "4.45"
type input "4.33"
type input "4.49"
type input "4.33"
click at [248, 495] on button "Save & Confirm Shipping" at bounding box center [267, 507] width 116 height 26
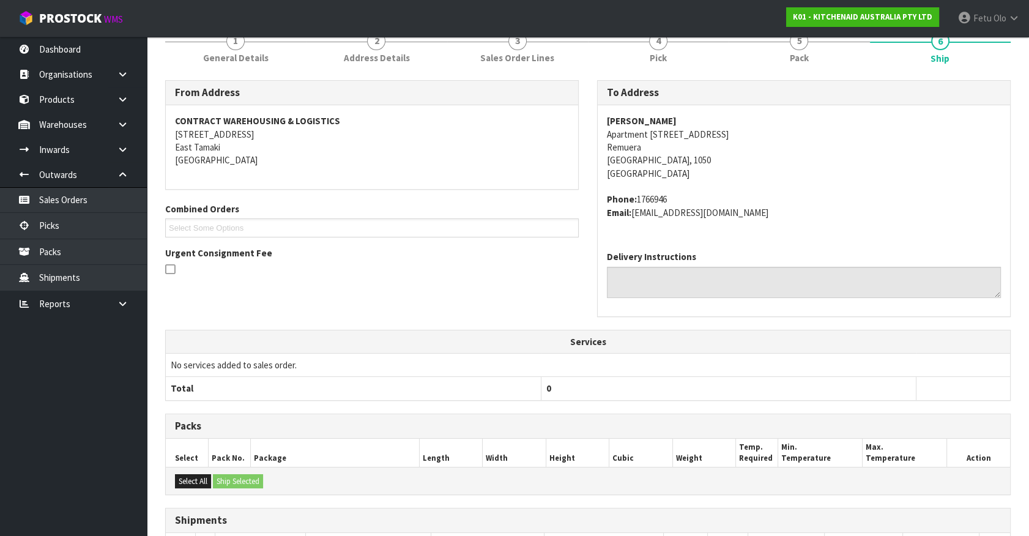
scroll to position [297, 0]
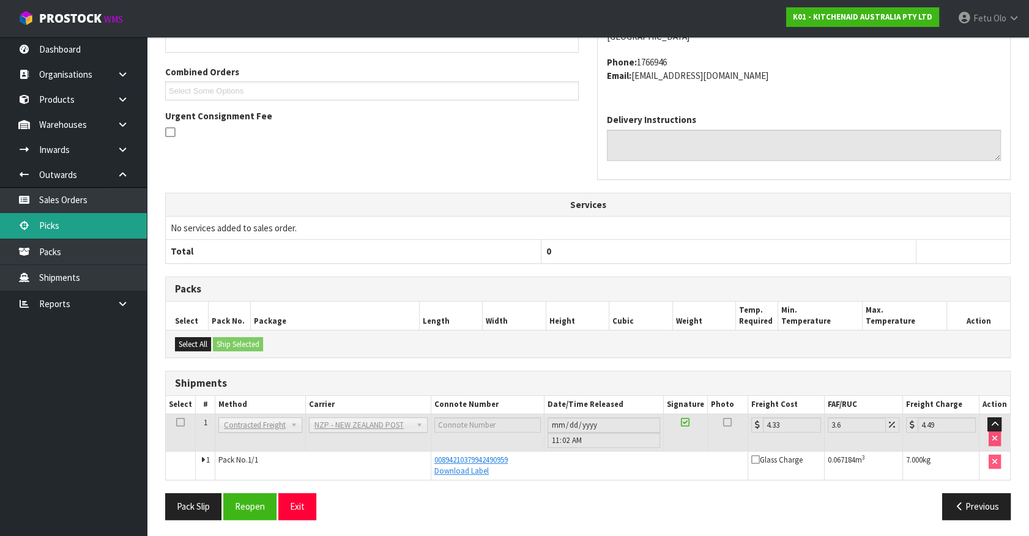
click at [55, 231] on link "Picks" at bounding box center [73, 225] width 147 height 25
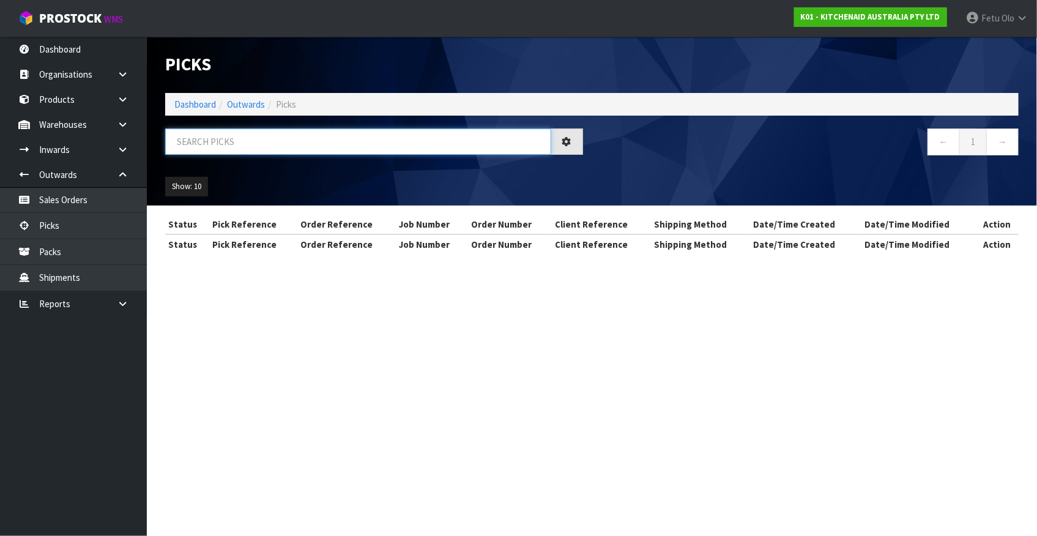
click at [286, 147] on input "text" at bounding box center [358, 142] width 386 height 26
type input "78182"
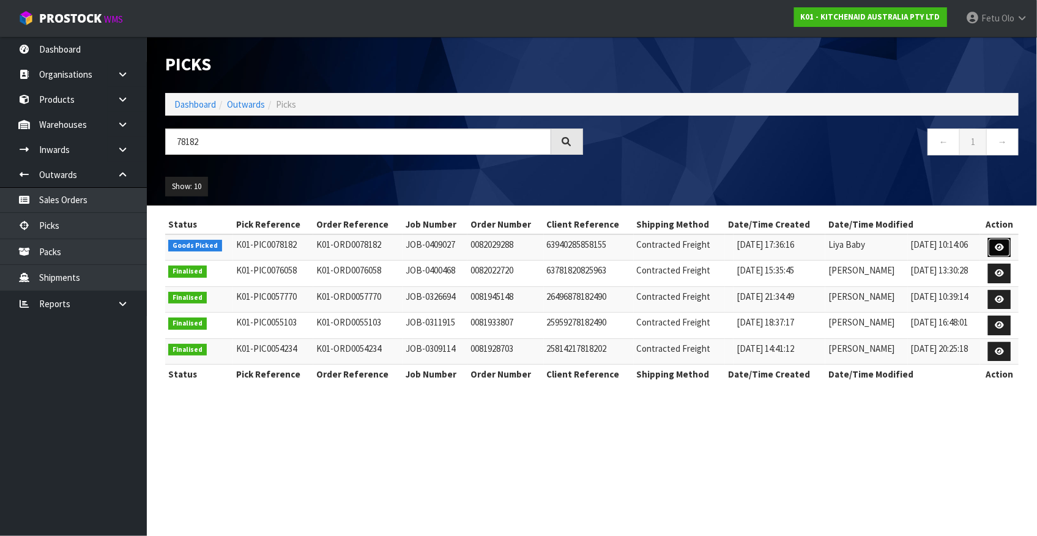
click at [1001, 248] on icon at bounding box center [999, 248] width 9 height 8
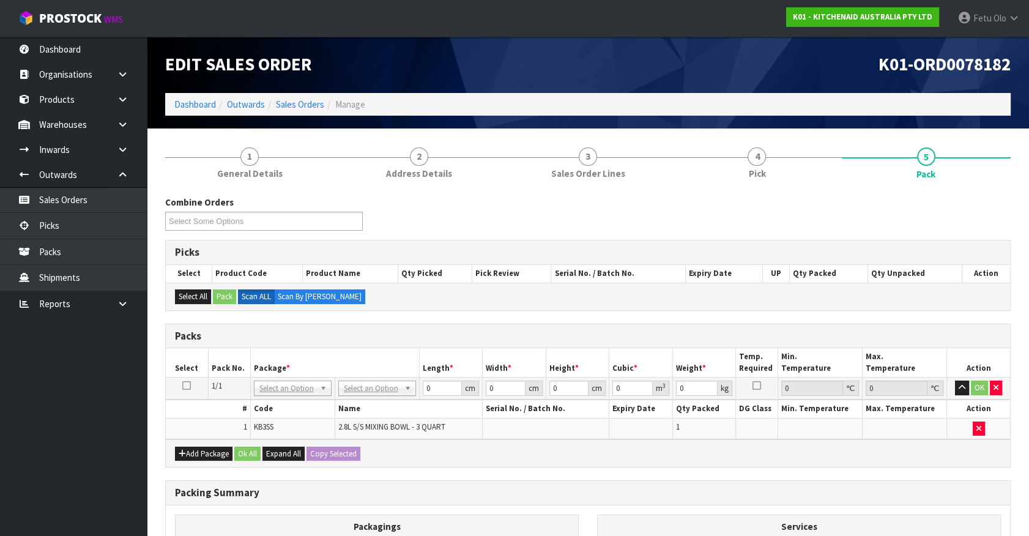
drag, startPoint x: 305, startPoint y: 392, endPoint x: 293, endPoint y: 407, distance: 19.6
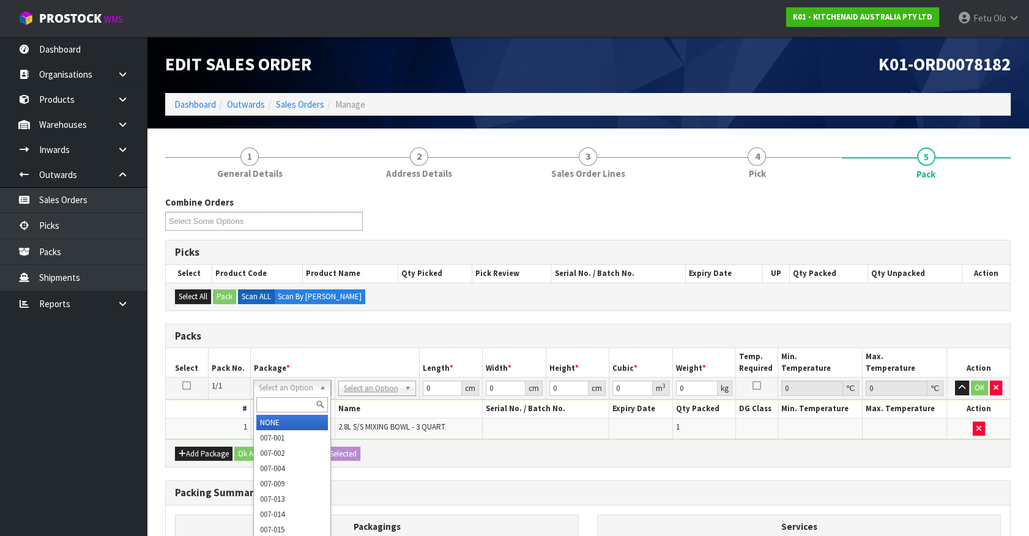
click at [292, 405] on input "text" at bounding box center [292, 404] width 72 height 15
type input "011"
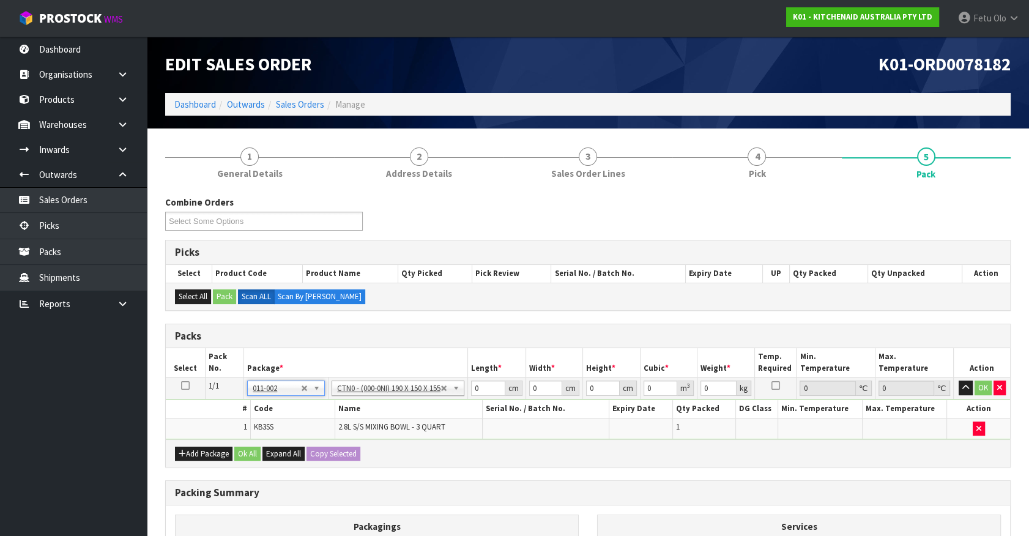
type input "19"
type input "15"
type input "15.5"
type input "0.004417"
type input "1"
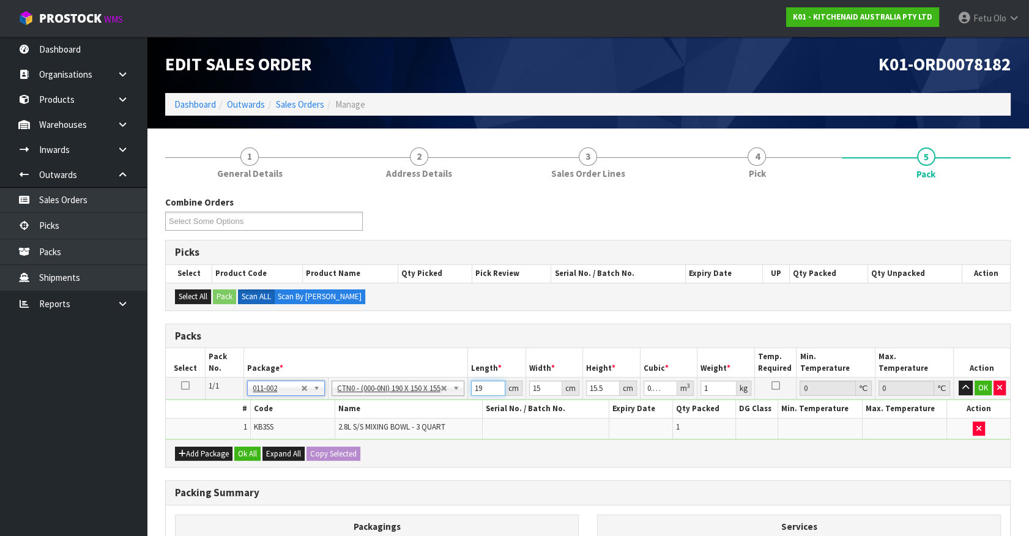
drag, startPoint x: 485, startPoint y: 390, endPoint x: 408, endPoint y: 411, distance: 79.9
click at [411, 408] on tbody "1/1 NONE 007-001 007-002 007-004 007-009 007-013 007-014 007-015 007-017 007-01…" at bounding box center [588, 409] width 845 height 62
type input "2"
type input "0.000465"
type input "27"
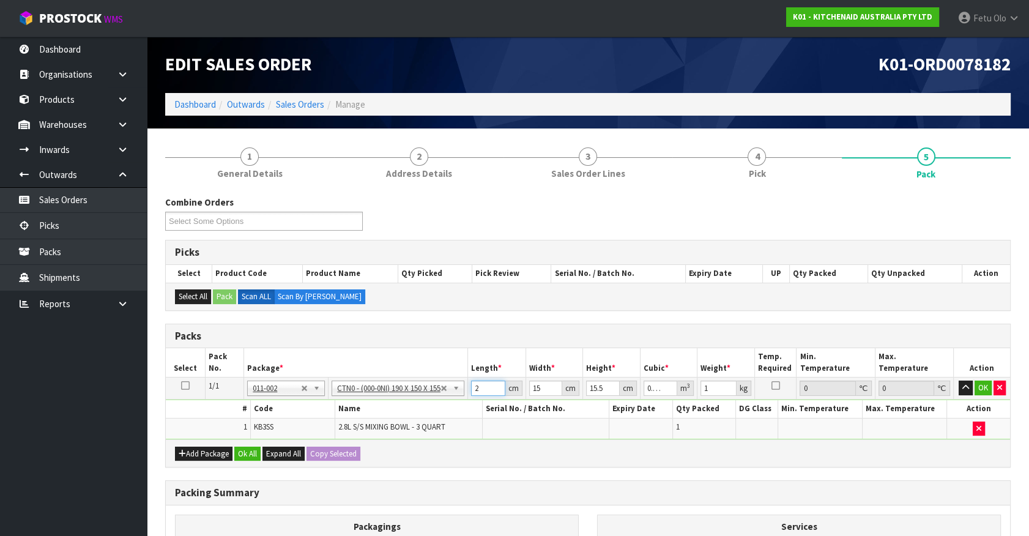
type input "0.006278"
type input "27"
type input "2"
type input "0.000837"
type input "27"
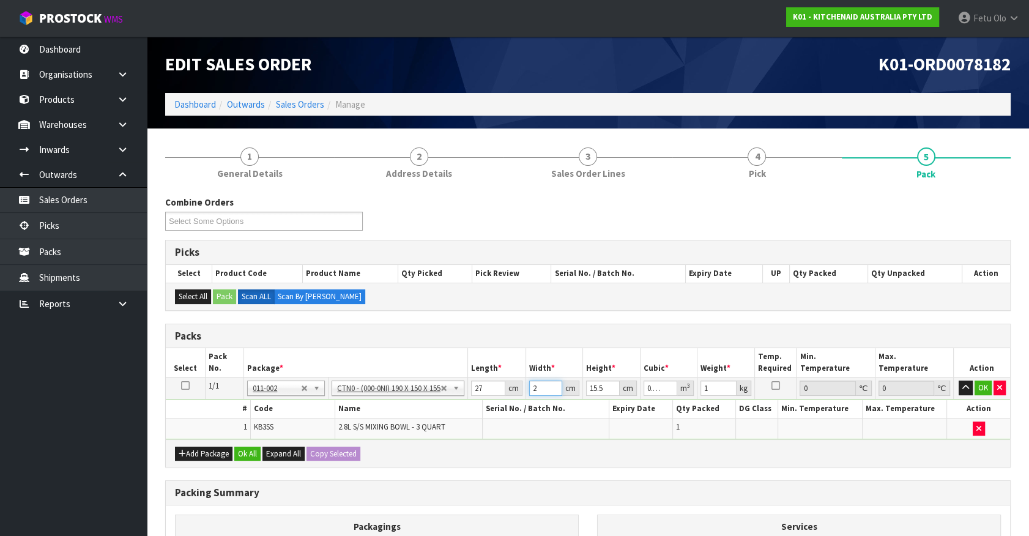
type input "0.0113"
type input "27"
type input "2"
type input "0.001458"
type input "22"
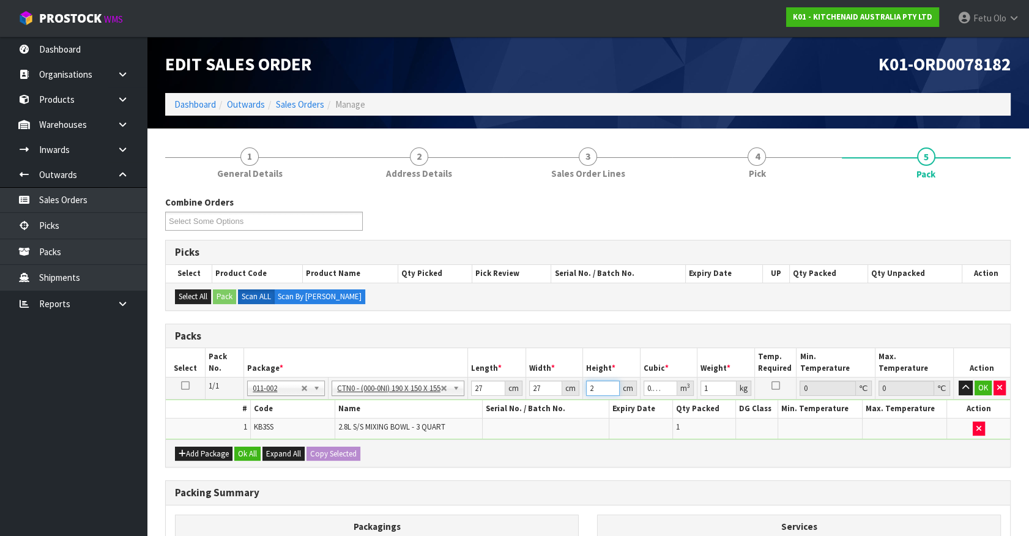
type input "0.016038"
type input "22"
type input "2"
click button "OK" at bounding box center [983, 388] width 17 height 15
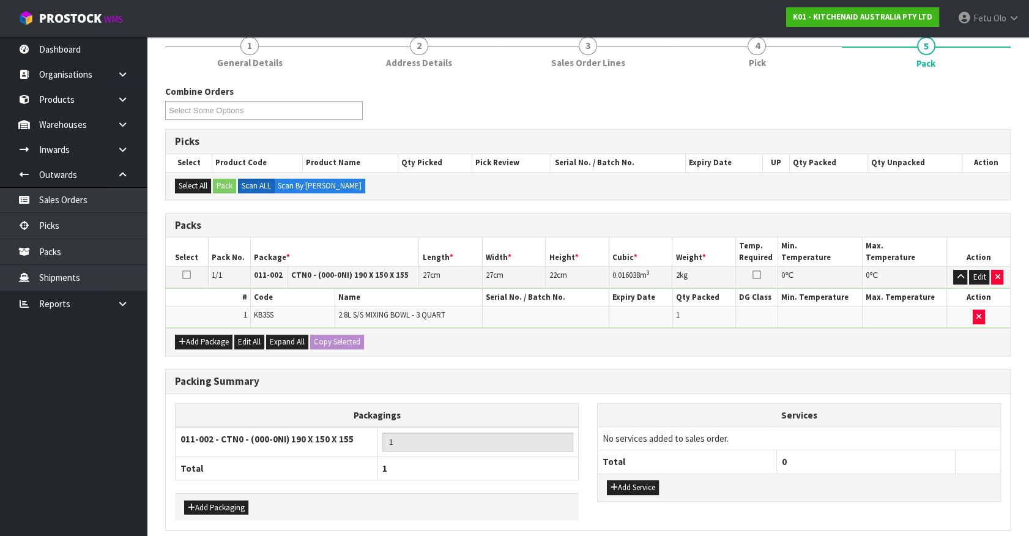
scroll to position [160, 0]
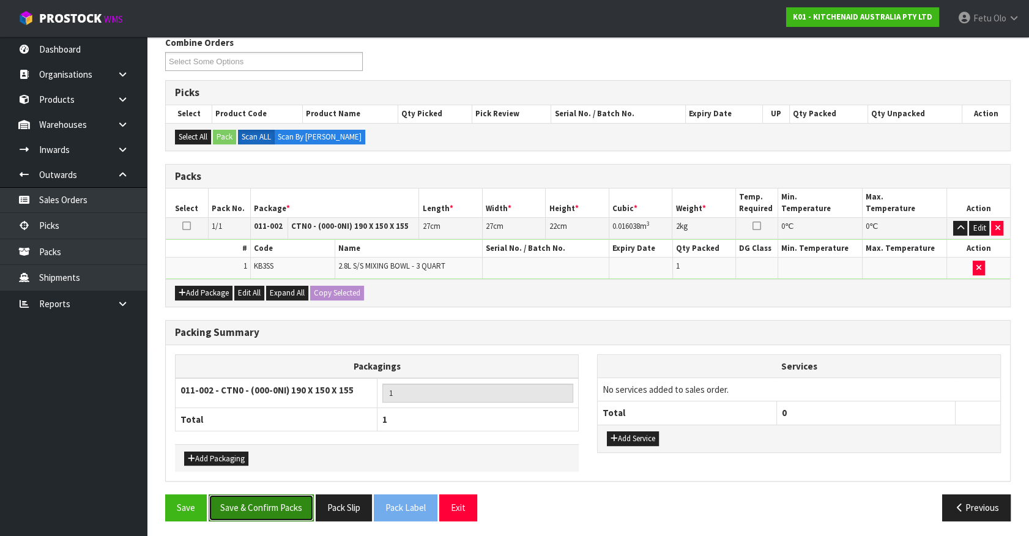
drag, startPoint x: 267, startPoint y: 510, endPoint x: 275, endPoint y: 503, distance: 10.4
click at [268, 507] on button "Save & Confirm Packs" at bounding box center [261, 508] width 105 height 26
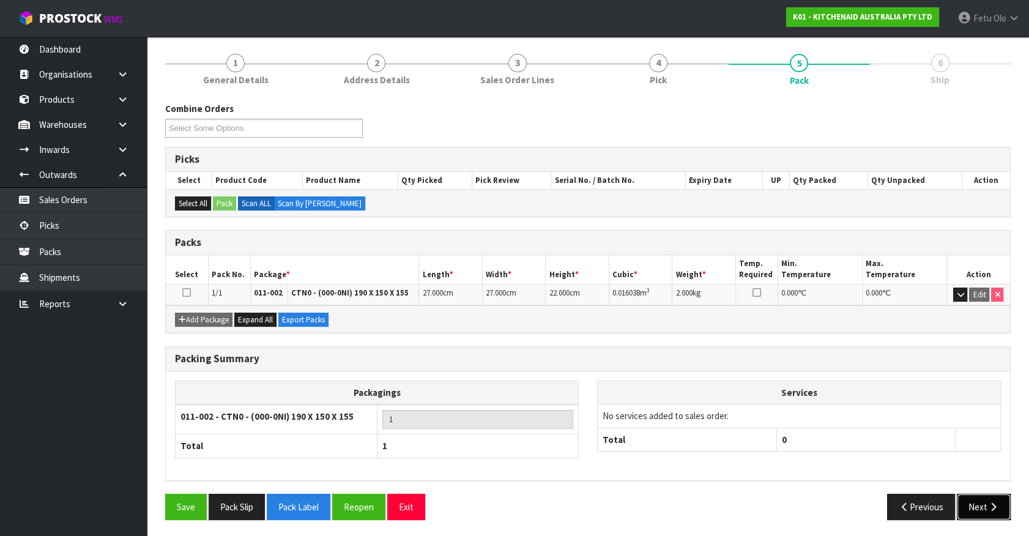
click at [984, 504] on button "Next" at bounding box center [984, 507] width 54 height 26
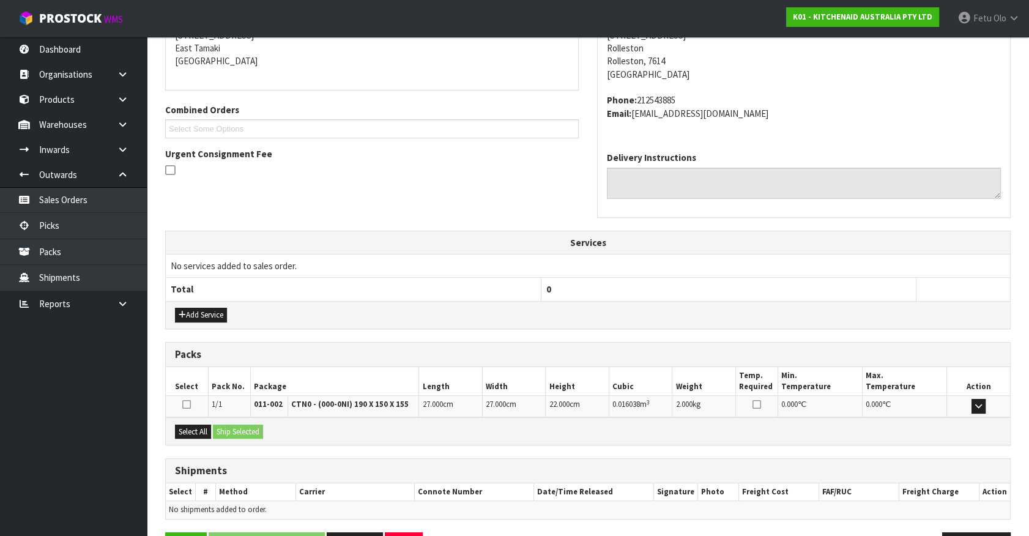
scroll to position [297, 0]
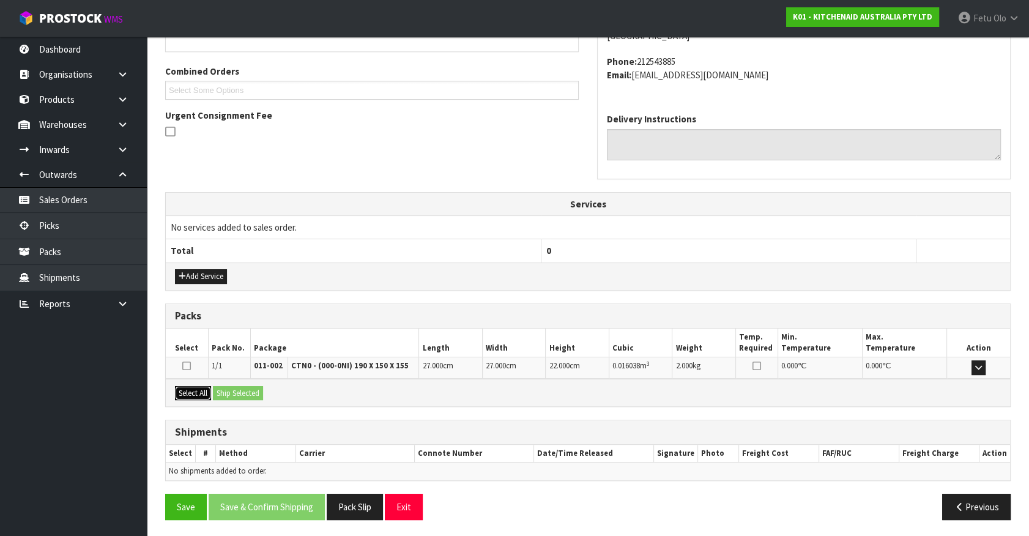
click at [200, 394] on button "Select All" at bounding box center [193, 393] width 36 height 15
click at [253, 392] on button "Ship Selected" at bounding box center [238, 393] width 50 height 15
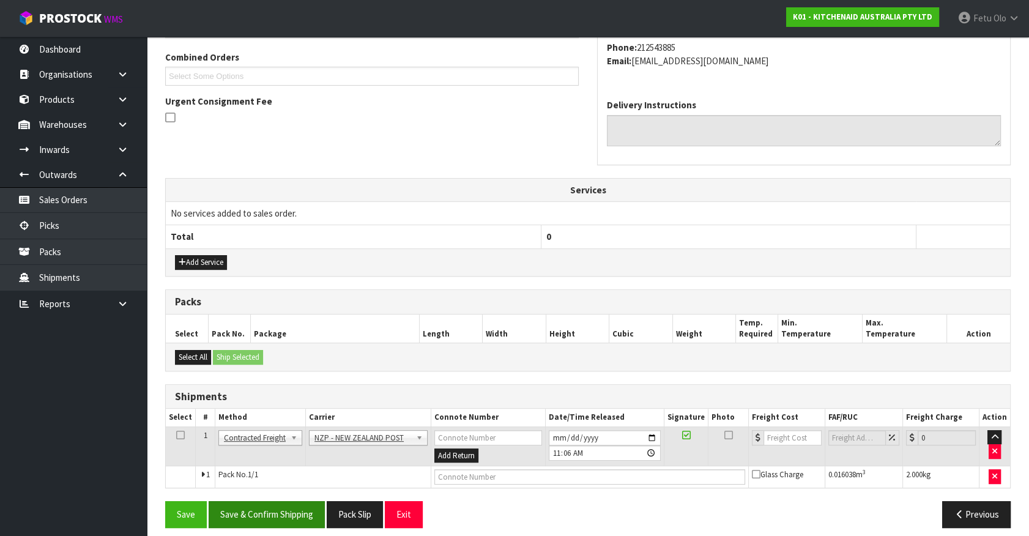
scroll to position [319, 0]
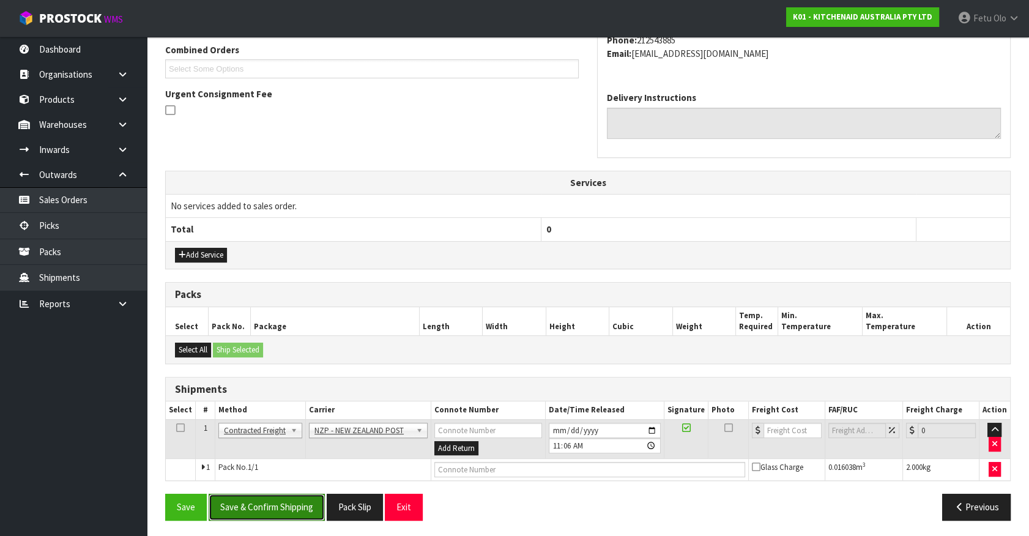
click at [287, 504] on button "Save & Confirm Shipping" at bounding box center [267, 507] width 116 height 26
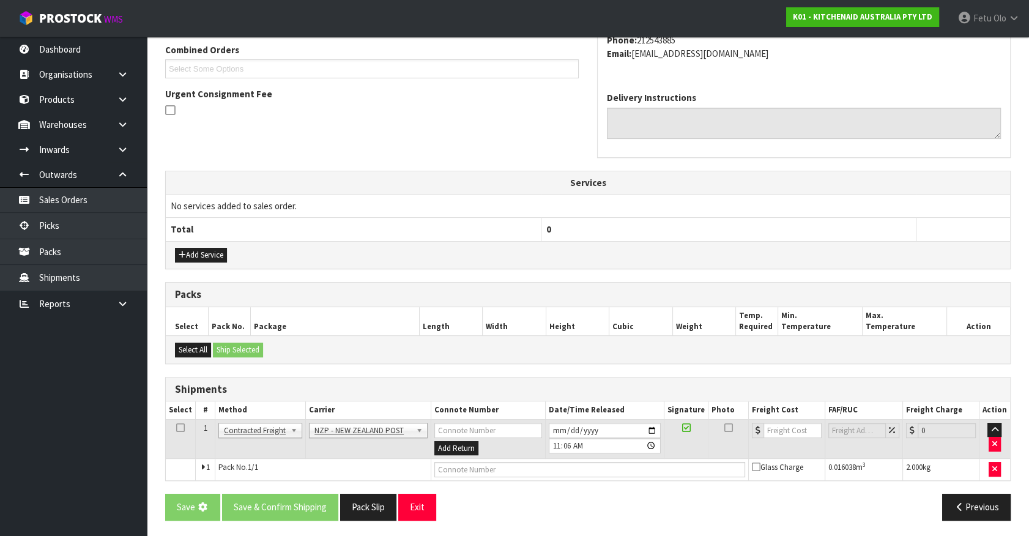
scroll to position [0, 0]
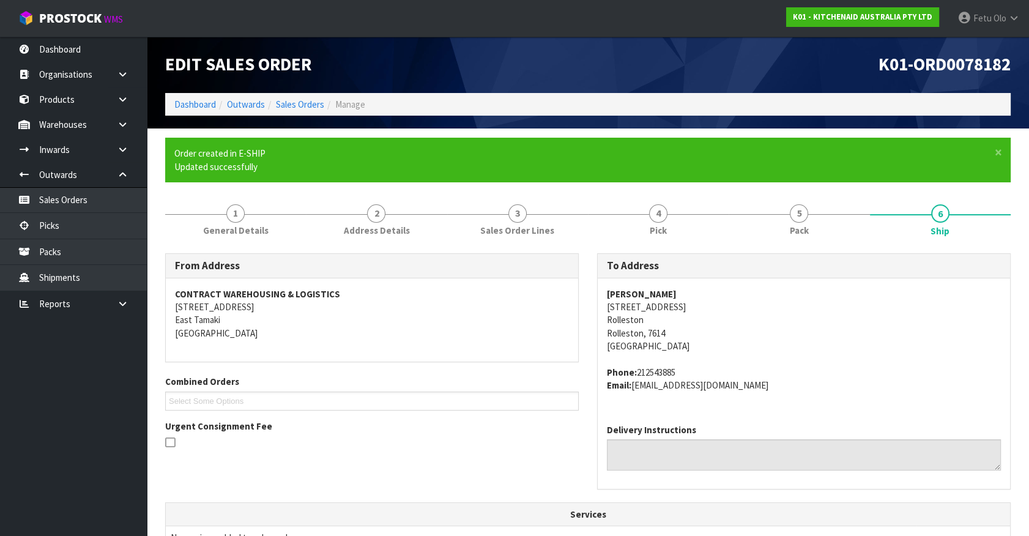
click at [906, 386] on address "Phone: 212543885 Email: [EMAIL_ADDRESS][DOMAIN_NAME]" at bounding box center [804, 379] width 394 height 26
click at [930, 409] on div "[PERSON_NAME] [STREET_ADDRESS][PERSON_NAME][PERSON_NAME] Phone: 212543885 Email…" at bounding box center [804, 346] width 413 height 136
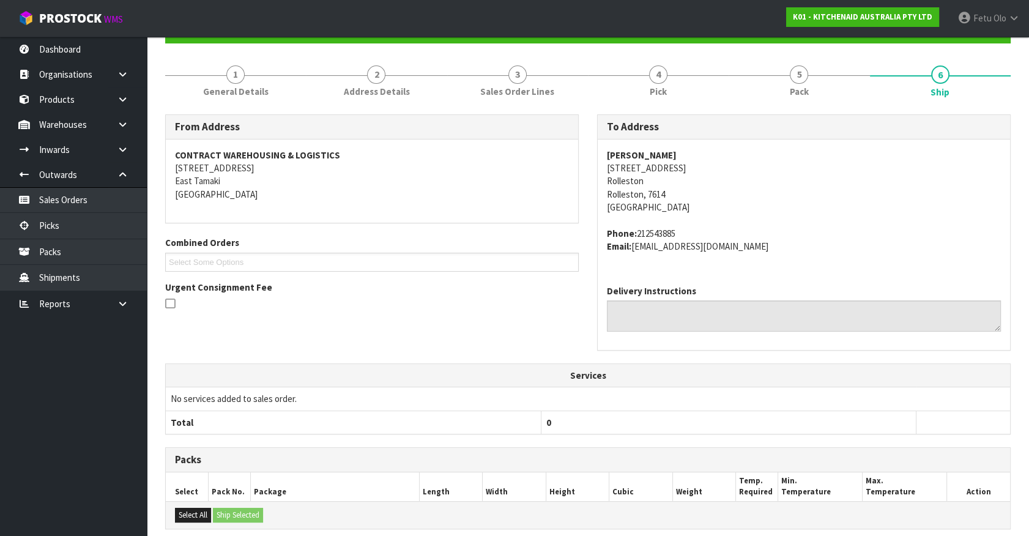
scroll to position [302, 0]
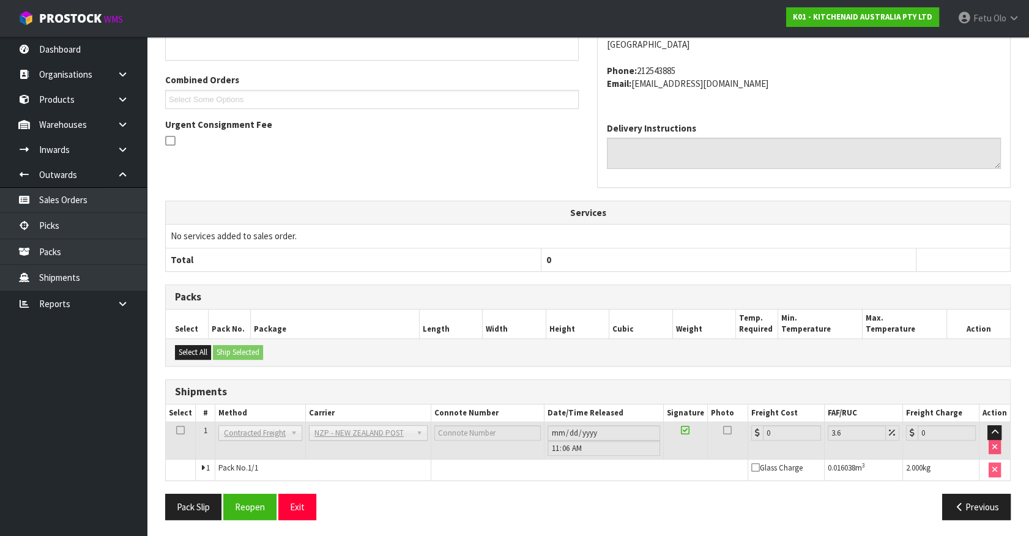
drag, startPoint x: 786, startPoint y: 278, endPoint x: 507, endPoint y: 342, distance: 285.8
click at [775, 275] on div "From Address CONTRACT WAREHOUSING & LOGISTICS [STREET_ADDRESS] Combined Orders …" at bounding box center [588, 241] width 846 height 578
click at [251, 510] on button "Reopen" at bounding box center [249, 507] width 53 height 26
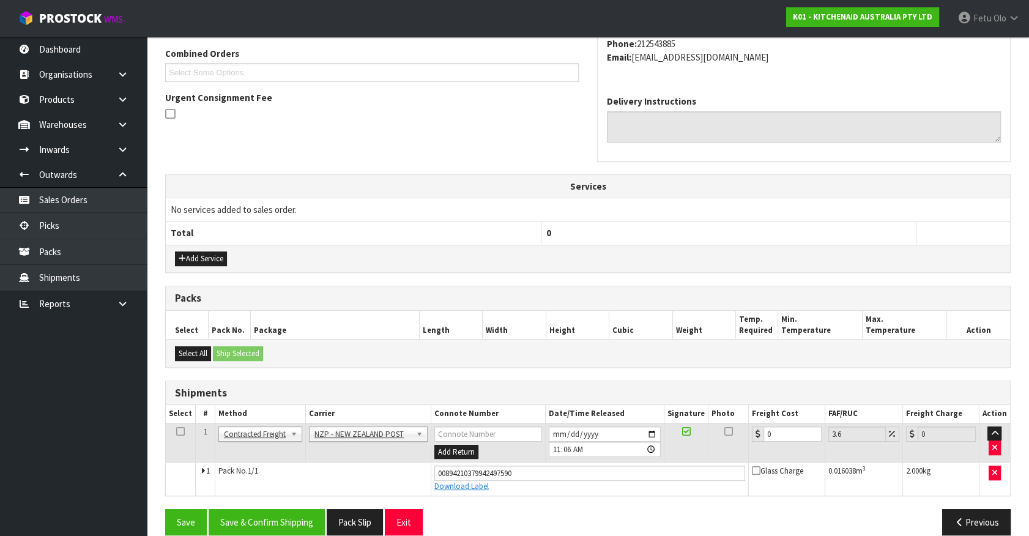
scroll to position [330, 0]
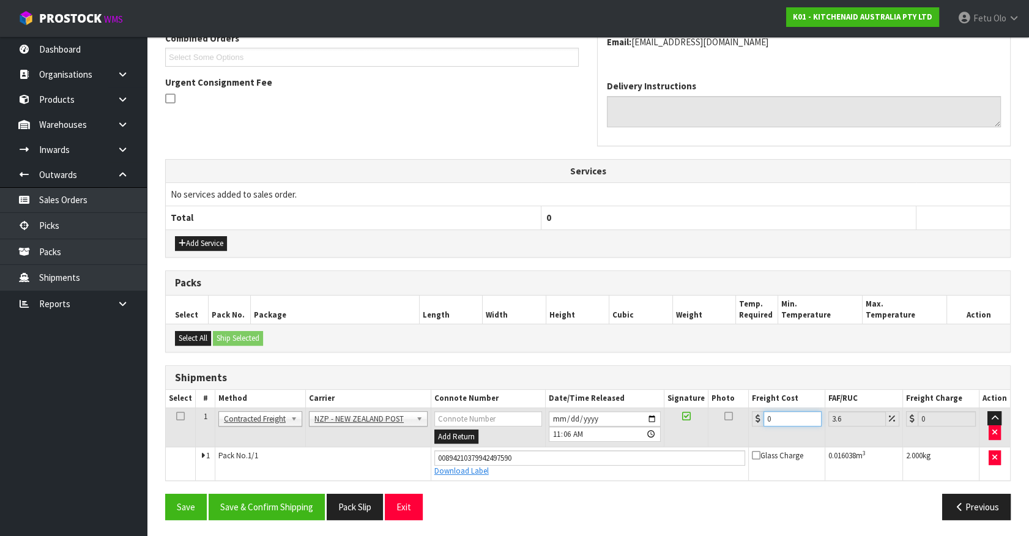
drag, startPoint x: 777, startPoint y: 417, endPoint x: 326, endPoint y: 476, distance: 455.6
click at [326, 476] on tbody "1 Client Local Pickup Customer Local Pickup Company Freight Contracted Freight …" at bounding box center [588, 444] width 845 height 72
type input "1"
type input "1.04"
type input "11"
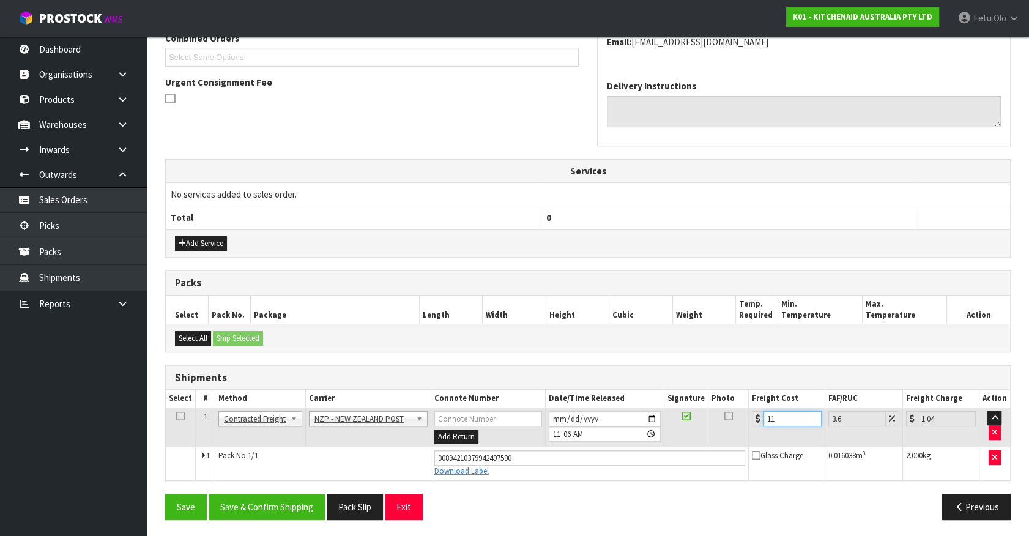
type input "11.4"
type input "11.6"
type input "12.02"
type input "11.61"
type input "12.03"
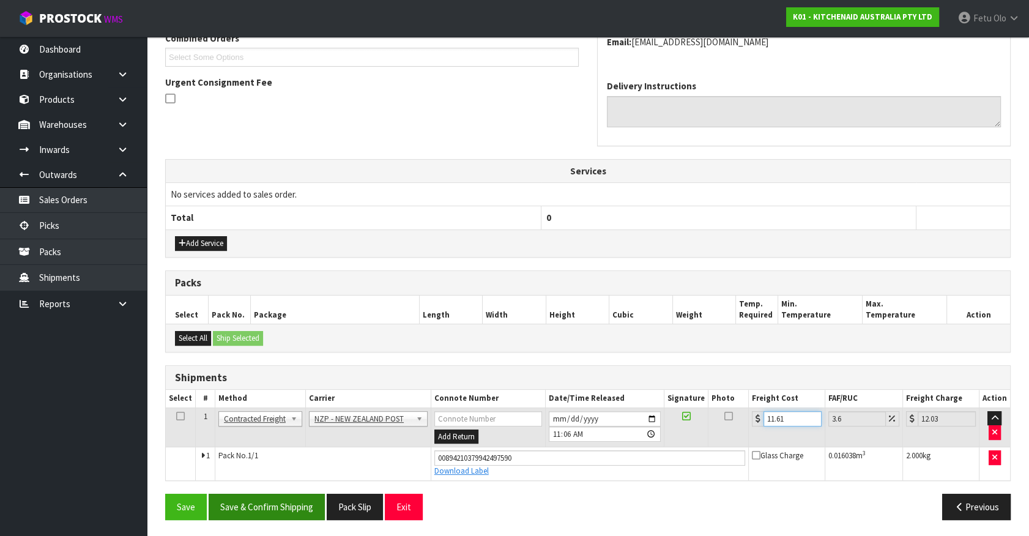
type input "11.61"
click at [270, 502] on button "Save & Confirm Shipping" at bounding box center [267, 507] width 116 height 26
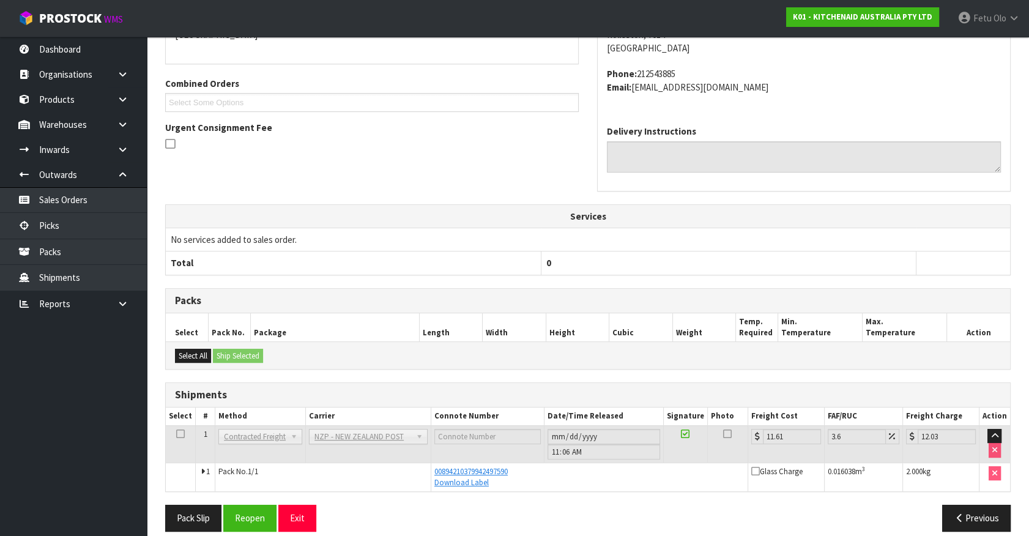
scroll to position [241, 0]
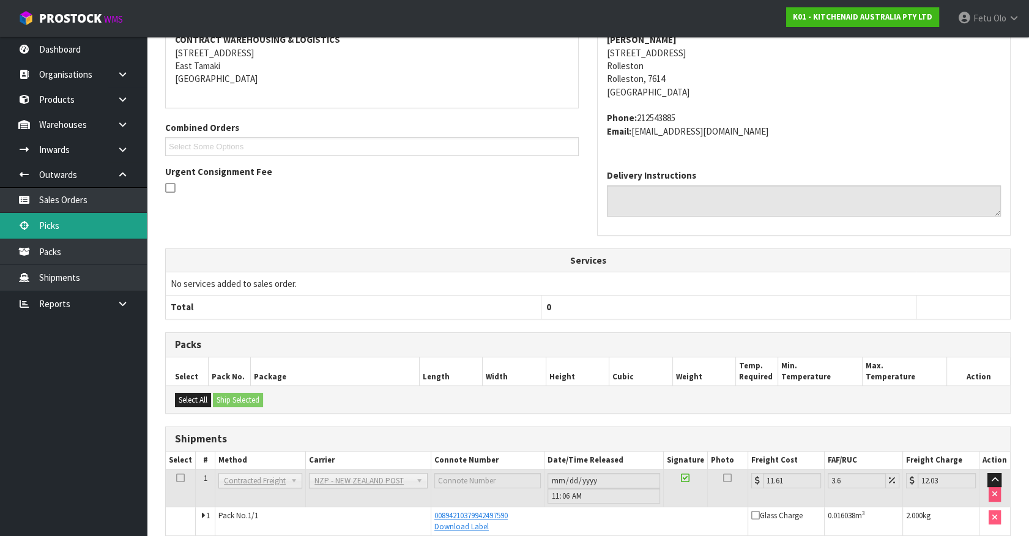
click at [54, 223] on link "Picks" at bounding box center [73, 225] width 147 height 25
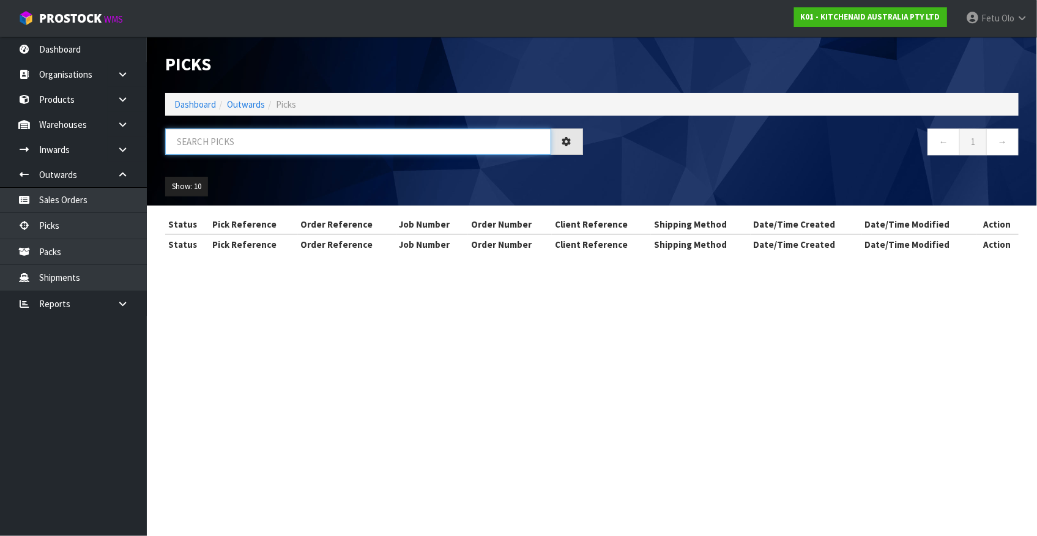
click at [283, 146] on input "text" at bounding box center [358, 142] width 386 height 26
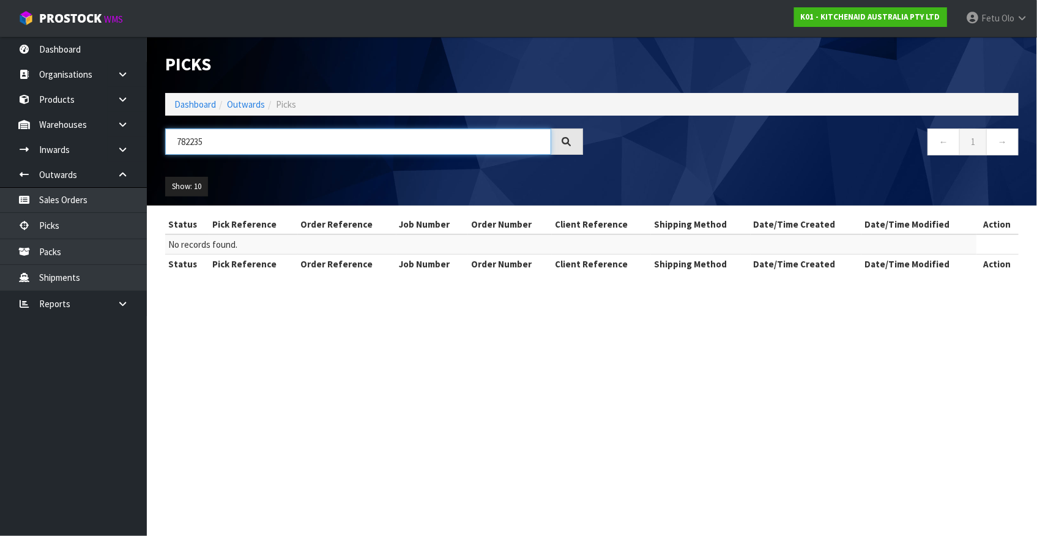
click at [177, 135] on input "782235" at bounding box center [358, 142] width 386 height 26
click at [177, 134] on input "782235" at bounding box center [358, 142] width 386 height 26
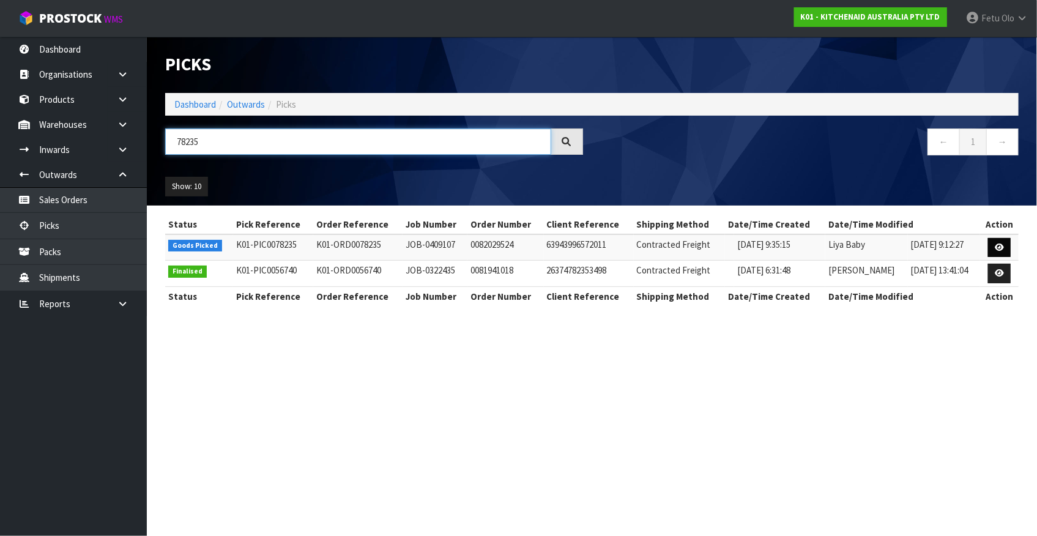
type input "78235"
click at [1001, 245] on icon at bounding box center [999, 248] width 9 height 8
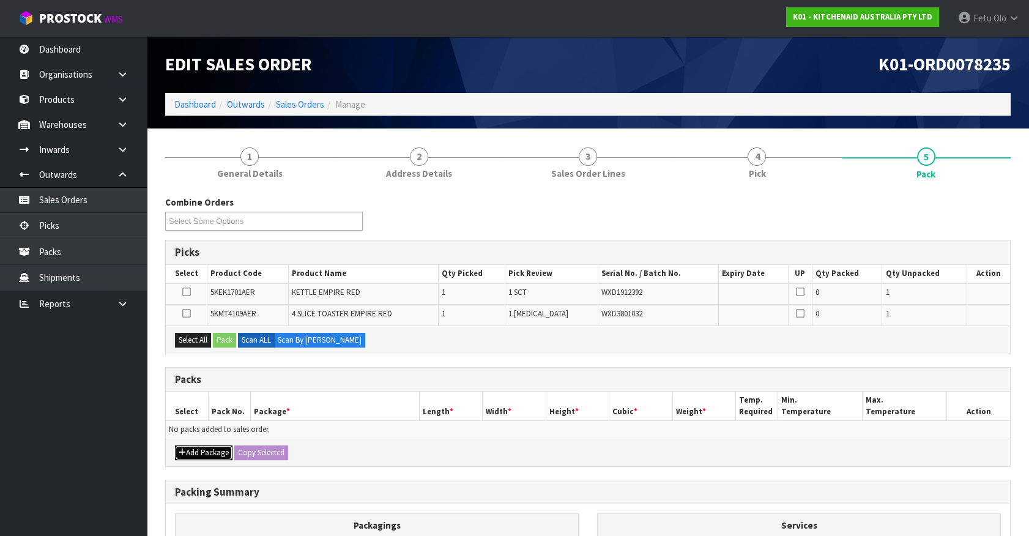
click at [193, 449] on button "Add Package" at bounding box center [204, 453] width 58 height 15
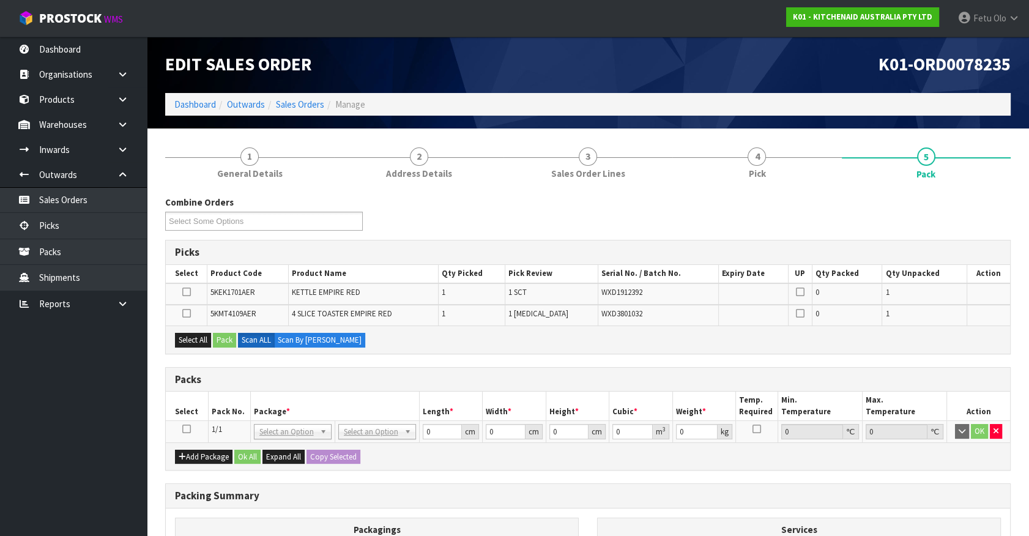
click at [187, 429] on icon at bounding box center [186, 429] width 9 height 1
click at [253, 395] on th "Package *" at bounding box center [334, 406] width 169 height 29
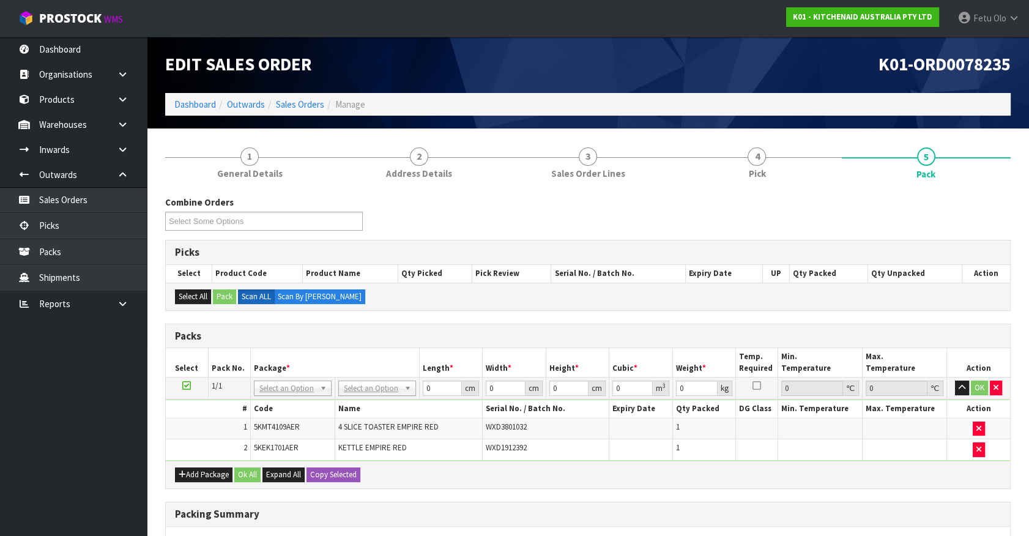
click at [626, 304] on div "Select All Pack Scan ALL Scan By [PERSON_NAME]" at bounding box center [588, 297] width 845 height 28
click at [780, 233] on div "Combine Orders K01-ORD0078150 K01-ORD0078154 K01-ORD0078159 K01-ORD0078160 K01-…" at bounding box center [588, 218] width 864 height 44
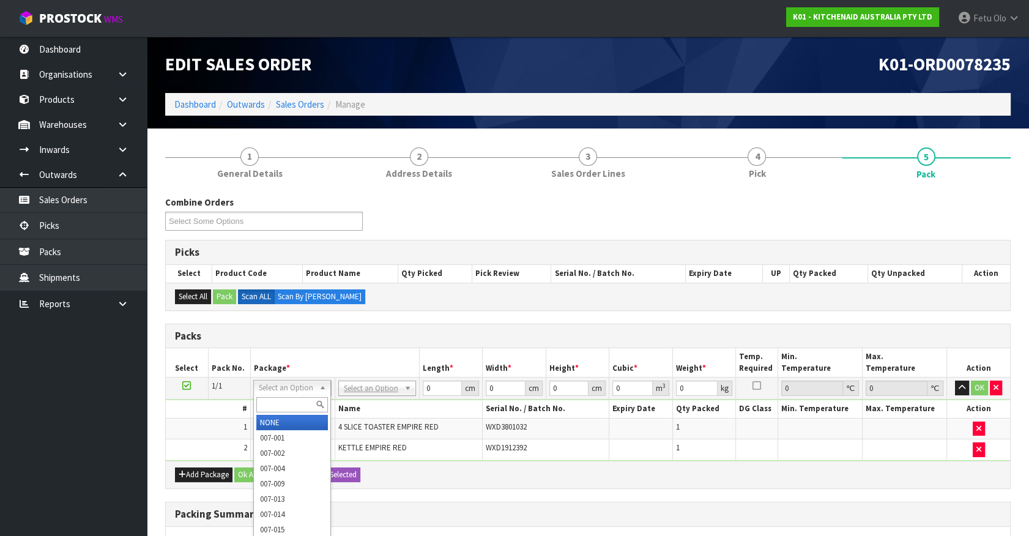
click at [310, 402] on input "text" at bounding box center [292, 404] width 72 height 15
type input "011"
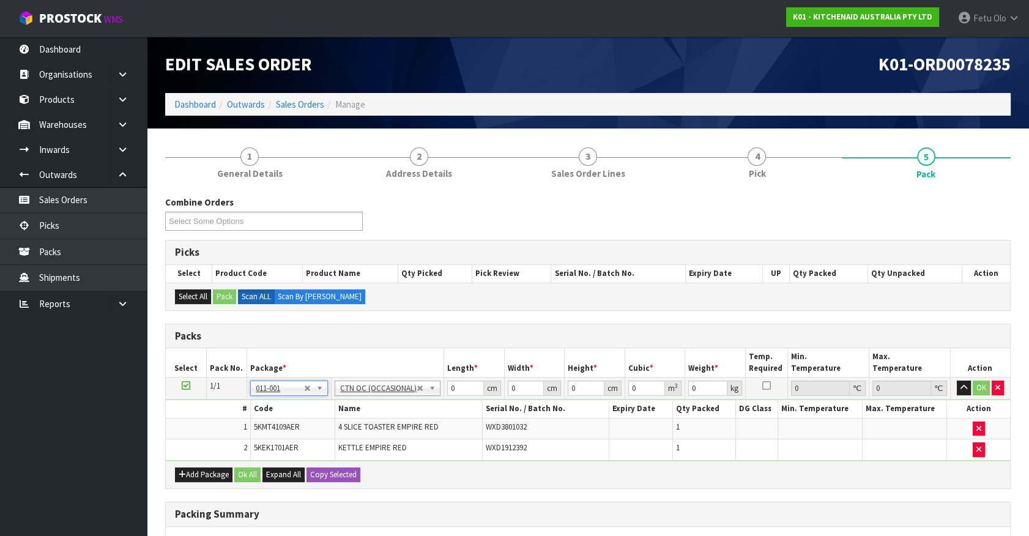
type input "6.55"
drag, startPoint x: 460, startPoint y: 389, endPoint x: 361, endPoint y: 422, distance: 104.5
click at [362, 422] on tbody "1/1 NONE 007-001 007-002 007-004 007-009 007-013 007-014 007-015 007-017 007-01…" at bounding box center [588, 419] width 845 height 83
type input "59"
type input "38"
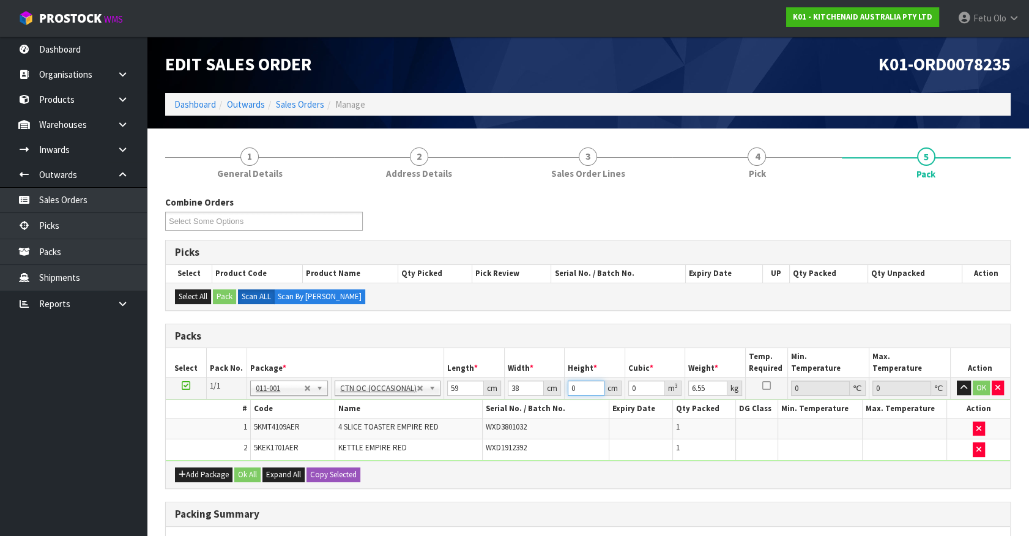
type input "2"
type input "0.004484"
type input "29"
type input "0.065018"
type input "29"
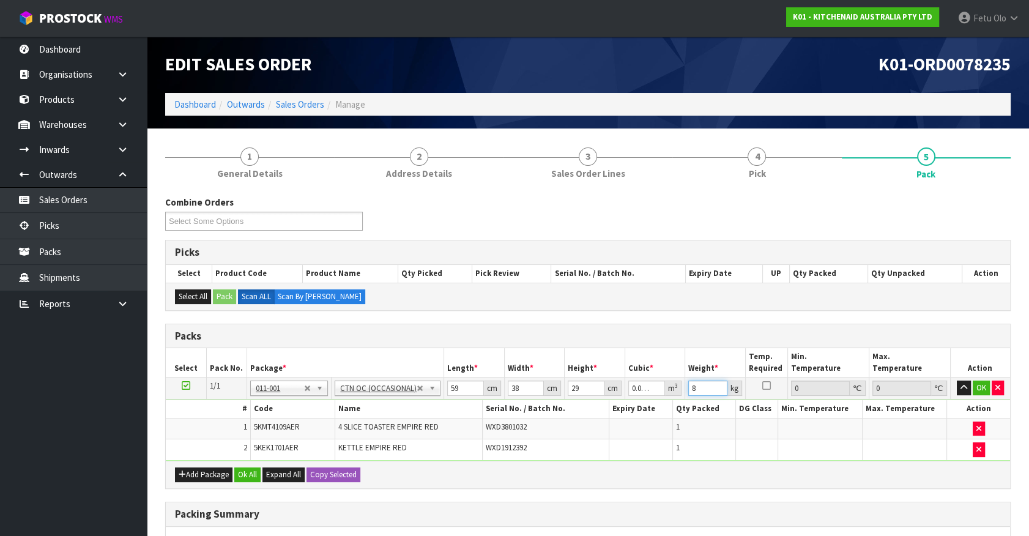
type input "8"
click button "OK" at bounding box center [981, 388] width 17 height 15
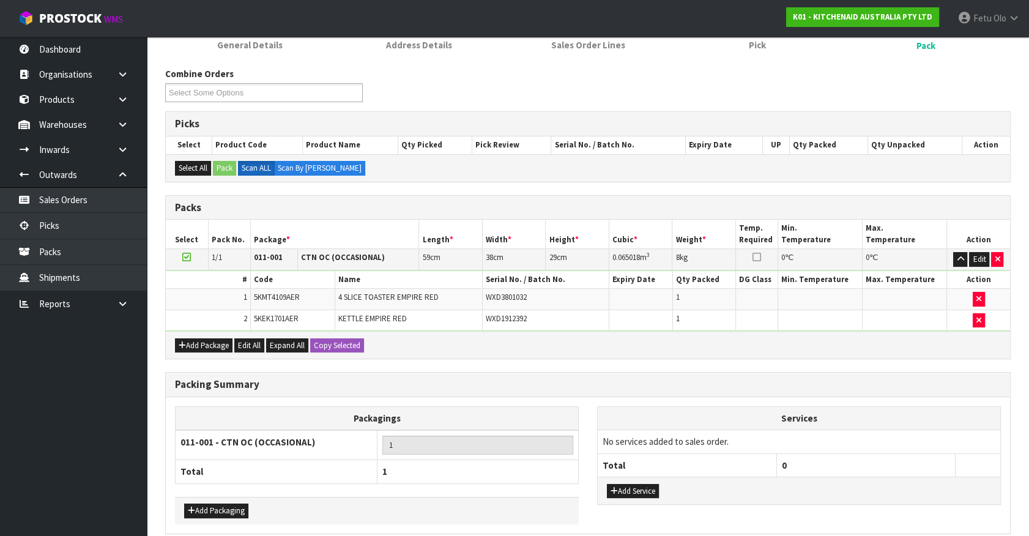
scroll to position [181, 0]
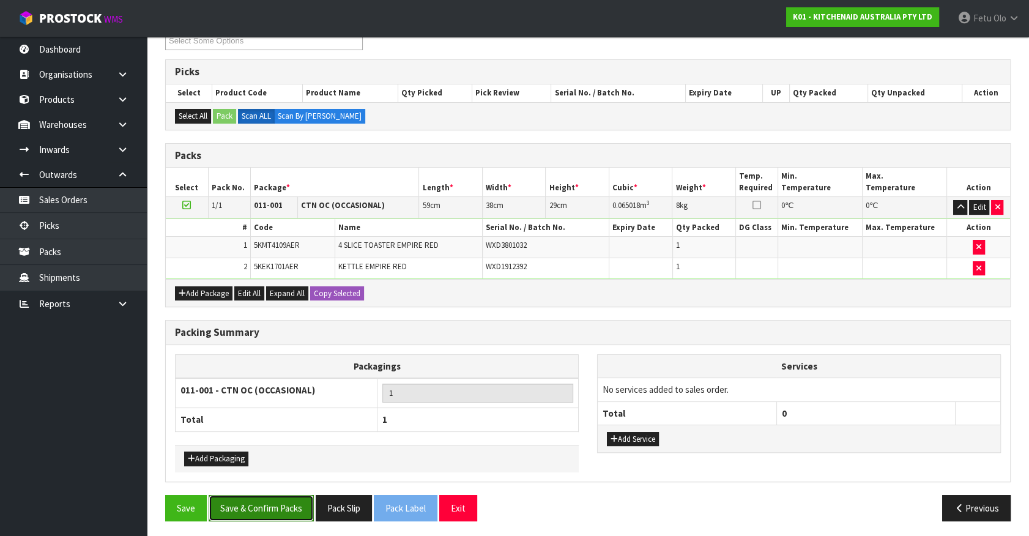
click at [290, 506] on button "Save & Confirm Packs" at bounding box center [261, 508] width 105 height 26
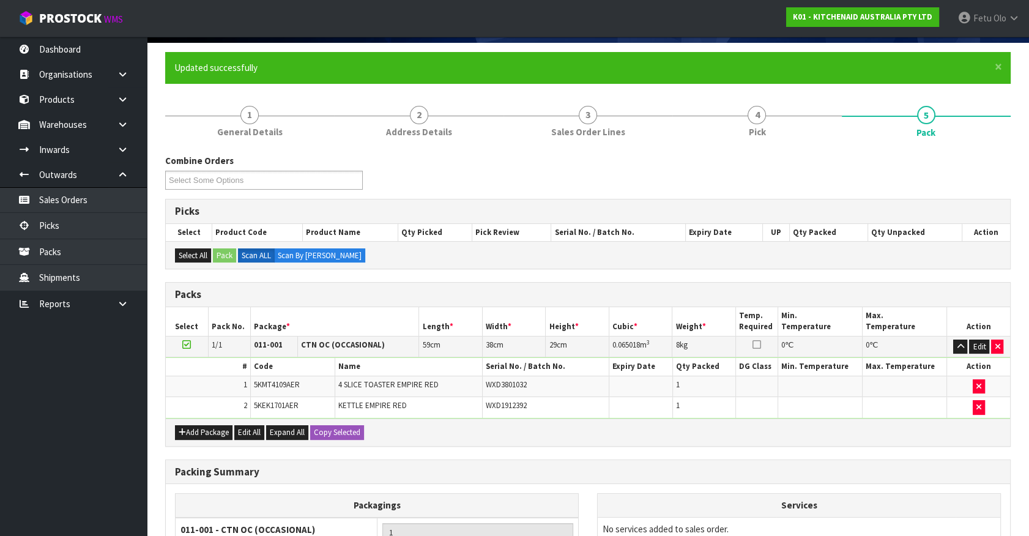
scroll to position [111, 0]
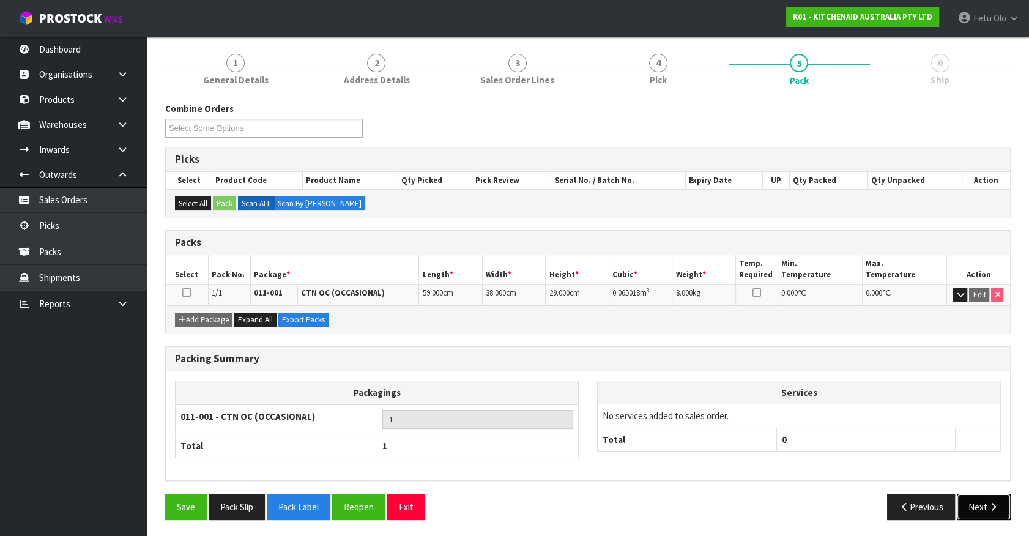
click at [998, 513] on button "Next" at bounding box center [984, 507] width 54 height 26
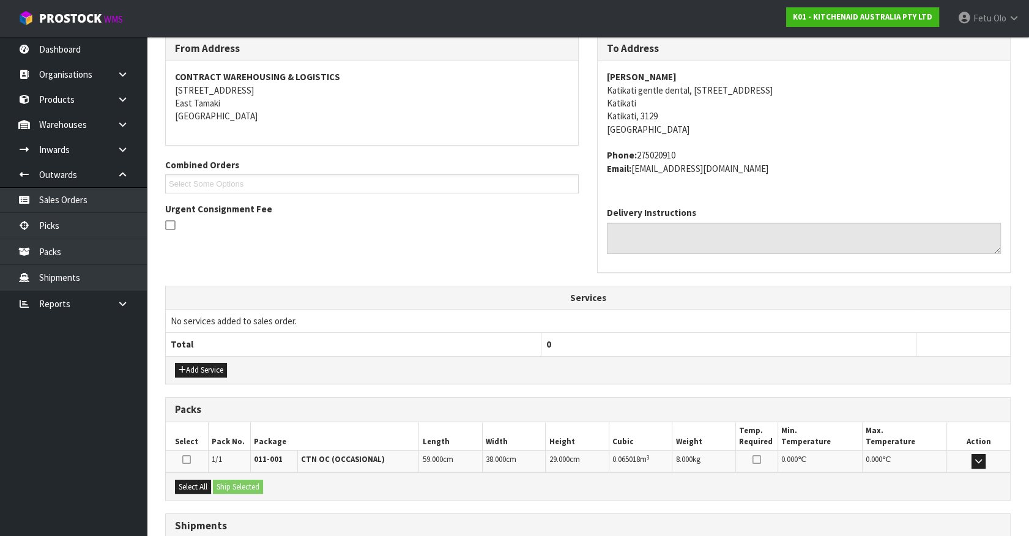
scroll to position [297, 0]
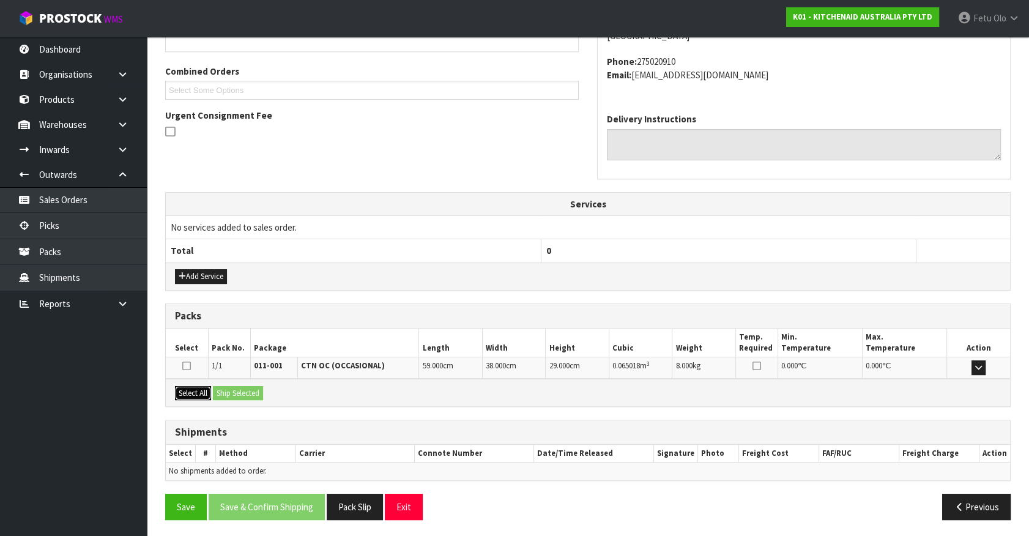
drag, startPoint x: 189, startPoint y: 386, endPoint x: 206, endPoint y: 386, distance: 16.5
click at [190, 386] on button "Select All" at bounding box center [193, 393] width 36 height 15
click at [234, 389] on button "Ship Selected" at bounding box center [238, 393] width 50 height 15
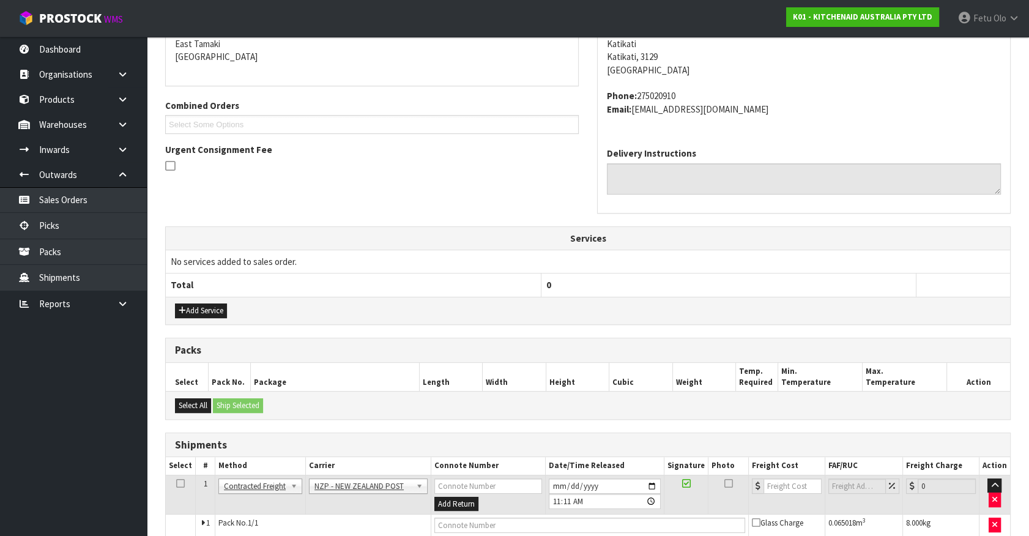
click at [292, 519] on td "Pack No. 1/1" at bounding box center [323, 526] width 216 height 22
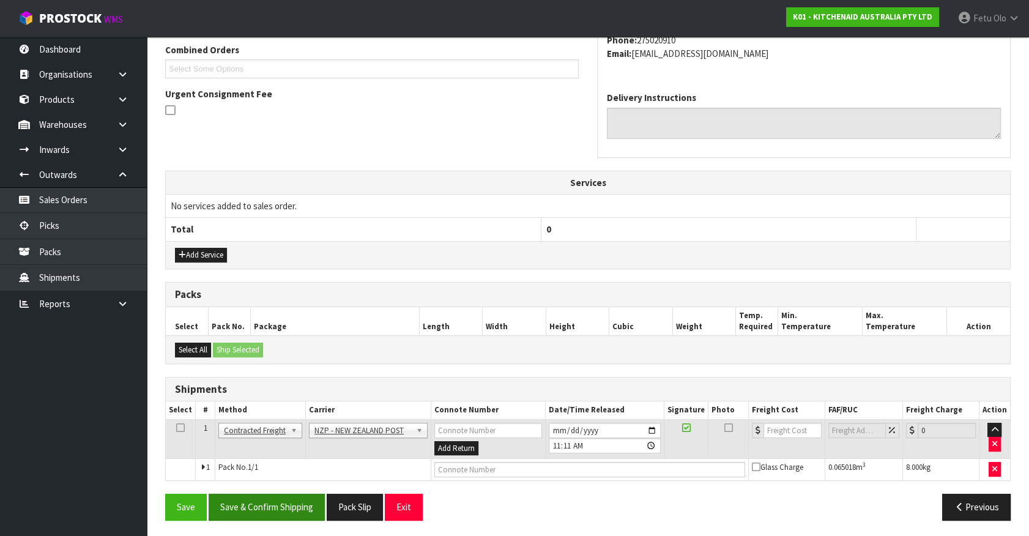
click at [293, 519] on div "Save Save & Confirm Shipping Pack Slip Exit Previous" at bounding box center [588, 511] width 864 height 35
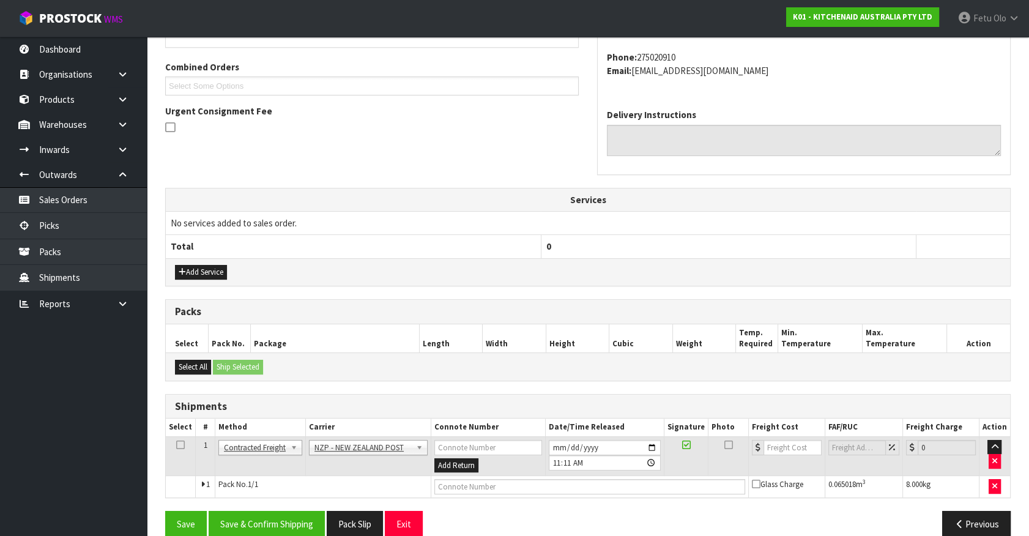
scroll to position [319, 0]
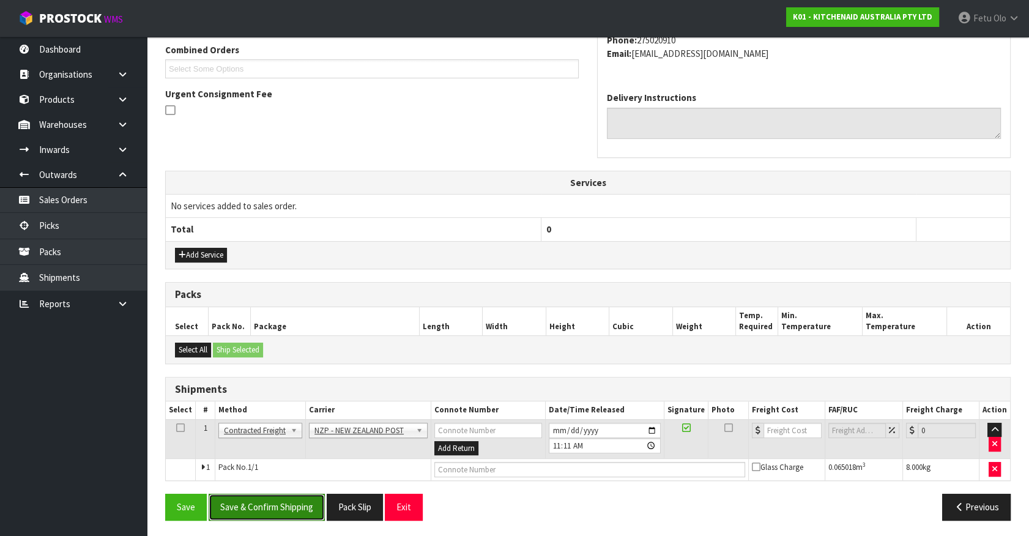
click at [276, 514] on button "Save & Confirm Shipping" at bounding box center [267, 507] width 116 height 26
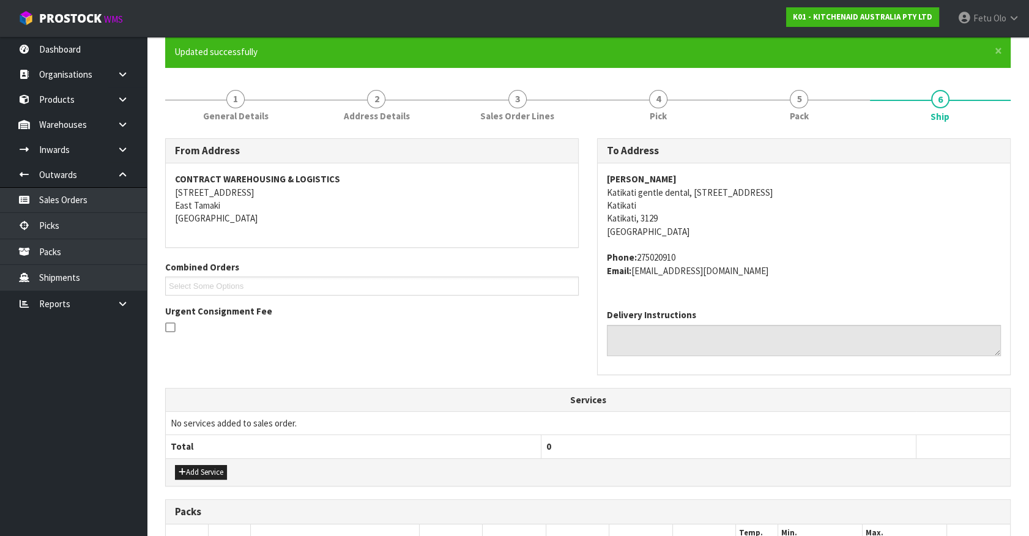
scroll to position [0, 0]
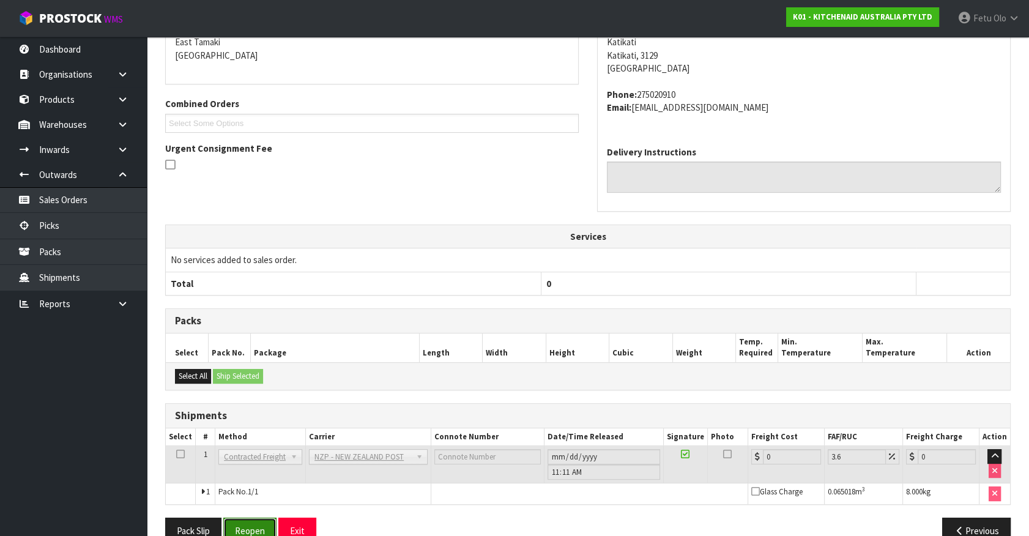
click at [251, 530] on button "Reopen" at bounding box center [249, 531] width 53 height 26
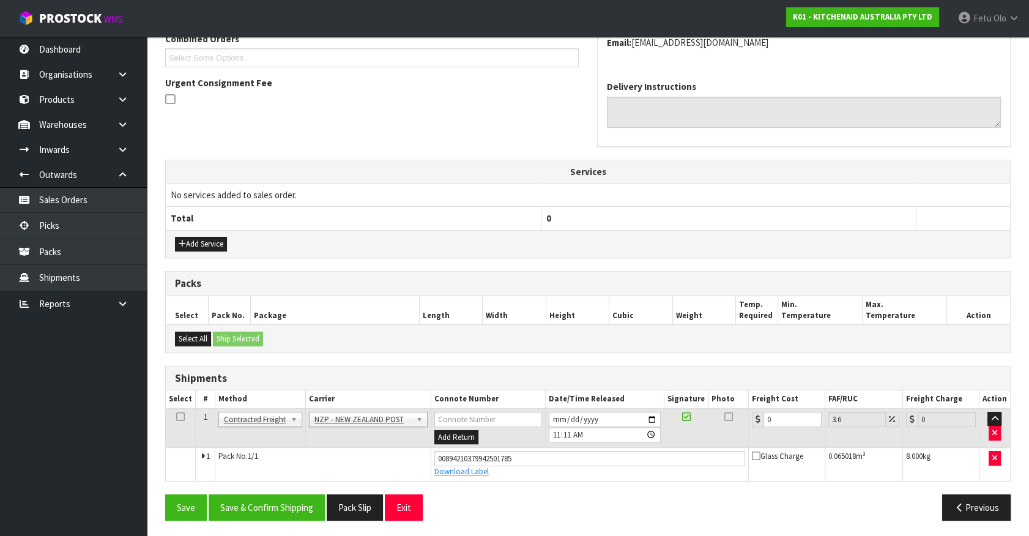
scroll to position [330, 0]
drag, startPoint x: 795, startPoint y: 411, endPoint x: 518, endPoint y: 448, distance: 279.7
click at [518, 448] on tbody "1 Client Local Pickup Customer Local Pickup Company Freight Contracted Freight …" at bounding box center [588, 444] width 845 height 72
type input "7"
type input "7.25"
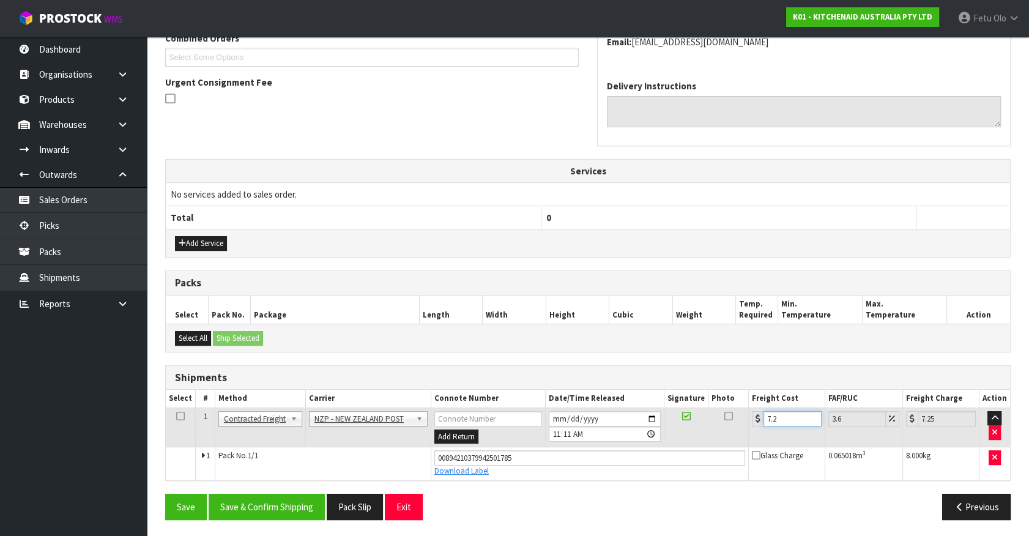
type input "7.23"
type input "7.49"
type input "7.2"
type input "7.46"
type input "7"
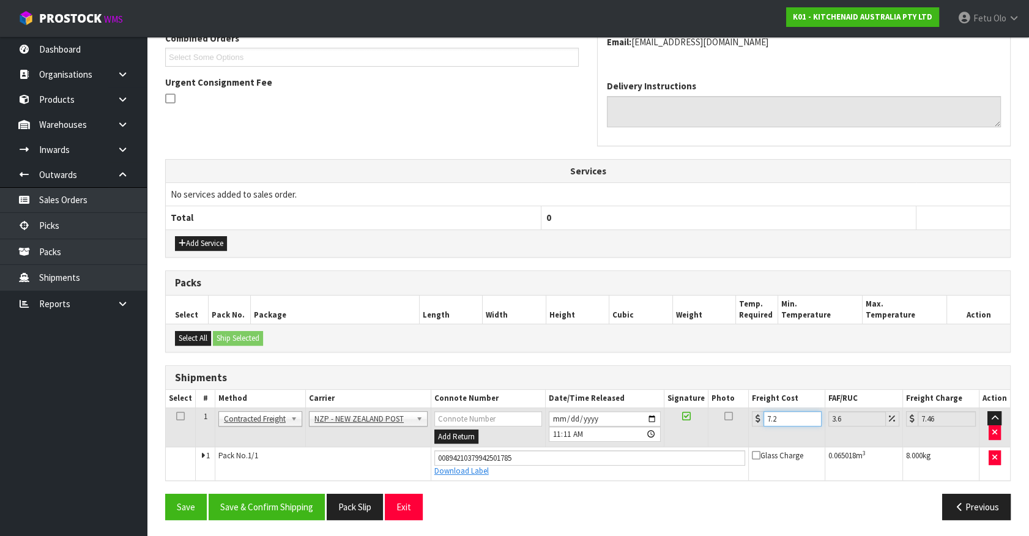
type input "7.25"
type input "7.3"
type input "7.56"
type input "7.31"
type input "7.57"
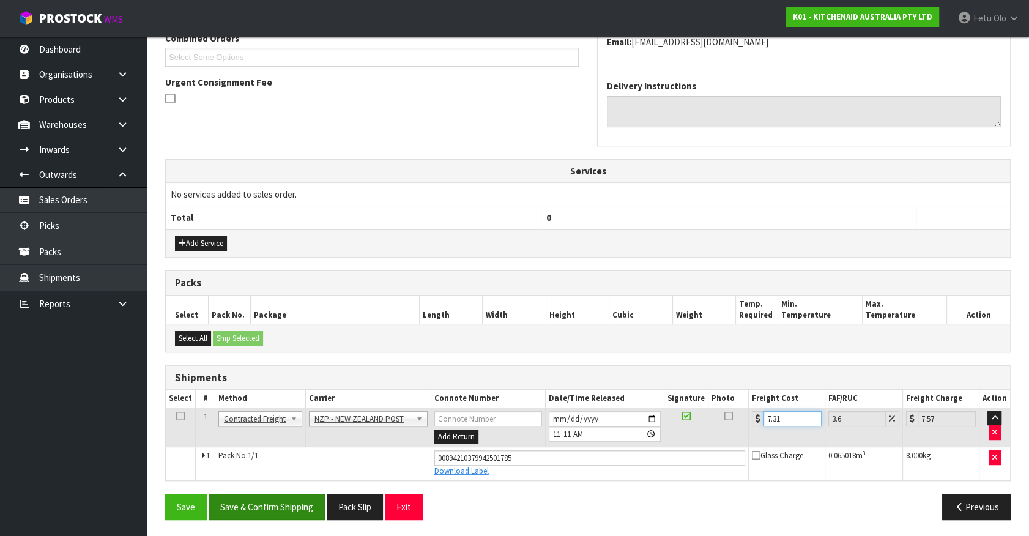
type input "7.31"
click at [303, 502] on button "Save & Confirm Shipping" at bounding box center [267, 507] width 116 height 26
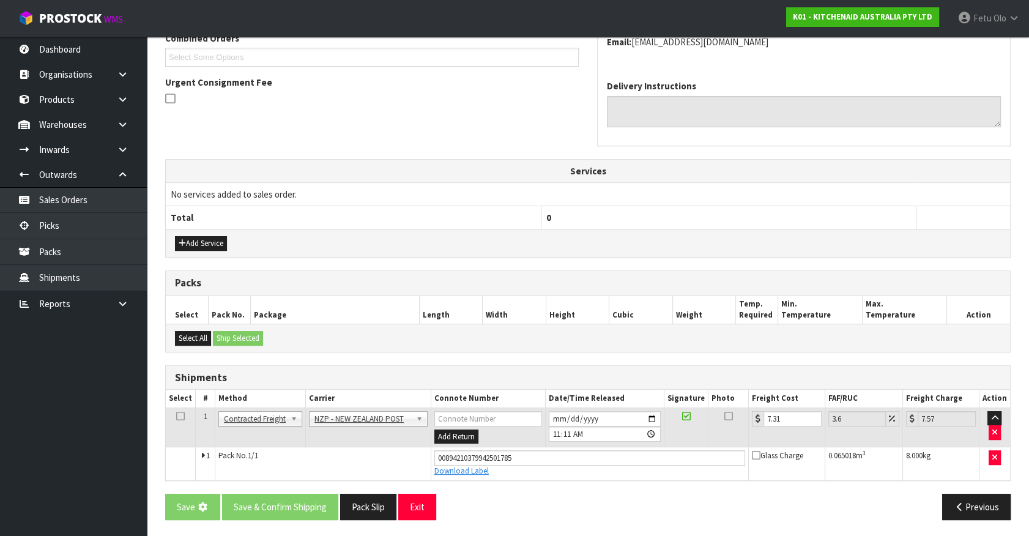
scroll to position [0, 0]
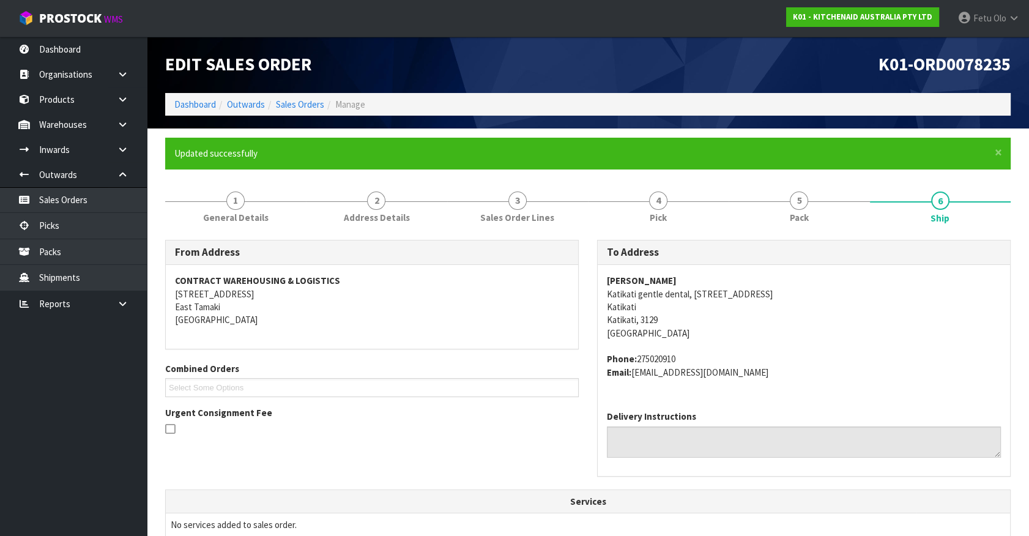
click at [927, 422] on div "Delivery Instructions" at bounding box center [804, 433] width 394 height 47
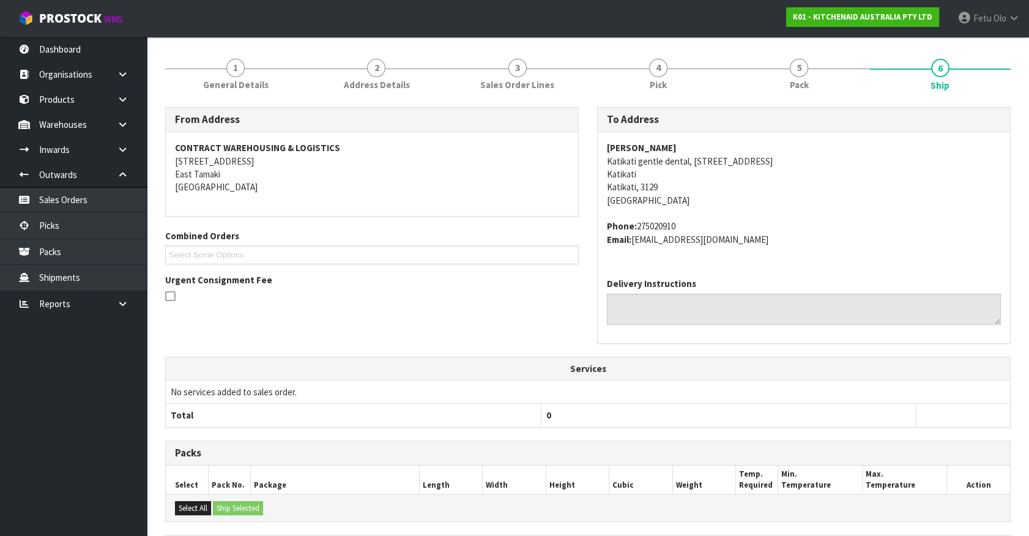
scroll to position [297, 0]
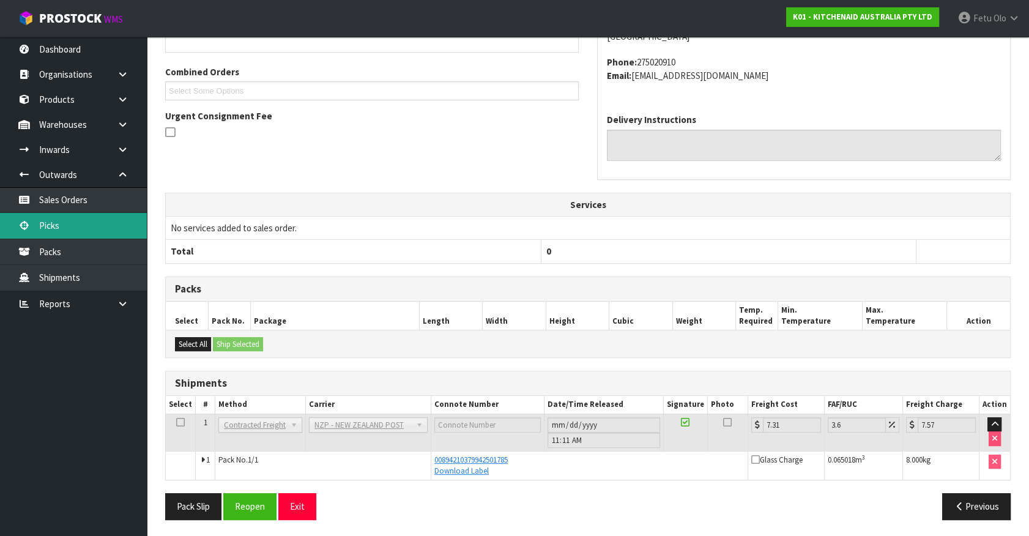
click at [78, 223] on link "Picks" at bounding box center [73, 225] width 147 height 25
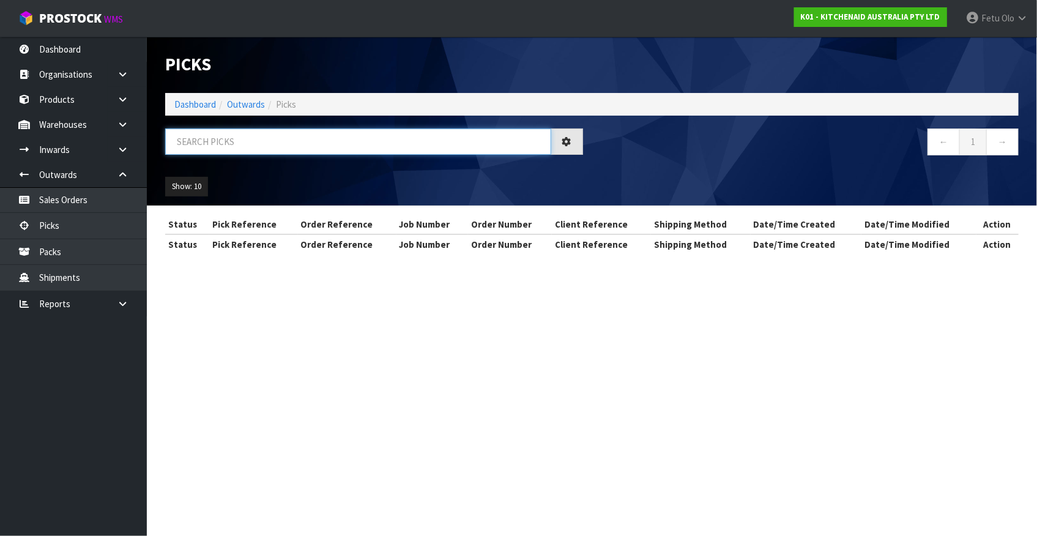
click at [337, 134] on input "text" at bounding box center [358, 142] width 386 height 26
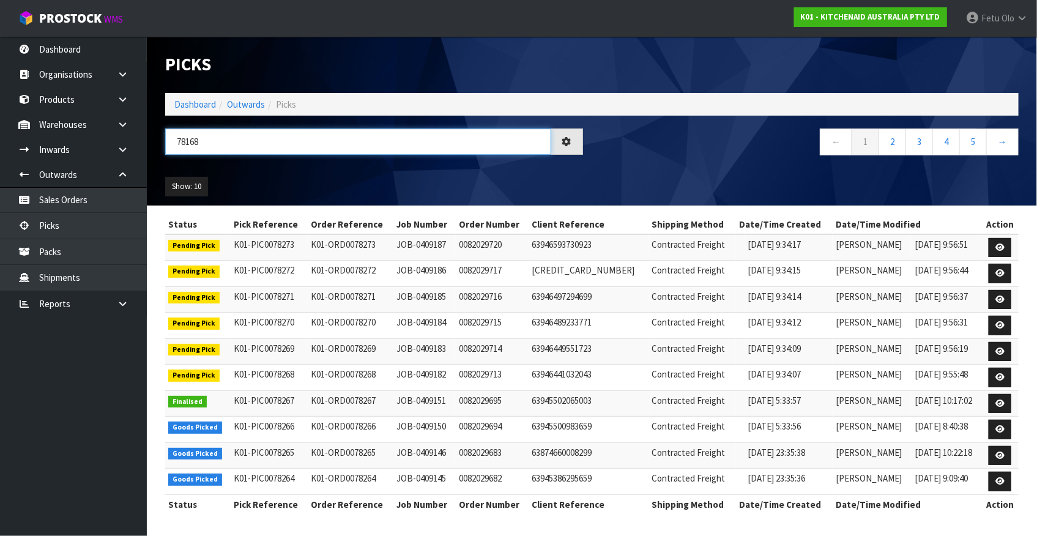
type input "78168"
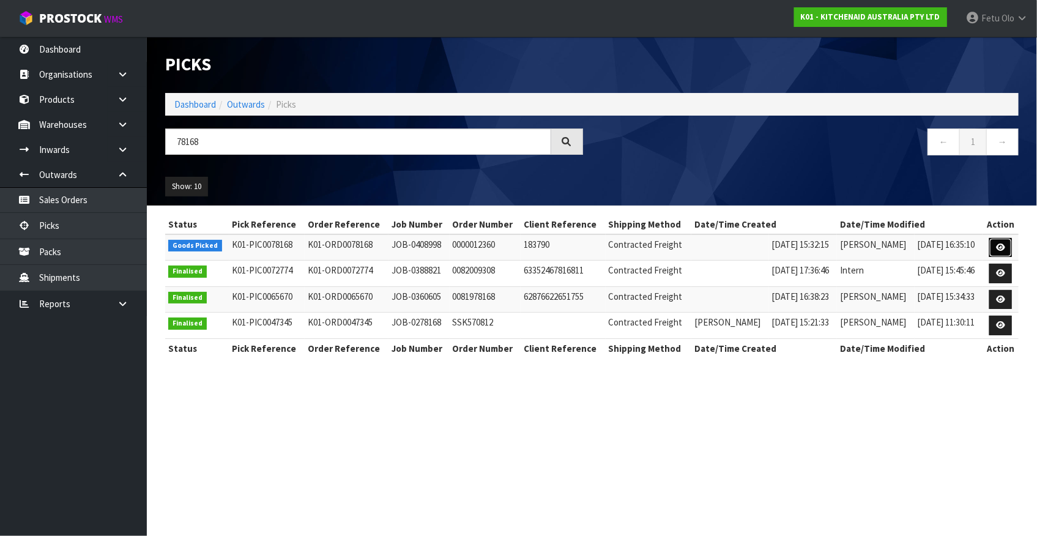
click at [999, 249] on icon at bounding box center [1000, 248] width 9 height 8
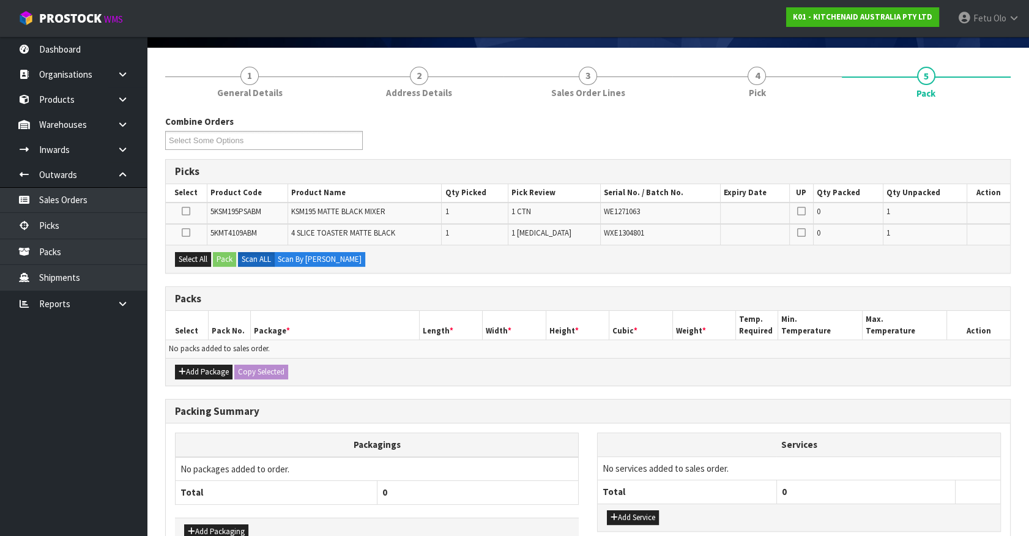
scroll to position [154, 0]
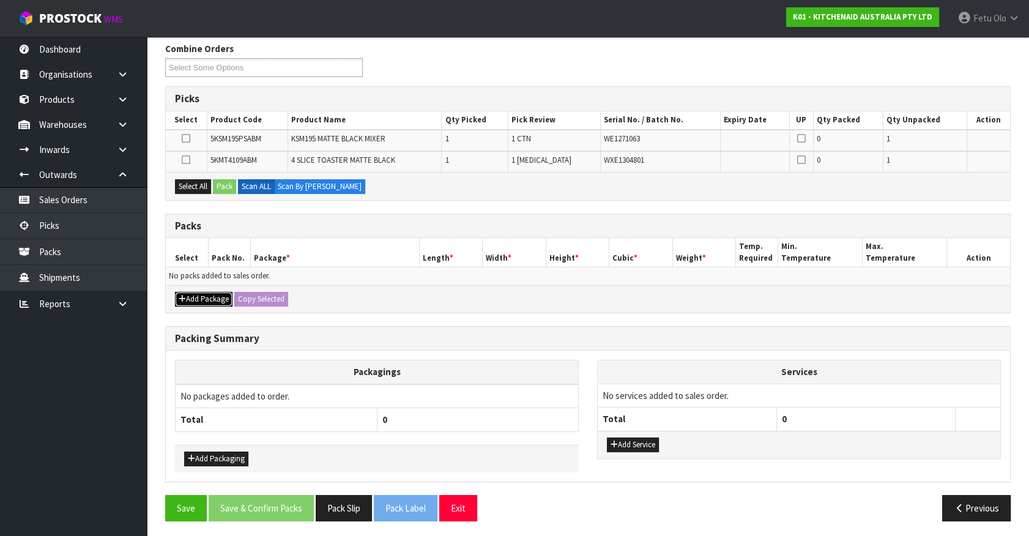
click at [196, 299] on button "Add Package" at bounding box center [204, 299] width 58 height 15
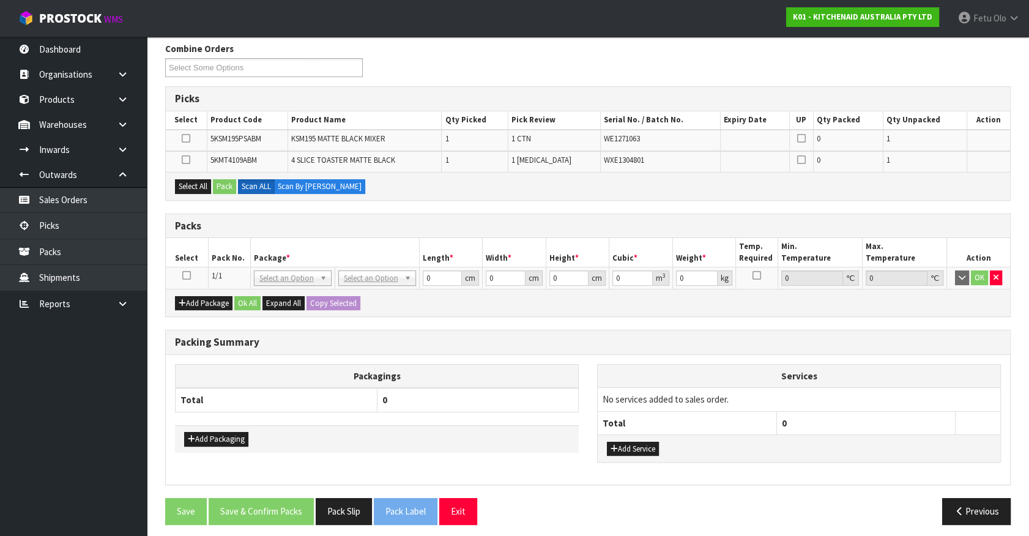
drag, startPoint x: 187, startPoint y: 275, endPoint x: 274, endPoint y: 250, distance: 91.0
click at [187, 275] on icon at bounding box center [186, 275] width 9 height 1
click at [274, 250] on th "Package *" at bounding box center [334, 252] width 169 height 29
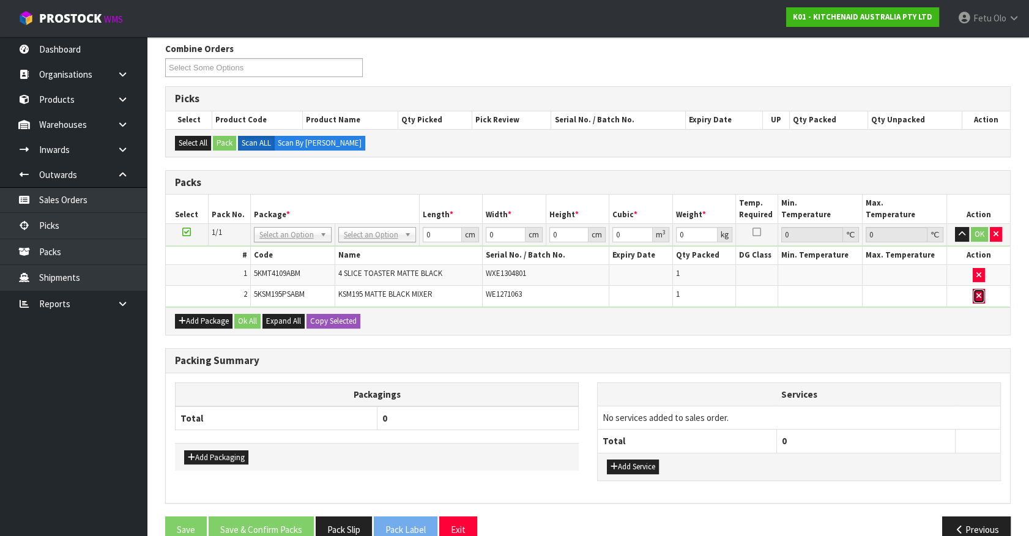
click at [979, 294] on icon "button" at bounding box center [979, 296] width 5 height 8
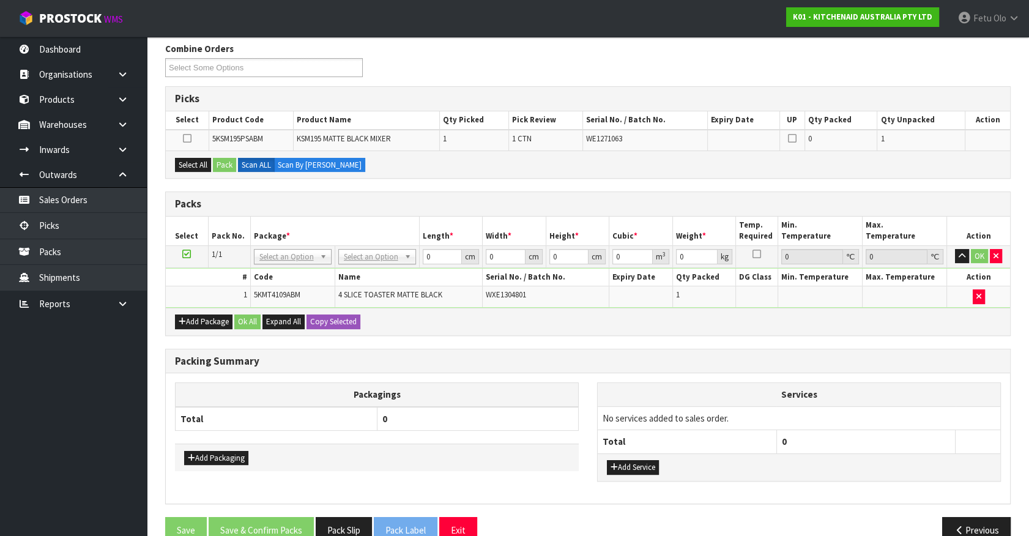
click at [188, 254] on icon at bounding box center [186, 254] width 9 height 1
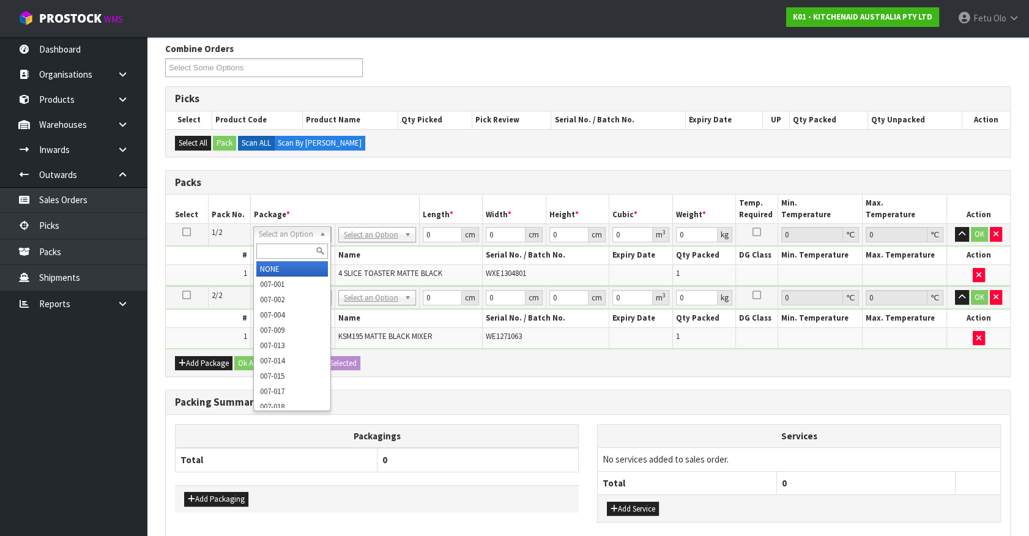
click at [284, 252] on input "text" at bounding box center [292, 251] width 72 height 15
type input "011-084"
type input "4.55"
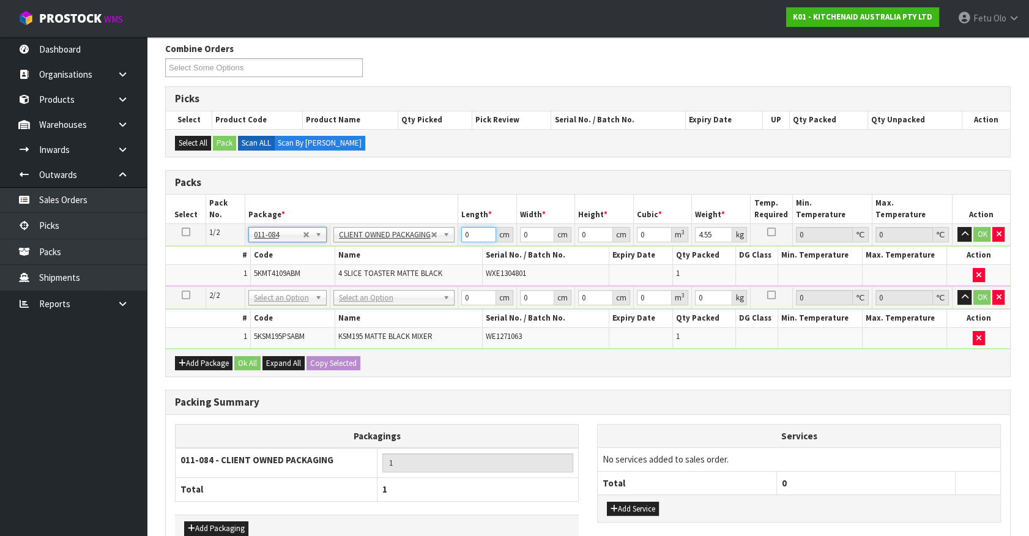
drag, startPoint x: 474, startPoint y: 233, endPoint x: 304, endPoint y: 263, distance: 173.5
click at [304, 263] on tbody "1/2 NONE 007-001 007-002 007-004 007-009 007-013 007-014 007-015 007-017 007-01…" at bounding box center [588, 255] width 845 height 62
type input "40"
type input "28"
type input "3"
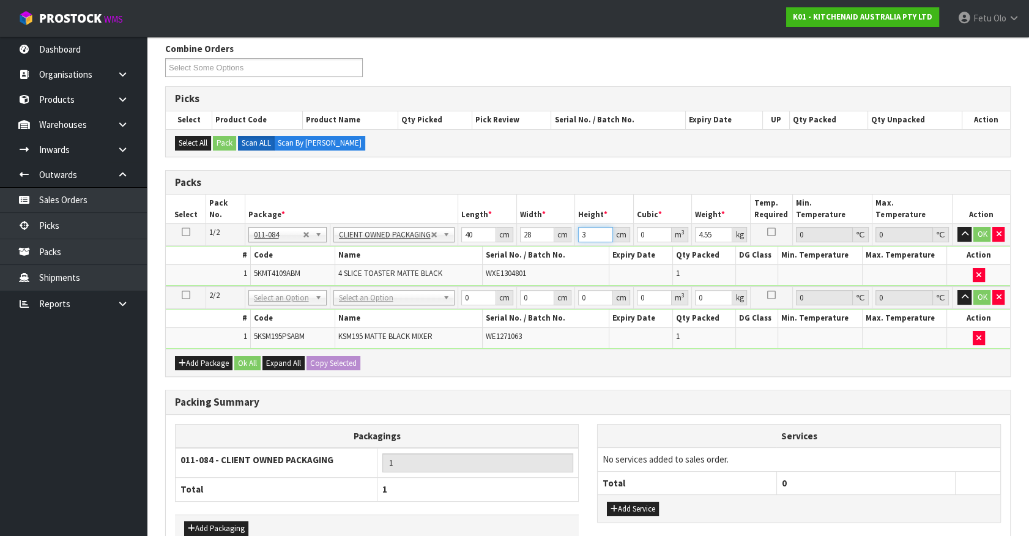
type input "0.00336"
type input "35"
type input "0.0392"
type input "3"
type input "0.00336"
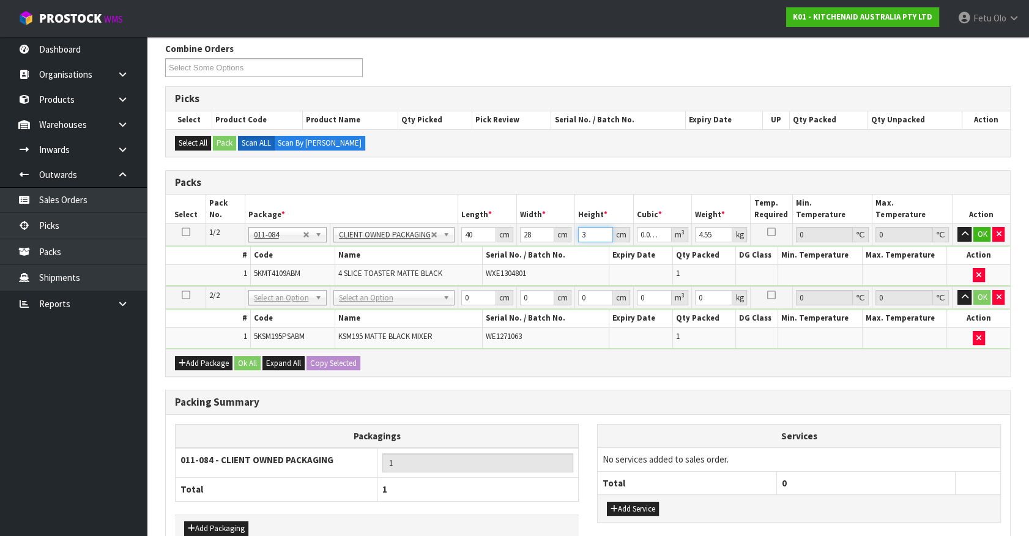
type input "37"
type input "0.04144"
type input "37"
type input "5"
click button "OK" at bounding box center [982, 234] width 17 height 15
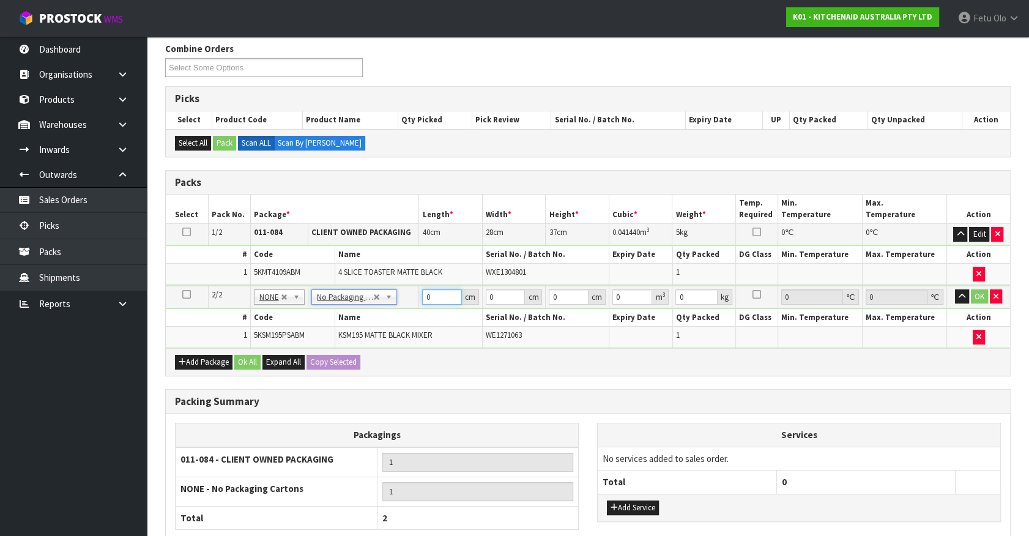
drag, startPoint x: 443, startPoint y: 290, endPoint x: 378, endPoint y: 301, distance: 66.3
click at [373, 308] on tbody "2/2 NONE 007-001 007-002 007-004 007-009 007-013 007-014 007-015 007-017 007-01…" at bounding box center [588, 317] width 845 height 62
type input "42"
type input "29"
type input "4"
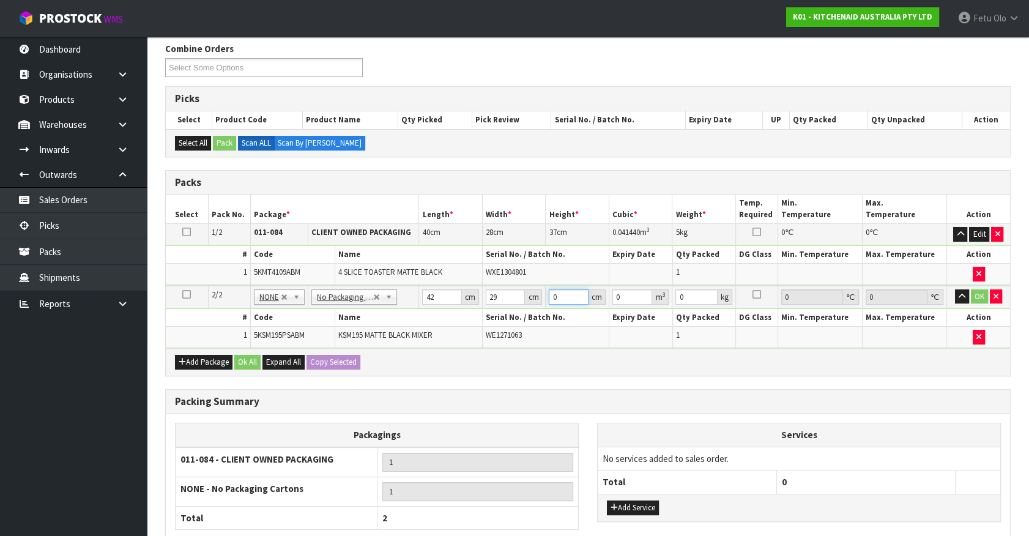
type input "0.004872"
type input "43"
type input "0.052374"
type input "43"
type input "13"
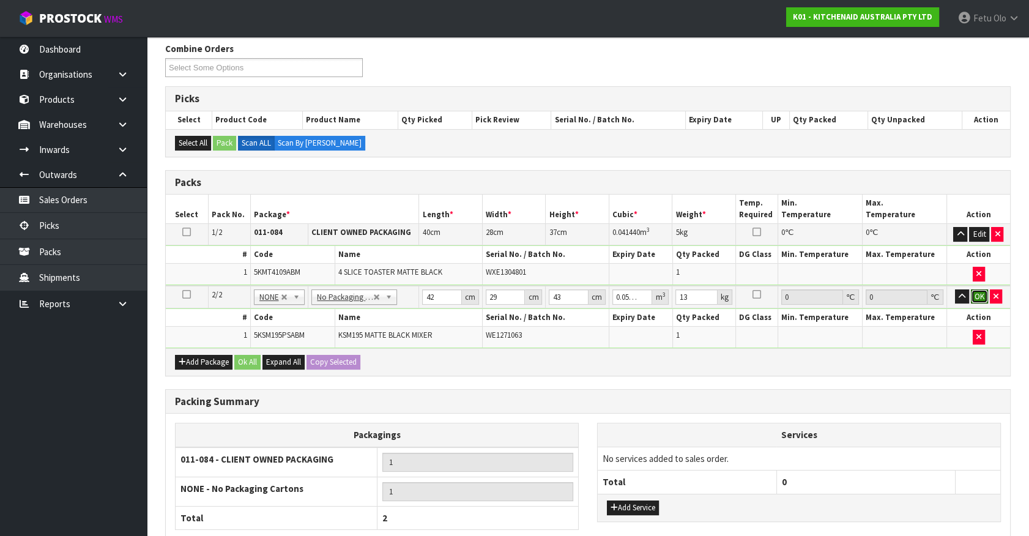
click button "OK" at bounding box center [979, 296] width 17 height 15
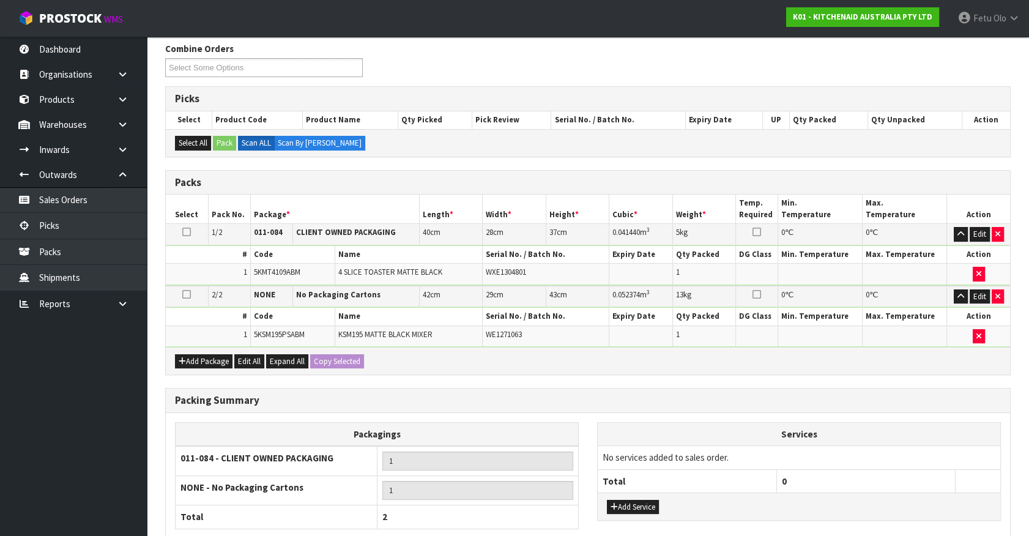
scroll to position [251, 0]
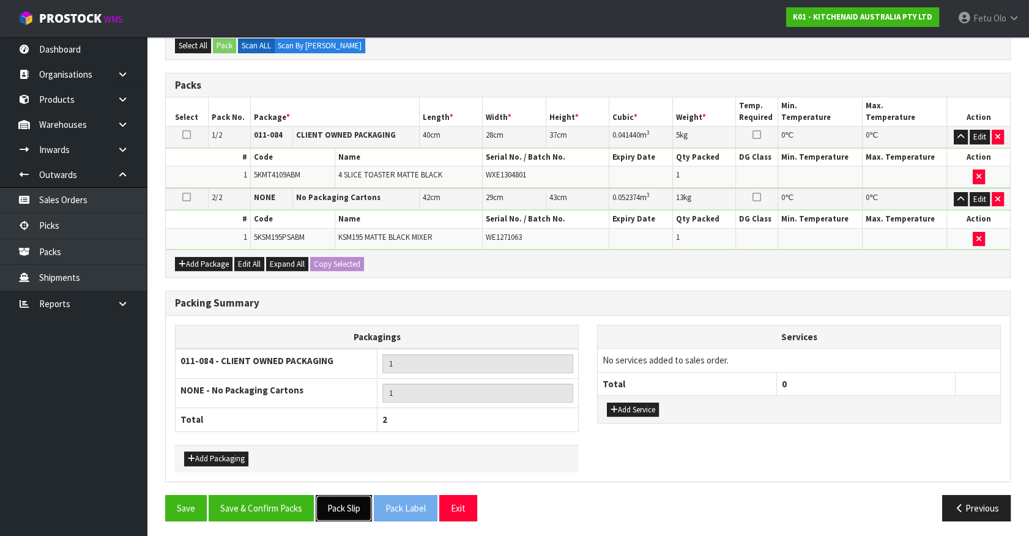
click at [351, 508] on button "Pack Slip" at bounding box center [344, 508] width 56 height 26
click at [286, 507] on button "Save & Confirm Packs" at bounding box center [261, 508] width 105 height 26
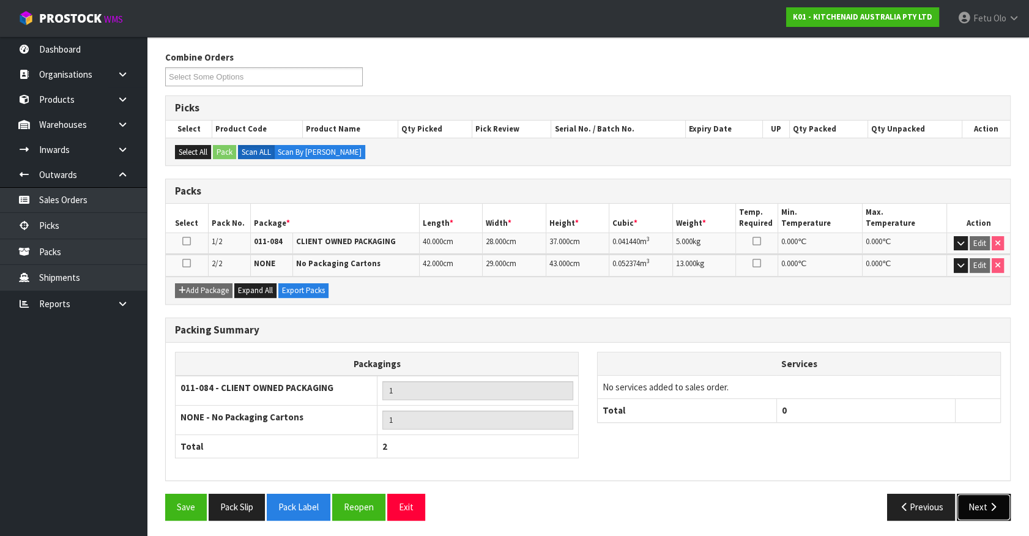
click at [982, 502] on button "Next" at bounding box center [984, 507] width 54 height 26
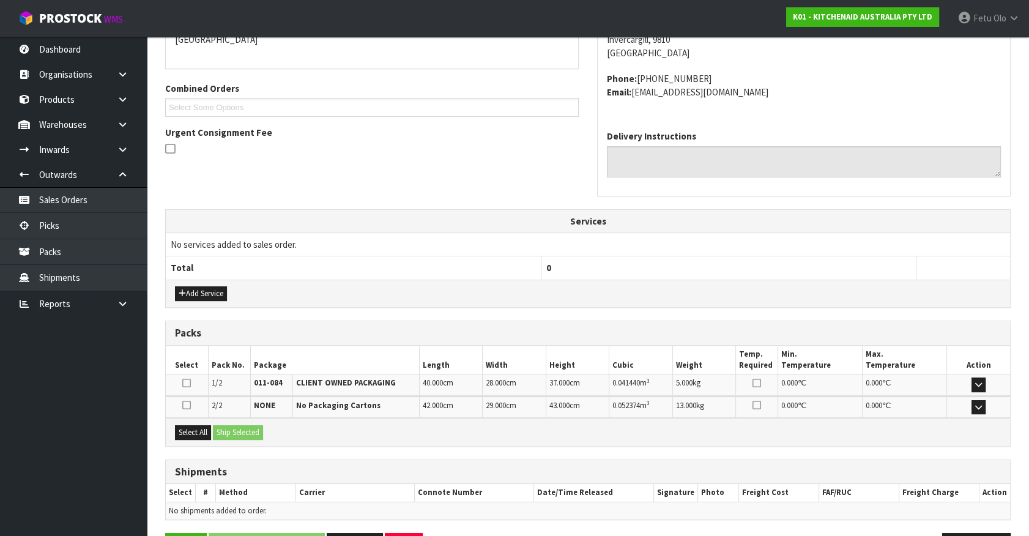
scroll to position [319, 0]
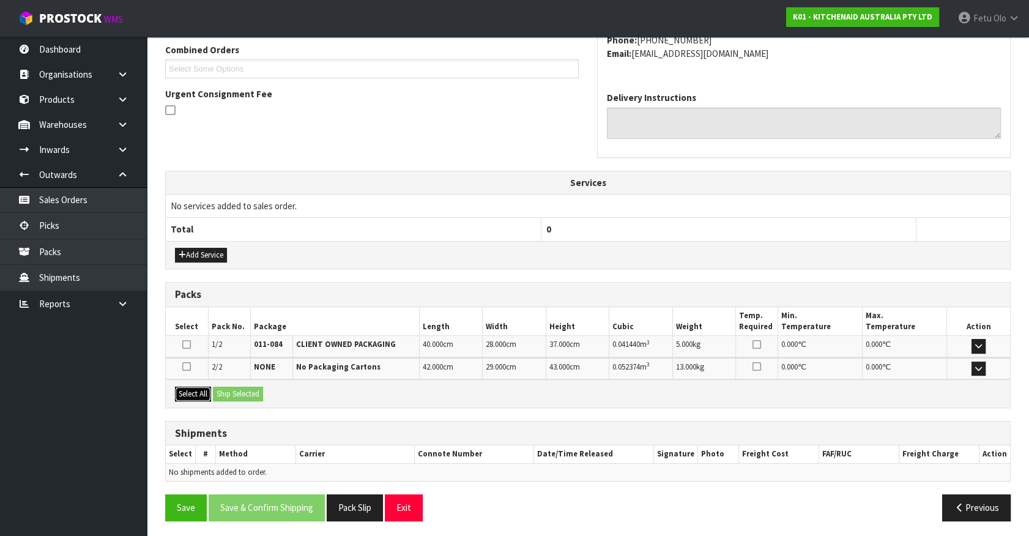
click at [198, 389] on button "Select All" at bounding box center [193, 394] width 36 height 15
click at [222, 391] on button "Ship Selected" at bounding box center [238, 394] width 50 height 15
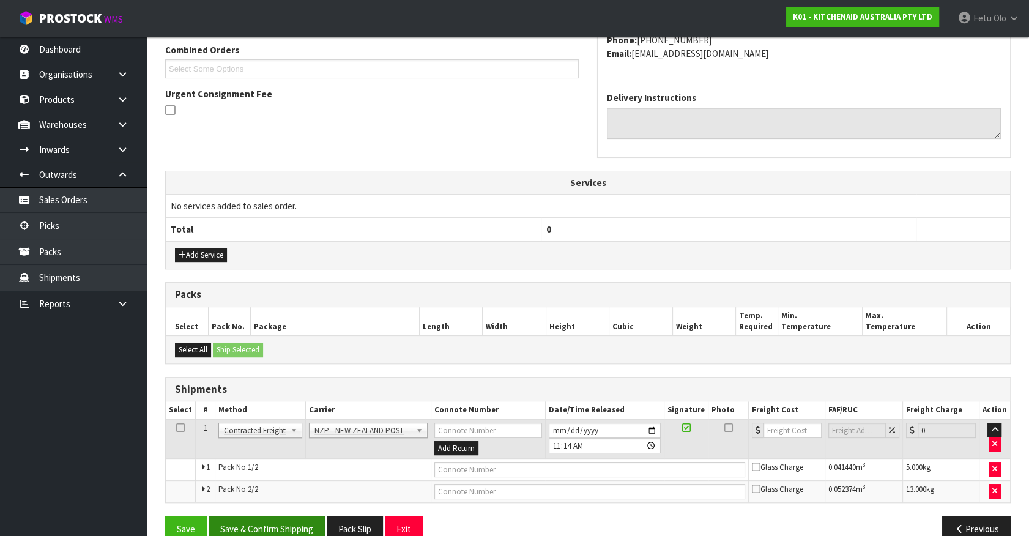
scroll to position [341, 0]
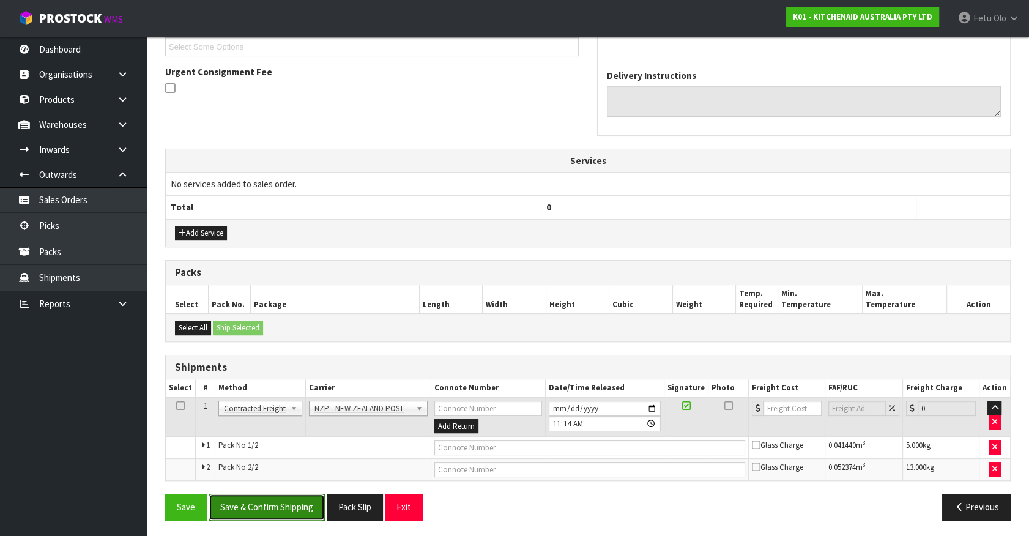
click at [282, 497] on button "Save & Confirm Shipping" at bounding box center [267, 507] width 116 height 26
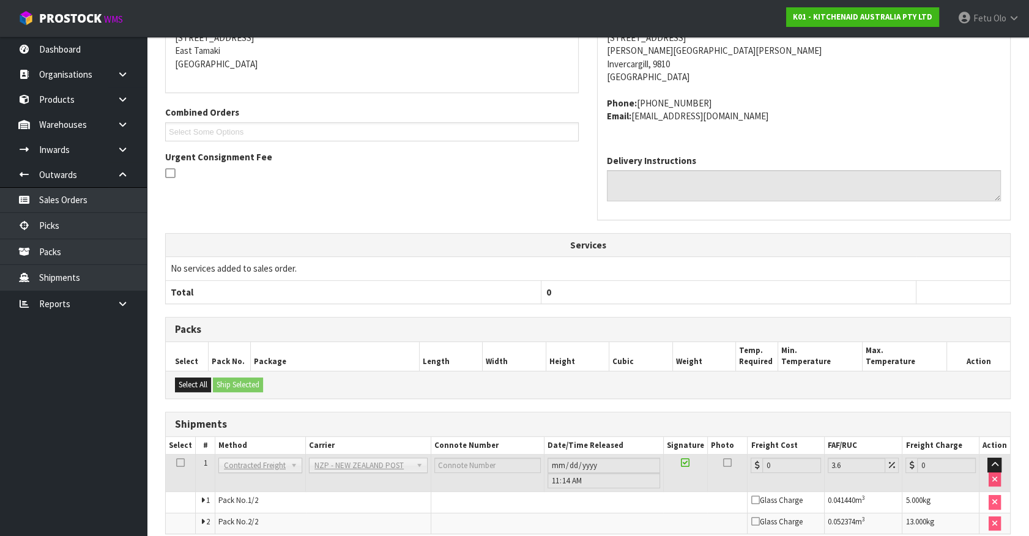
scroll to position [323, 0]
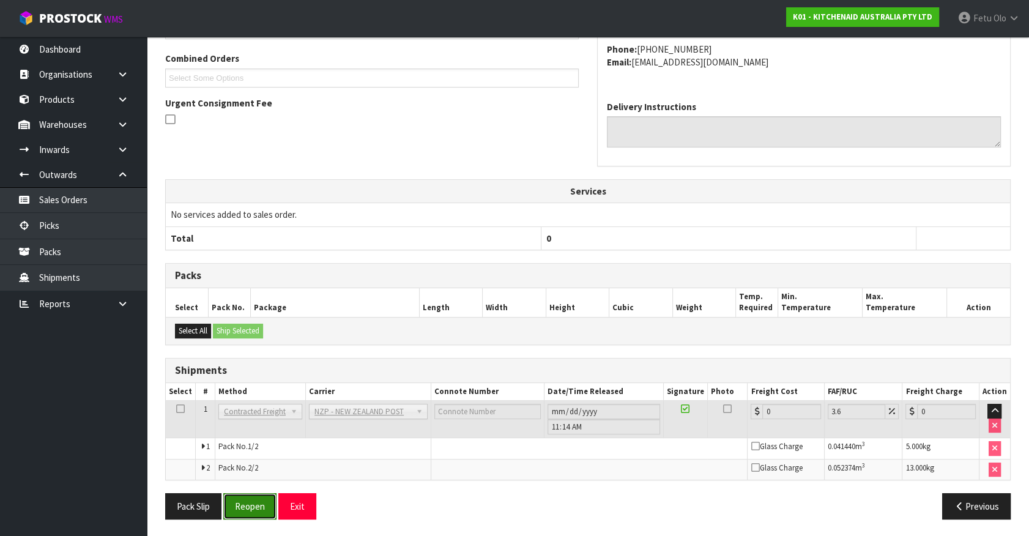
click at [264, 497] on button "Reopen" at bounding box center [249, 506] width 53 height 26
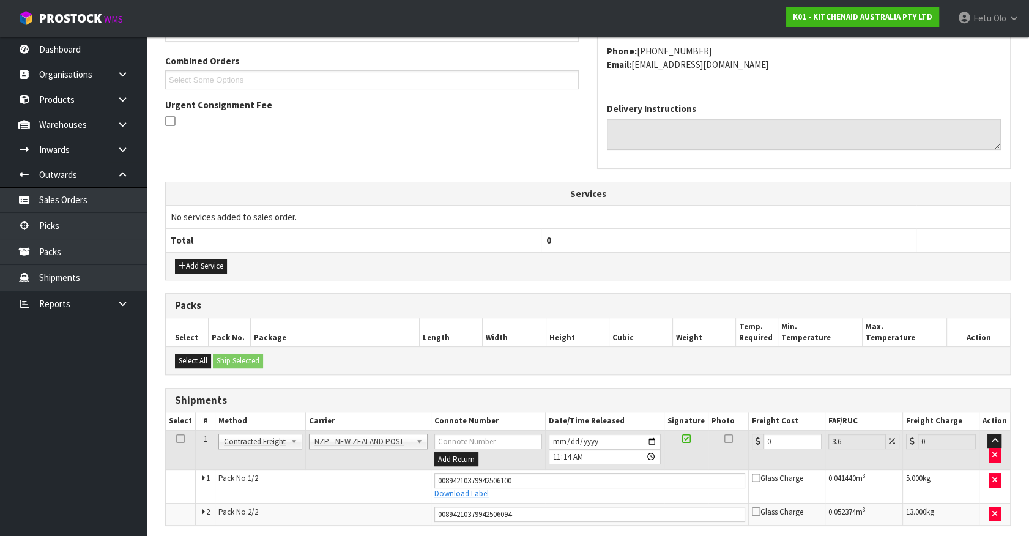
scroll to position [310, 0]
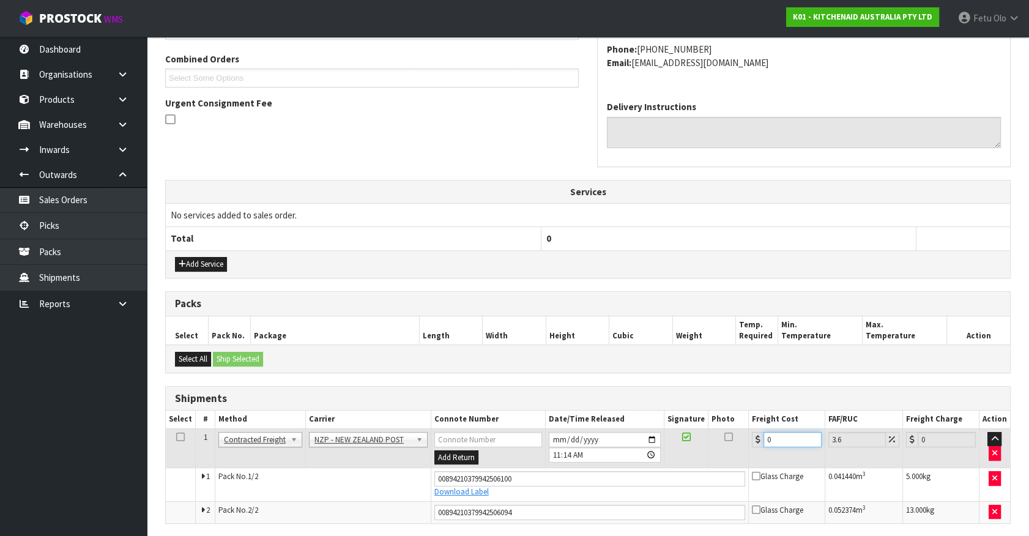
click at [523, 466] on tbody "1 Client Local Pickup Customer Local Pickup Company Freight Contracted Freight …" at bounding box center [588, 475] width 845 height 94
type input "2"
type input "2.07"
type input "28"
type input "29.01"
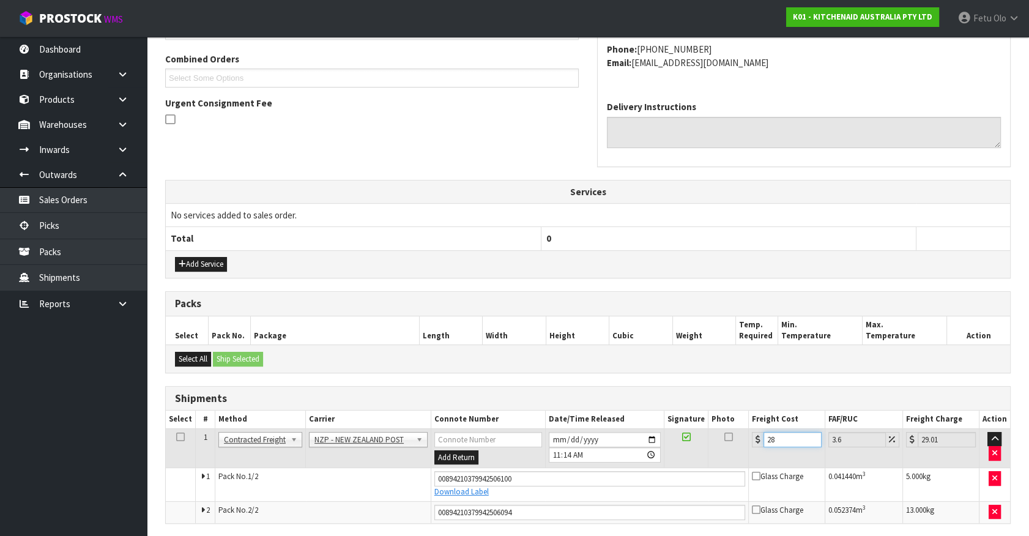
type input "28.2"
type input "29.22"
type input "28.22"
type input "29.24"
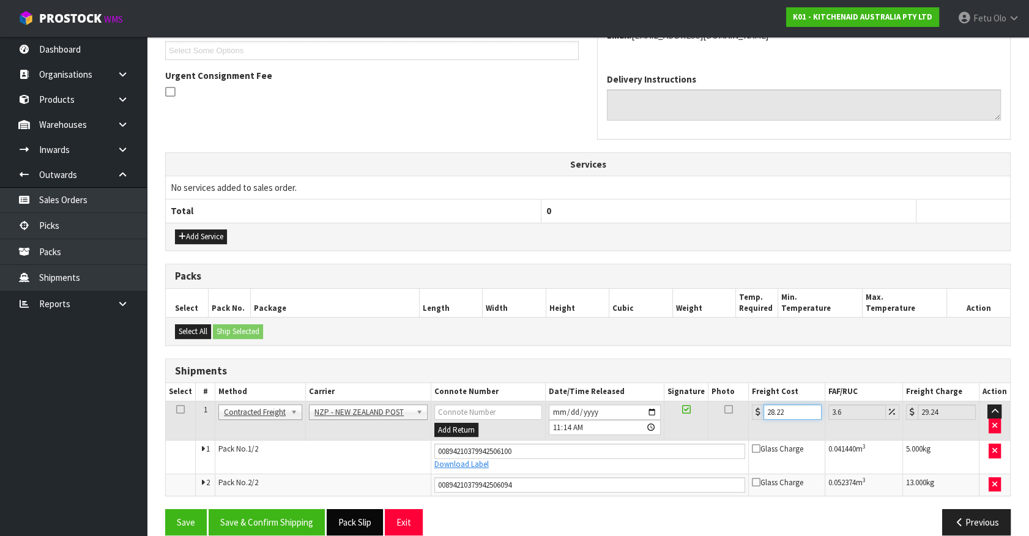
scroll to position [352, 0]
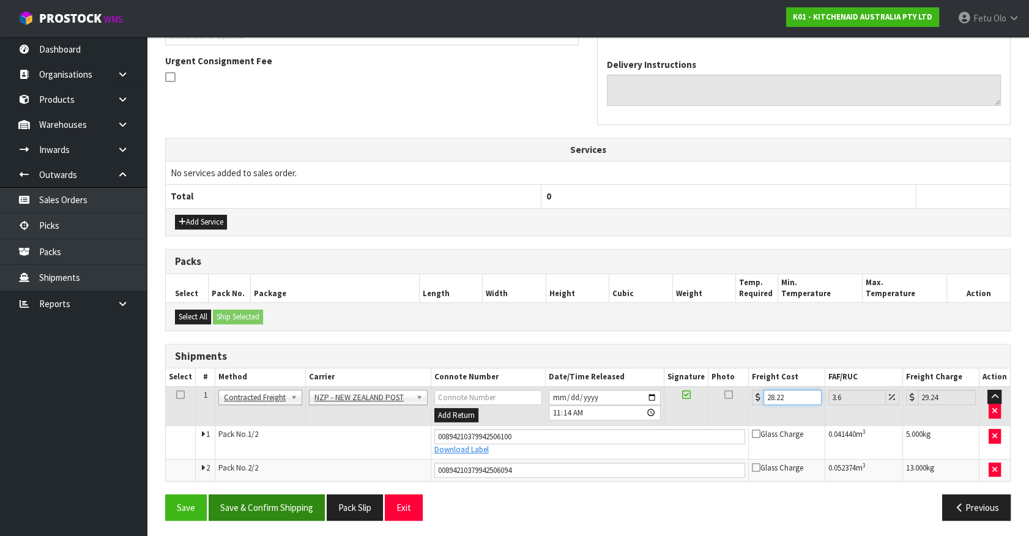
type input "28.22"
click at [296, 506] on button "Save & Confirm Shipping" at bounding box center [267, 508] width 116 height 26
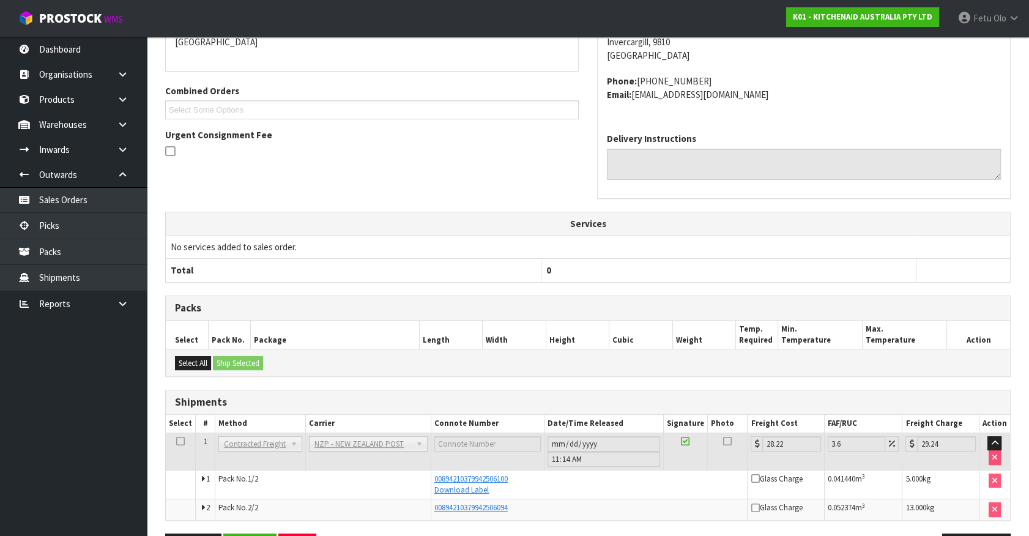
scroll to position [318, 0]
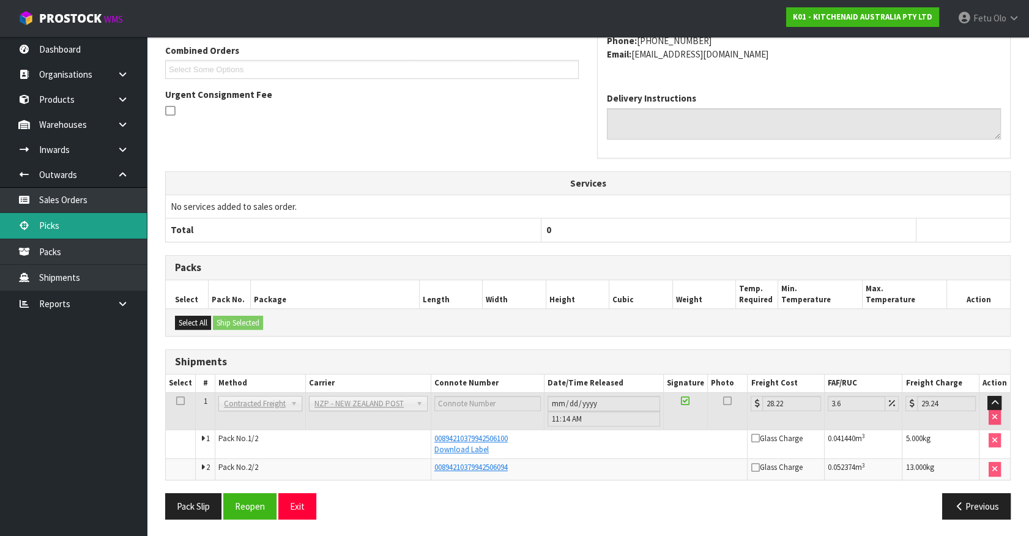
drag, startPoint x: 55, startPoint y: 231, endPoint x: 62, endPoint y: 231, distance: 6.7
click at [55, 231] on link "Picks" at bounding box center [73, 225] width 147 height 25
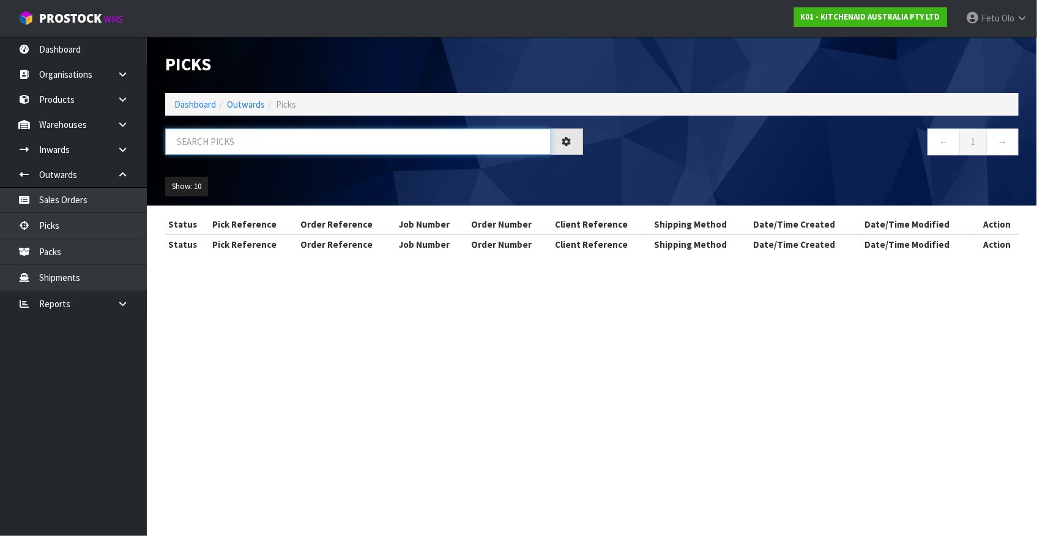
click at [349, 144] on input "text" at bounding box center [358, 142] width 386 height 26
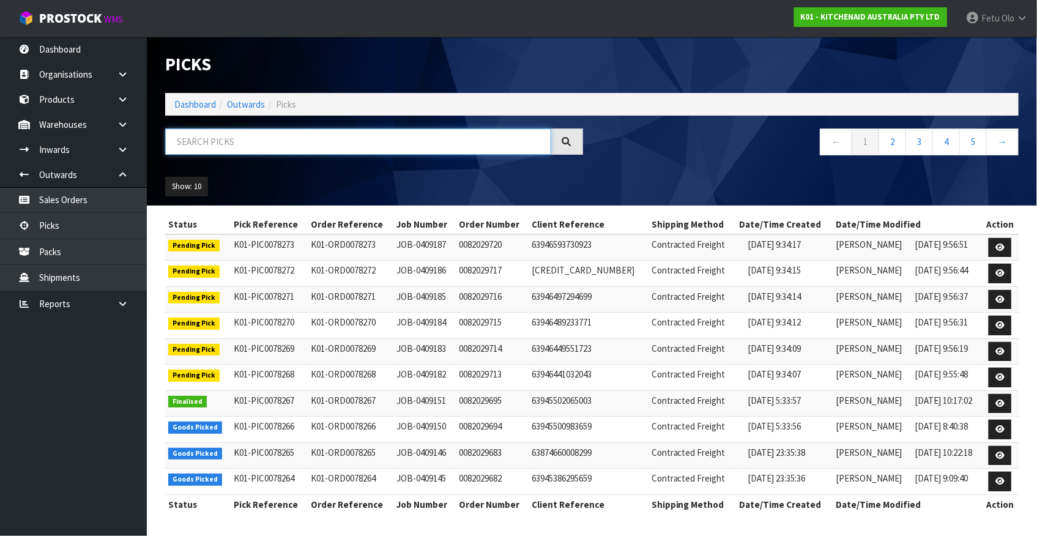
click at [349, 144] on input "text" at bounding box center [358, 142] width 386 height 26
type input "78160"
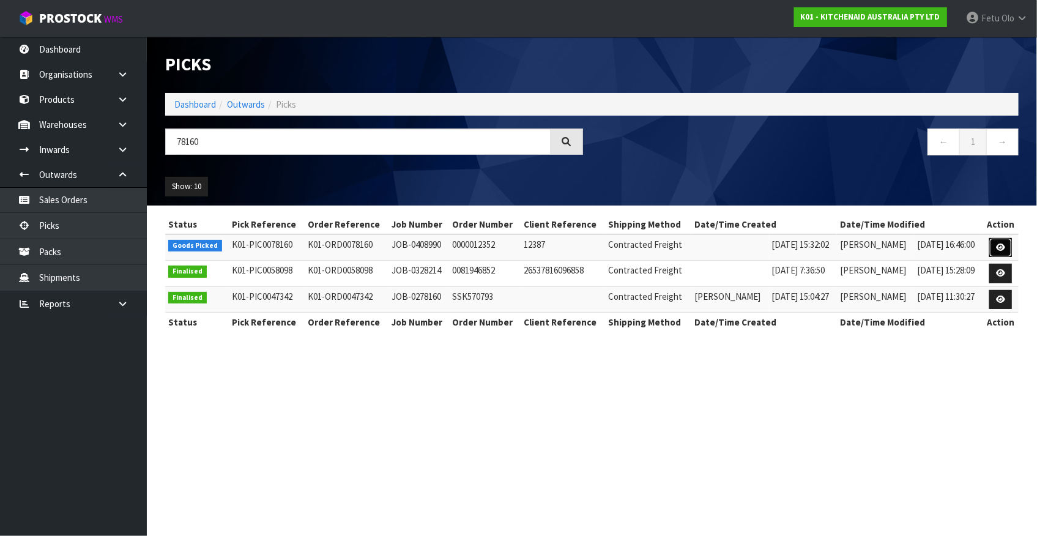
click at [1001, 251] on link at bounding box center [1001, 248] width 23 height 20
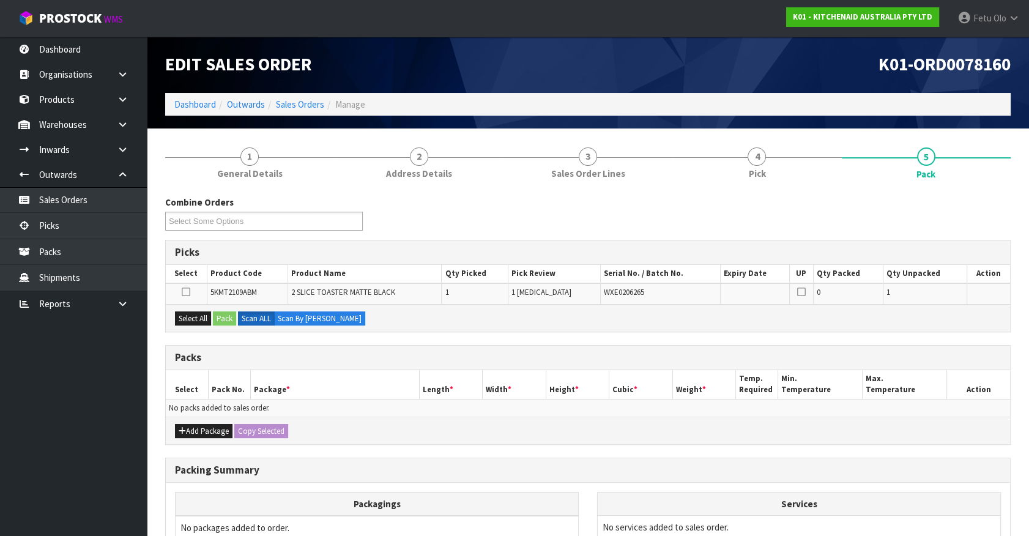
click at [405, 372] on th "Package *" at bounding box center [334, 384] width 169 height 29
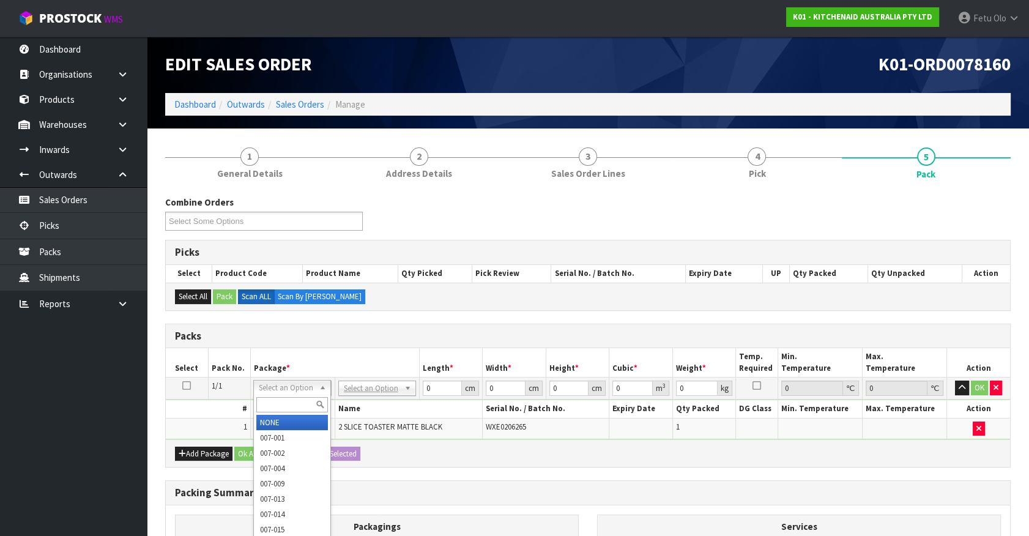
click at [289, 403] on input "text" at bounding box center [292, 404] width 72 height 15
type input "011-"
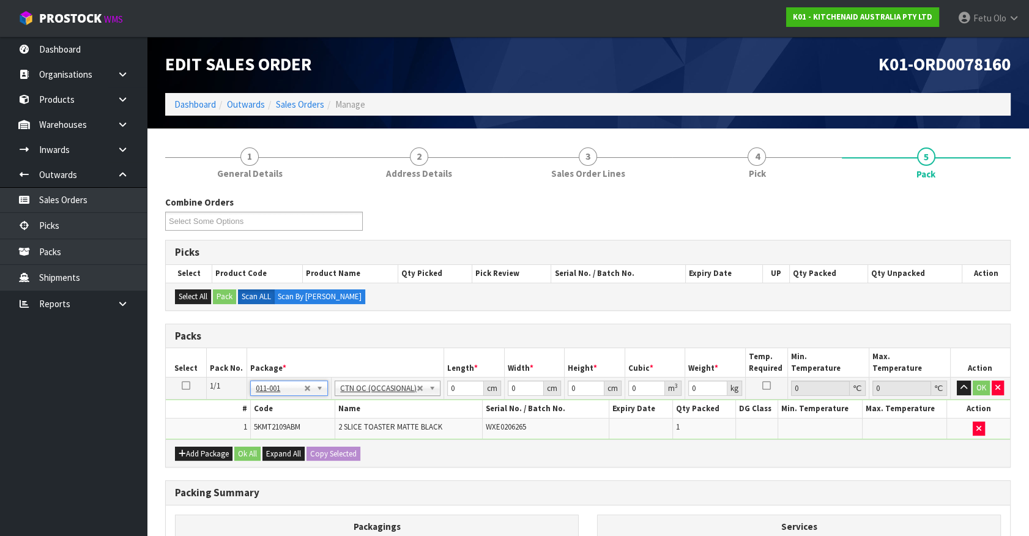
type input "2.75"
drag, startPoint x: 375, startPoint y: 416, endPoint x: 334, endPoint y: 434, distance: 44.7
click at [334, 434] on tbody "1/1 NONE 007-001 007-002 007-004 007-009 007-013 007-014 007-015 007-017 007-01…" at bounding box center [588, 409] width 845 height 62
type input "42"
type input "28"
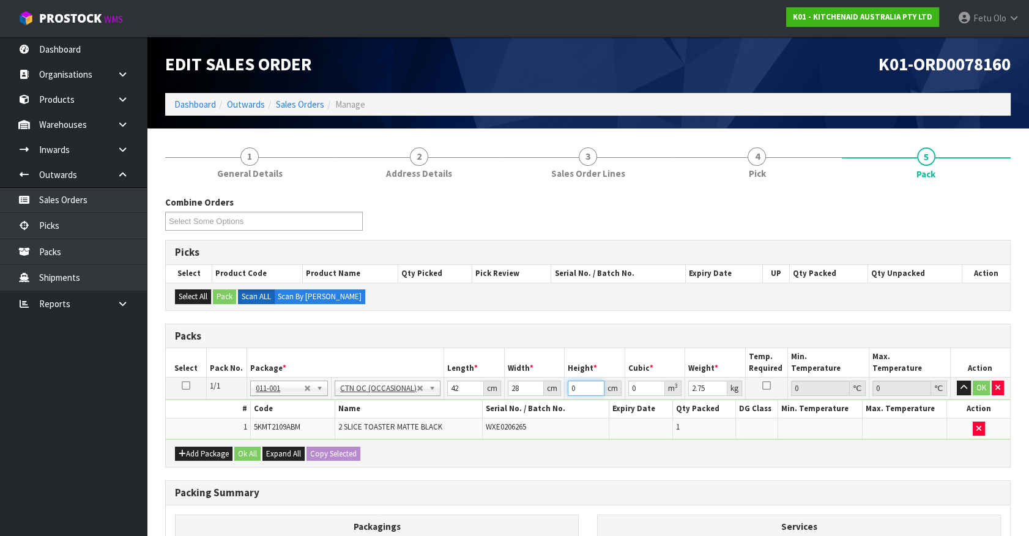
type input "2"
type input "0.002352"
type input "29"
type input "0.034104"
type input "29"
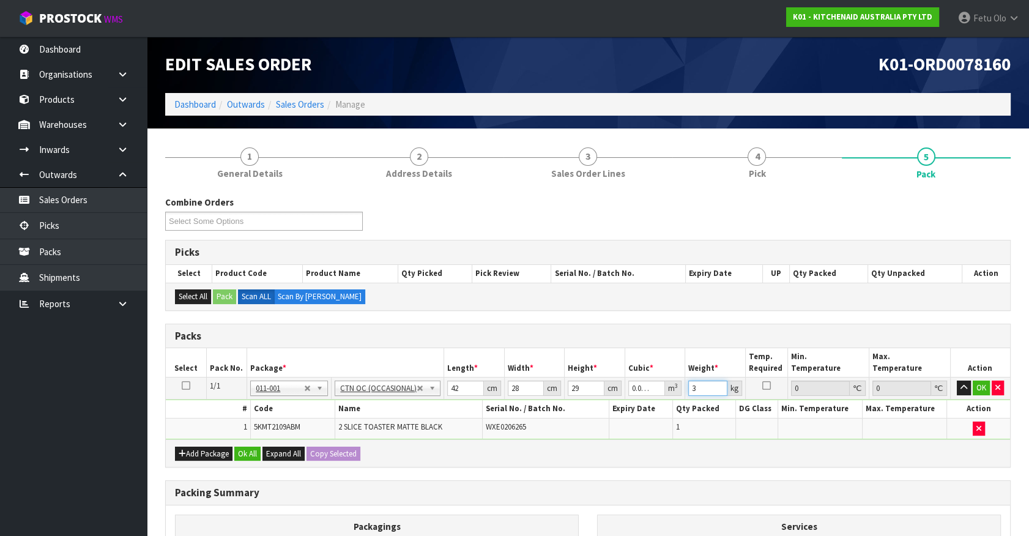
type input "3"
click button "OK" at bounding box center [981, 388] width 17 height 15
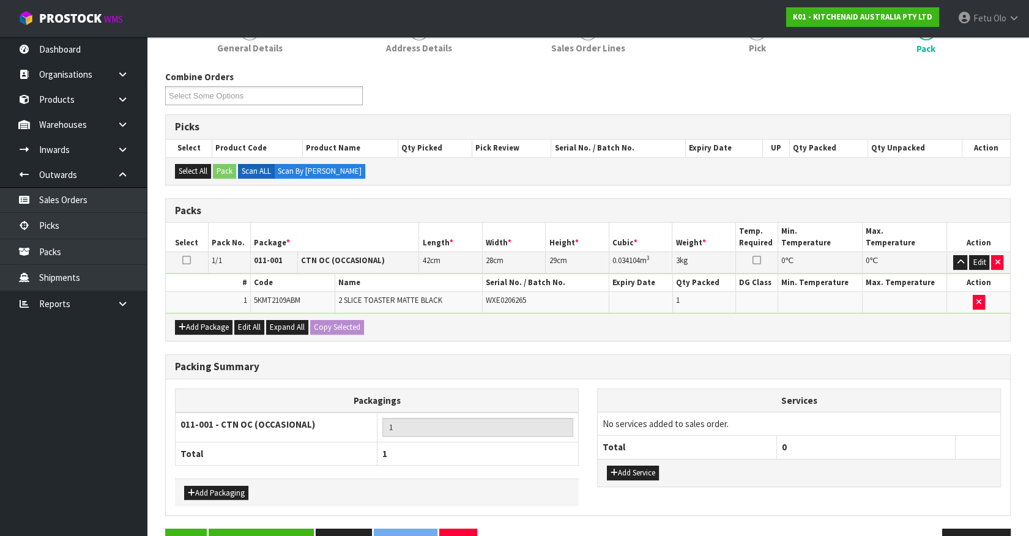
scroll to position [160, 0]
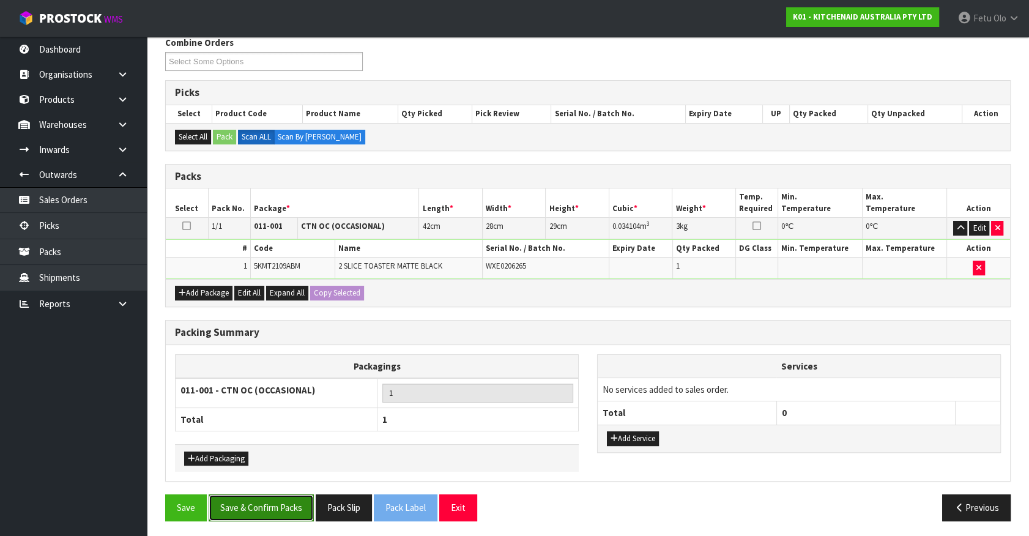
click at [272, 500] on button "Save & Confirm Packs" at bounding box center [261, 508] width 105 height 26
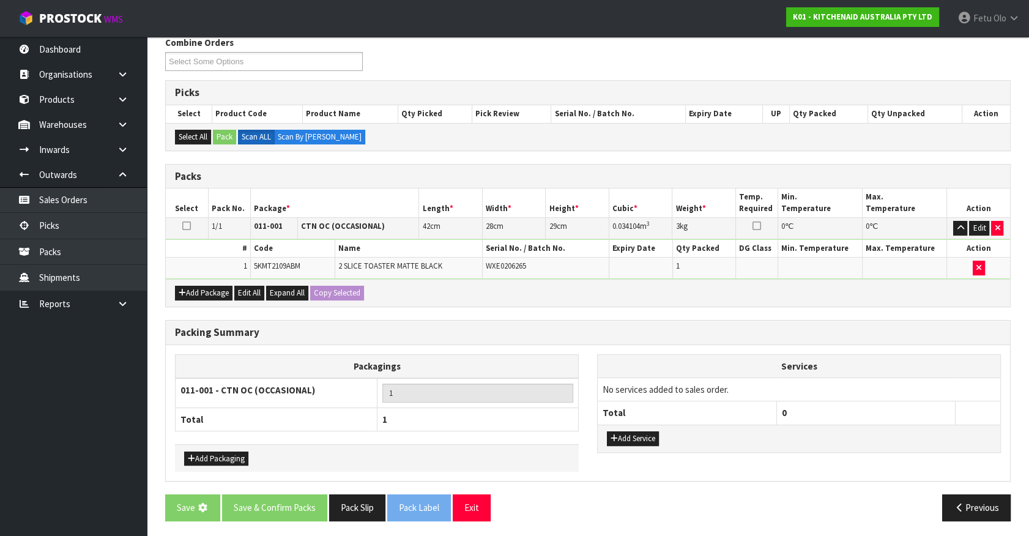
scroll to position [0, 0]
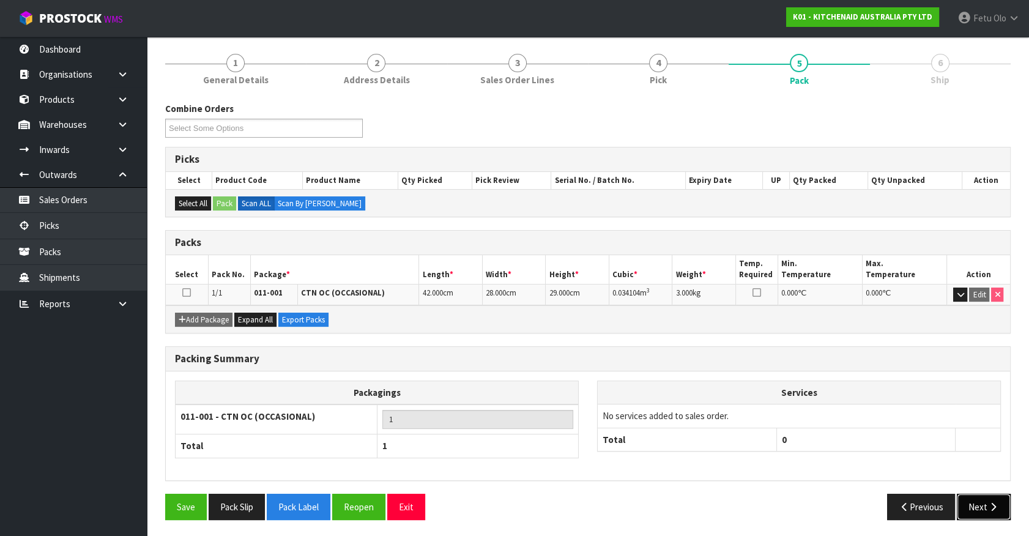
click at [986, 507] on button "Next" at bounding box center [984, 507] width 54 height 26
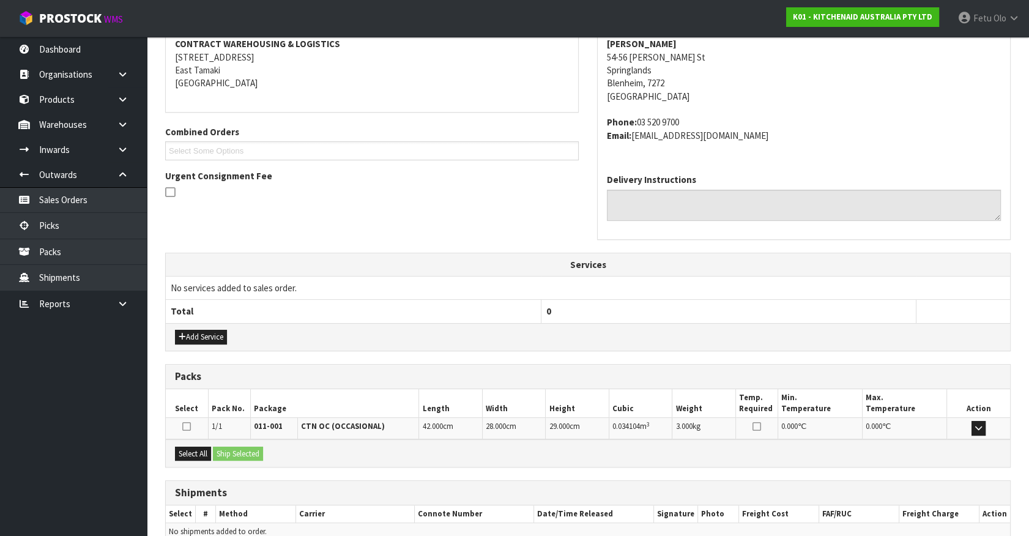
scroll to position [297, 0]
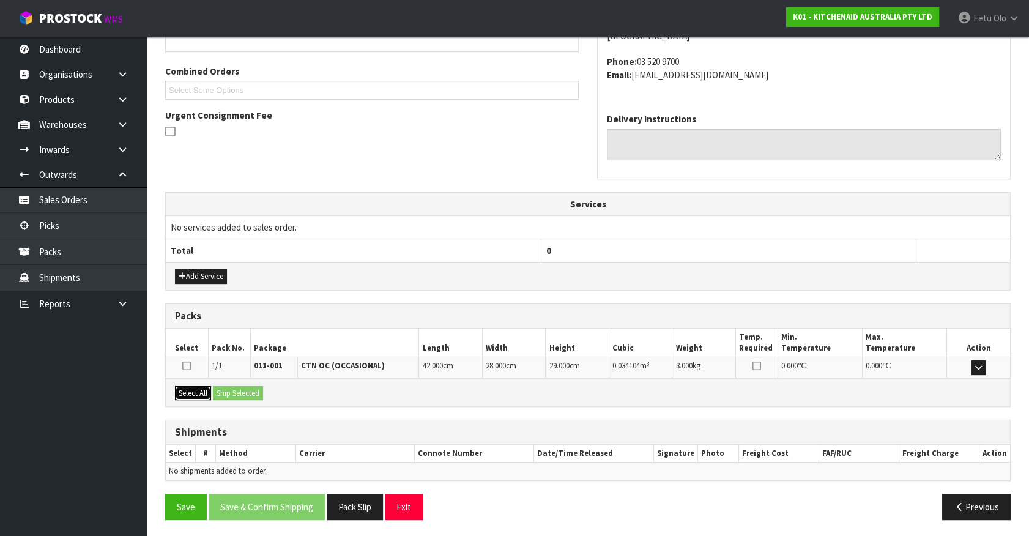
click at [215, 392] on div "Select All Ship Selected" at bounding box center [588, 393] width 845 height 28
drag, startPoint x: 200, startPoint y: 396, endPoint x: 226, endPoint y: 389, distance: 27.8
click at [200, 396] on button "Select All" at bounding box center [193, 393] width 36 height 15
click at [226, 389] on button "Ship Selected" at bounding box center [238, 393] width 50 height 15
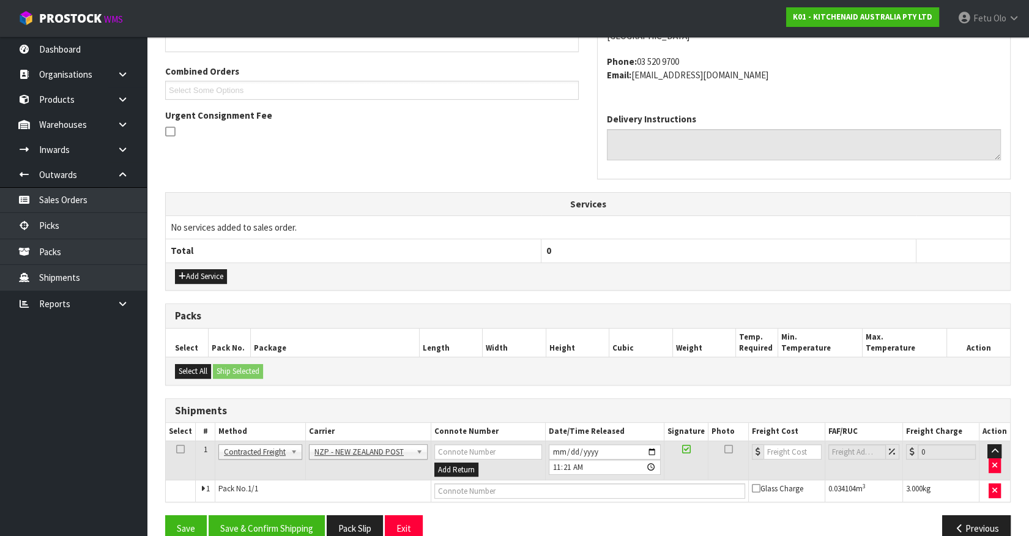
scroll to position [319, 0]
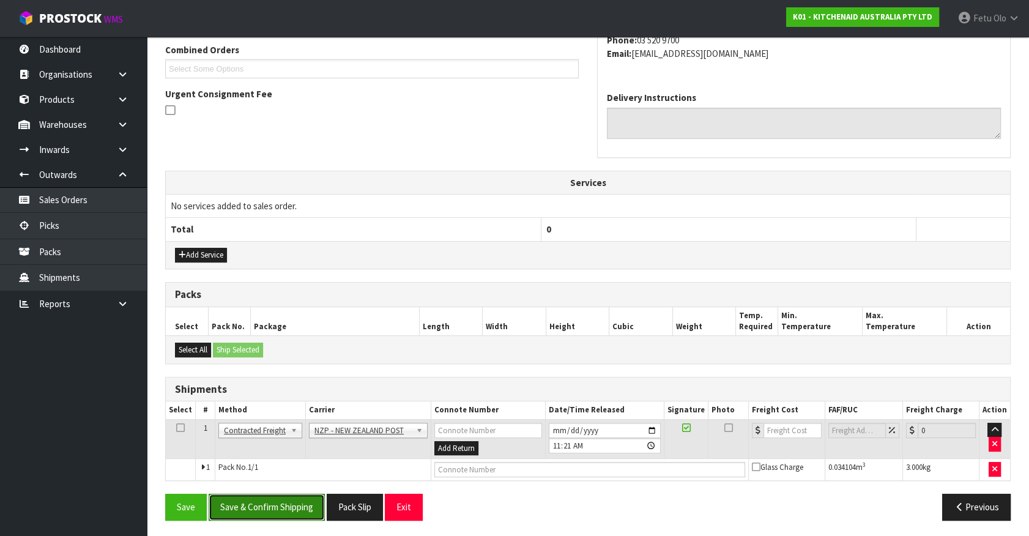
click at [299, 502] on button "Save & Confirm Shipping" at bounding box center [267, 507] width 116 height 26
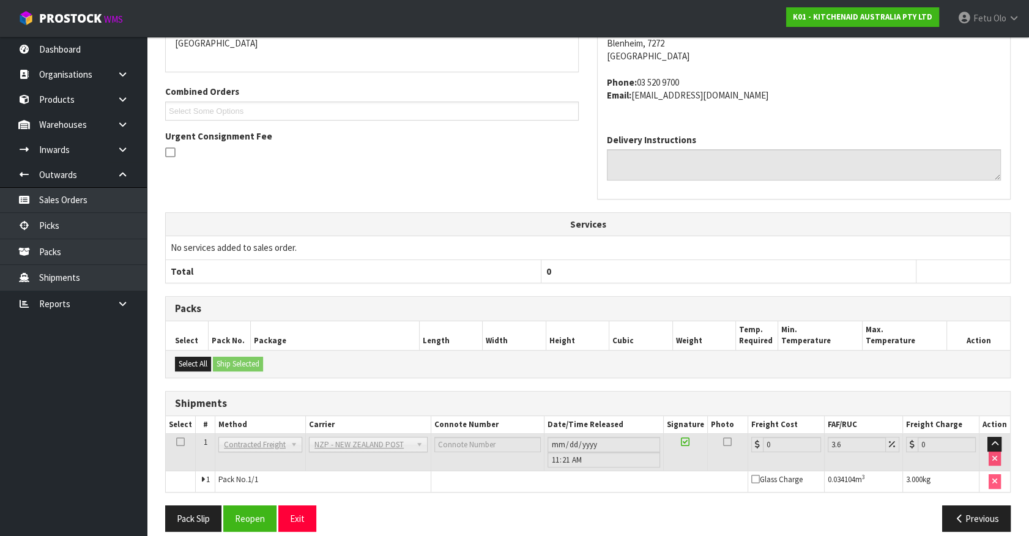
scroll to position [302, 0]
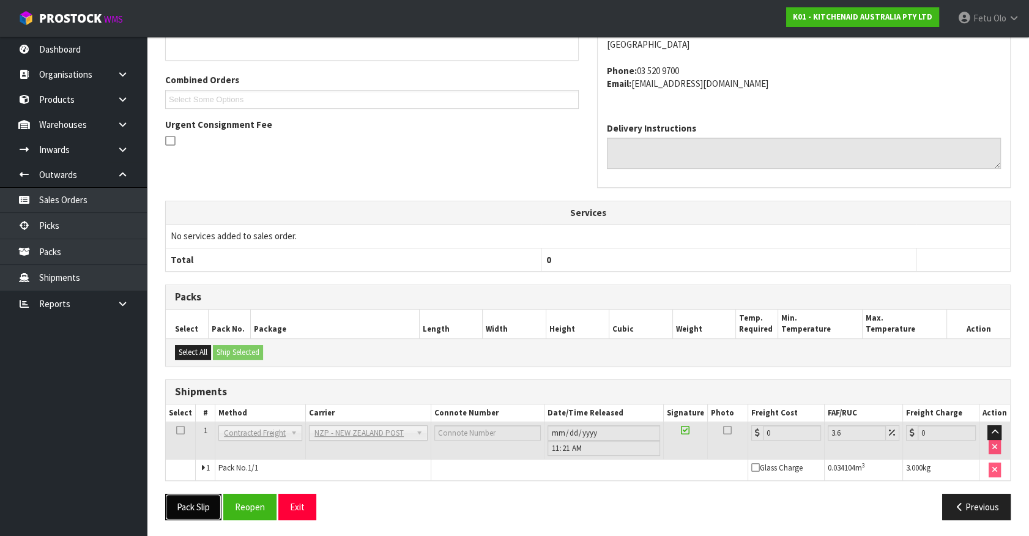
click at [195, 508] on button "Pack Slip" at bounding box center [193, 507] width 56 height 26
drag, startPoint x: 875, startPoint y: 370, endPoint x: 990, endPoint y: 384, distance: 115.9
click at [875, 370] on div "From Address CONTRACT WAREHOUSING & LOGISTICS [STREET_ADDRESS] Combined Orders …" at bounding box center [588, 241] width 846 height 578
click at [258, 500] on button "Reopen" at bounding box center [249, 507] width 53 height 26
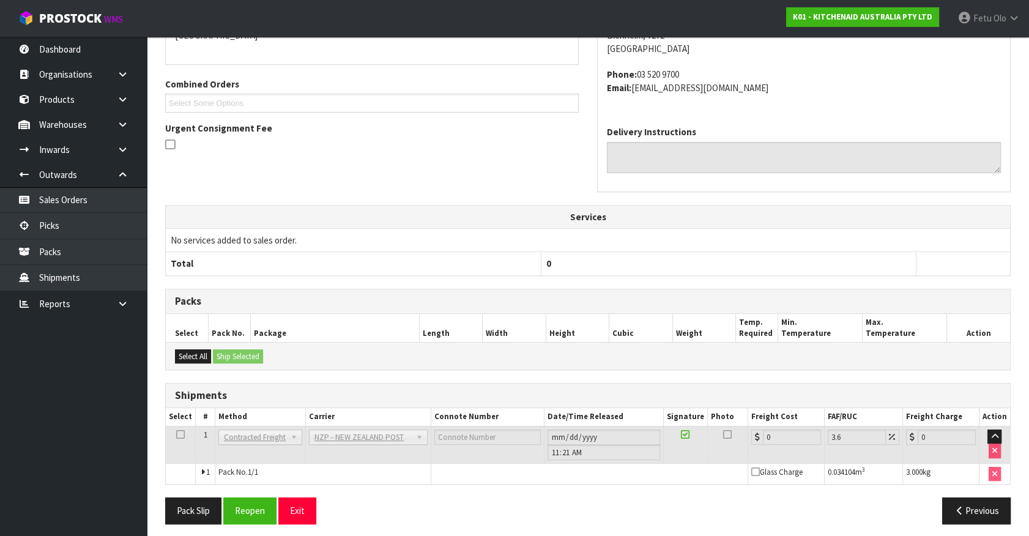
scroll to position [288, 0]
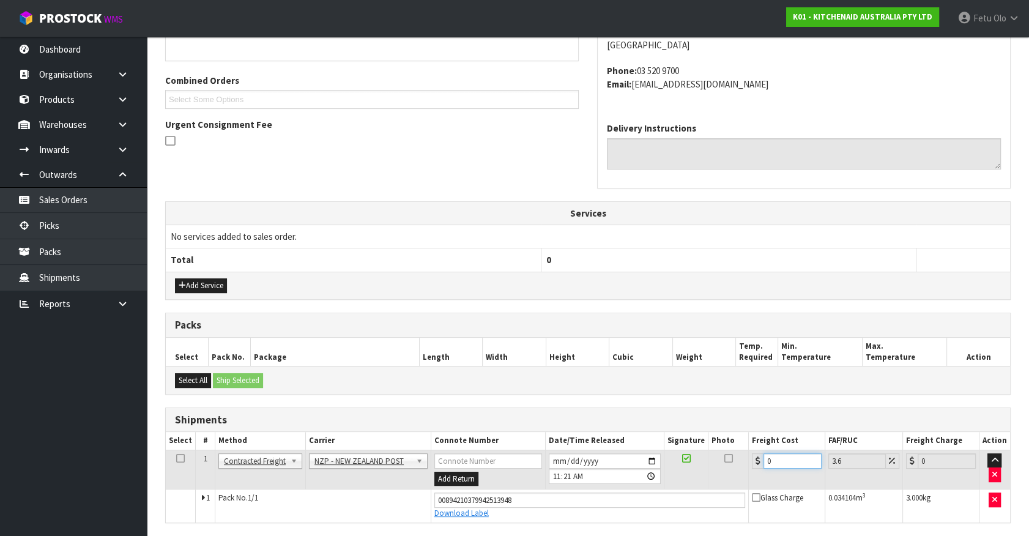
drag, startPoint x: 785, startPoint y: 460, endPoint x: 520, endPoint y: 501, distance: 268.2
click at [520, 501] on tbody "1 Client Local Pickup Customer Local Pickup Company Freight Contracted Freight …" at bounding box center [588, 486] width 845 height 72
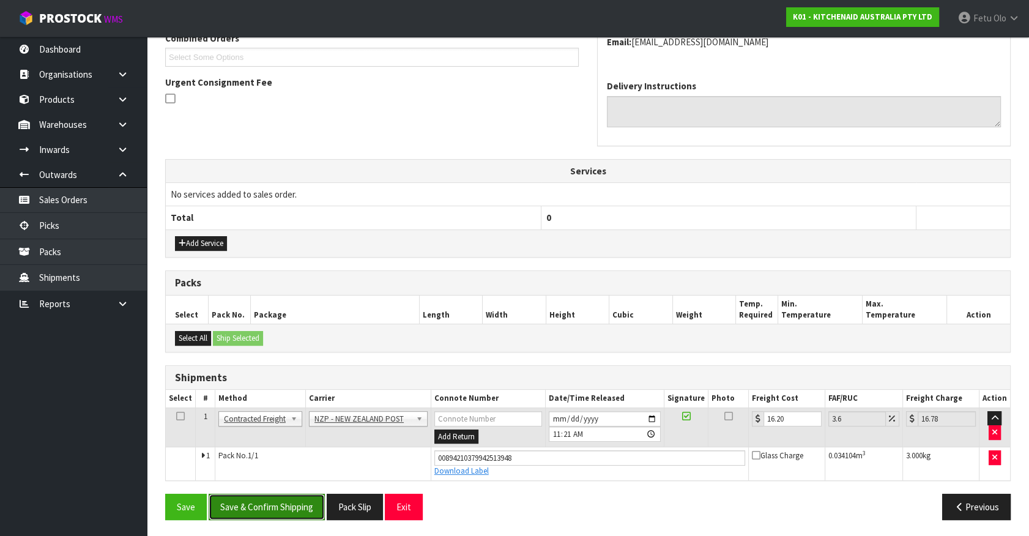
click at [289, 505] on button "Save & Confirm Shipping" at bounding box center [267, 507] width 116 height 26
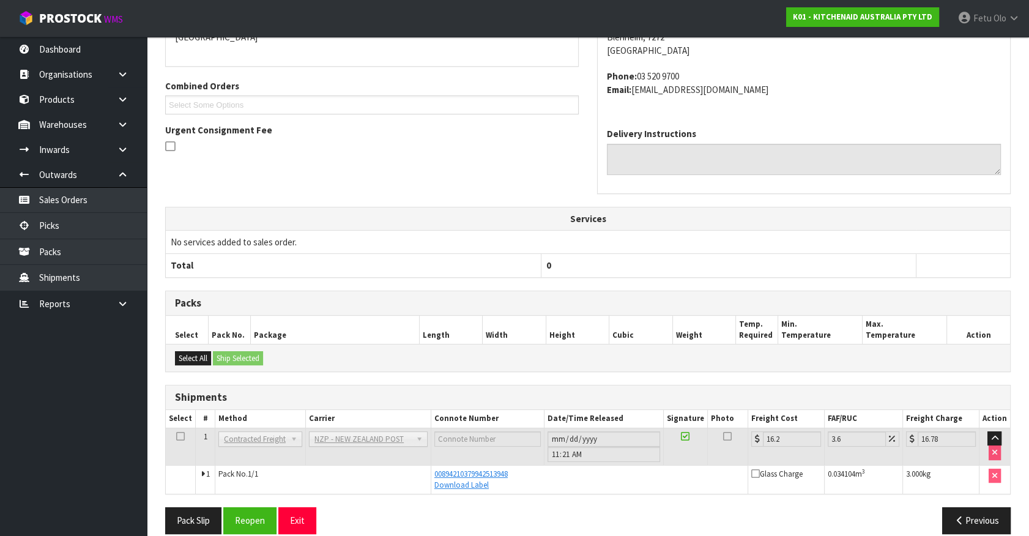
scroll to position [297, 0]
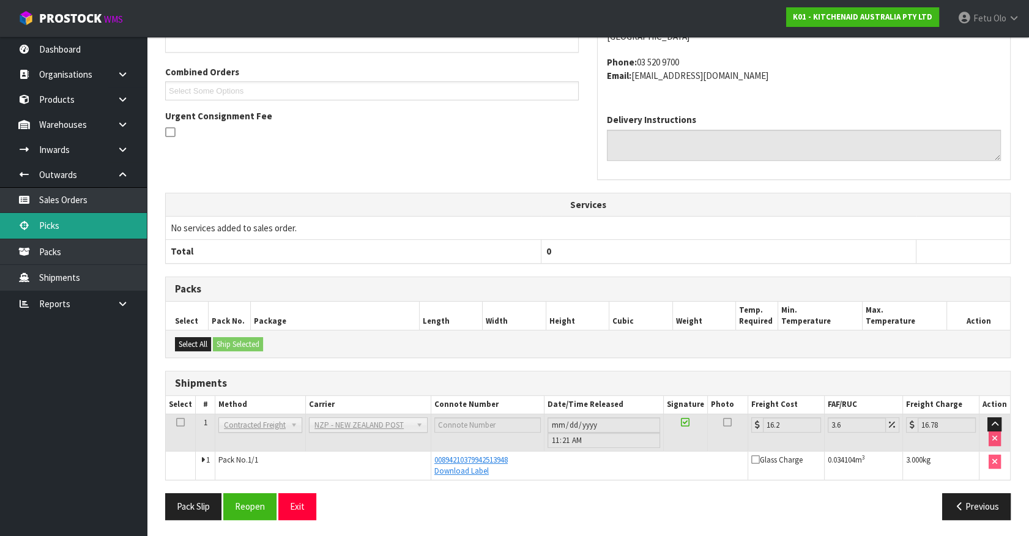
click at [41, 233] on link "Picks" at bounding box center [73, 225] width 147 height 25
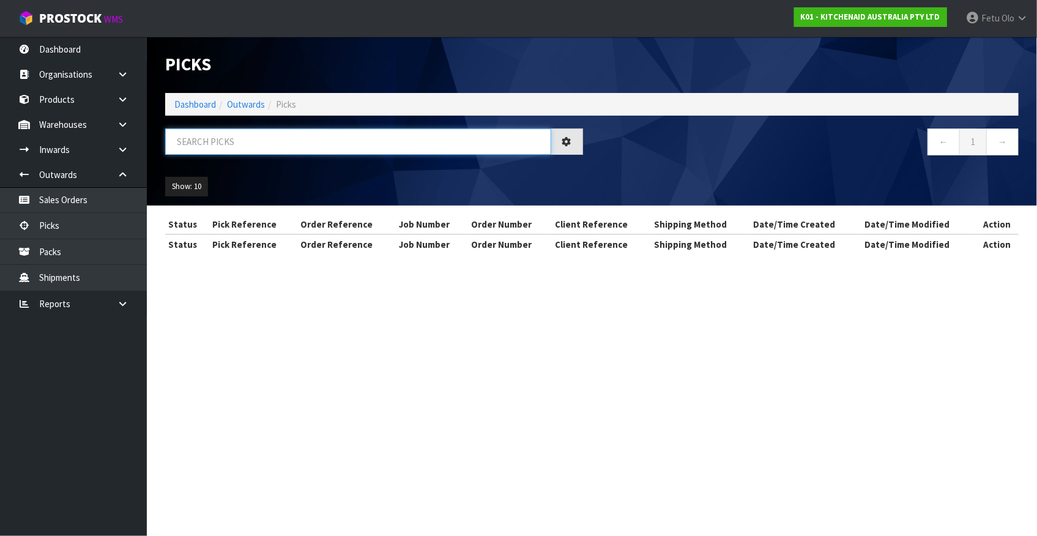
click at [311, 140] on input "text" at bounding box center [358, 142] width 386 height 26
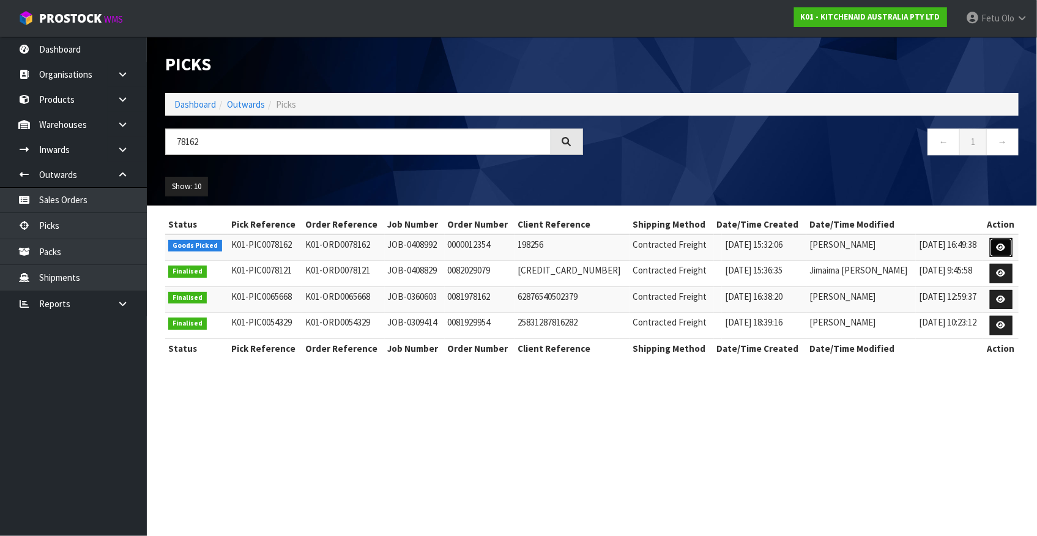
click at [999, 246] on icon at bounding box center [1001, 248] width 9 height 8
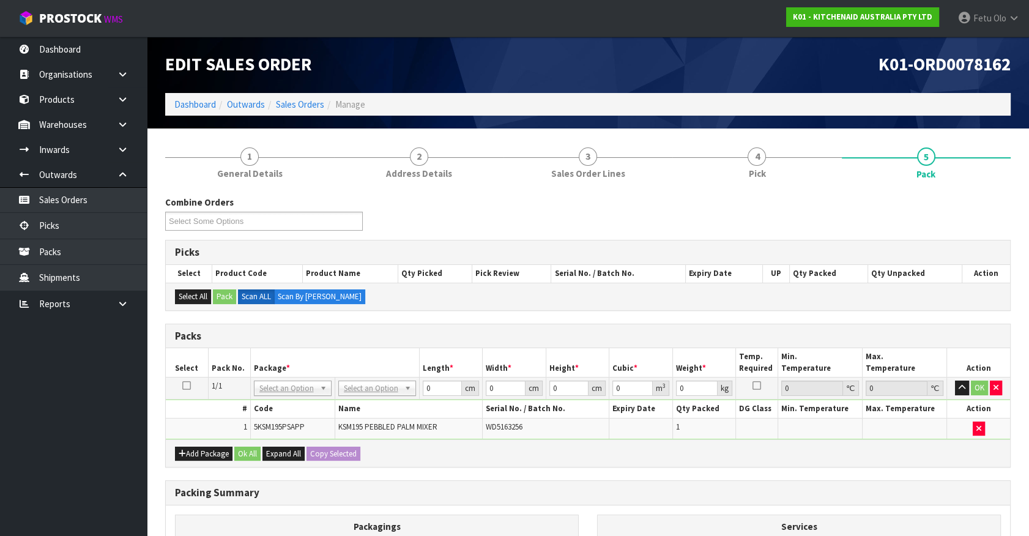
click at [275, 378] on table "Select Pack No. Package * Length * Width * Height * Cubic * Weight * Temp. Requ…" at bounding box center [588, 393] width 845 height 91
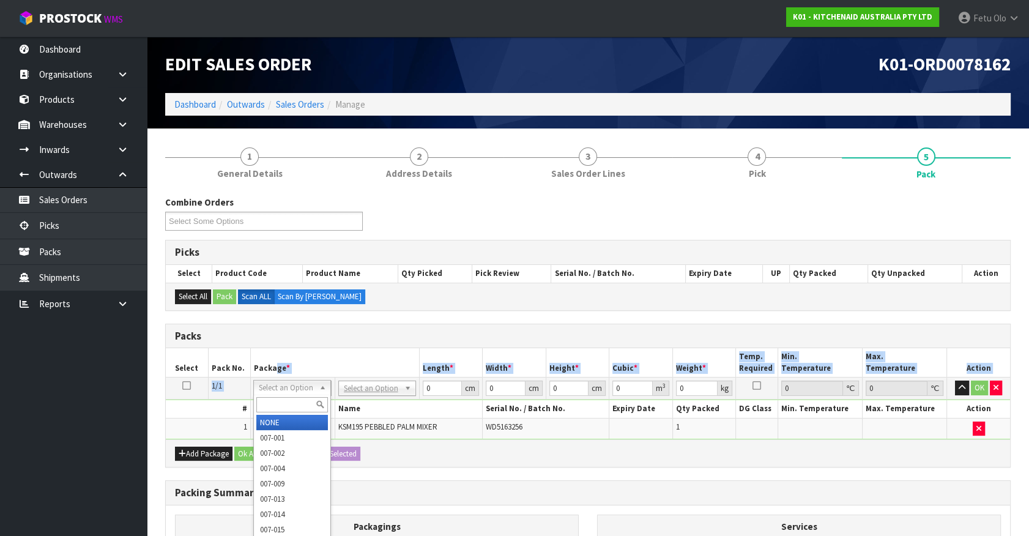
drag, startPoint x: 278, startPoint y: 386, endPoint x: 285, endPoint y: 427, distance: 41.5
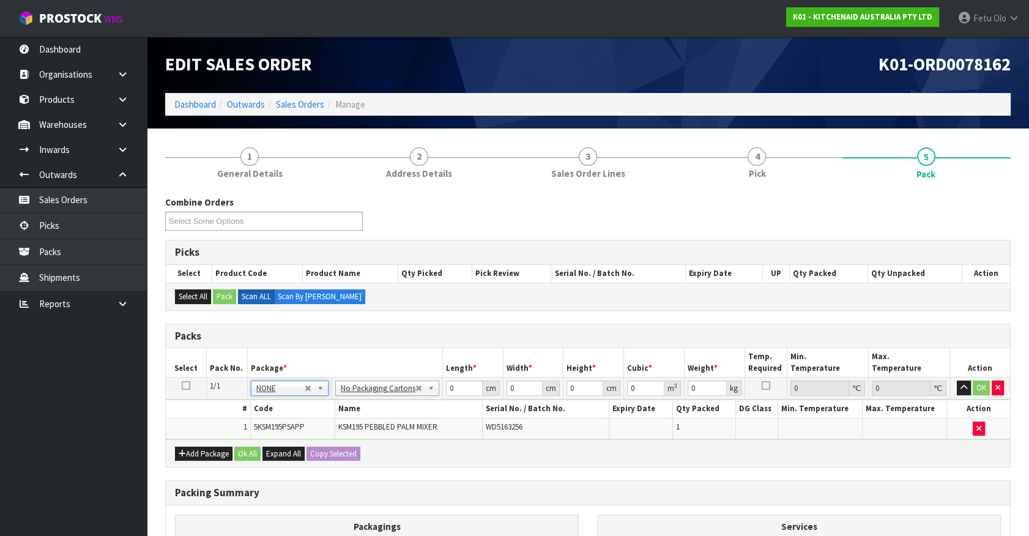
click at [403, 411] on th "Name" at bounding box center [409, 409] width 148 height 18
drag, startPoint x: 455, startPoint y: 389, endPoint x: 378, endPoint y: 406, distance: 78.4
click at [378, 406] on tbody "1/1 NONE 007-001 007-002 007-004 007-009 007-013 007-014 007-015 007-017 007-01…" at bounding box center [588, 409] width 845 height 62
click button "OK" at bounding box center [981, 388] width 17 height 15
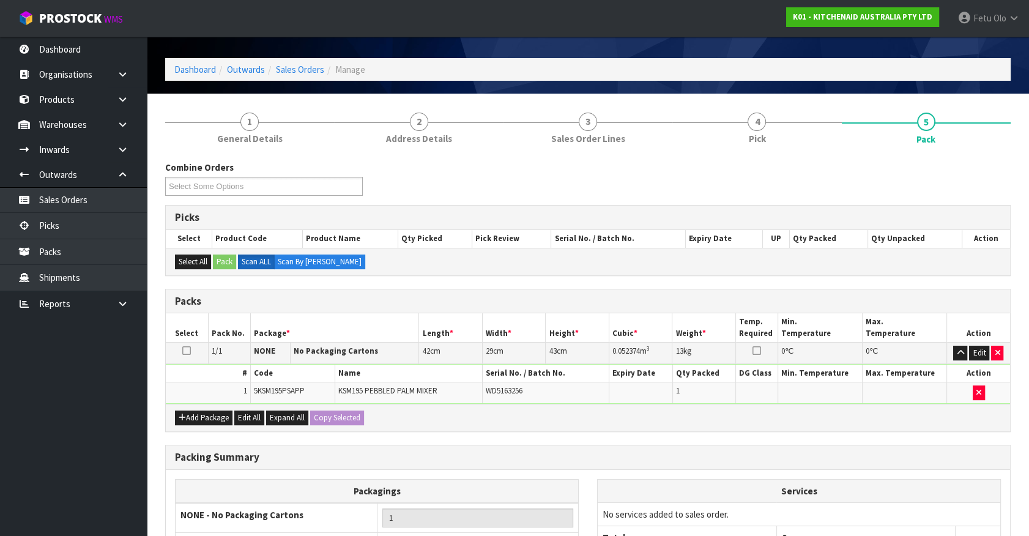
scroll to position [160, 0]
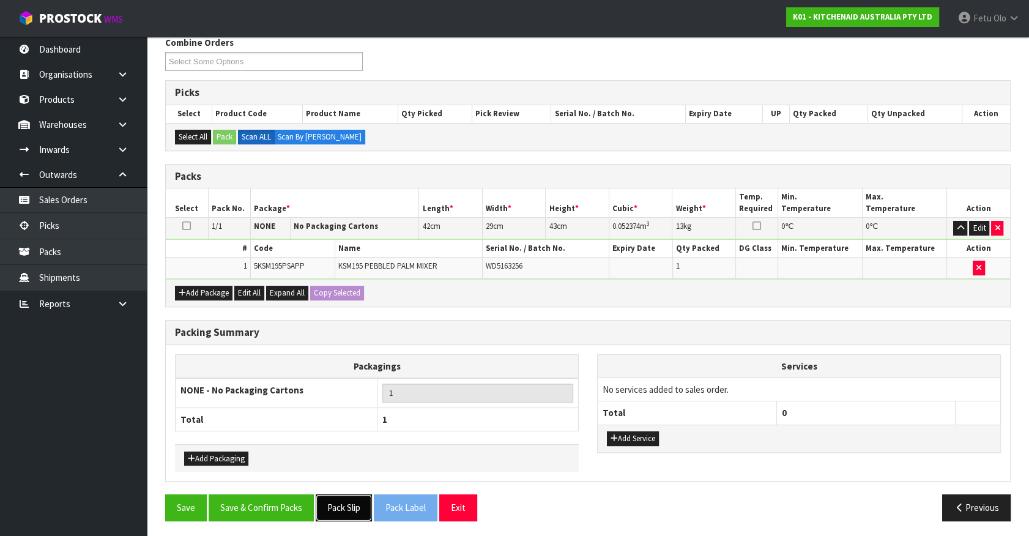
click at [334, 513] on button "Pack Slip" at bounding box center [344, 508] width 56 height 26
drag, startPoint x: 256, startPoint y: 505, endPoint x: 293, endPoint y: 525, distance: 41.9
click at [256, 505] on button "Save & Confirm Packs" at bounding box center [261, 508] width 105 height 26
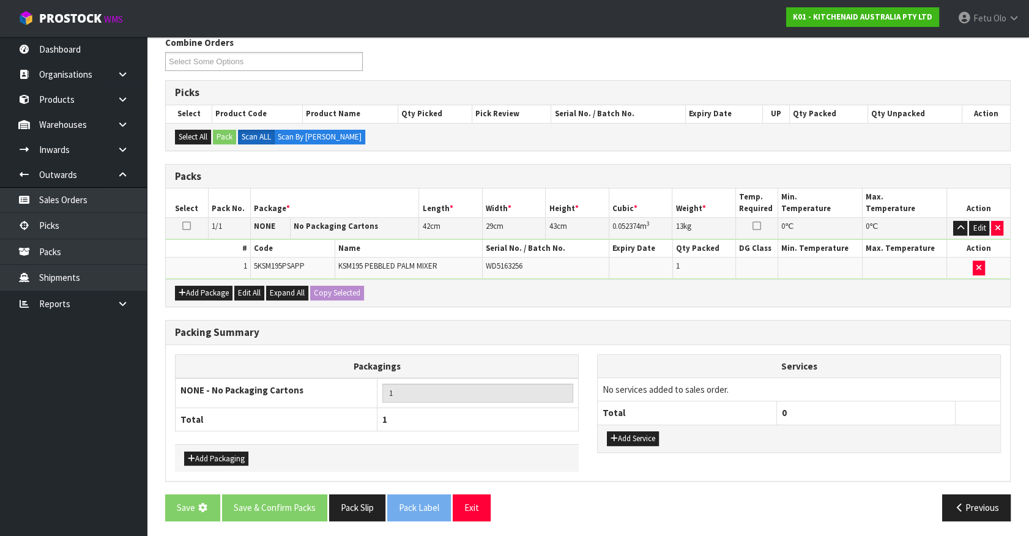
scroll to position [0, 0]
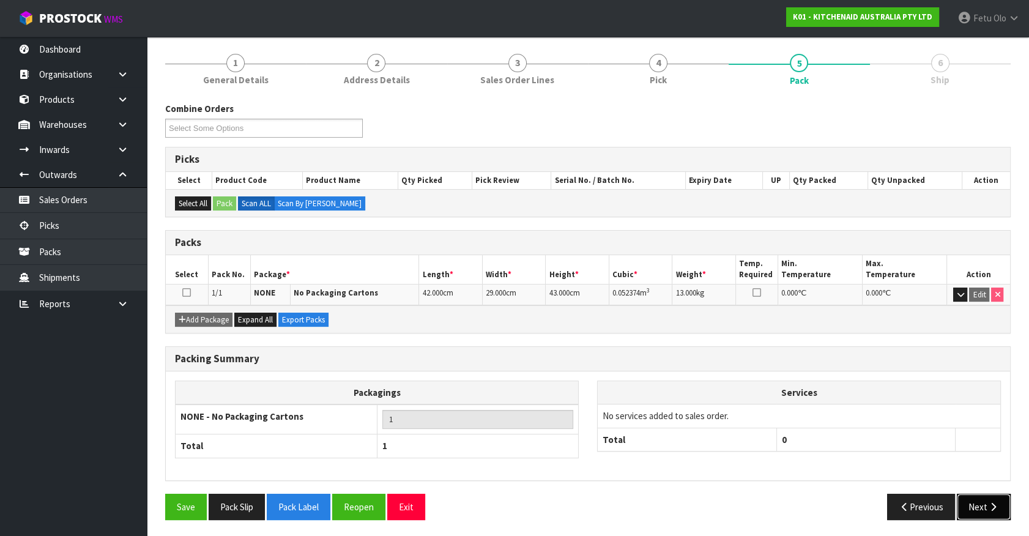
click at [982, 494] on button "Next" at bounding box center [984, 507] width 54 height 26
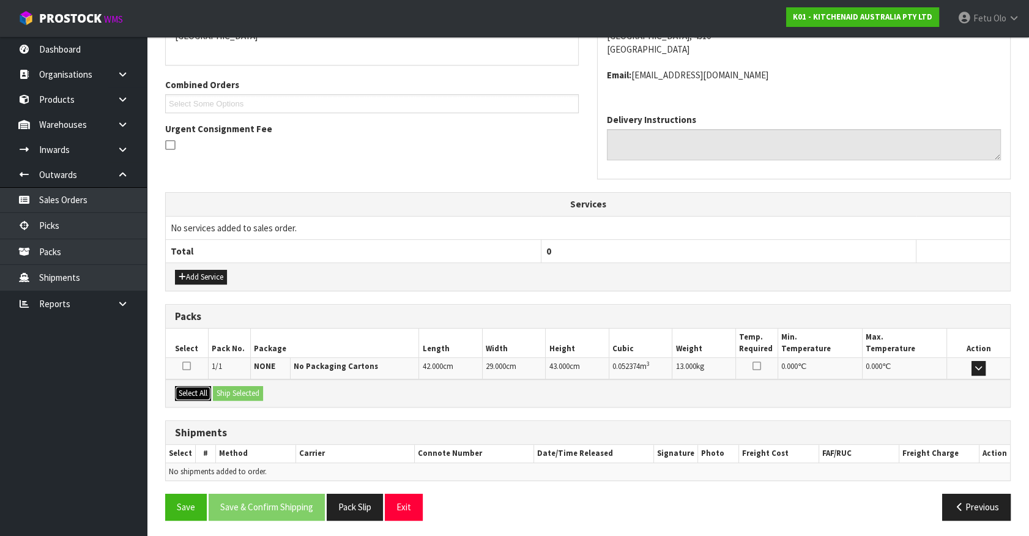
click at [193, 394] on button "Select All" at bounding box center [193, 393] width 36 height 15
click at [223, 394] on button "Ship Selected" at bounding box center [238, 393] width 50 height 15
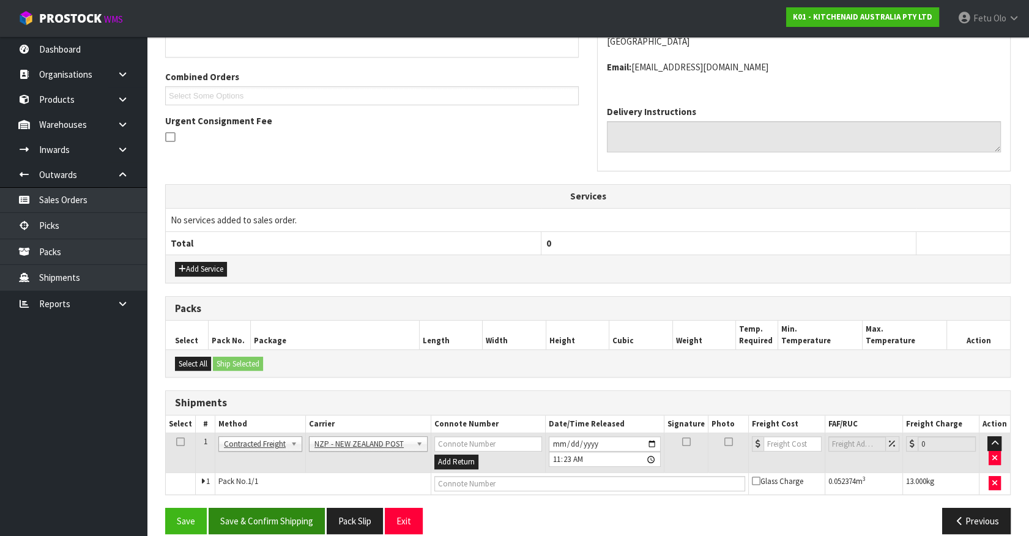
scroll to position [306, 0]
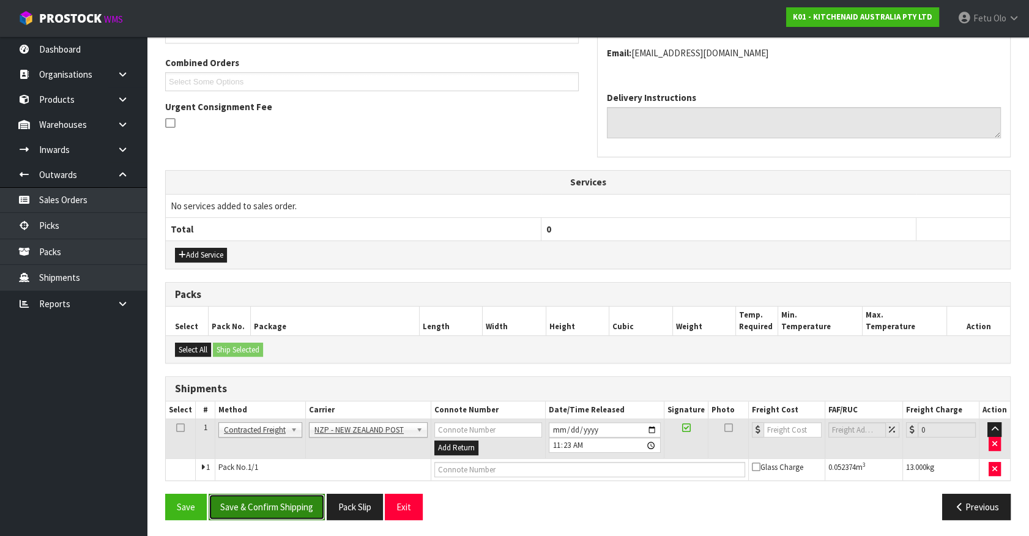
click at [287, 499] on button "Save & Confirm Shipping" at bounding box center [267, 507] width 116 height 26
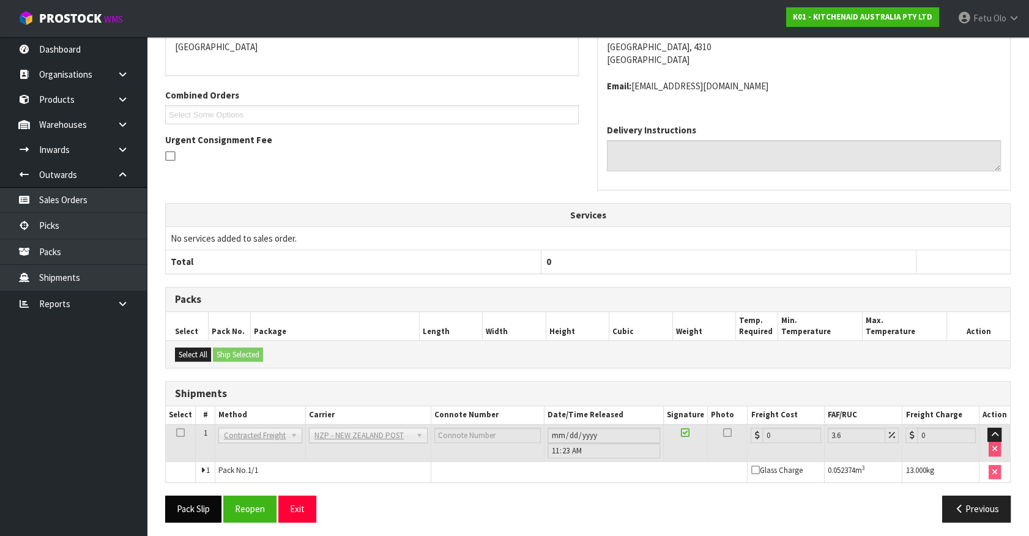
scroll to position [288, 0]
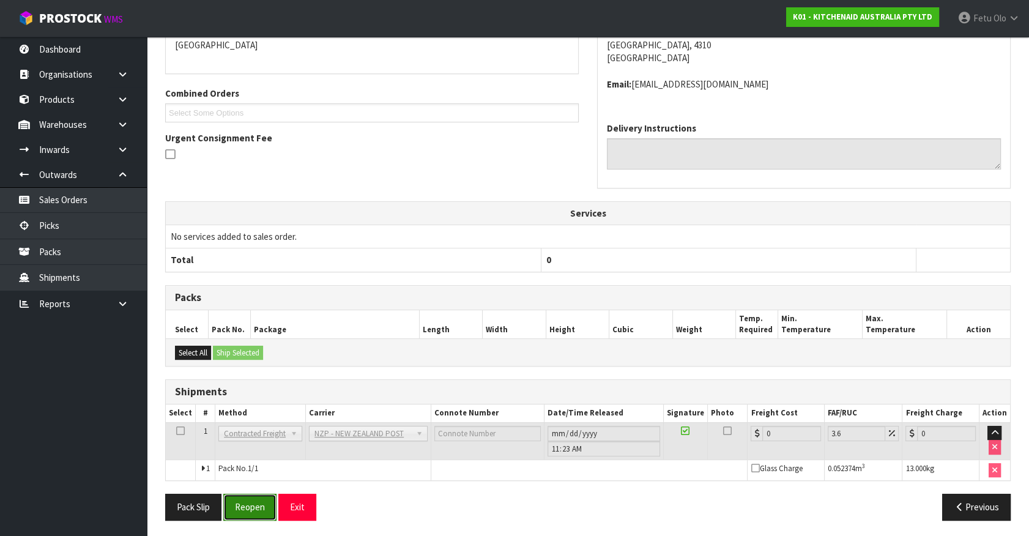
click at [245, 502] on button "Reopen" at bounding box center [249, 507] width 53 height 26
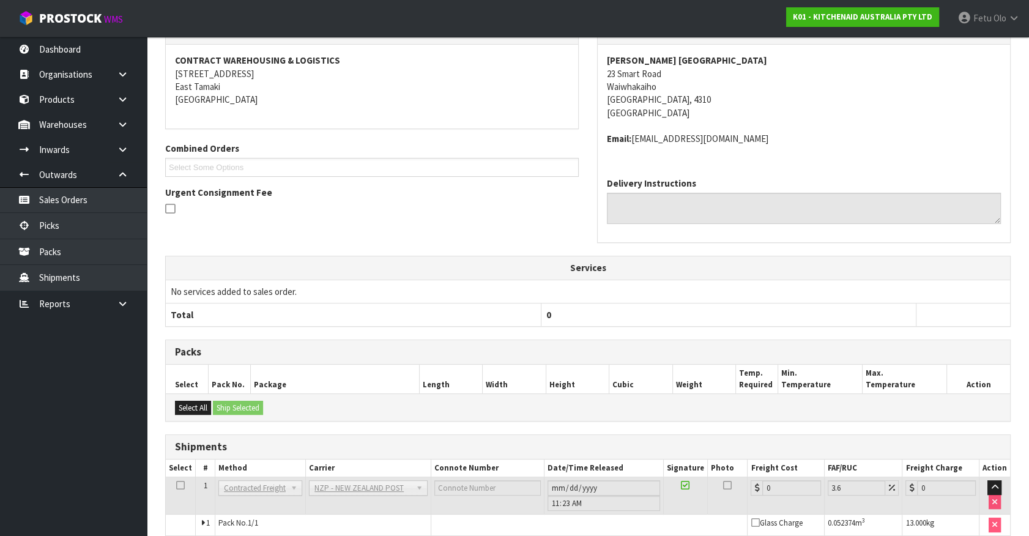
scroll to position [275, 0]
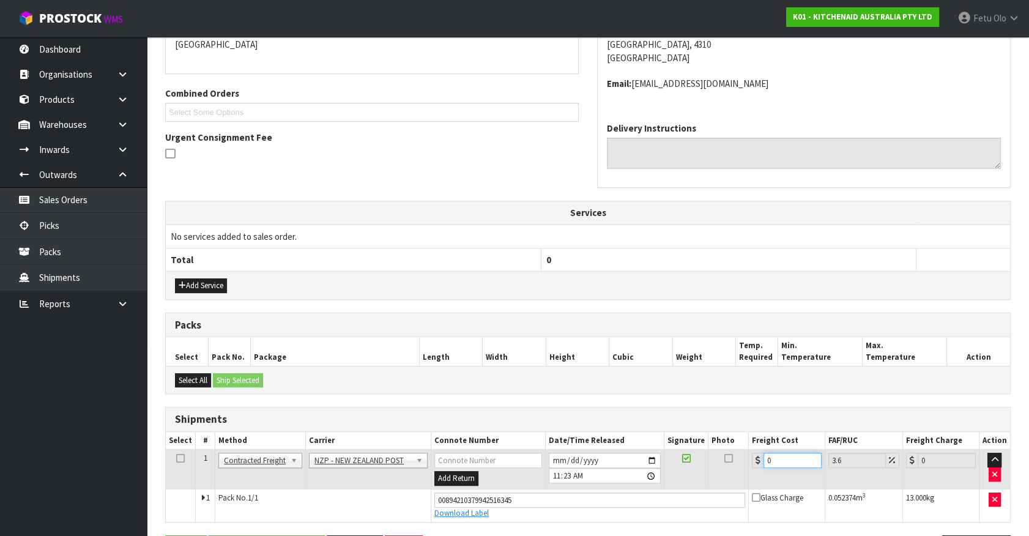
drag, startPoint x: 785, startPoint y: 460, endPoint x: 505, endPoint y: 513, distance: 285.3
click at [505, 513] on tbody "1 Client Local Pickup Customer Local Pickup Company Freight Contracted Freight …" at bounding box center [588, 486] width 845 height 72
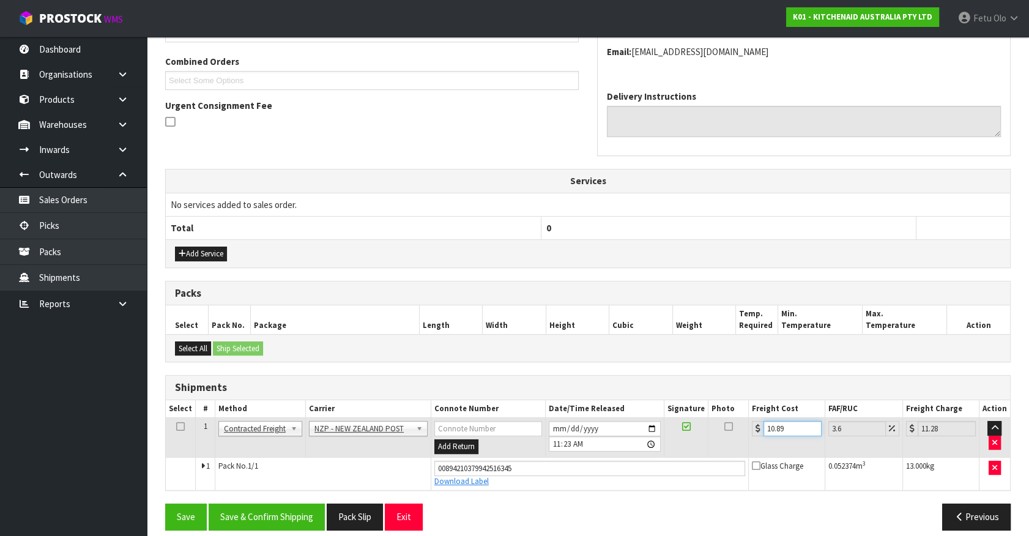
scroll to position [317, 0]
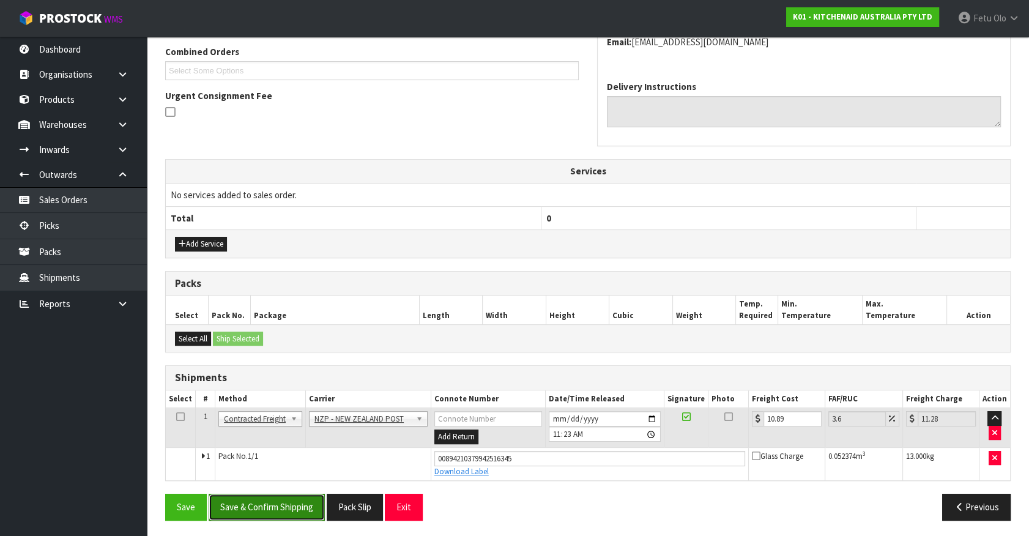
click at [293, 507] on button "Save & Confirm Shipping" at bounding box center [267, 507] width 116 height 26
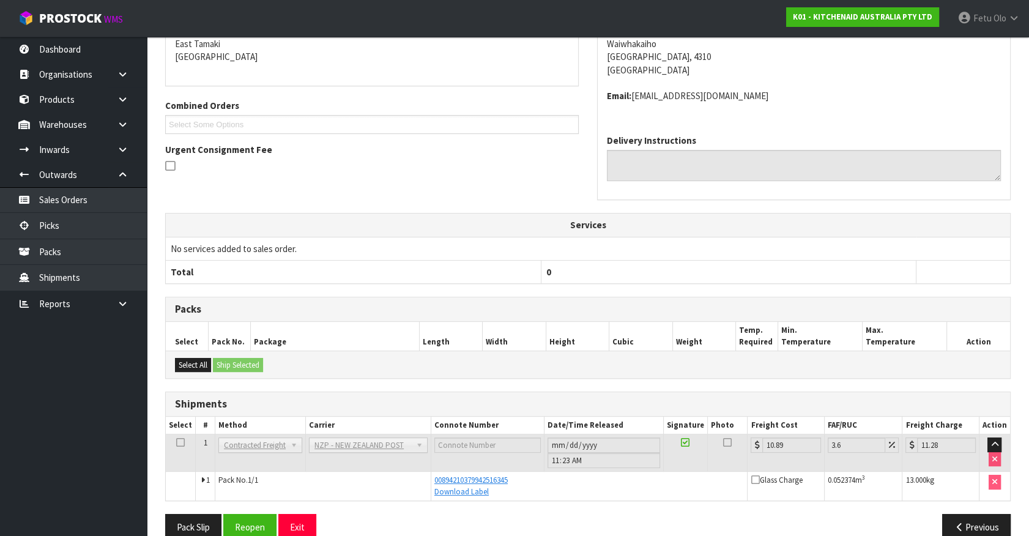
scroll to position [284, 0]
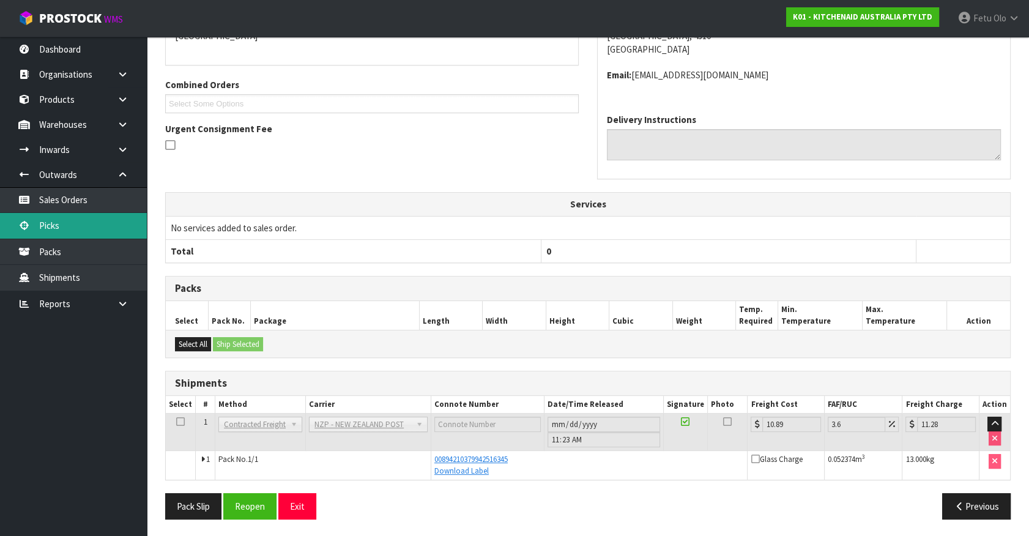
click at [58, 218] on link "Picks" at bounding box center [73, 225] width 147 height 25
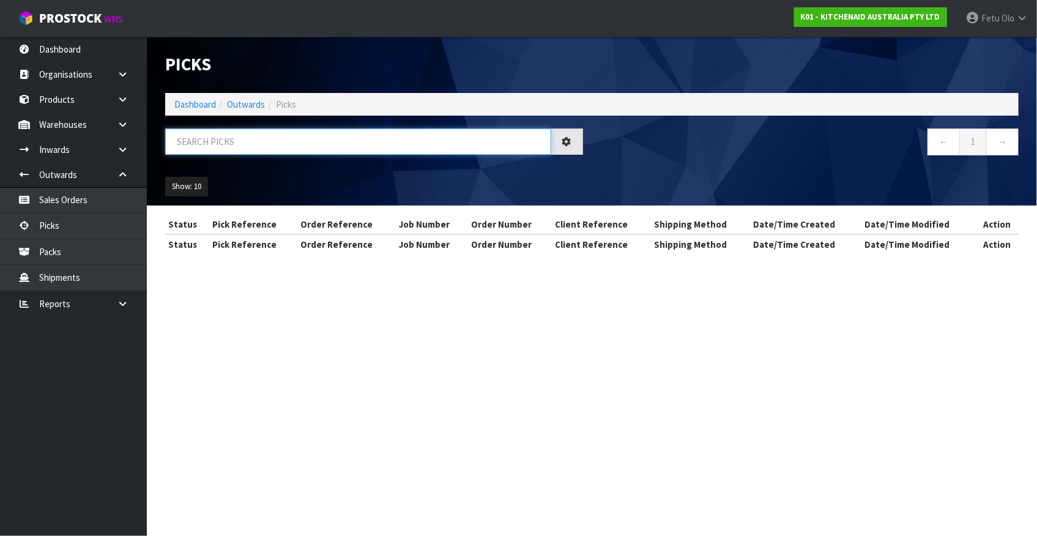
click at [265, 141] on input "text" at bounding box center [358, 142] width 386 height 26
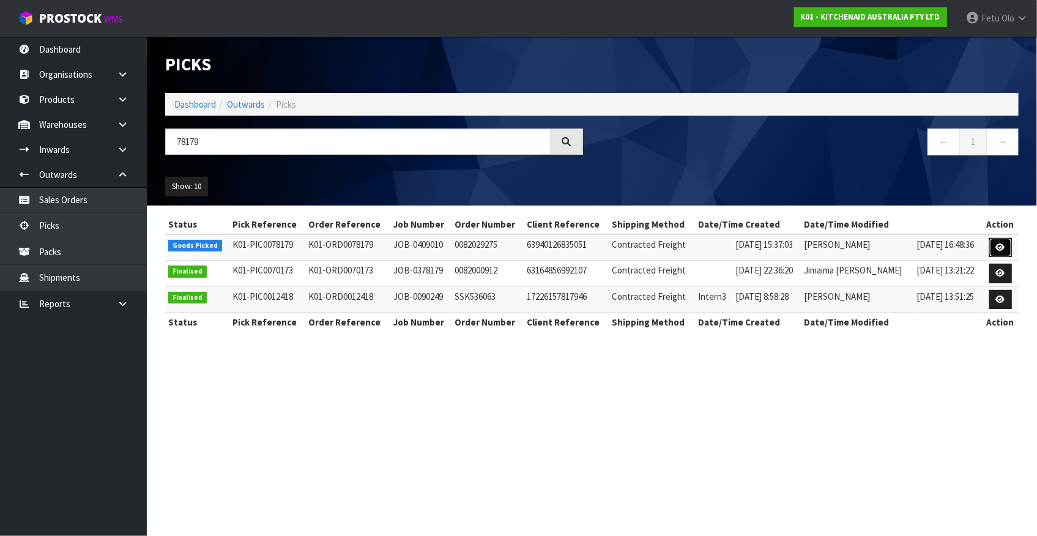
click at [1003, 250] on icon at bounding box center [1000, 248] width 9 height 8
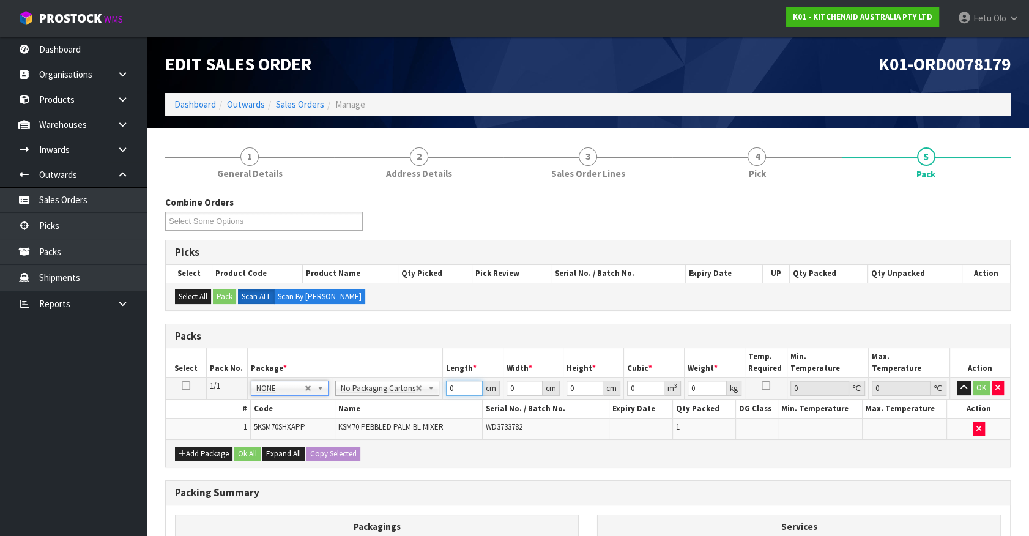
click at [315, 449] on div "Packs Select Pack No. Package * Length * Width * Height * Cubic * Weight * Temp…" at bounding box center [588, 396] width 846 height 144
click button "OK" at bounding box center [981, 388] width 17 height 15
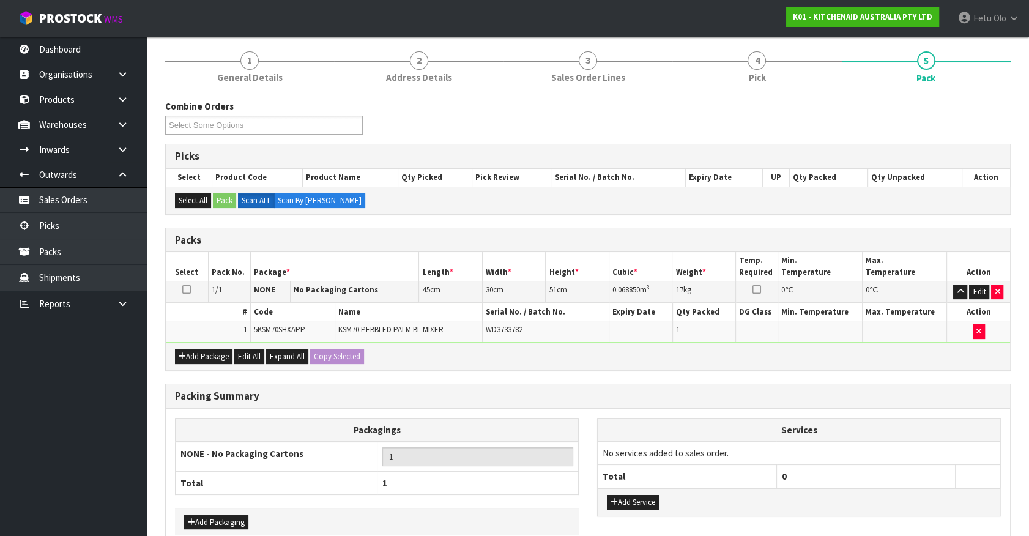
scroll to position [160, 0]
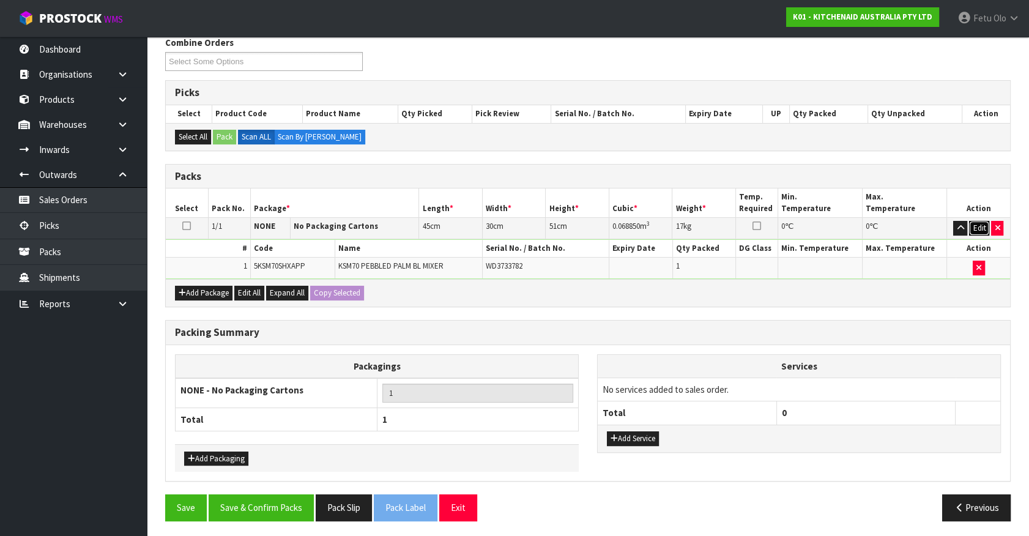
click at [979, 223] on button "Edit" at bounding box center [979, 228] width 20 height 15
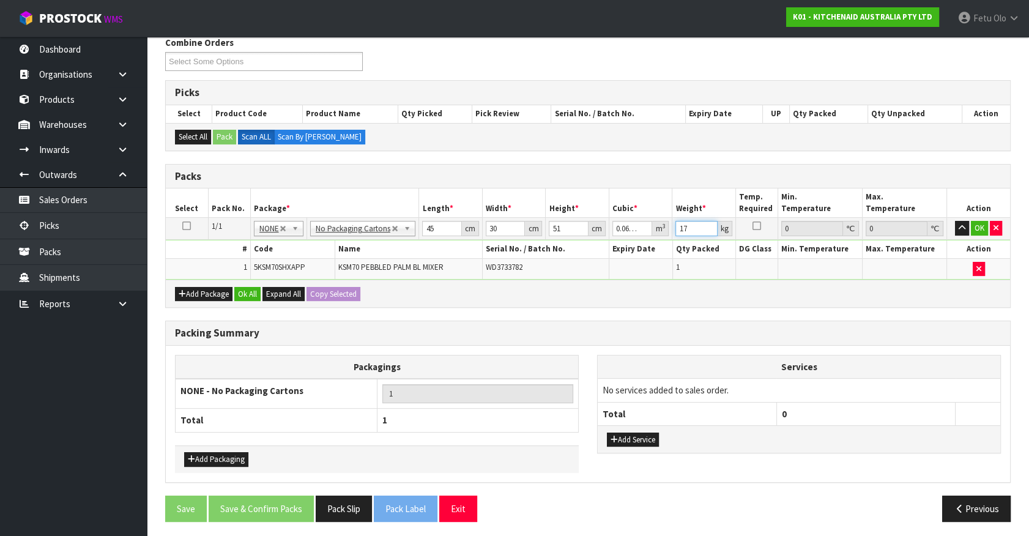
drag, startPoint x: 659, startPoint y: 235, endPoint x: 583, endPoint y: 282, distance: 89.9
click at [583, 282] on div "Packs Select Pack No. Package * Length * Width * Height * Cubic * Weight * Temp…" at bounding box center [588, 236] width 846 height 144
click button "OK" at bounding box center [979, 228] width 17 height 15
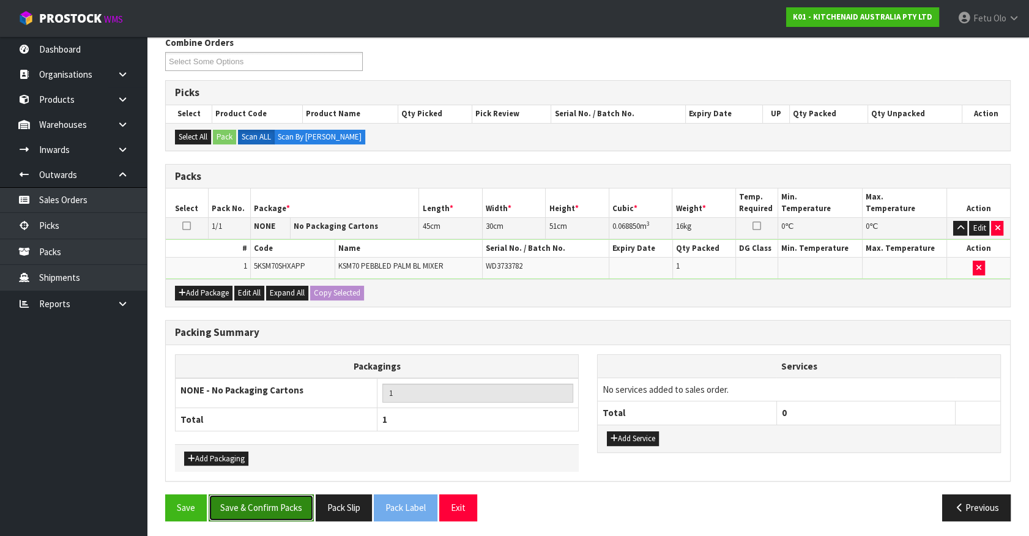
click at [280, 495] on button "Save & Confirm Packs" at bounding box center [261, 508] width 105 height 26
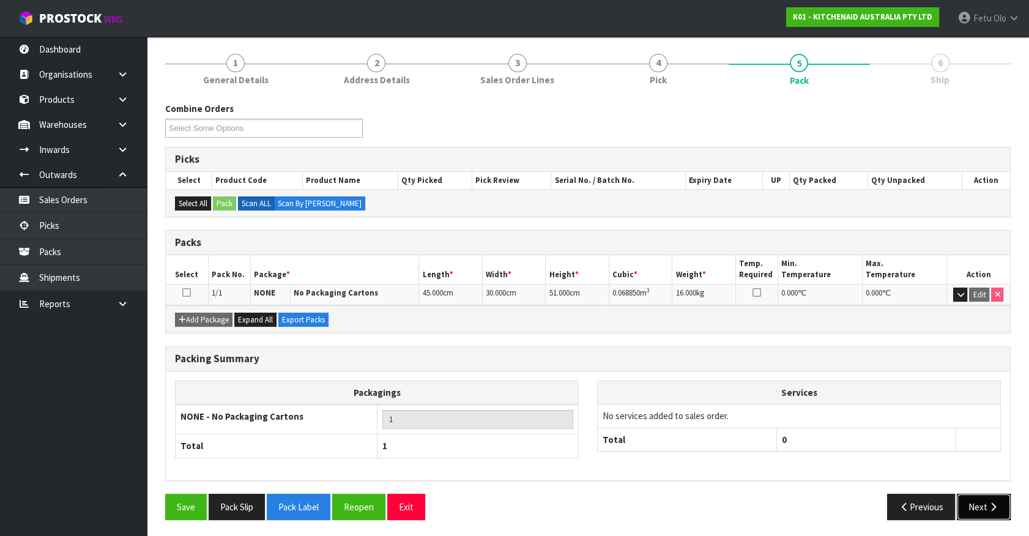
click at [979, 496] on button "Next" at bounding box center [984, 507] width 54 height 26
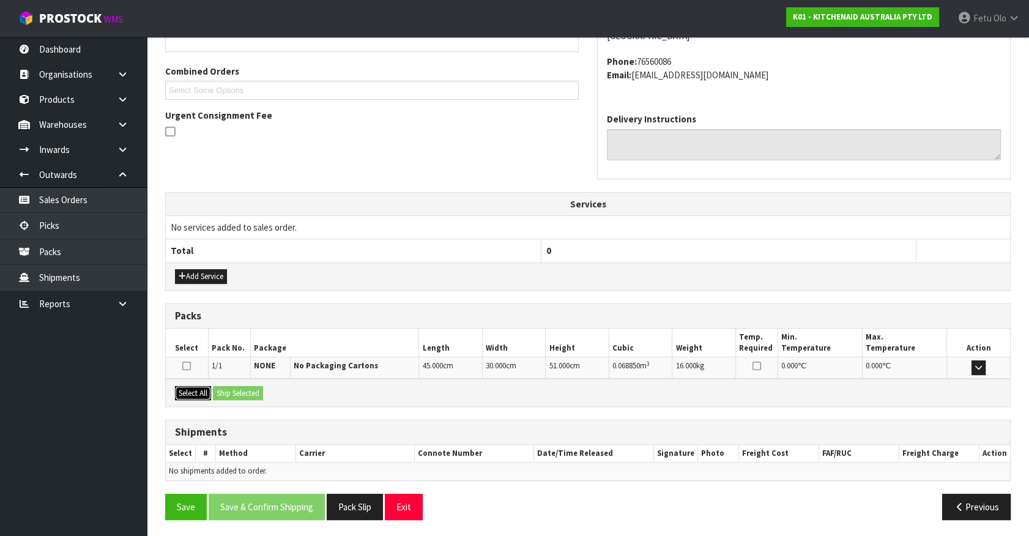
click at [191, 395] on button "Select All" at bounding box center [193, 393] width 36 height 15
click at [240, 393] on button "Ship Selected" at bounding box center [238, 393] width 50 height 15
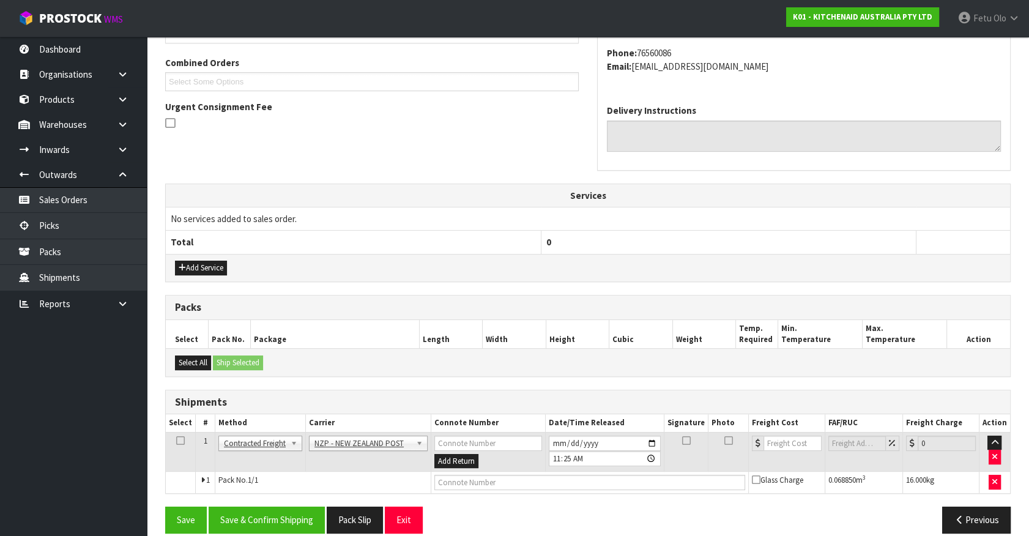
scroll to position [319, 0]
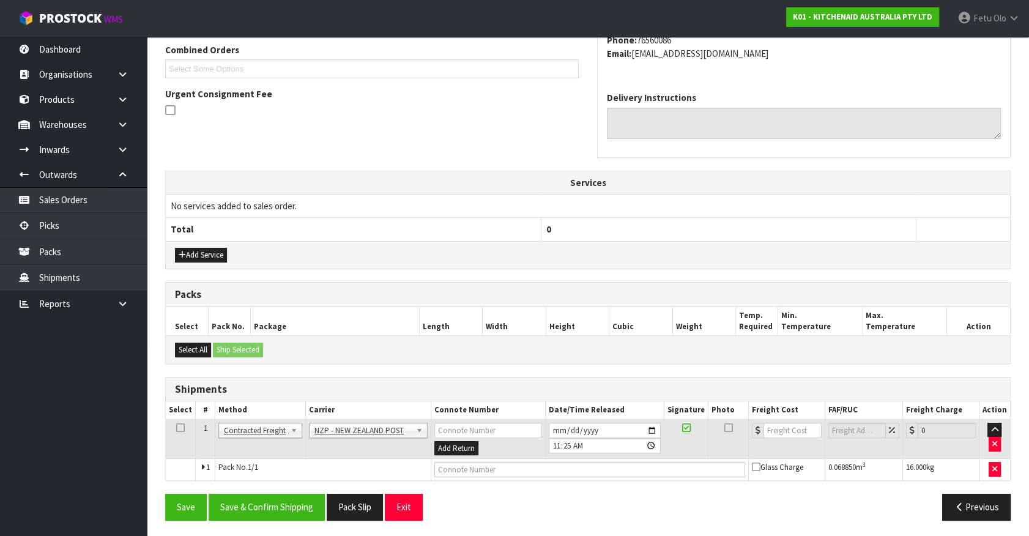
click at [301, 517] on div "Save Save & Confirm Shipping Pack Slip Exit Previous" at bounding box center [588, 511] width 864 height 35
click at [300, 480] on div "From Address CONTRACT WAREHOUSING & LOGISTICS [STREET_ADDRESS] Combined Orders …" at bounding box center [588, 225] width 846 height 608
click at [291, 504] on button "Save & Confirm Shipping" at bounding box center [267, 507] width 116 height 26
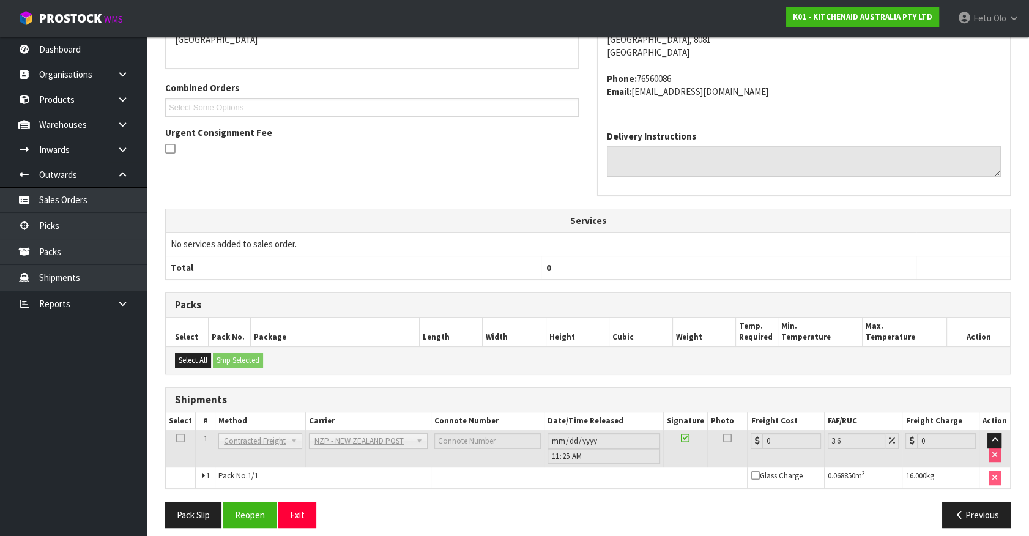
scroll to position [302, 0]
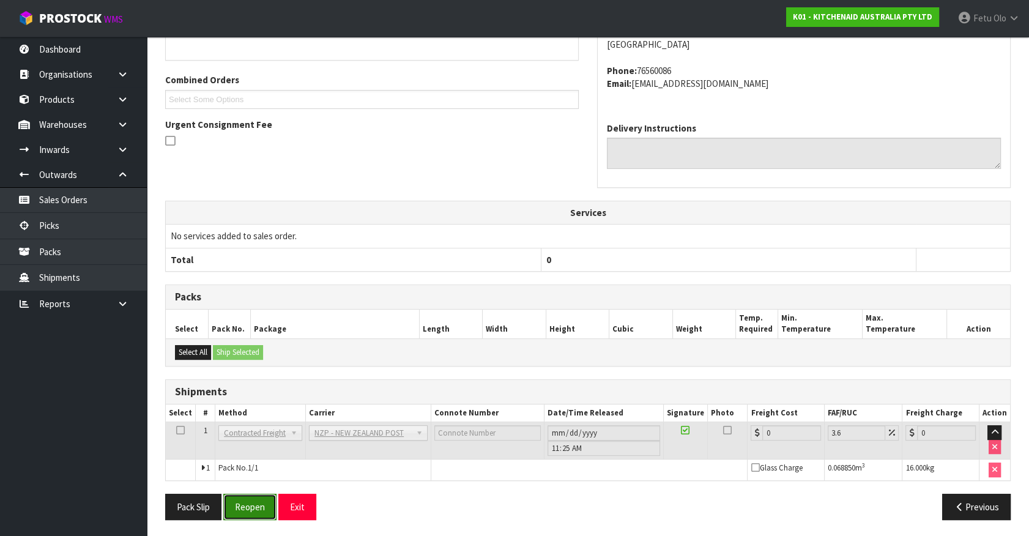
click at [258, 511] on button "Reopen" at bounding box center [249, 507] width 53 height 26
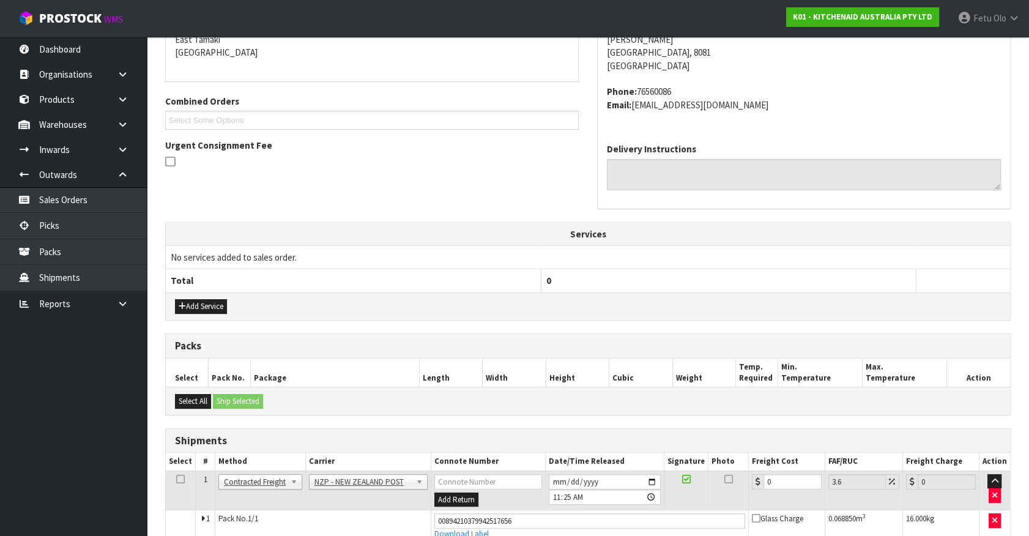
scroll to position [288, 0]
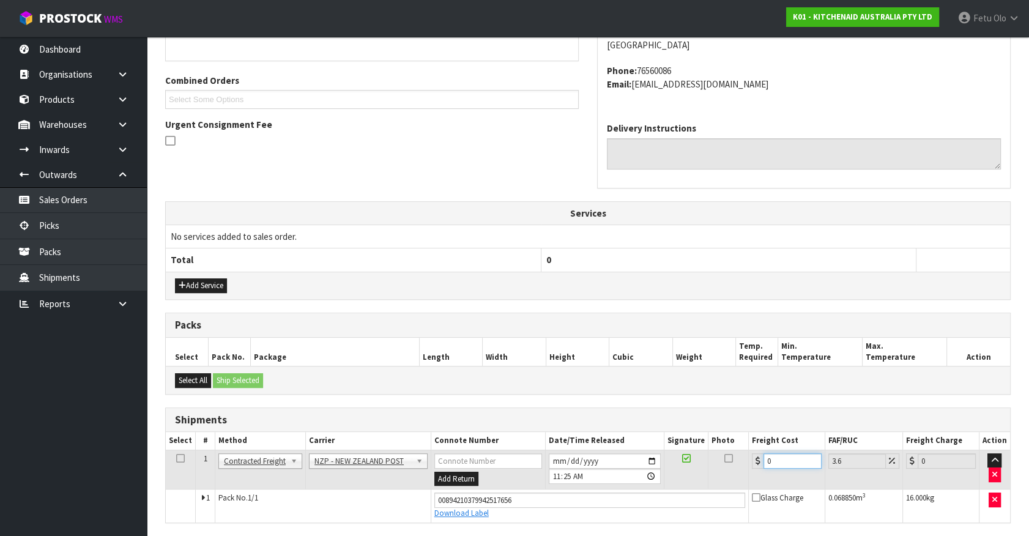
drag, startPoint x: 783, startPoint y: 459, endPoint x: 541, endPoint y: 476, distance: 242.4
click at [541, 476] on tr "1 Client Local Pickup Customer Local Pickup Company Freight Contracted Freight …" at bounding box center [588, 470] width 845 height 40
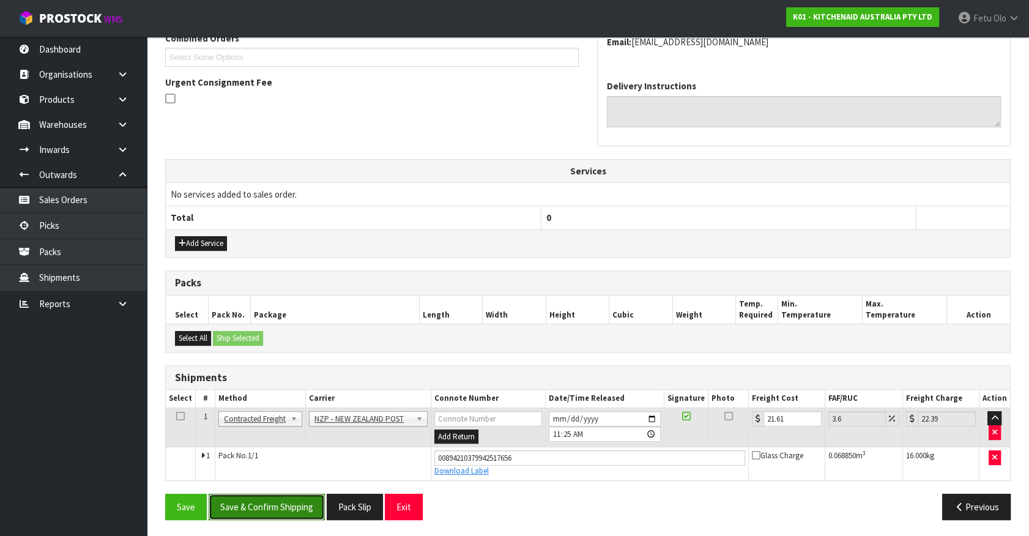
click at [269, 509] on button "Save & Confirm Shipping" at bounding box center [267, 507] width 116 height 26
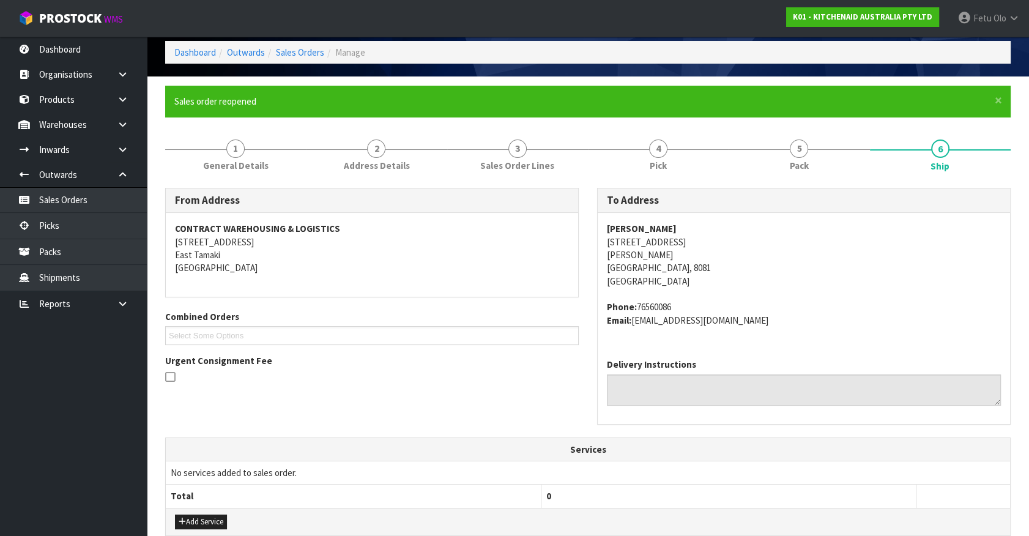
scroll to position [0, 0]
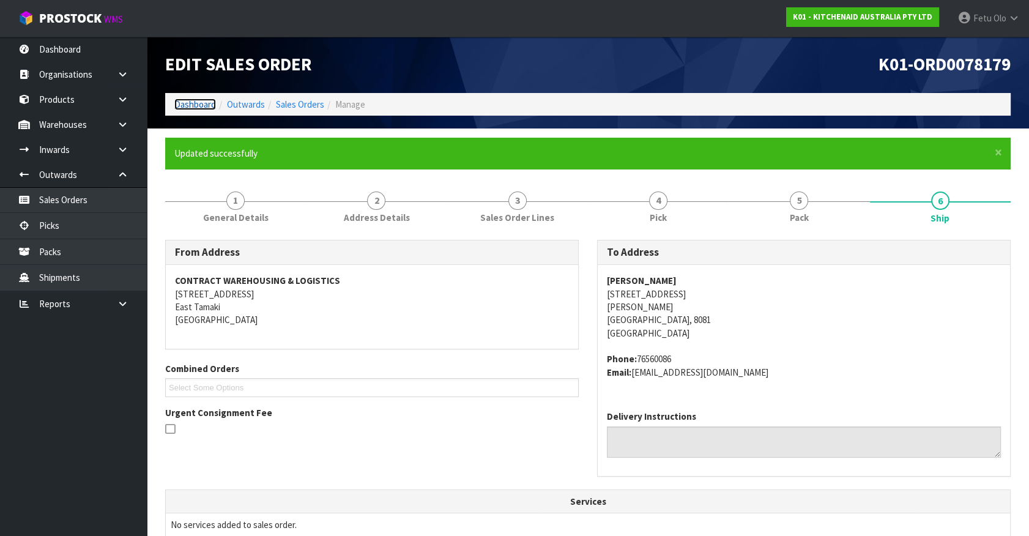
click at [190, 107] on link "Dashboard" at bounding box center [195, 105] width 42 height 12
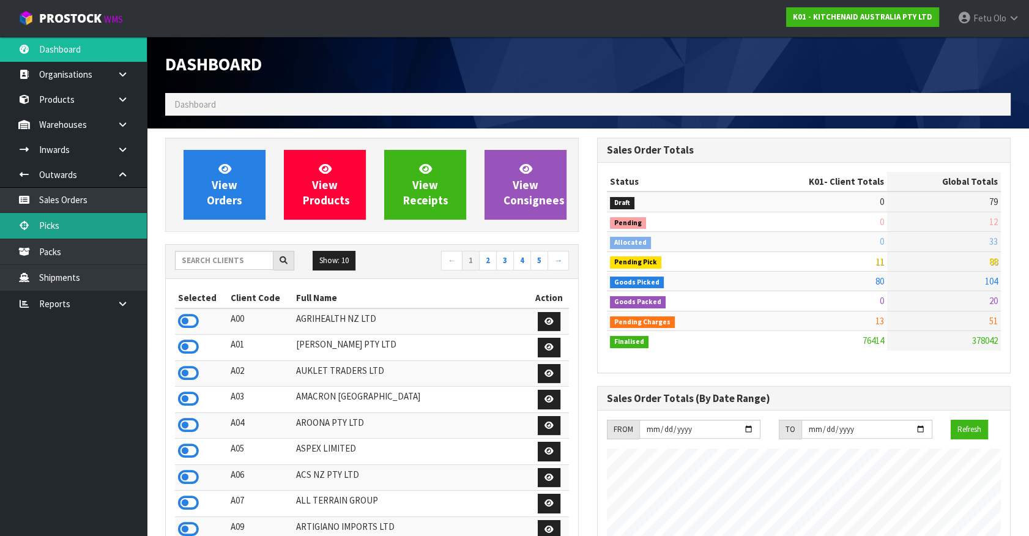
click at [50, 223] on link "Picks" at bounding box center [73, 225] width 147 height 25
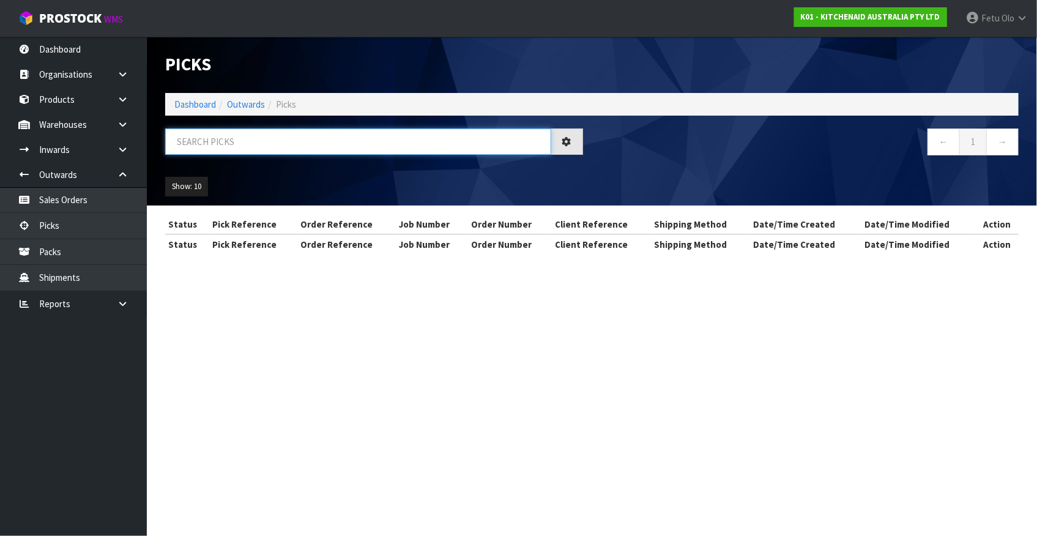
click at [343, 151] on input "text" at bounding box center [358, 142] width 386 height 26
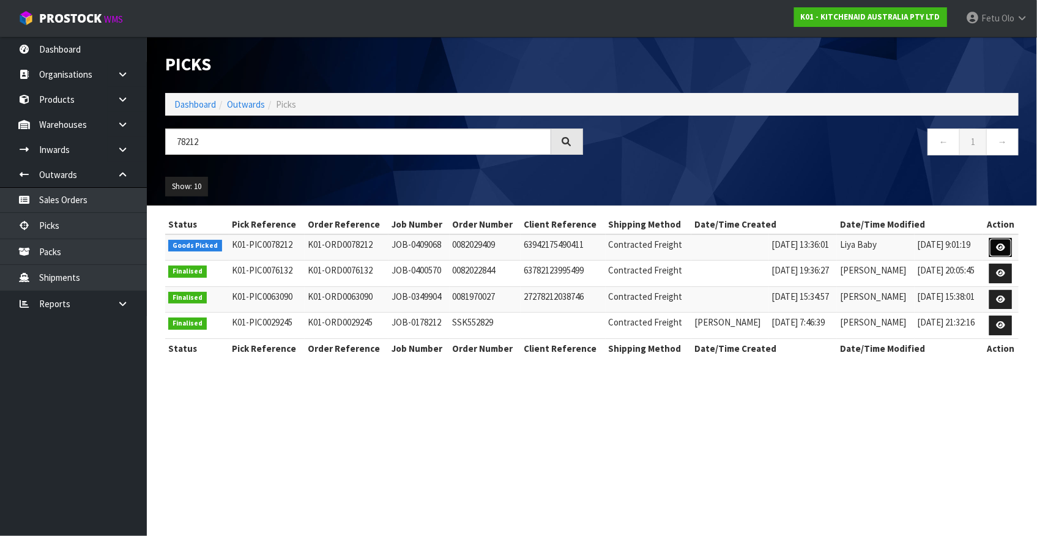
click at [1001, 251] on link at bounding box center [1001, 248] width 23 height 20
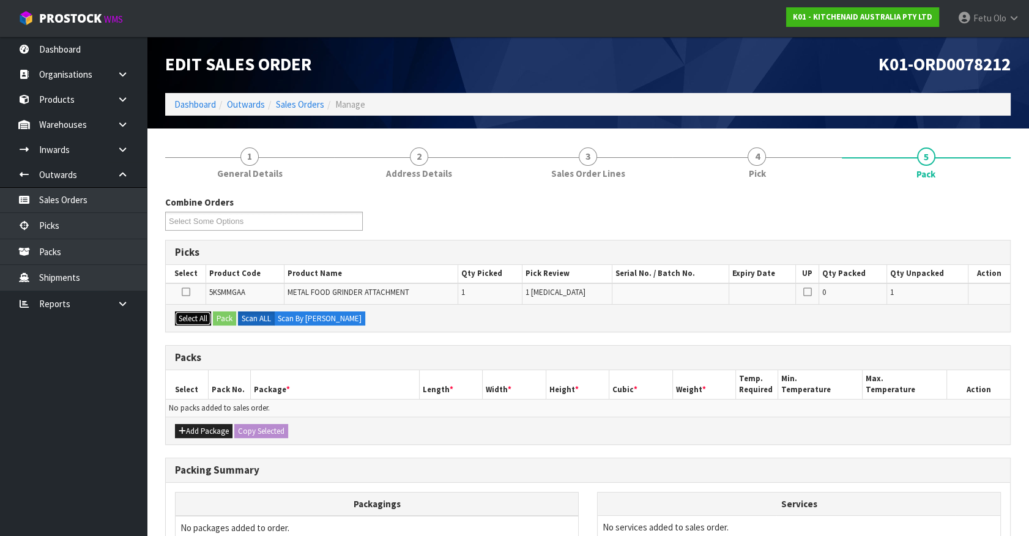
click at [201, 315] on button "Select All" at bounding box center [193, 319] width 36 height 15
click at [211, 315] on button "Select All" at bounding box center [193, 319] width 36 height 15
click at [234, 315] on button "Pack" at bounding box center [224, 319] width 23 height 15
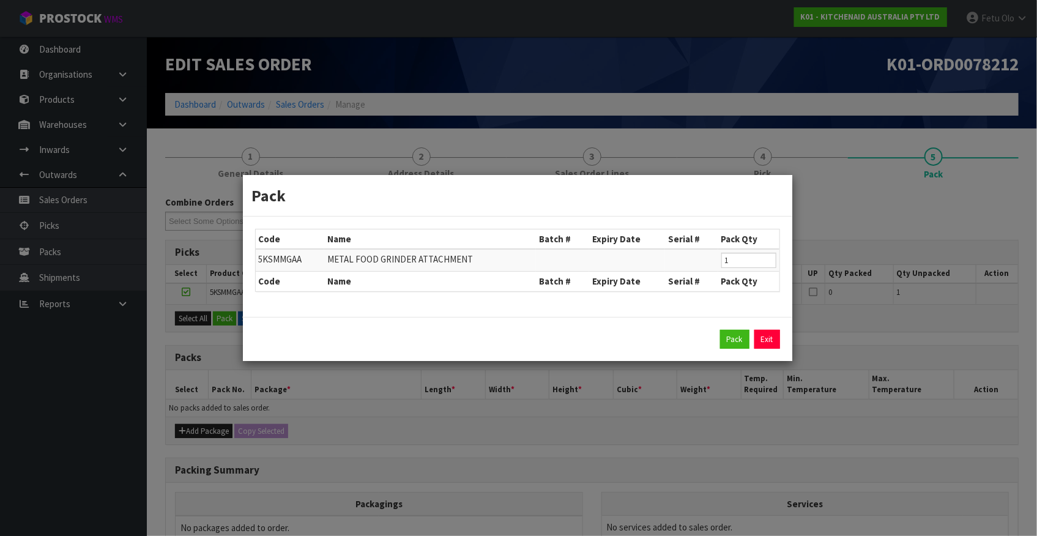
click at [722, 349] on div "Pack Exit" at bounding box center [518, 339] width 550 height 45
click at [723, 345] on button "Pack" at bounding box center [734, 340] width 29 height 20
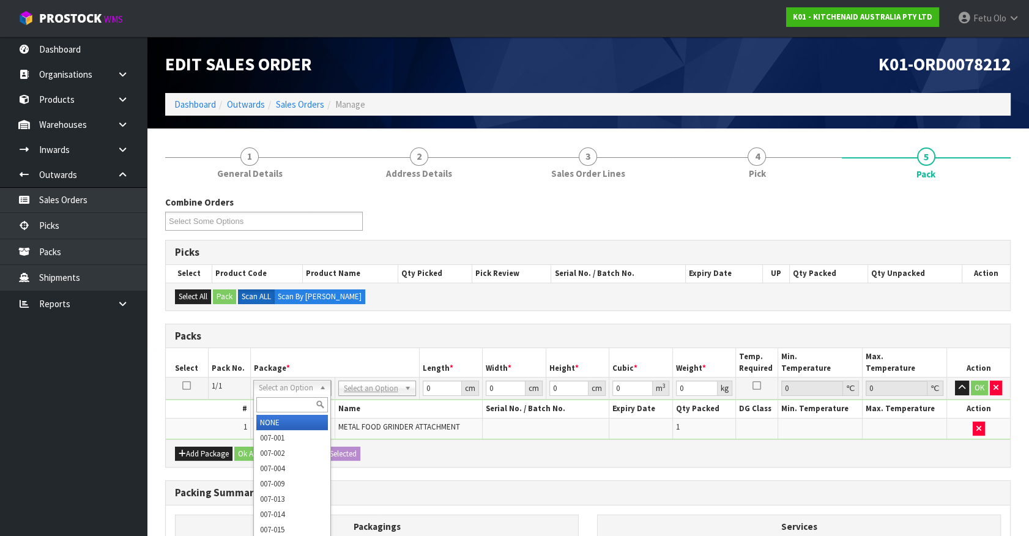
drag, startPoint x: 293, startPoint y: 386, endPoint x: 286, endPoint y: 405, distance: 19.6
click at [285, 402] on input "text" at bounding box center [292, 404] width 72 height 15
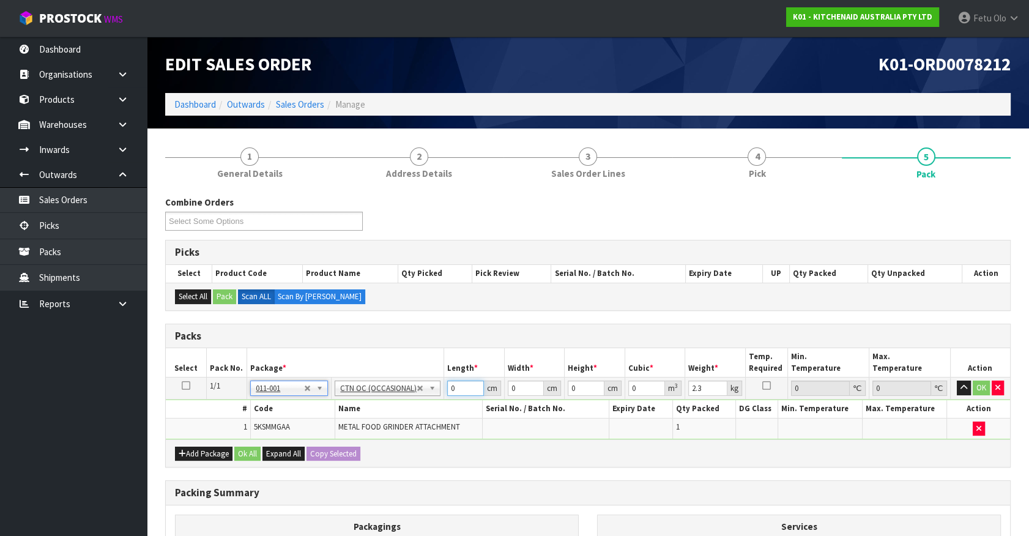
drag, startPoint x: 426, startPoint y: 394, endPoint x: 262, endPoint y: 412, distance: 165.0
click at [262, 412] on tbody "1/1 NONE 007-001 007-002 007-004 007-009 007-013 007-014 007-015 007-017 007-01…" at bounding box center [588, 409] width 845 height 62
click at [957, 381] on button "button" at bounding box center [964, 388] width 14 height 15
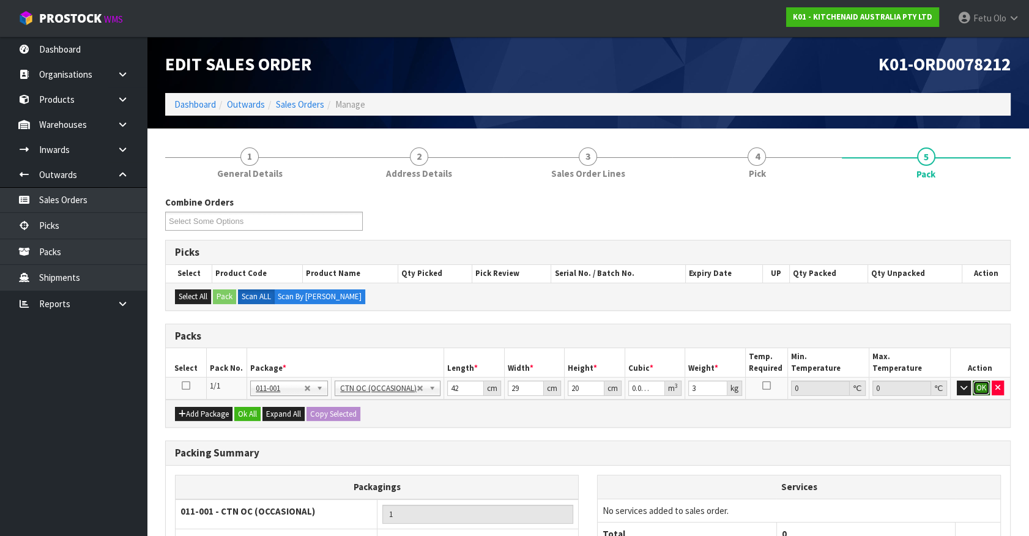
click button "OK" at bounding box center [981, 388] width 17 height 15
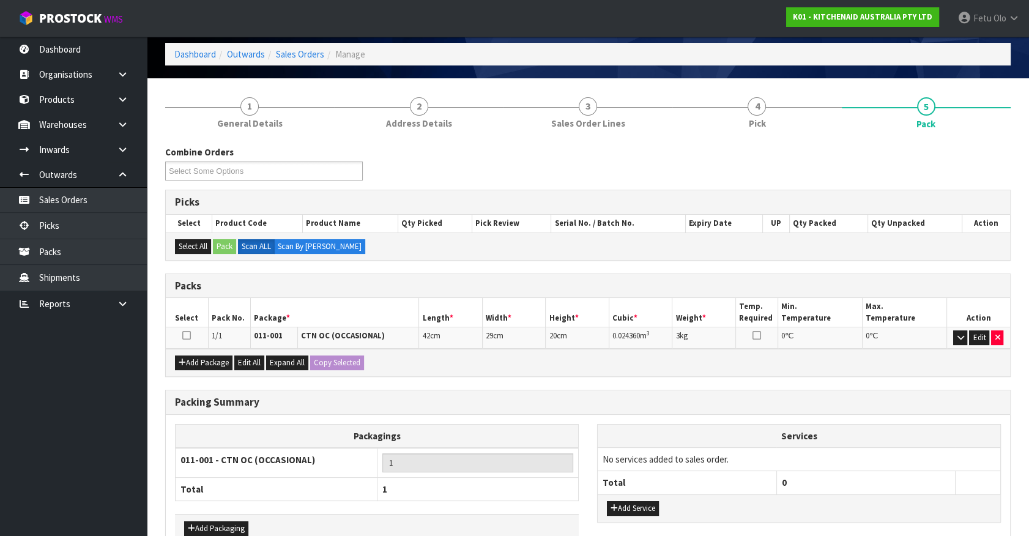
scroll to position [121, 0]
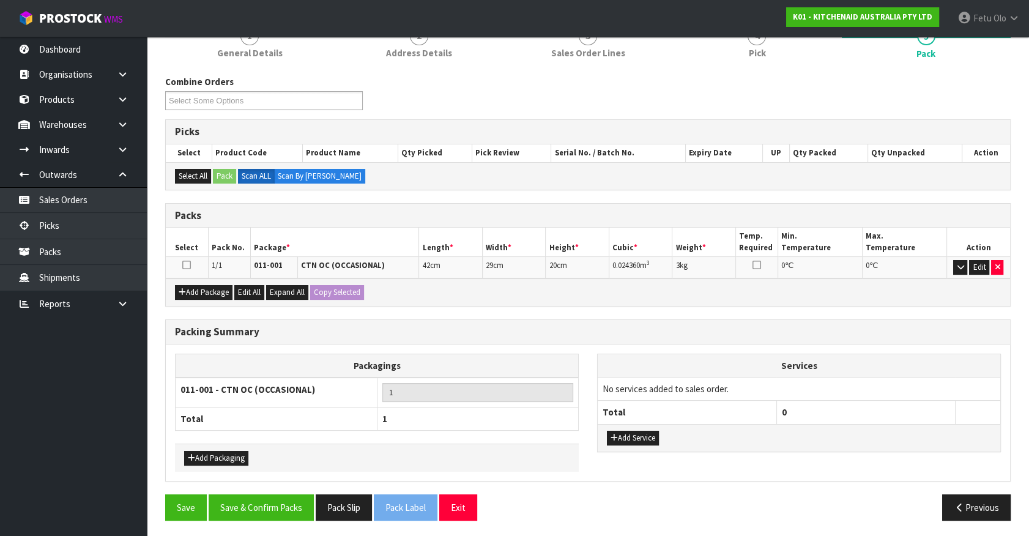
click at [262, 490] on div "Packing Summary Packagings 011-001 - CTN OC (OCCASIONAL) 1 Total 1 Add Packagin…" at bounding box center [588, 406] width 864 height 175
click at [272, 503] on button "Save & Confirm Packs" at bounding box center [261, 508] width 105 height 26
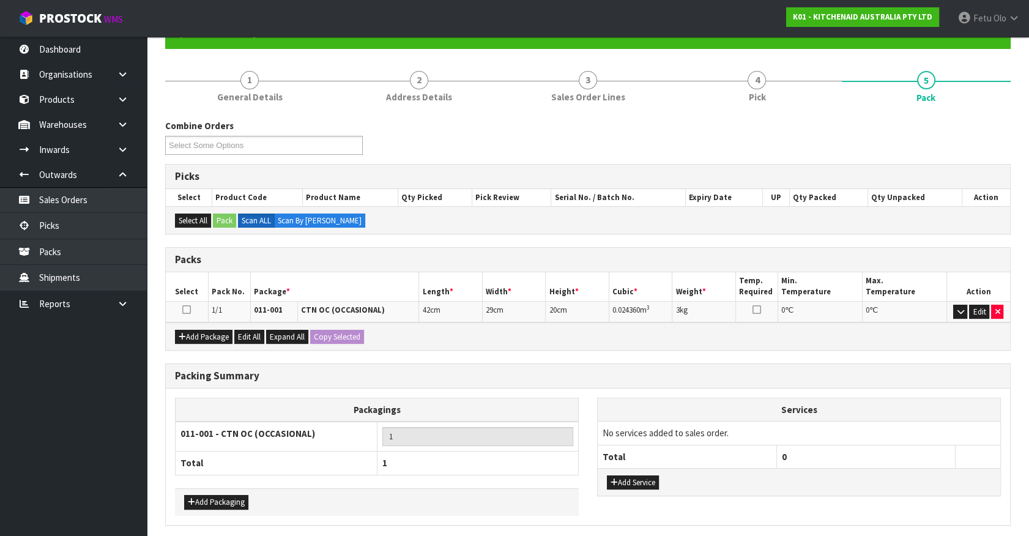
scroll to position [0, 0]
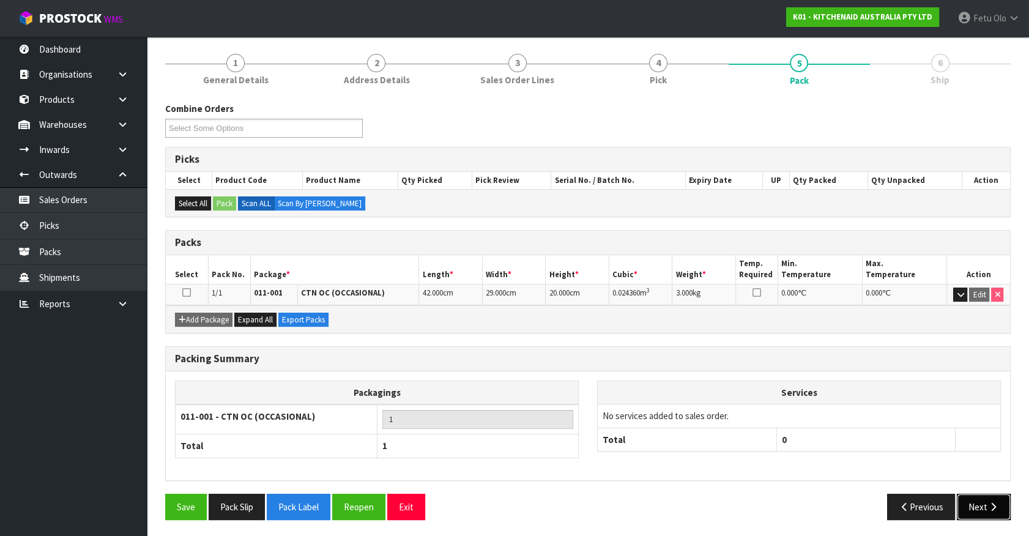
click at [999, 509] on button "Next" at bounding box center [984, 507] width 54 height 26
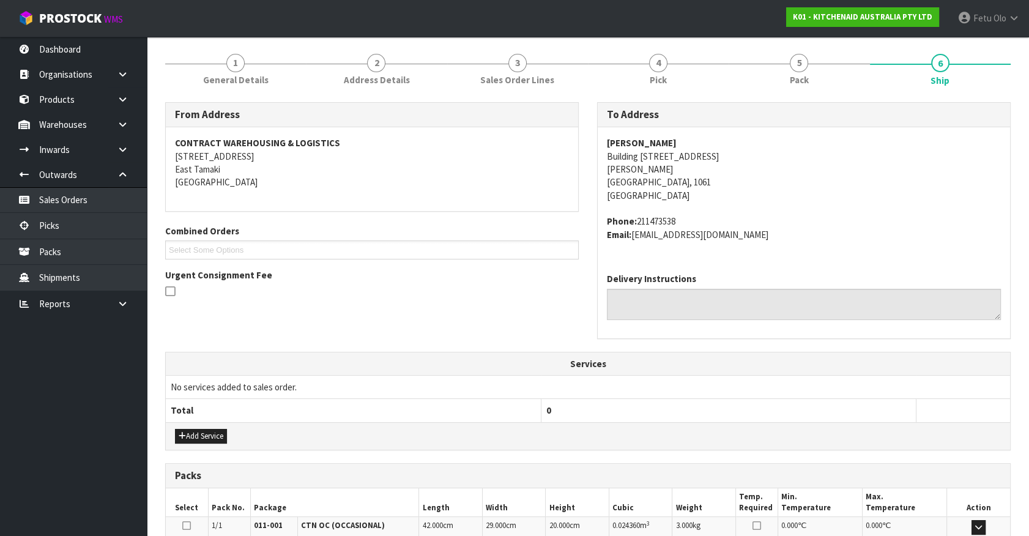
scroll to position [297, 0]
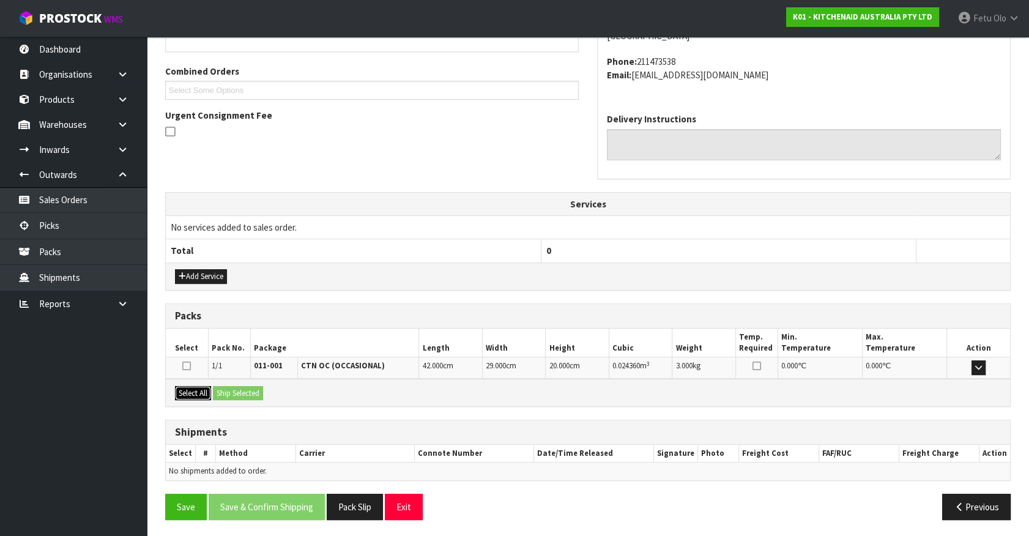
click at [192, 386] on button "Select All" at bounding box center [193, 393] width 36 height 15
click at [217, 390] on button "Ship Selected" at bounding box center [238, 393] width 50 height 15
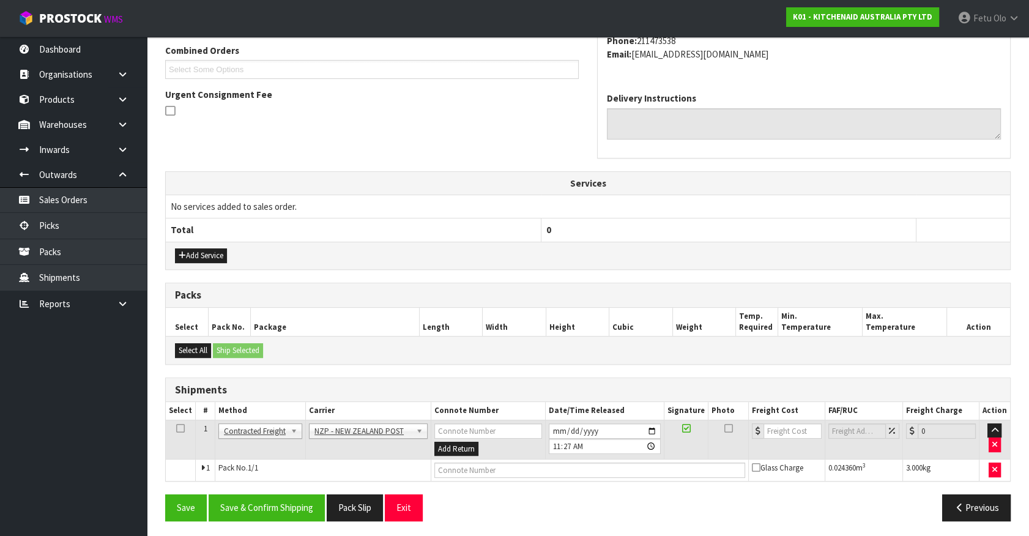
scroll to position [319, 0]
click at [267, 509] on button "Save & Confirm Shipping" at bounding box center [267, 507] width 116 height 26
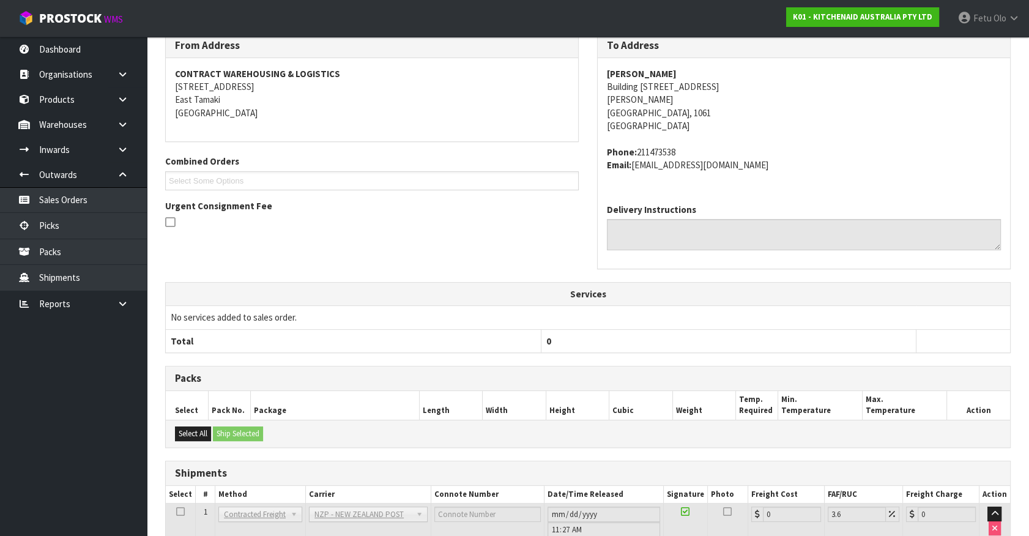
scroll to position [302, 0]
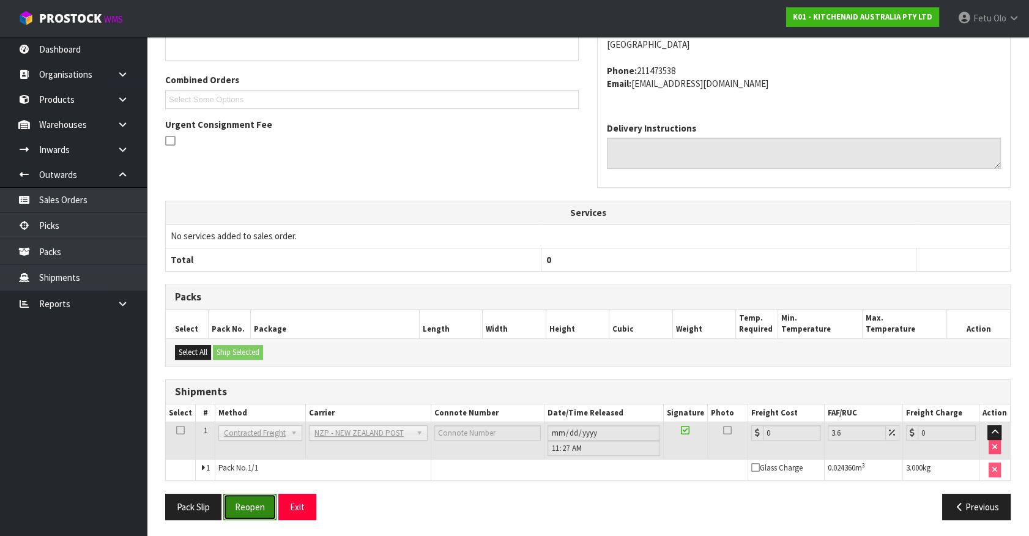
click at [262, 502] on button "Reopen" at bounding box center [249, 507] width 53 height 26
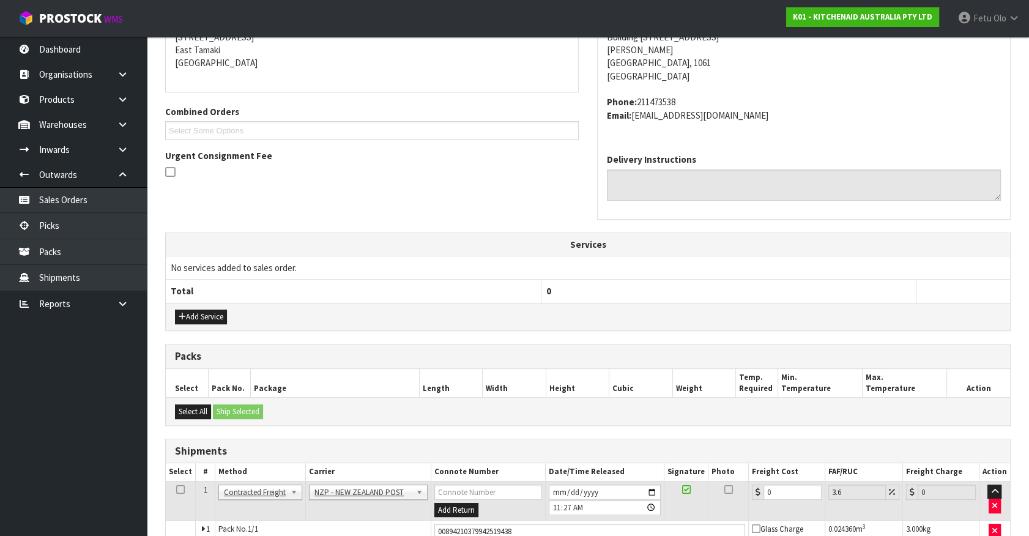
scroll to position [330, 0]
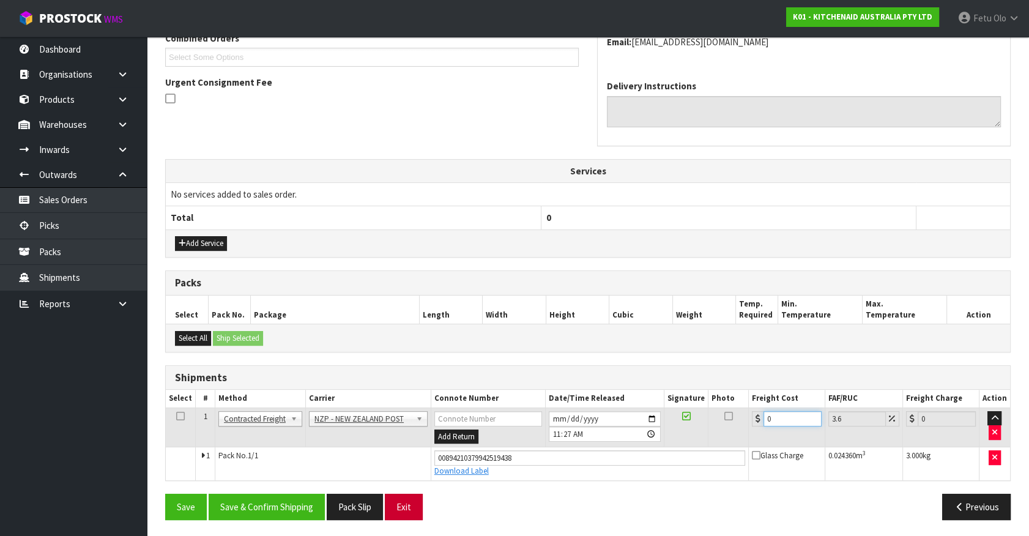
drag, startPoint x: 788, startPoint y: 416, endPoint x: 398, endPoint y: 503, distance: 399.0
click at [398, 503] on div "From Address CONTRACT WAREHOUSING & LOGISTICS [STREET_ADDRESS] Combined Orders …" at bounding box center [588, 219] width 846 height 620
click at [303, 508] on button "Save & Confirm Shipping" at bounding box center [267, 507] width 116 height 26
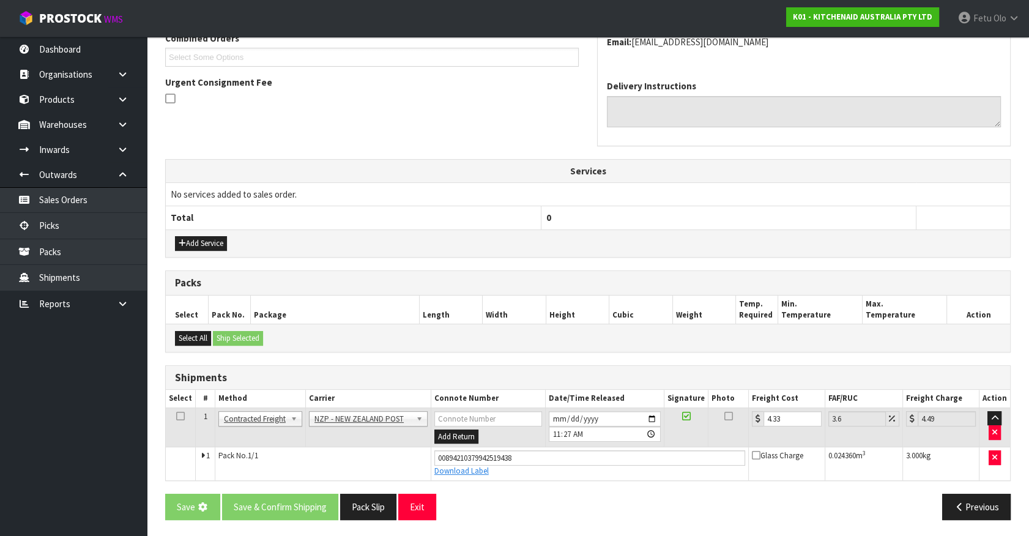
scroll to position [0, 0]
